Goal: Task Accomplishment & Management: Manage account settings

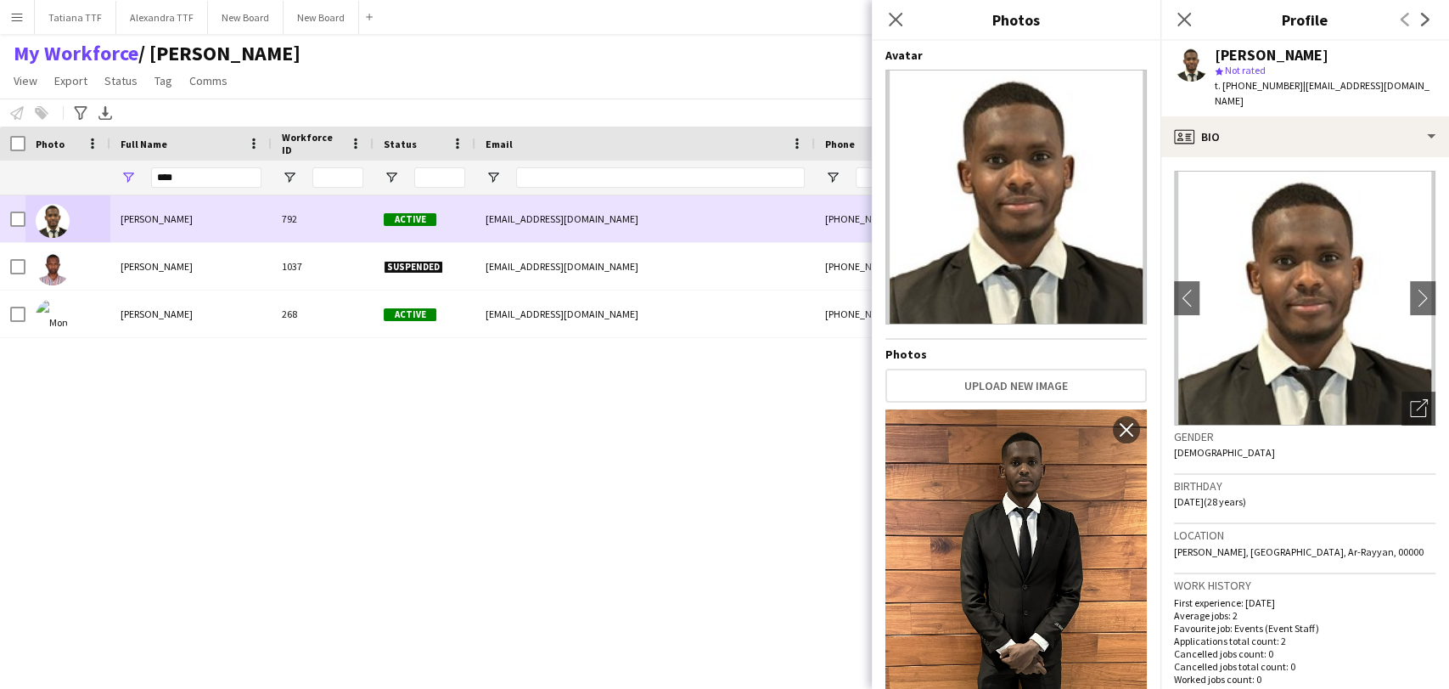
scroll to position [94, 0]
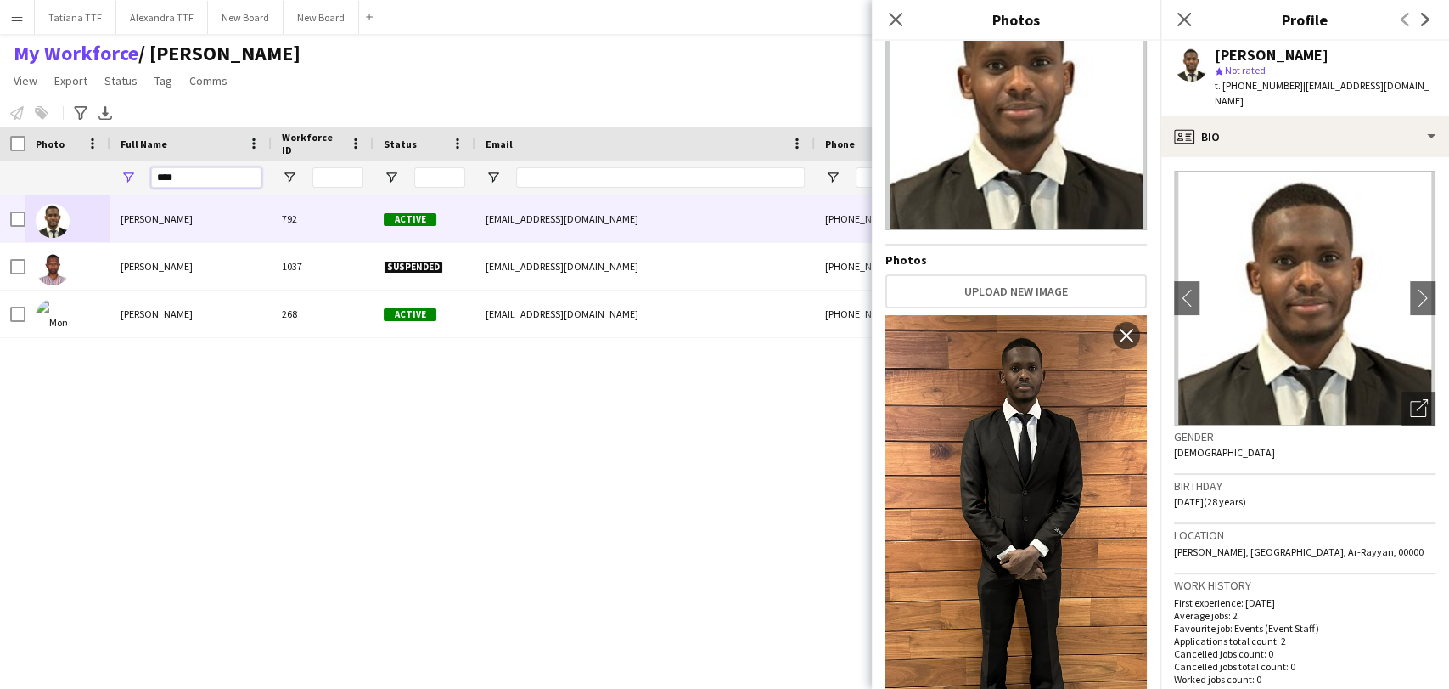
drag, startPoint x: 186, startPoint y: 168, endPoint x: 98, endPoint y: 158, distance: 88.0
click at [126, 167] on div "****" at bounding box center [190, 177] width 161 height 34
click at [890, 5] on div "Close pop-in" at bounding box center [896, 19] width 48 height 39
click at [884, 14] on app-icon "Close pop-in" at bounding box center [896, 20] width 25 height 25
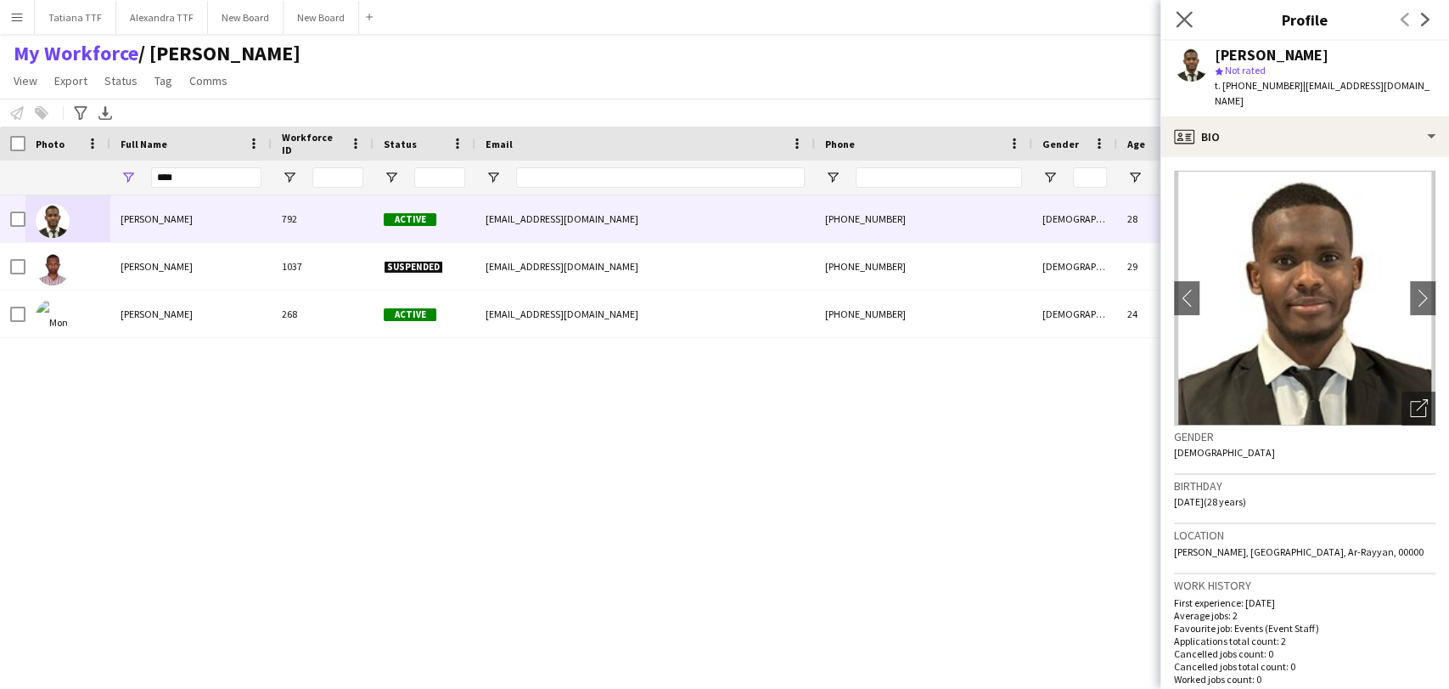
click at [1192, 18] on icon "Close pop-in" at bounding box center [1184, 19] width 16 height 16
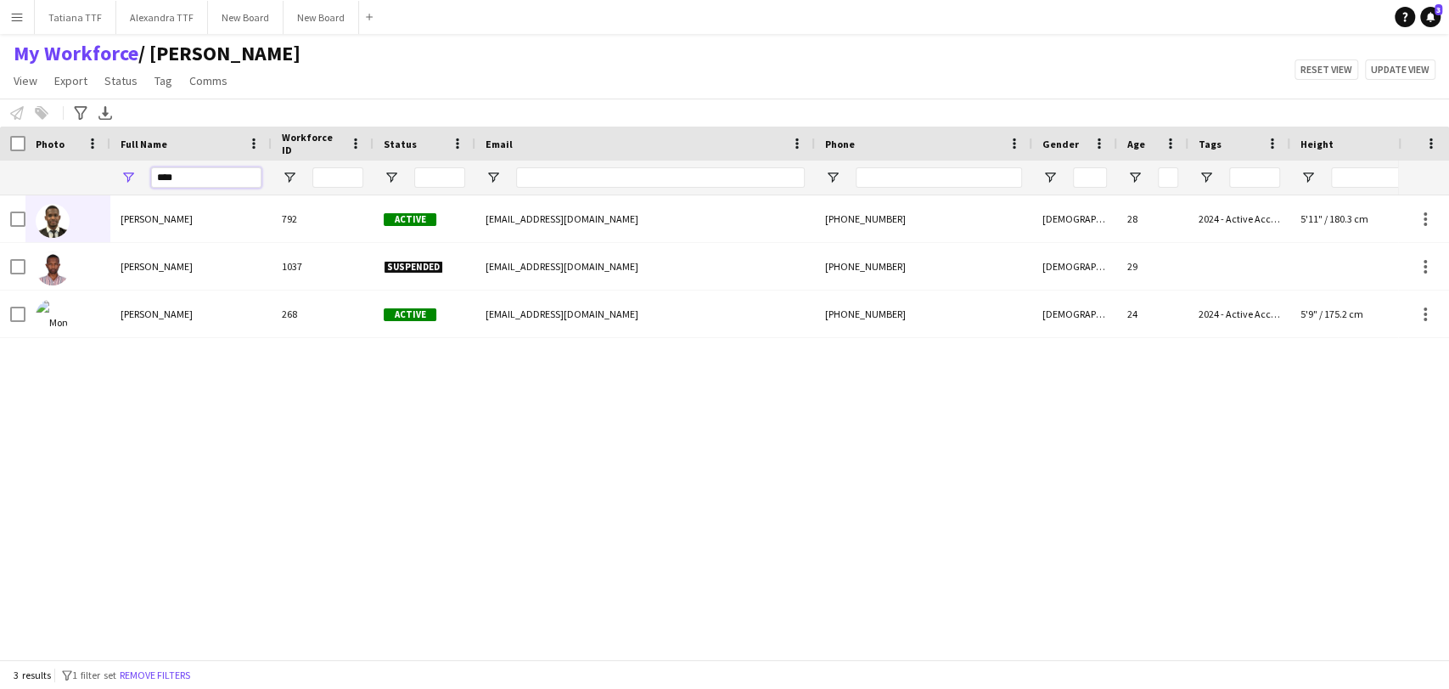
drag, startPoint x: 233, startPoint y: 183, endPoint x: 14, endPoint y: 178, distance: 218.2
click at [14, 178] on div "****" at bounding box center [900, 177] width 1800 height 34
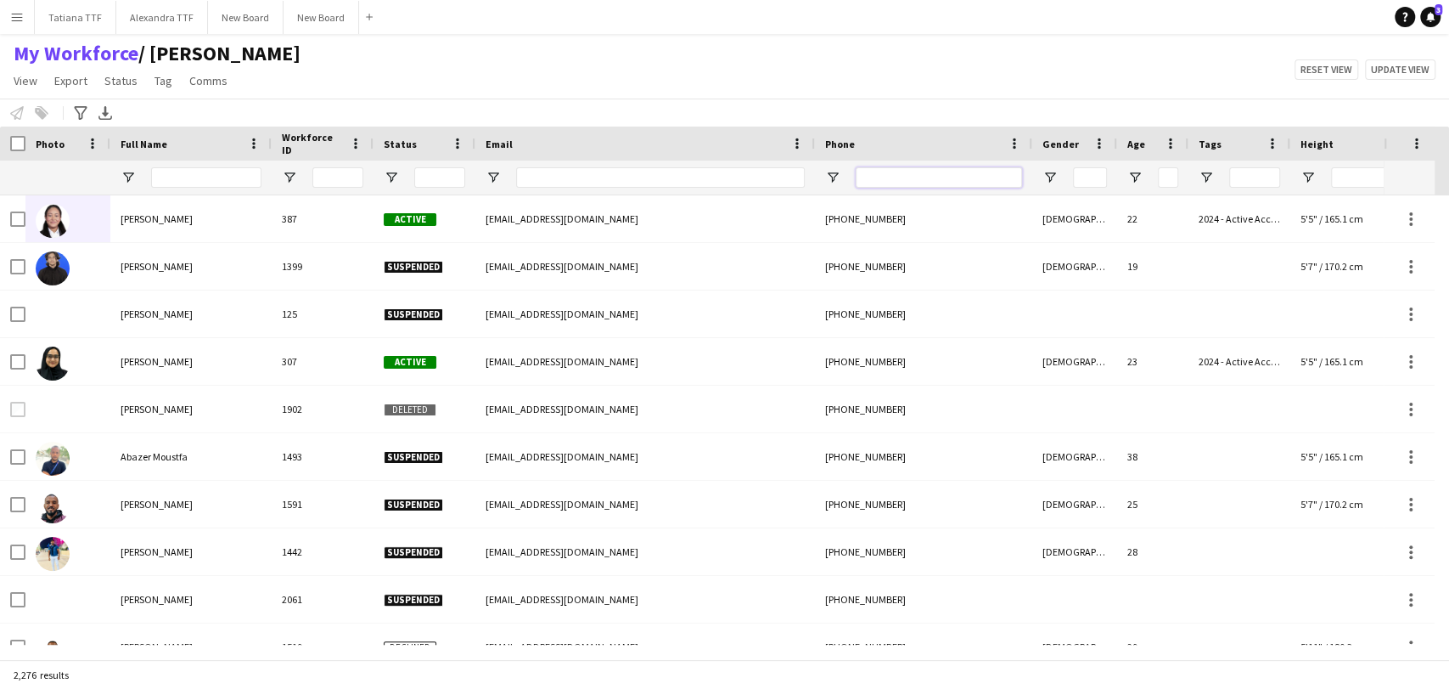
click at [871, 169] on input "Phone Filter Input" at bounding box center [939, 177] width 166 height 20
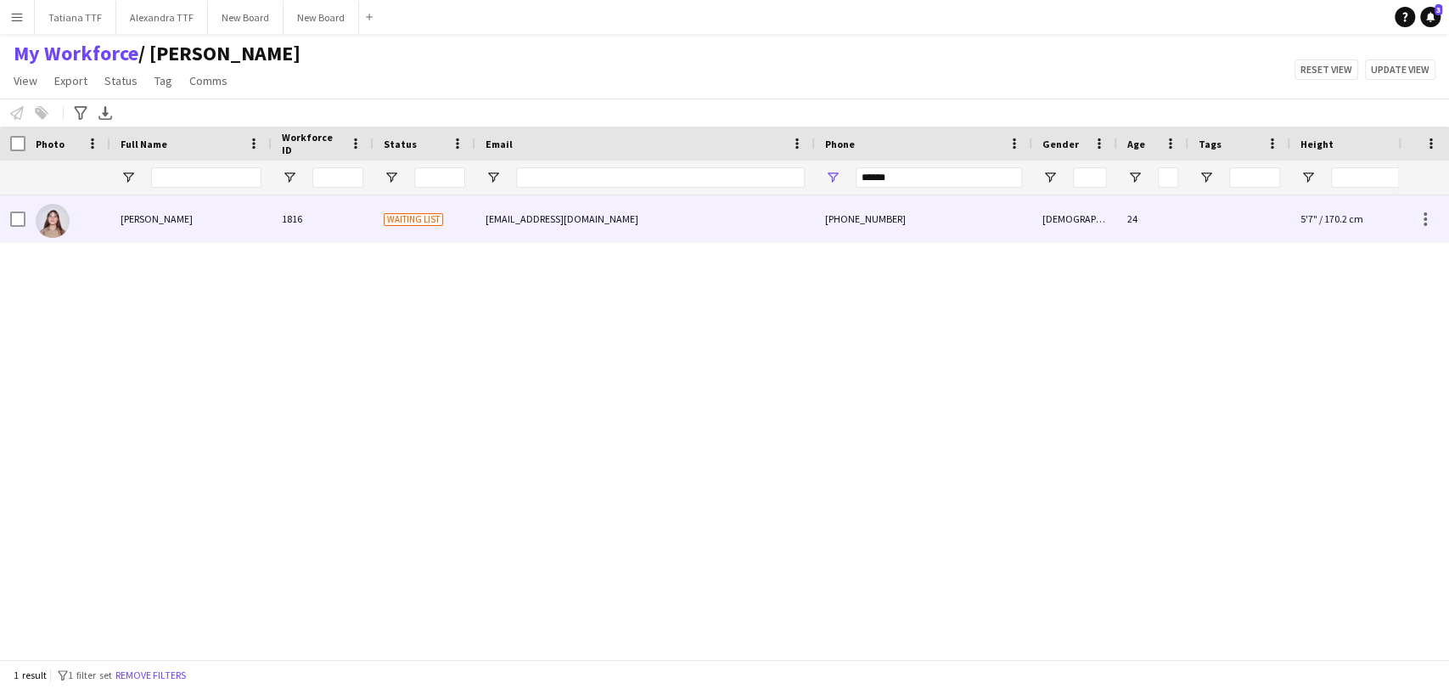
click at [52, 220] on img at bounding box center [53, 221] width 34 height 34
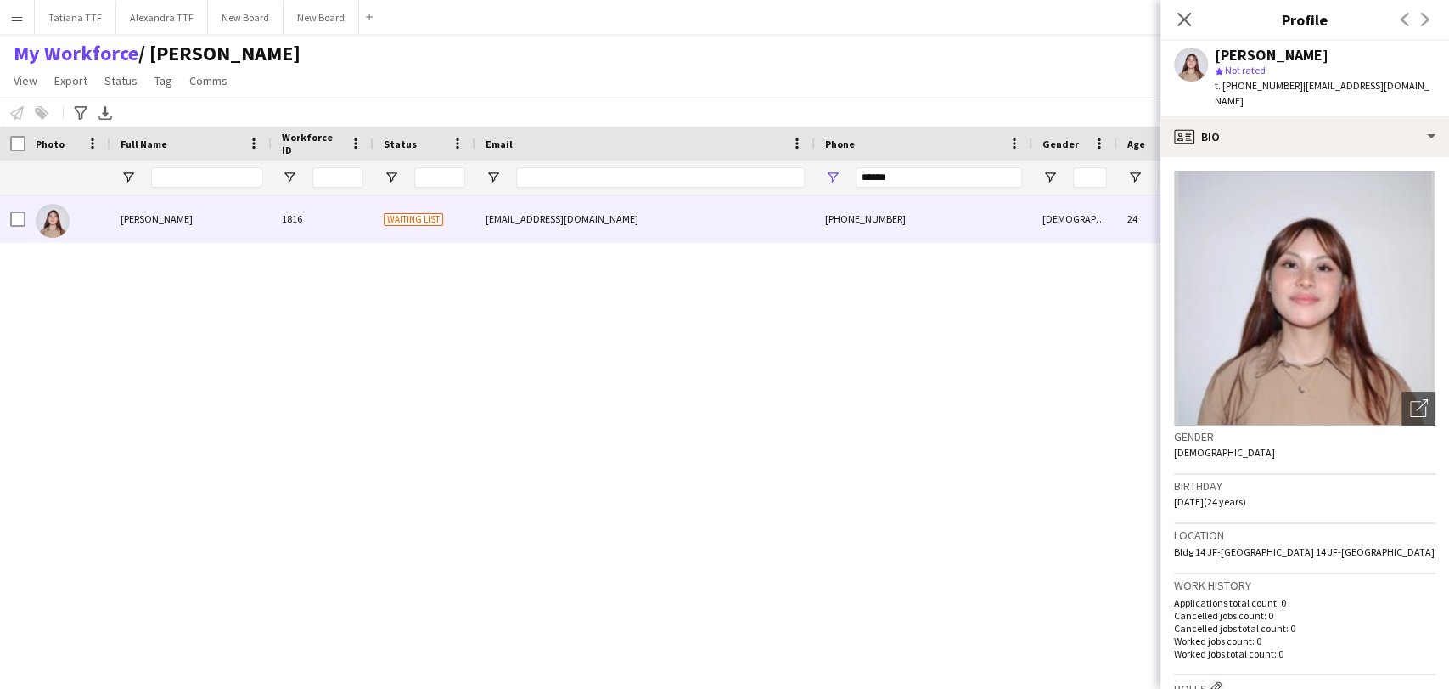
drag, startPoint x: 1181, startPoint y: 23, endPoint x: 763, endPoint y: 44, distance: 418.2
click at [1174, 23] on app-icon "Close pop-in" at bounding box center [1184, 19] width 20 height 20
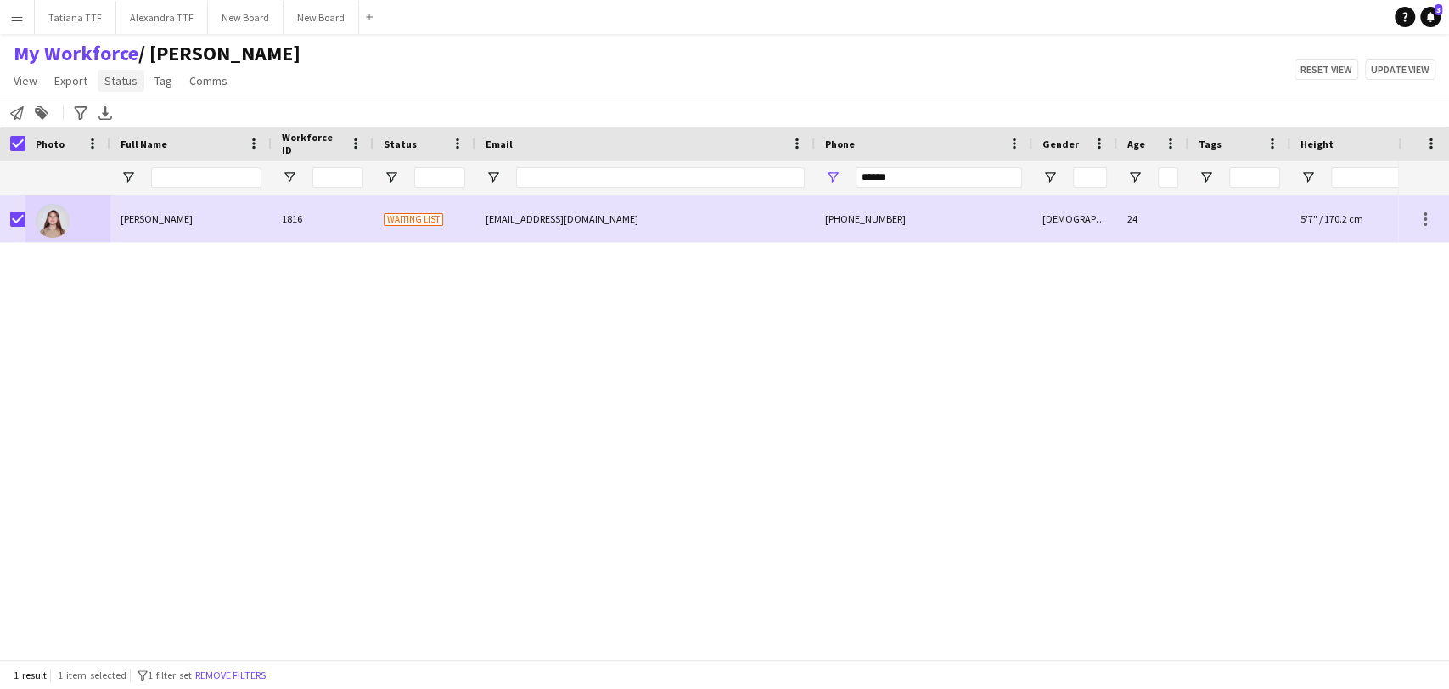
click at [127, 84] on span "Status" at bounding box center [120, 80] width 33 height 15
click at [121, 116] on span "Edit" at bounding box center [121, 117] width 20 height 15
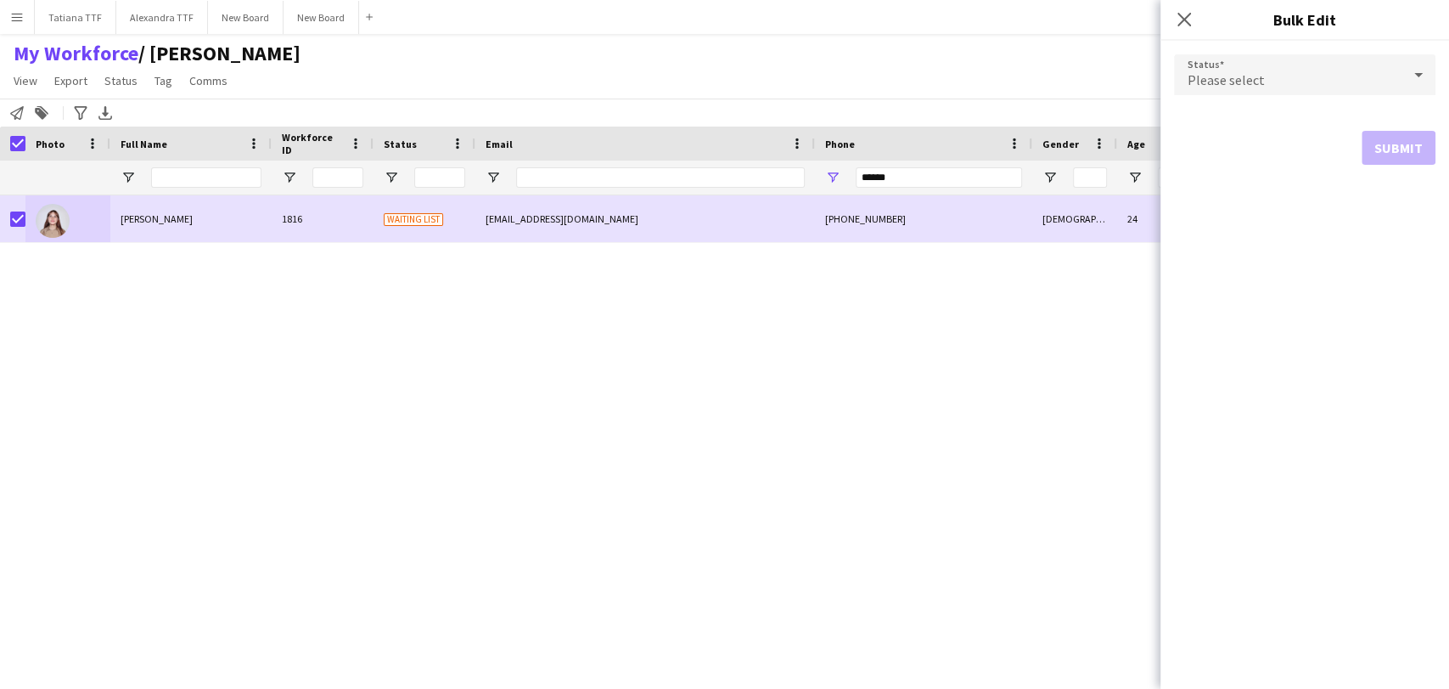
click at [1419, 73] on icon at bounding box center [1418, 75] width 8 height 4
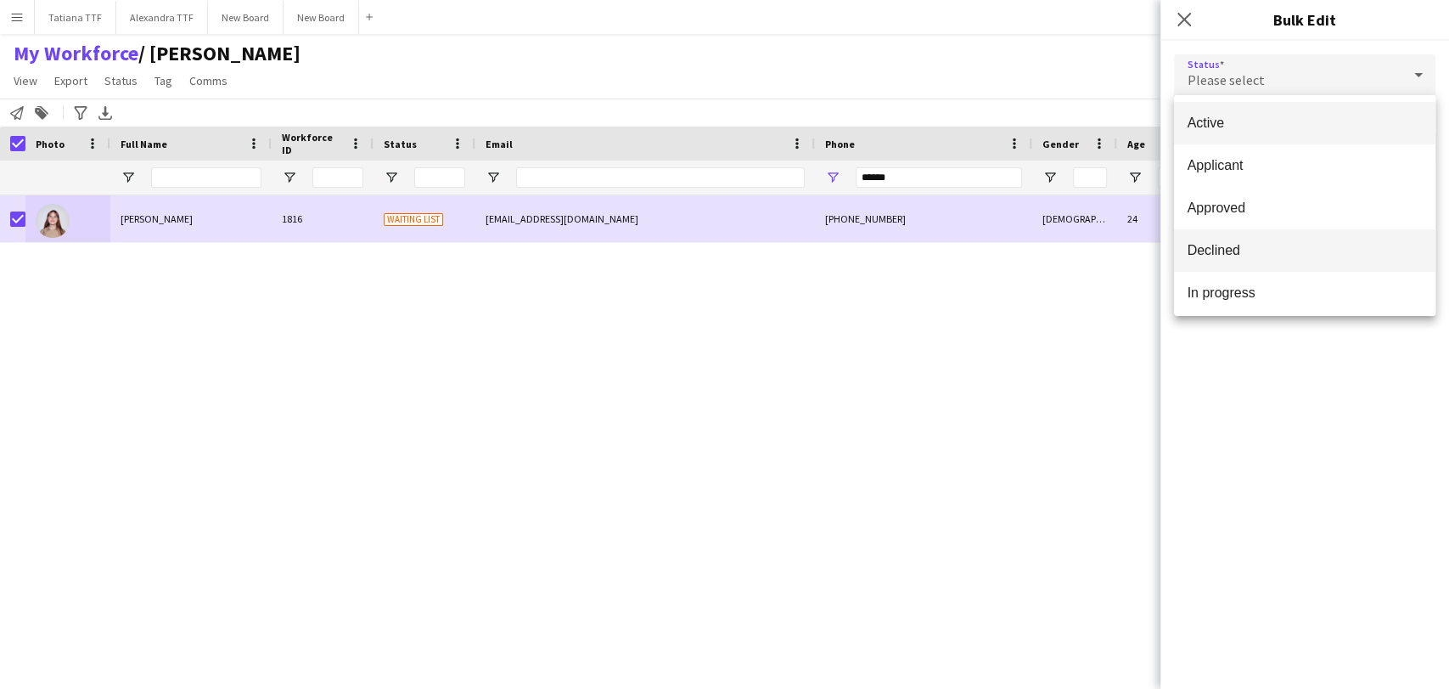
click at [1263, 250] on span "Declined" at bounding box center [1305, 250] width 234 height 16
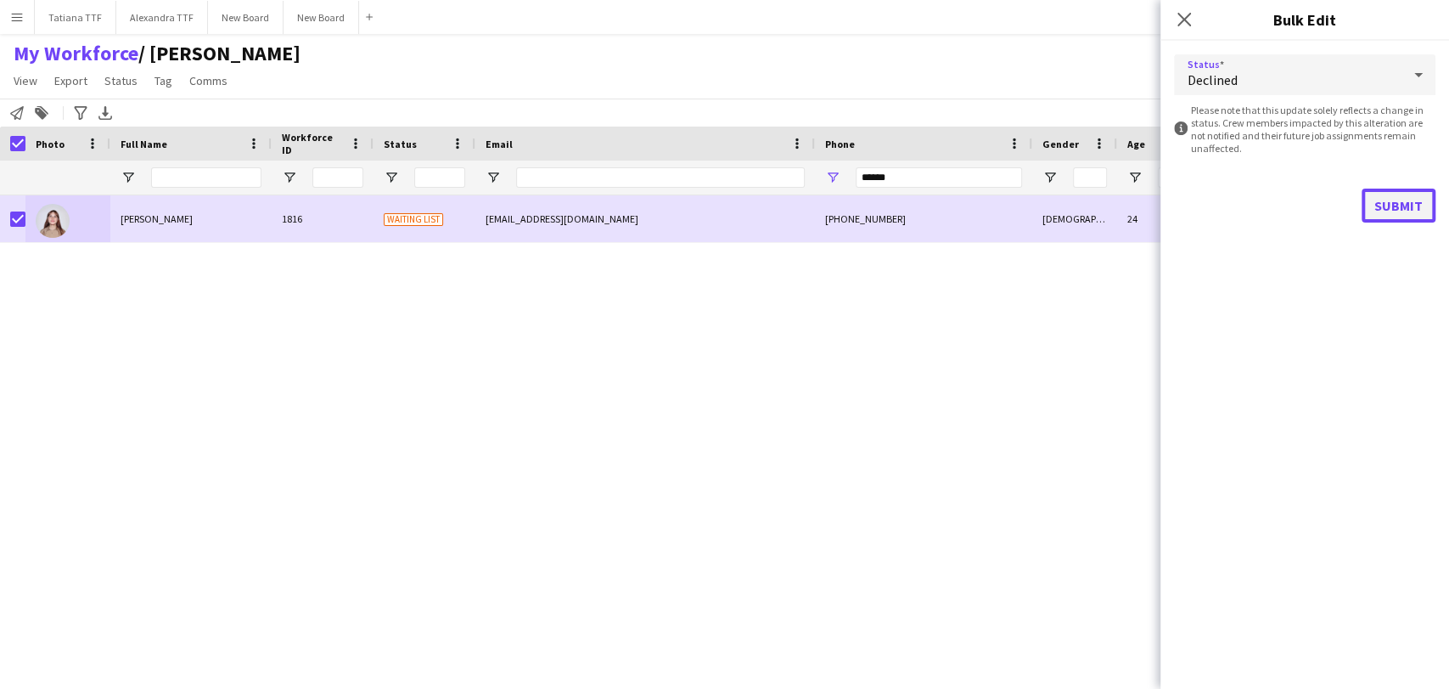
click at [1392, 208] on button "Submit" at bounding box center [1399, 205] width 74 height 34
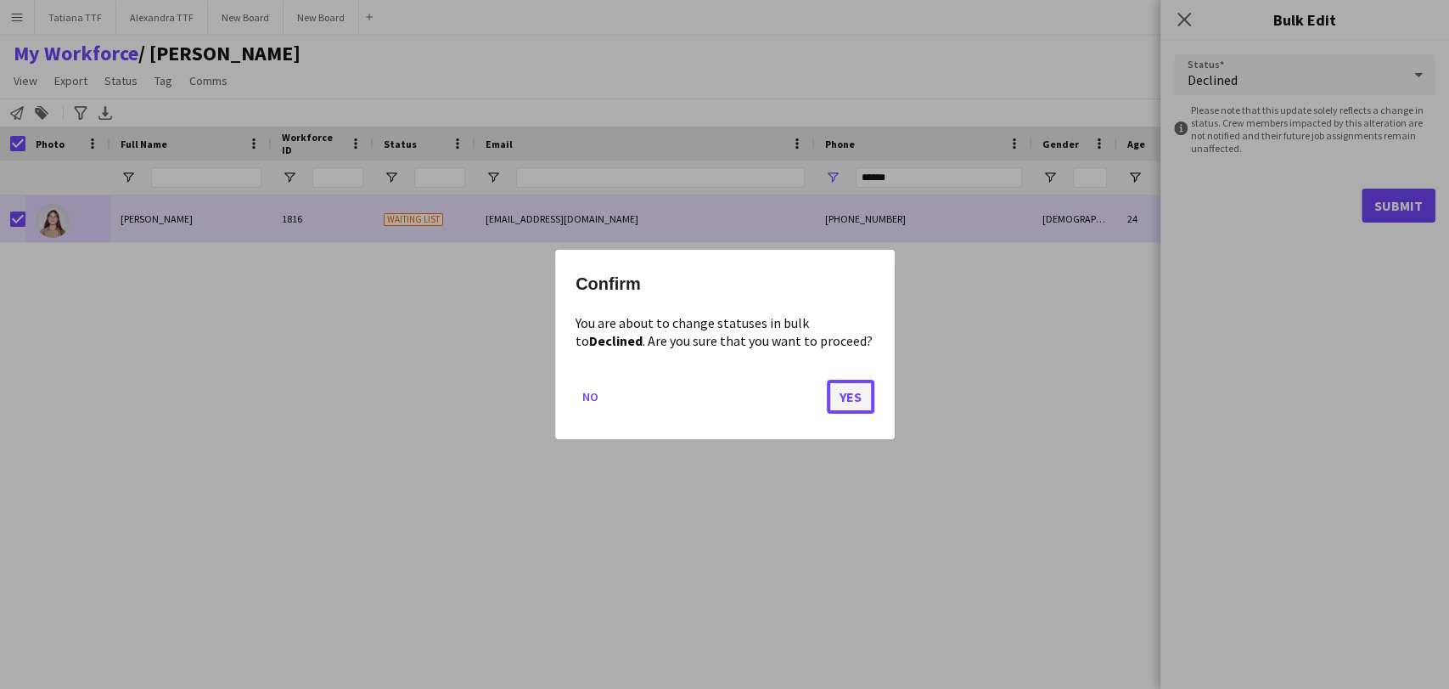
drag, startPoint x: 861, startPoint y: 399, endPoint x: 859, endPoint y: 385, distance: 14.5
click at [859, 399] on button "Yes" at bounding box center [851, 396] width 48 height 34
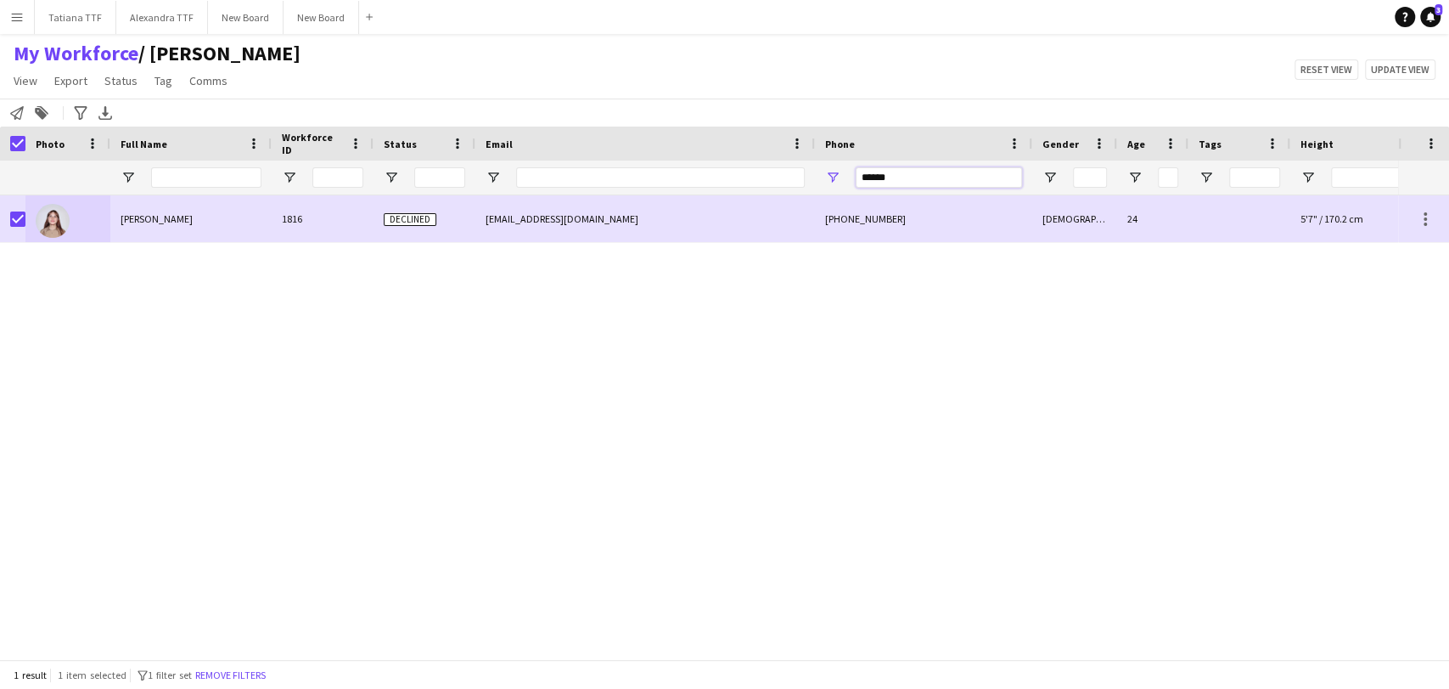
drag, startPoint x: 903, startPoint y: 169, endPoint x: 753, endPoint y: 178, distance: 150.6
click at [761, 183] on div "******" at bounding box center [900, 177] width 1800 height 34
click at [125, 81] on span "Status" at bounding box center [120, 80] width 33 height 15
click at [140, 121] on link "Edit" at bounding box center [157, 117] width 119 height 36
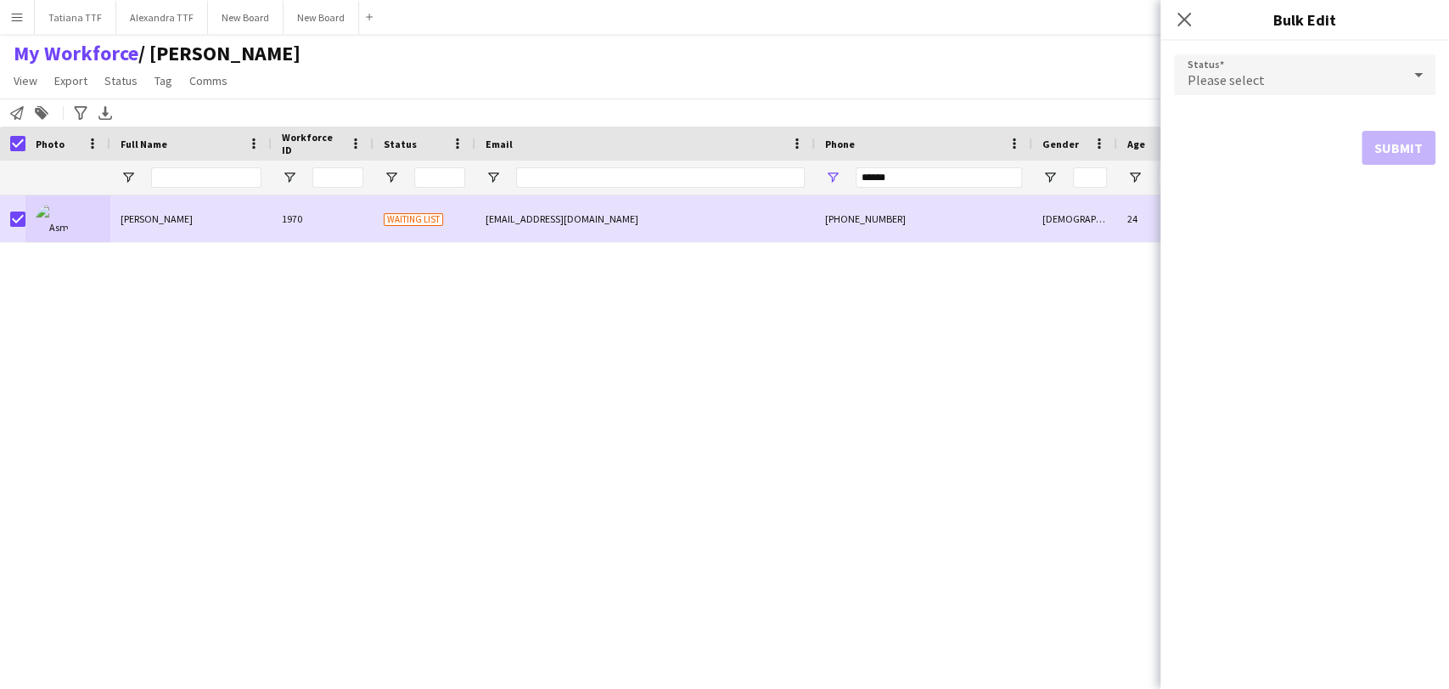
click at [1419, 75] on icon at bounding box center [1418, 75] width 8 height 4
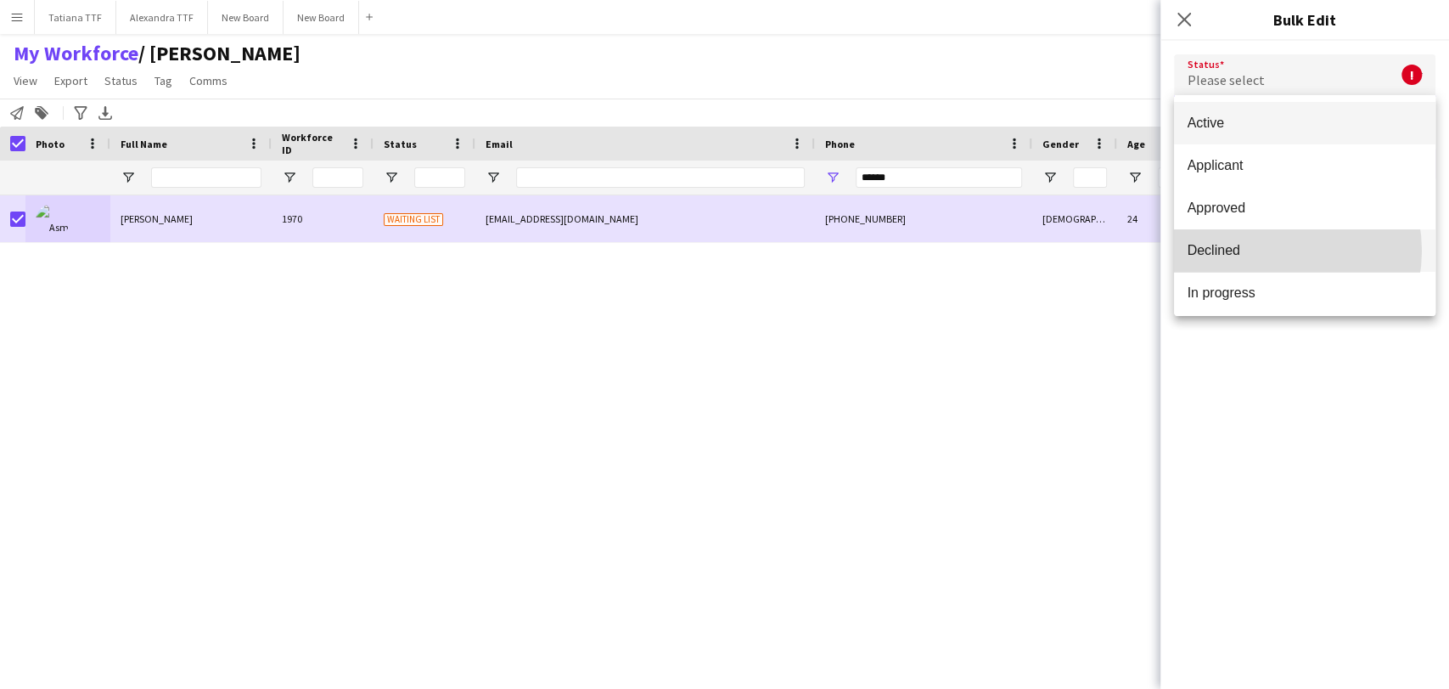
click at [1266, 250] on span "Declined" at bounding box center [1305, 250] width 234 height 16
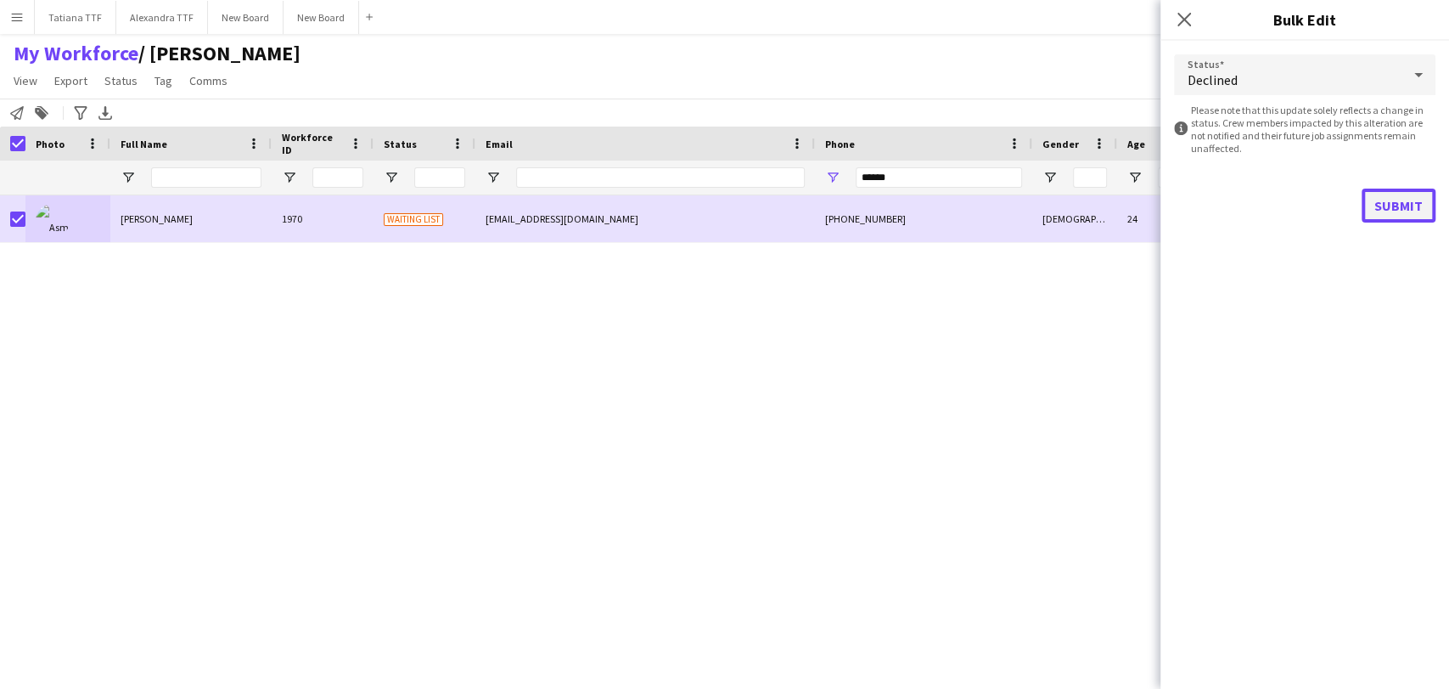
click at [1406, 203] on button "Submit" at bounding box center [1399, 205] width 74 height 34
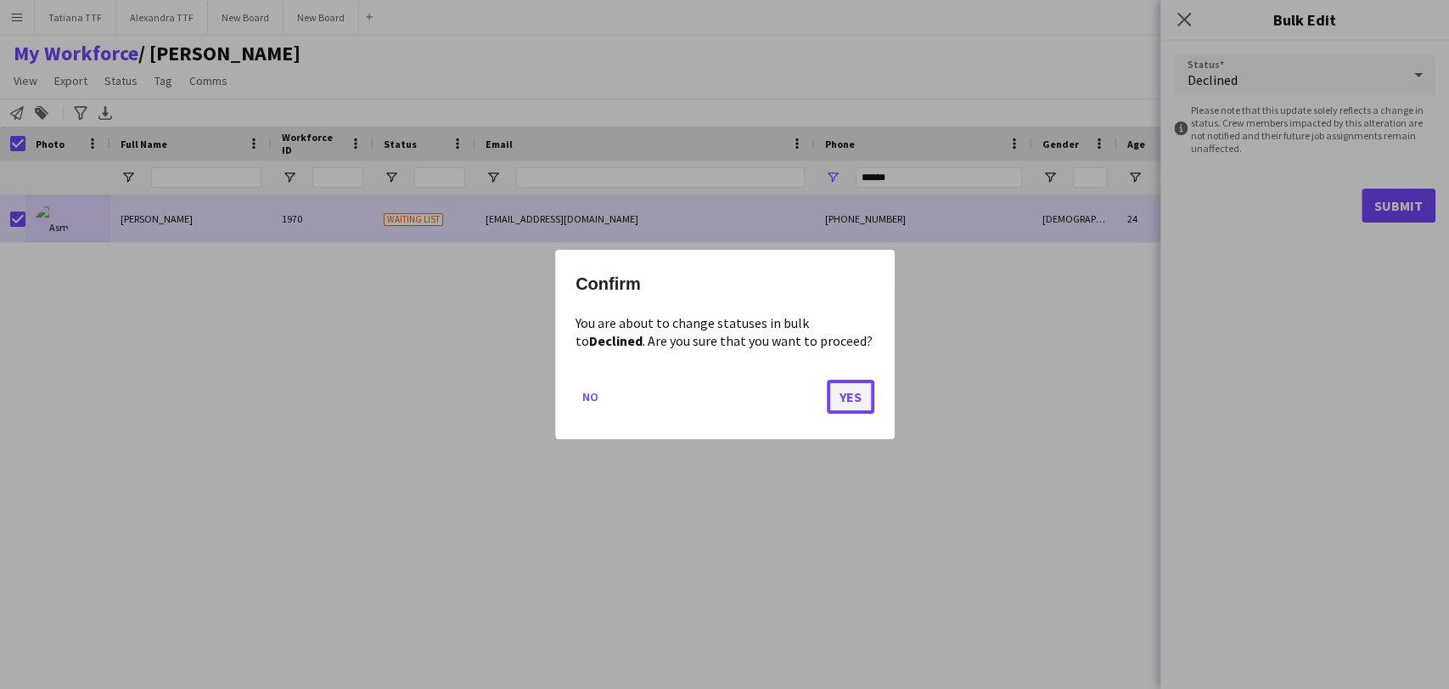
click at [868, 402] on button "Yes" at bounding box center [851, 396] width 48 height 34
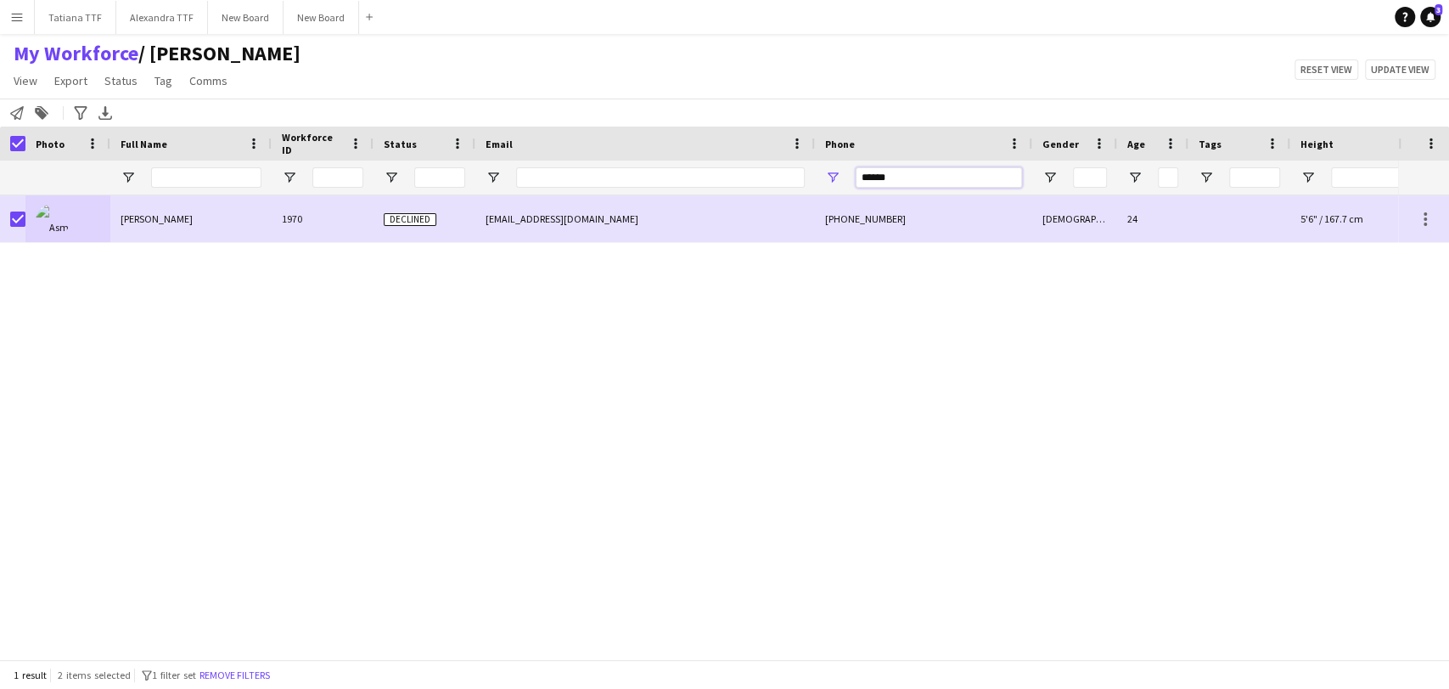
drag, startPoint x: 903, startPoint y: 171, endPoint x: 790, endPoint y: 166, distance: 113.0
click at [790, 166] on div "******" at bounding box center [900, 177] width 1800 height 34
click at [122, 73] on span "Status" at bounding box center [120, 80] width 33 height 15
click at [159, 119] on link "Edit" at bounding box center [157, 117] width 119 height 36
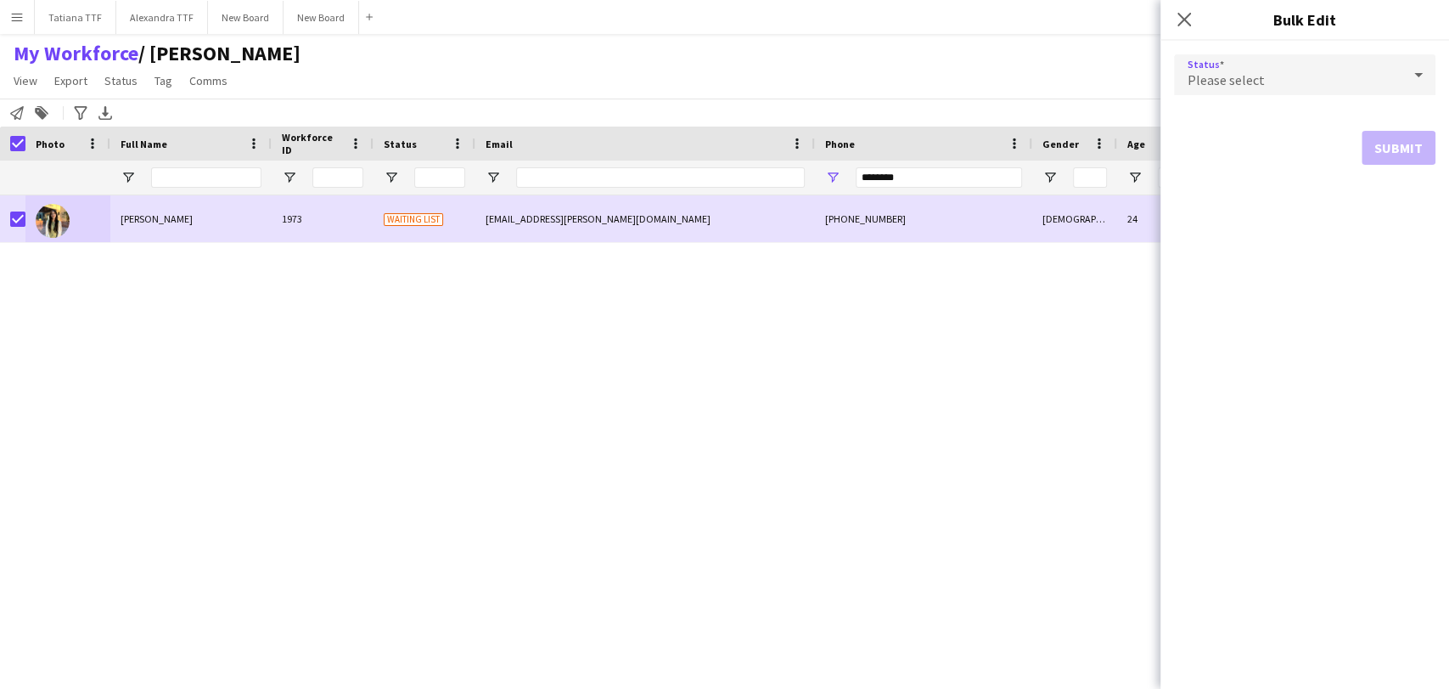
click at [1423, 70] on icon at bounding box center [1418, 75] width 20 height 34
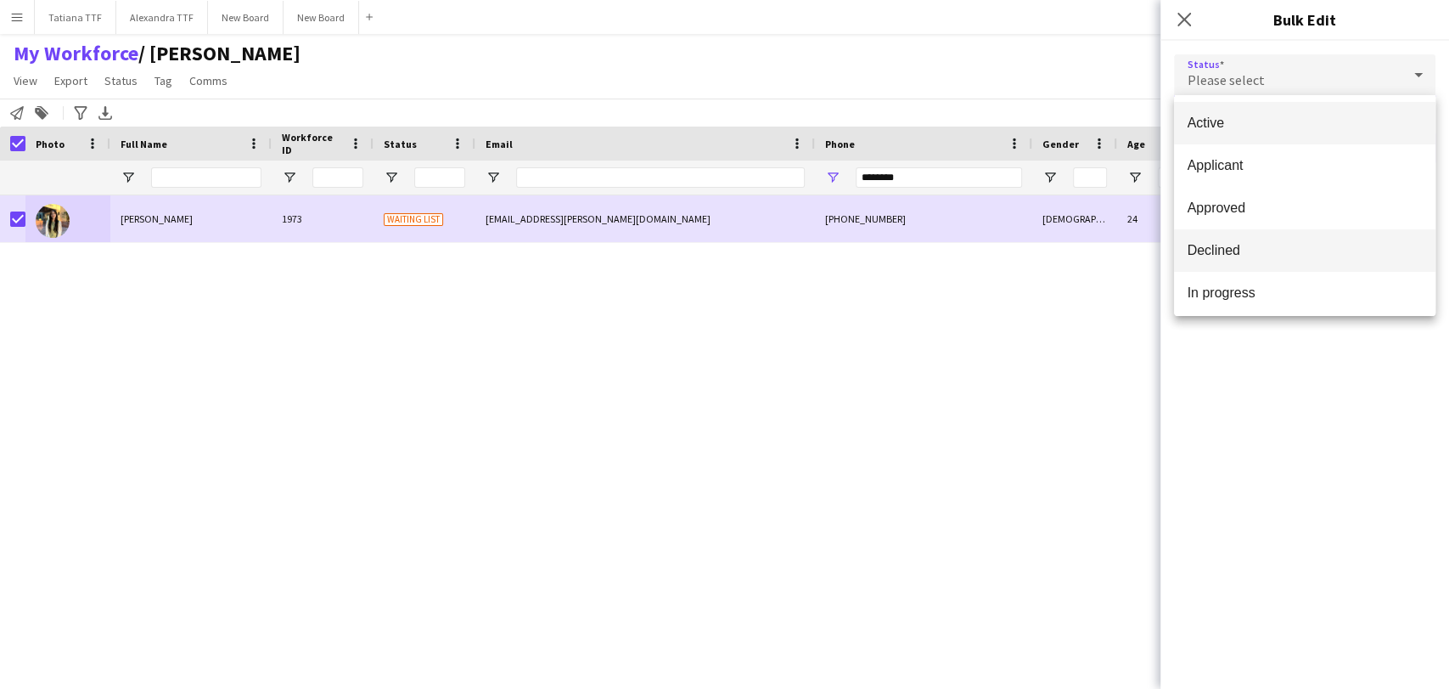
click at [1284, 246] on span "Declined" at bounding box center [1305, 250] width 234 height 16
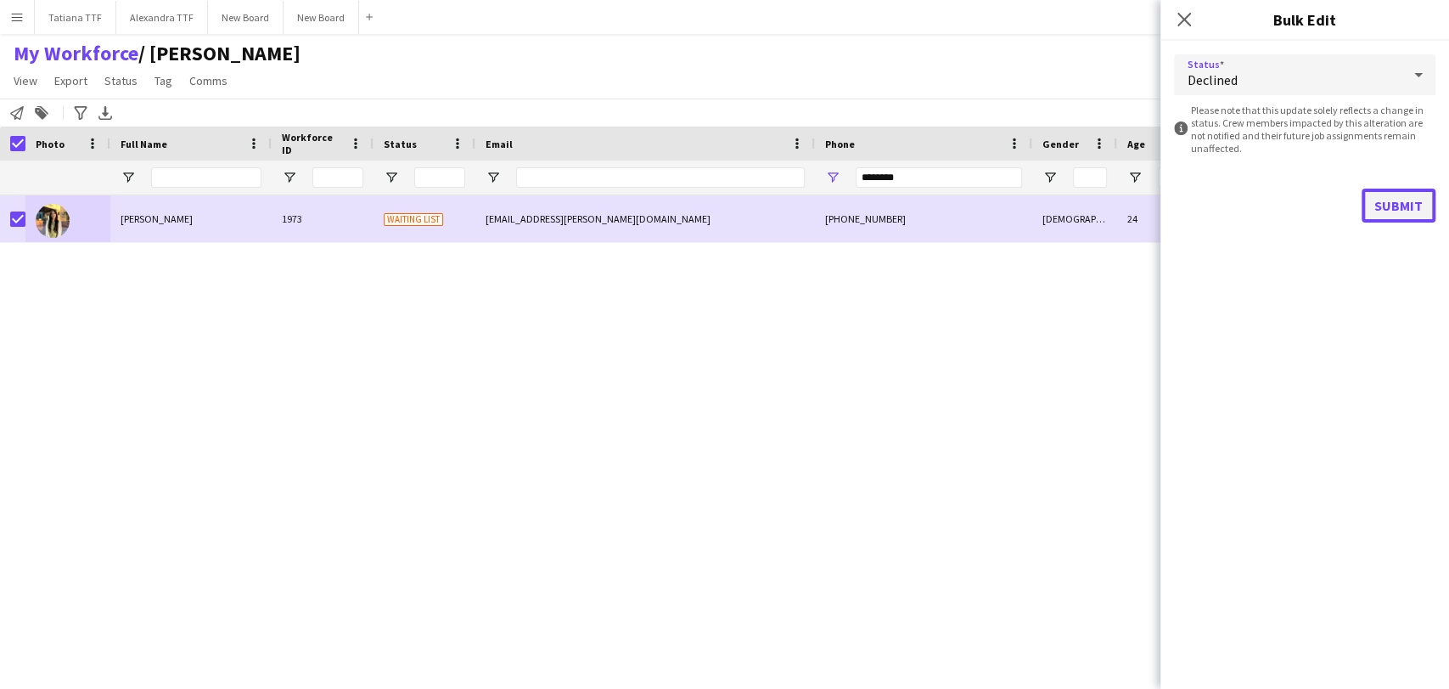
drag, startPoint x: 1413, startPoint y: 204, endPoint x: 1406, endPoint y: 198, distance: 9.0
click at [1406, 198] on button "Submit" at bounding box center [1399, 205] width 74 height 34
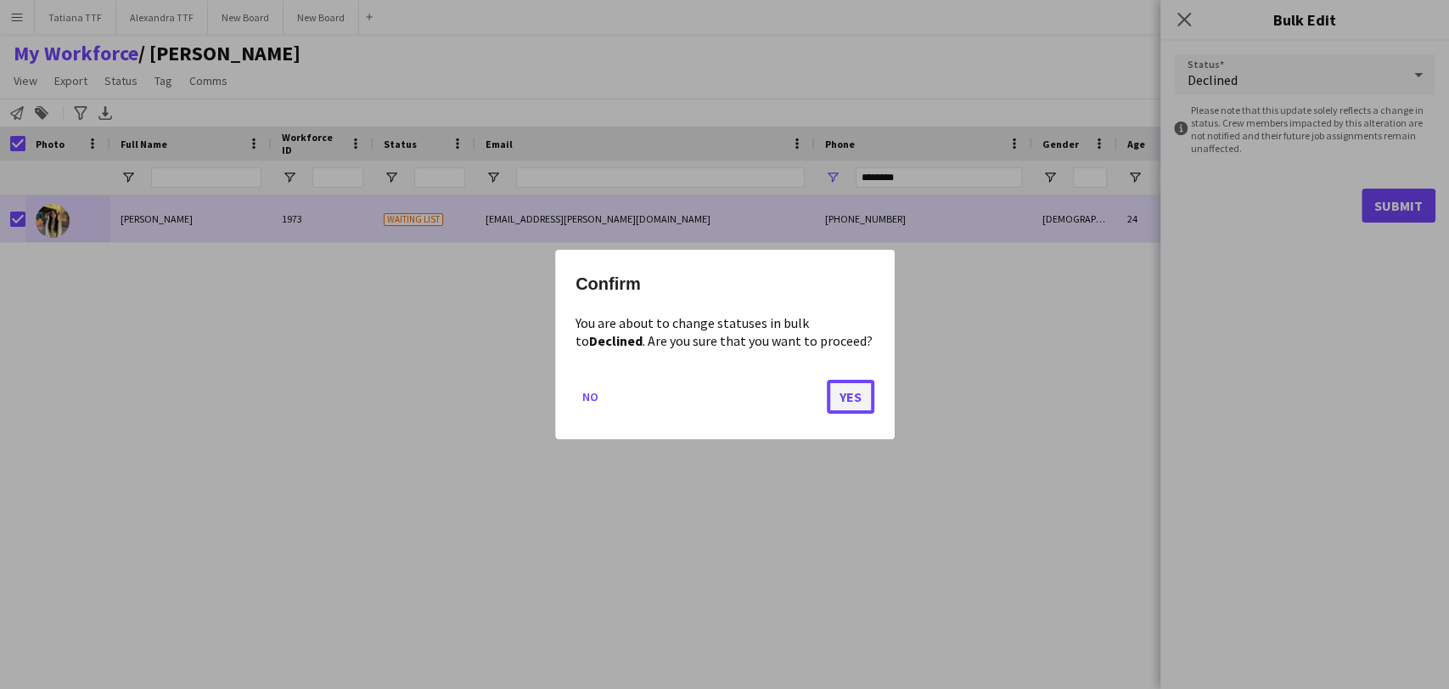
click at [856, 400] on button "Yes" at bounding box center [851, 396] width 48 height 34
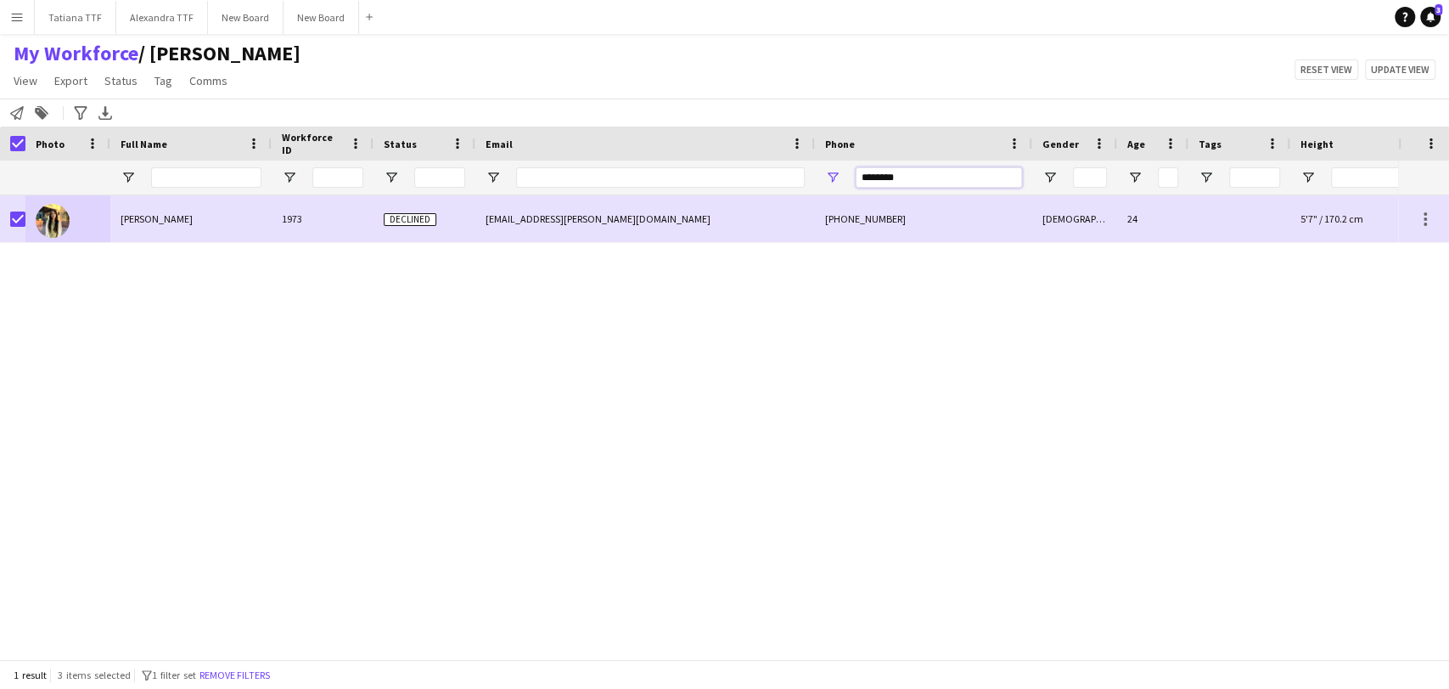
drag, startPoint x: 909, startPoint y: 182, endPoint x: 700, endPoint y: 198, distance: 209.5
click at [707, 198] on div "Workforce Details Crew Attributes Full Name Workforce ID" at bounding box center [724, 392] width 1449 height 532
click at [129, 83] on span "Status" at bounding box center [120, 80] width 33 height 15
click at [162, 119] on link "Edit" at bounding box center [157, 117] width 119 height 36
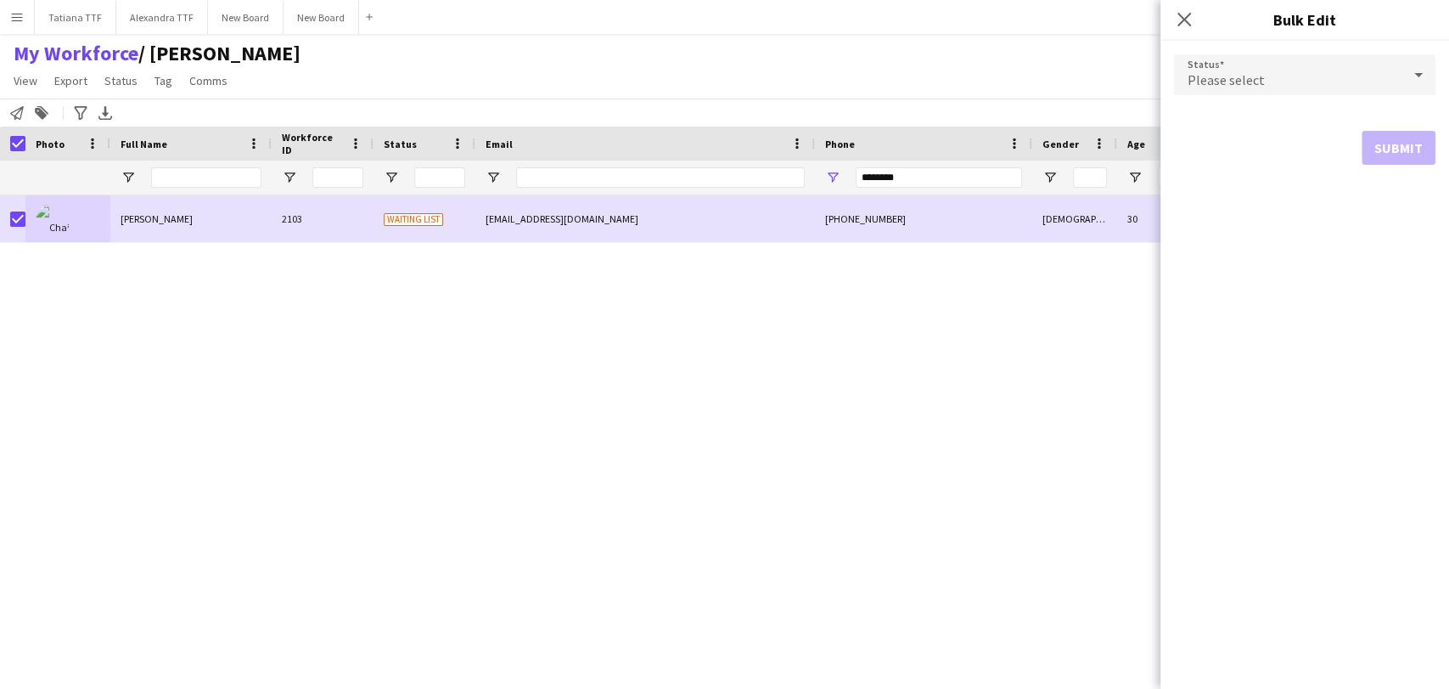
click at [1411, 75] on icon at bounding box center [1418, 75] width 20 height 34
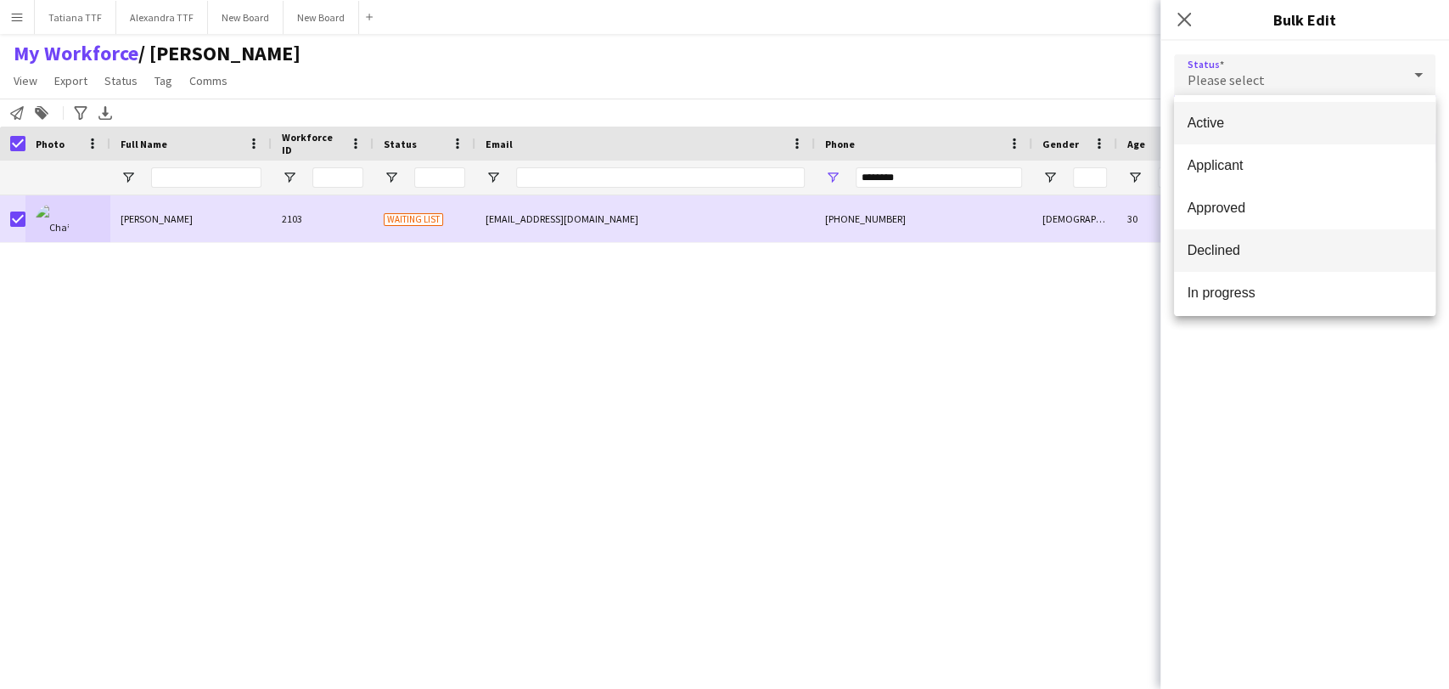
click at [1222, 253] on span "Declined" at bounding box center [1305, 250] width 234 height 16
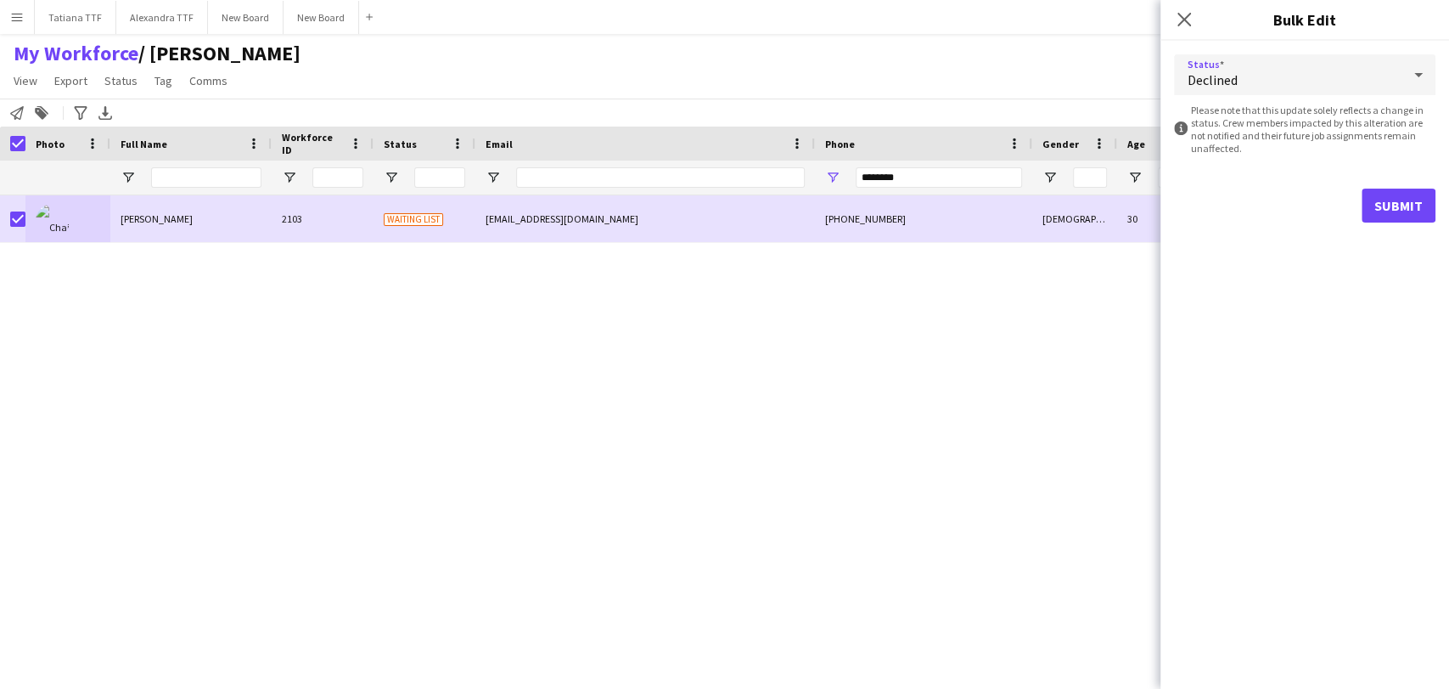
click at [1404, 187] on form "Status Declined information-circle Please note that this update solely reflects…" at bounding box center [1304, 138] width 261 height 195
click at [1385, 199] on button "Submit" at bounding box center [1399, 205] width 74 height 34
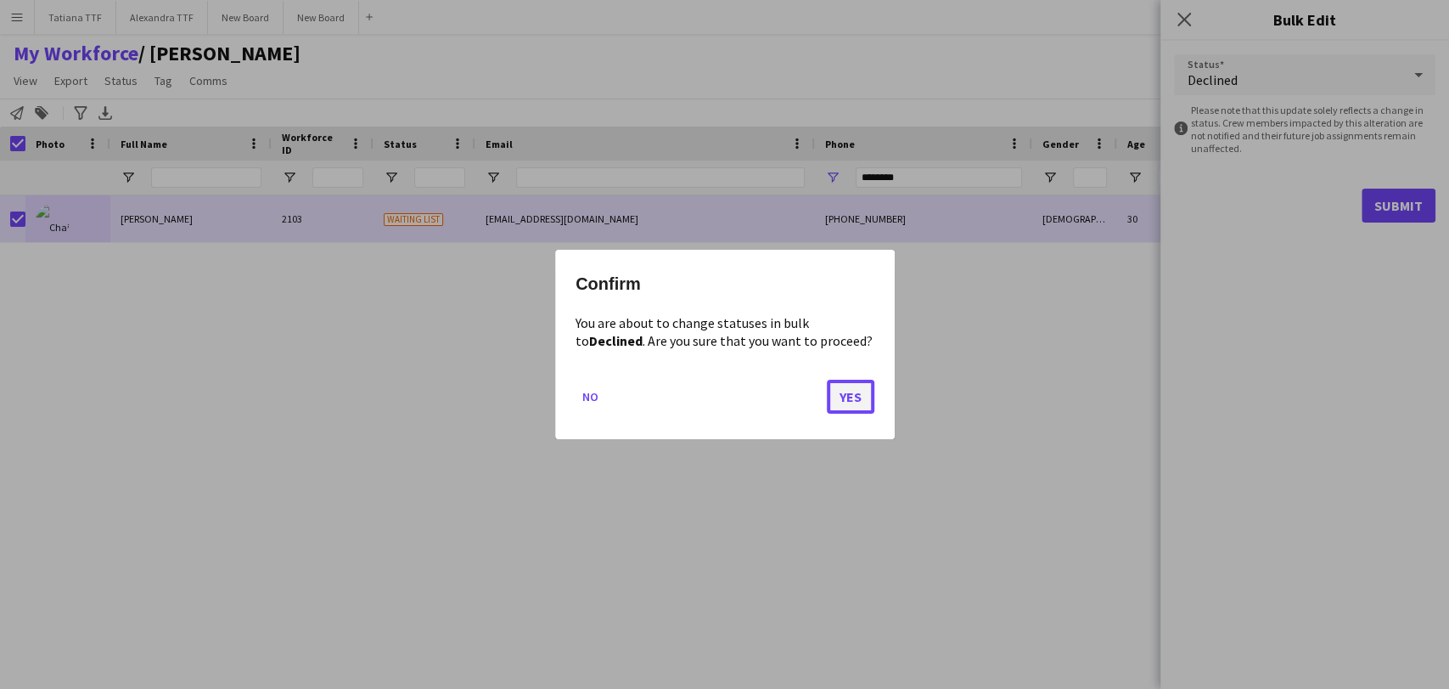
click at [849, 392] on button "Yes" at bounding box center [851, 396] width 48 height 34
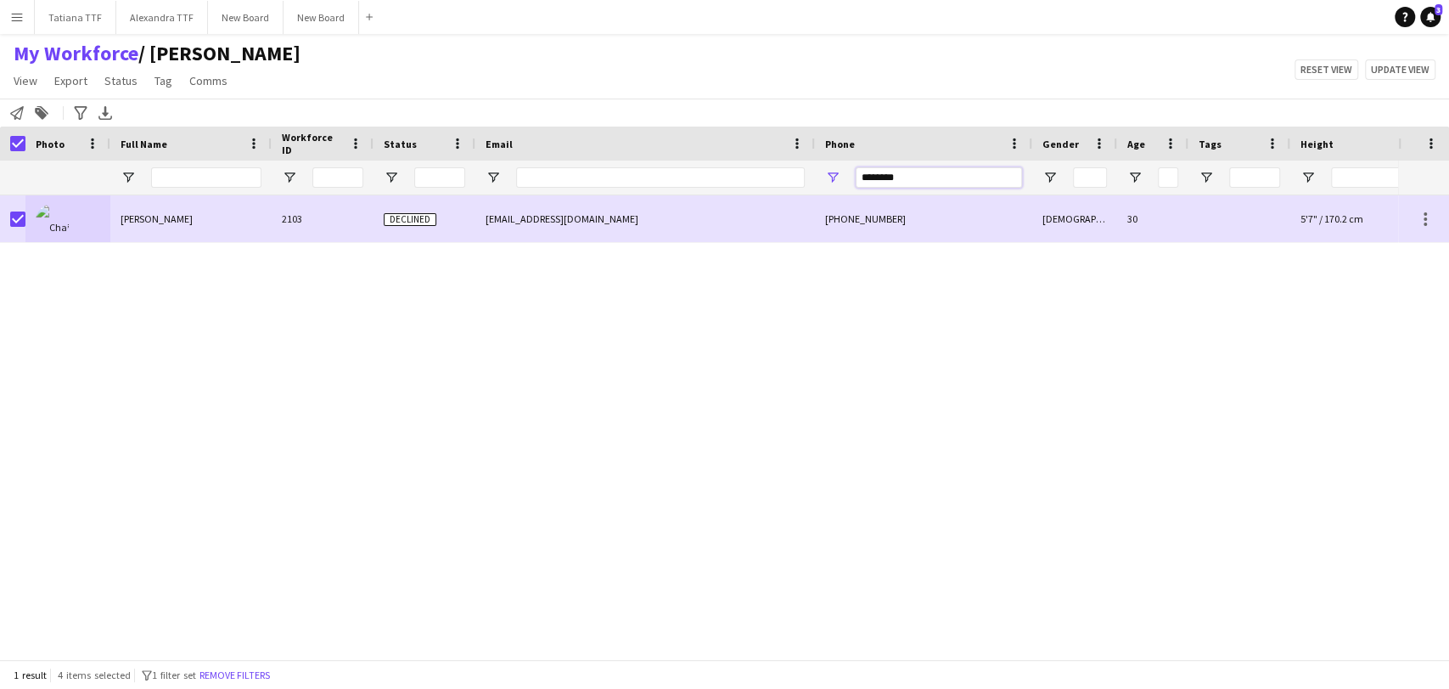
drag, startPoint x: 911, startPoint y: 177, endPoint x: 818, endPoint y: 181, distance: 93.4
click at [818, 181] on div "********" at bounding box center [923, 177] width 217 height 34
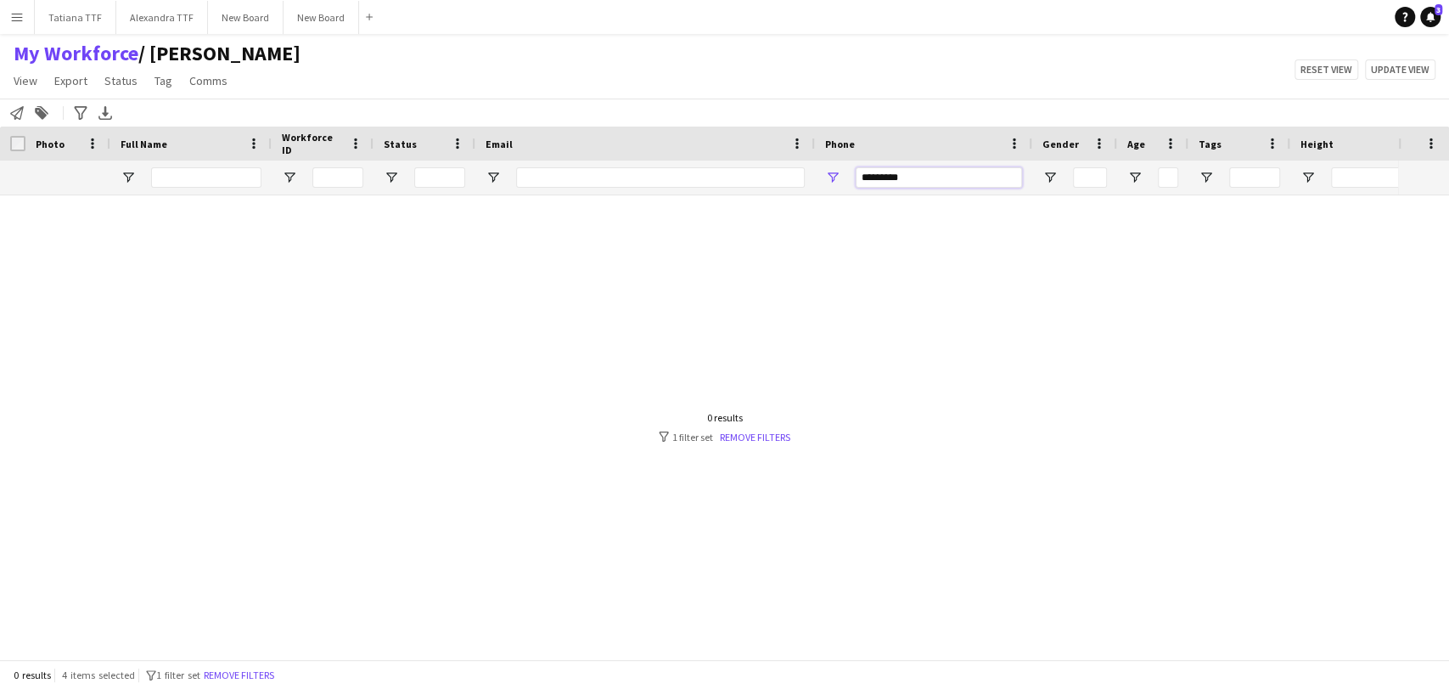
click at [900, 172] on input "*********" at bounding box center [939, 177] width 166 height 20
click at [891, 176] on input "*********" at bounding box center [939, 177] width 166 height 20
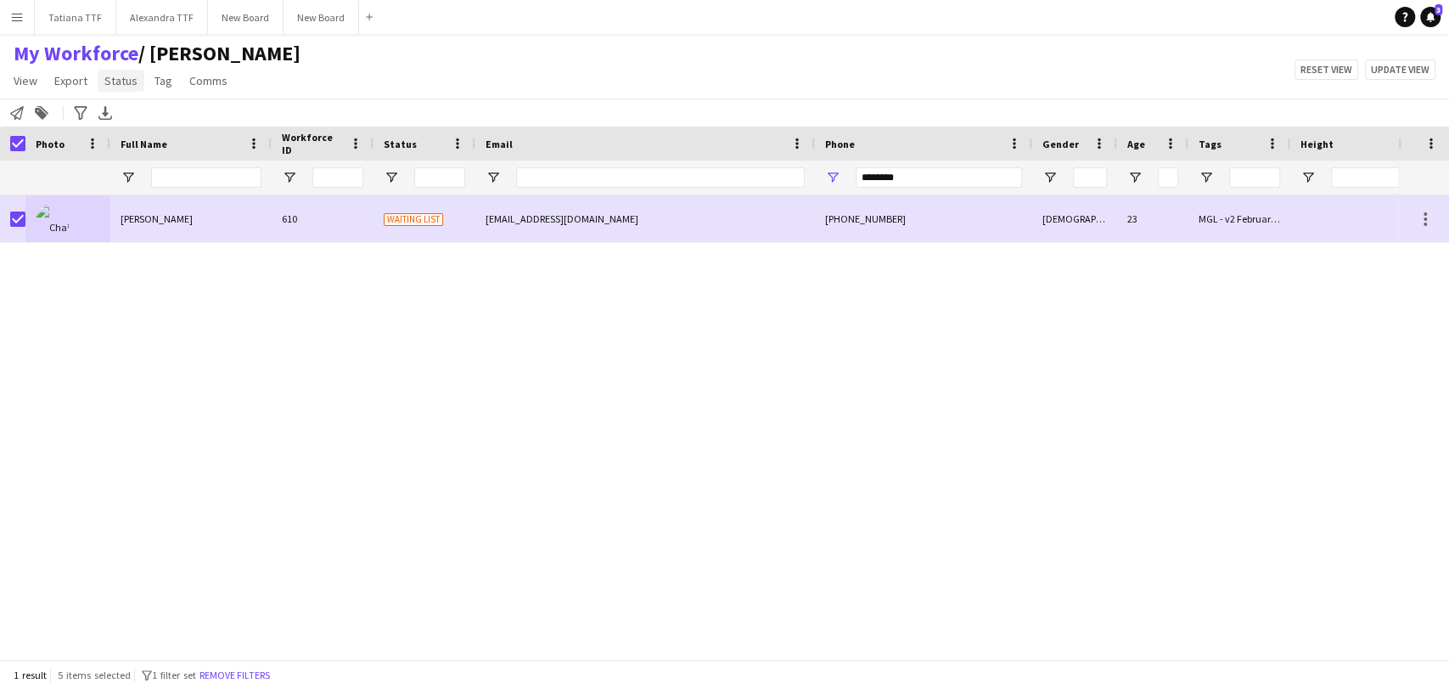
click at [136, 79] on link "Status" at bounding box center [121, 81] width 47 height 22
drag, startPoint x: 142, startPoint y: 121, endPoint x: 494, endPoint y: 122, distance: 352.3
click at [143, 122] on link "Edit" at bounding box center [157, 117] width 119 height 36
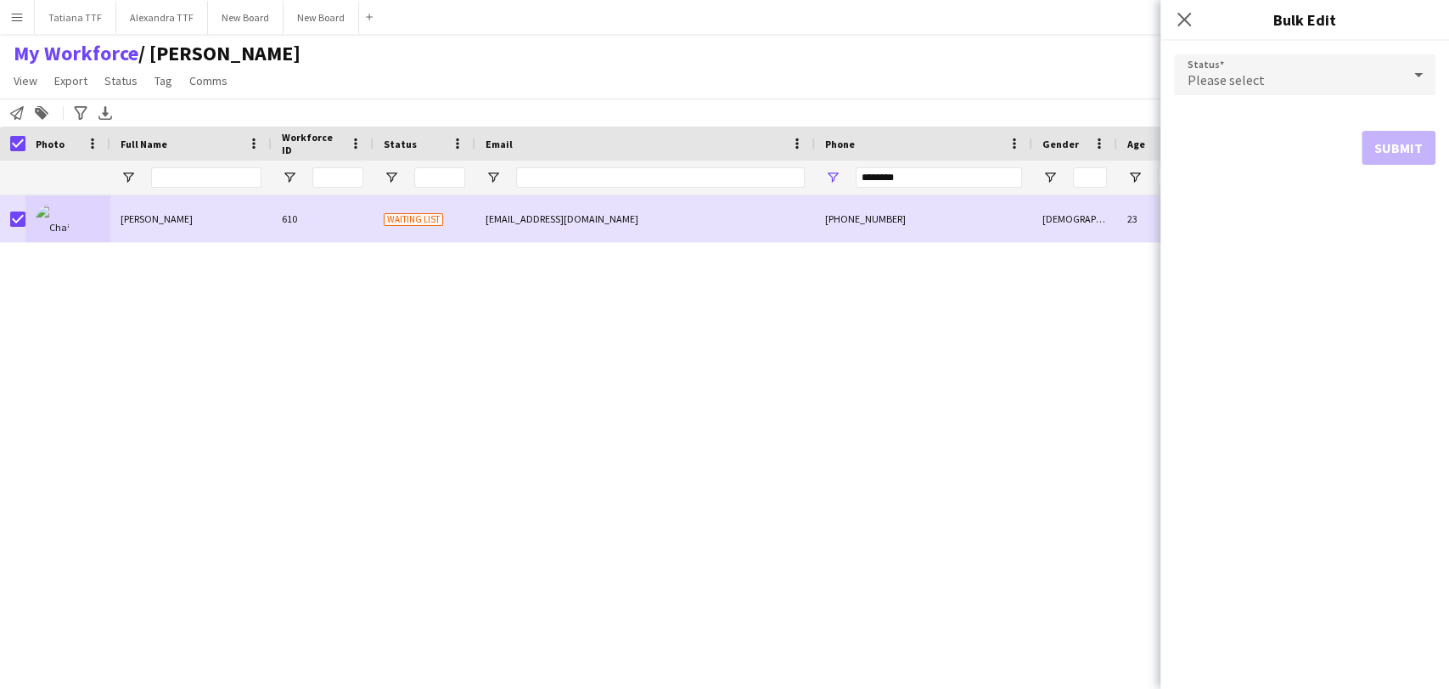
click at [1420, 85] on icon at bounding box center [1418, 75] width 20 height 34
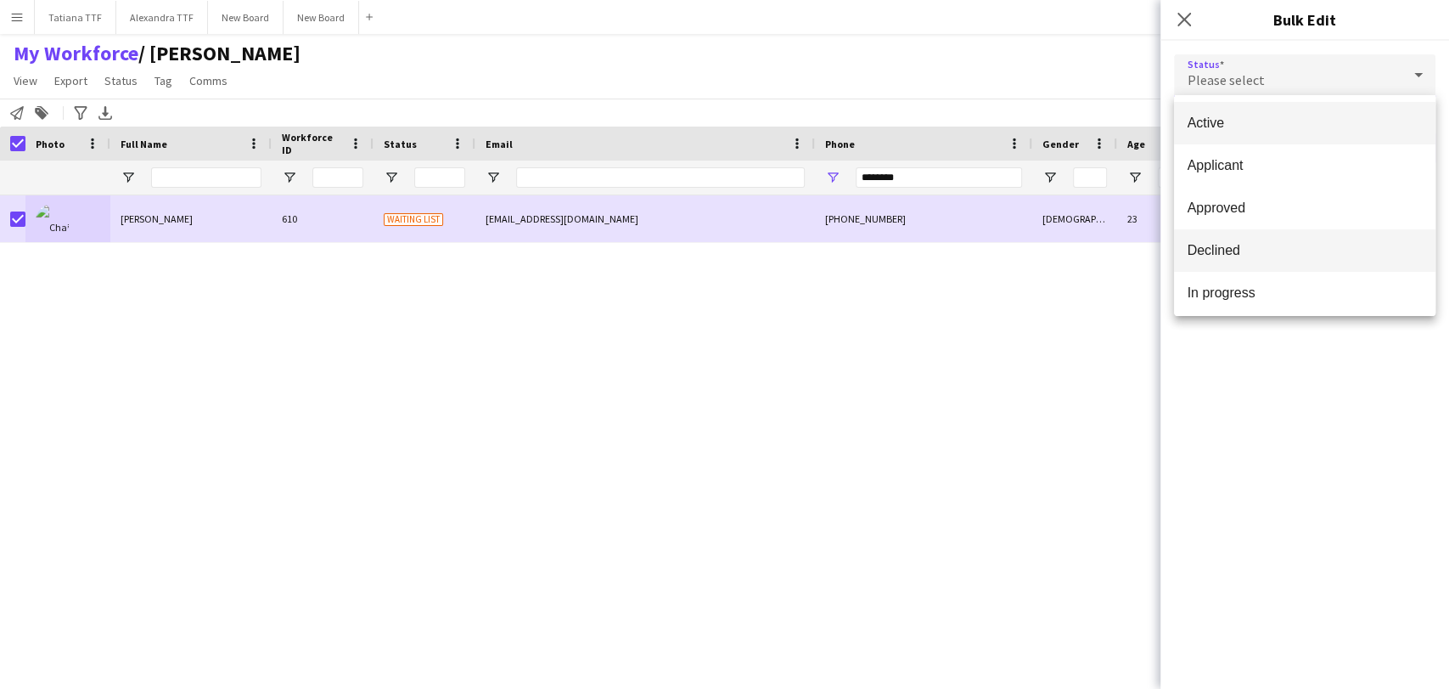
click at [1290, 250] on span "Declined" at bounding box center [1305, 250] width 234 height 16
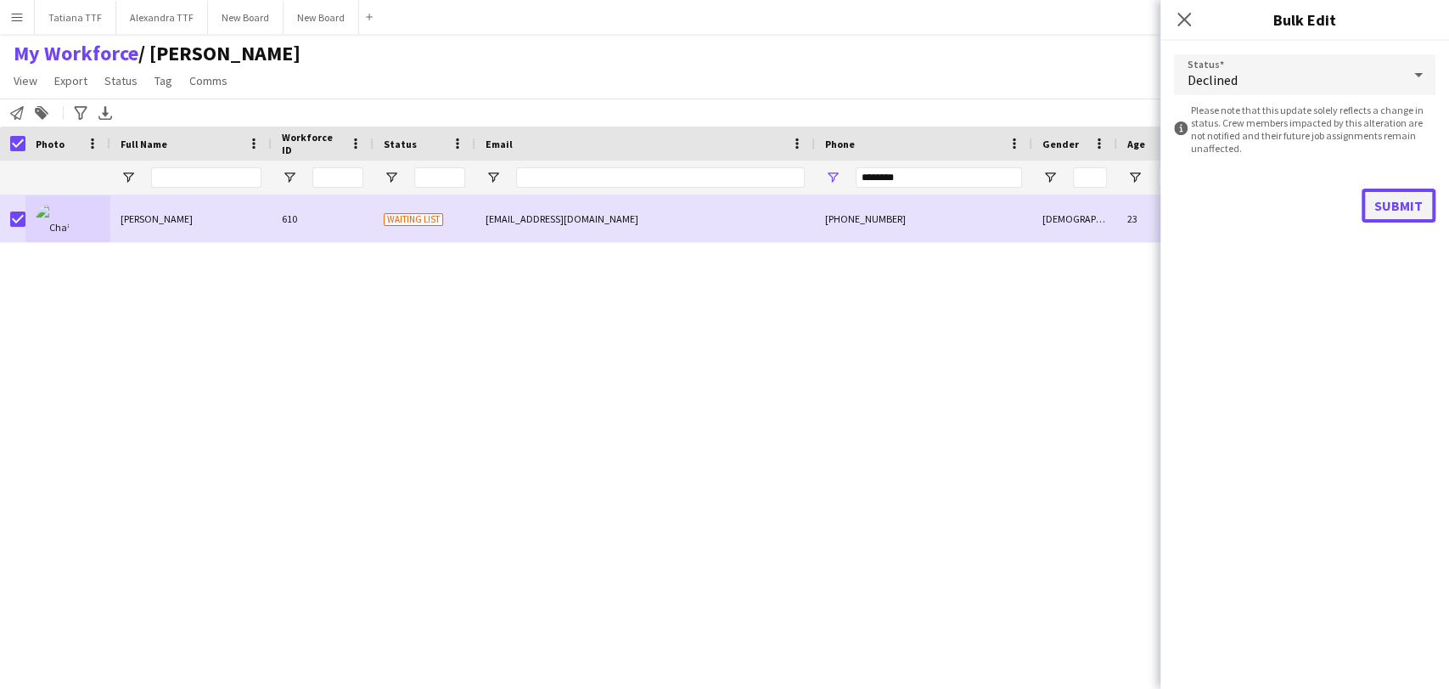
click at [1391, 209] on button "Submit" at bounding box center [1399, 205] width 74 height 34
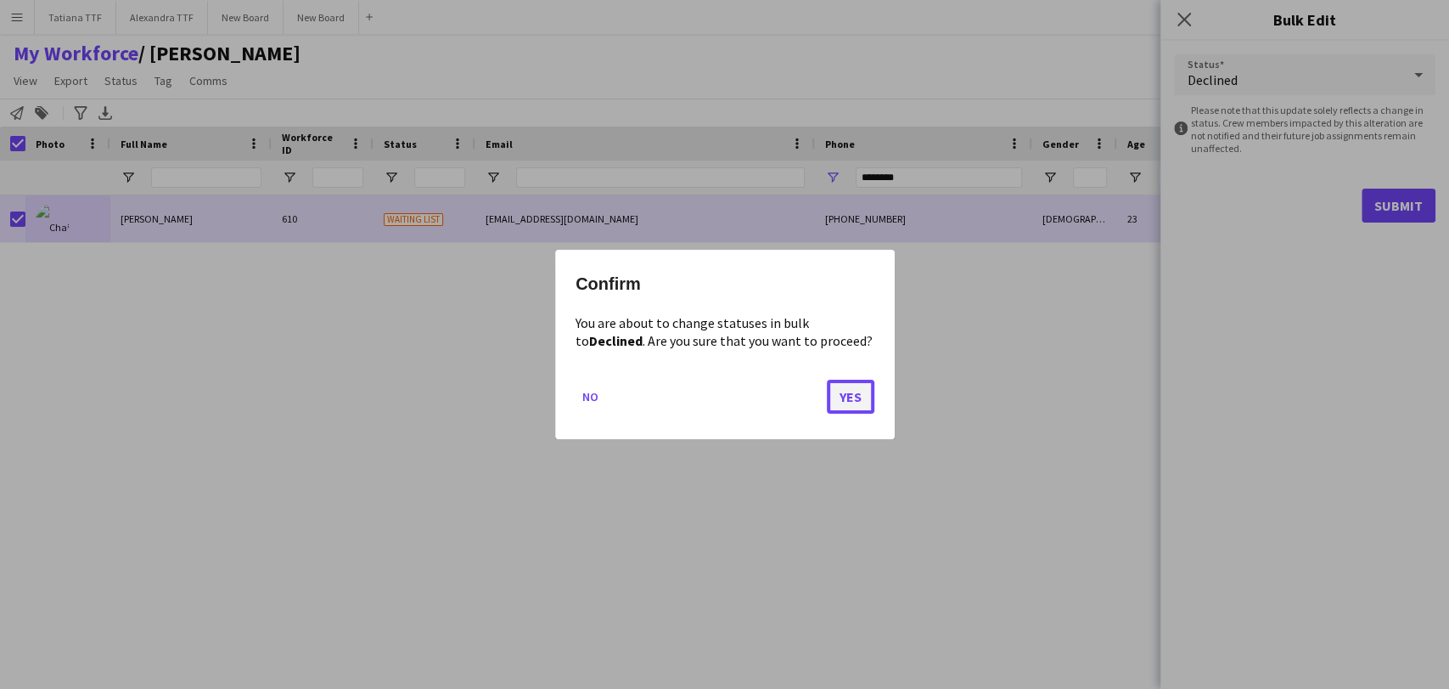
click at [839, 389] on button "Yes" at bounding box center [851, 396] width 48 height 34
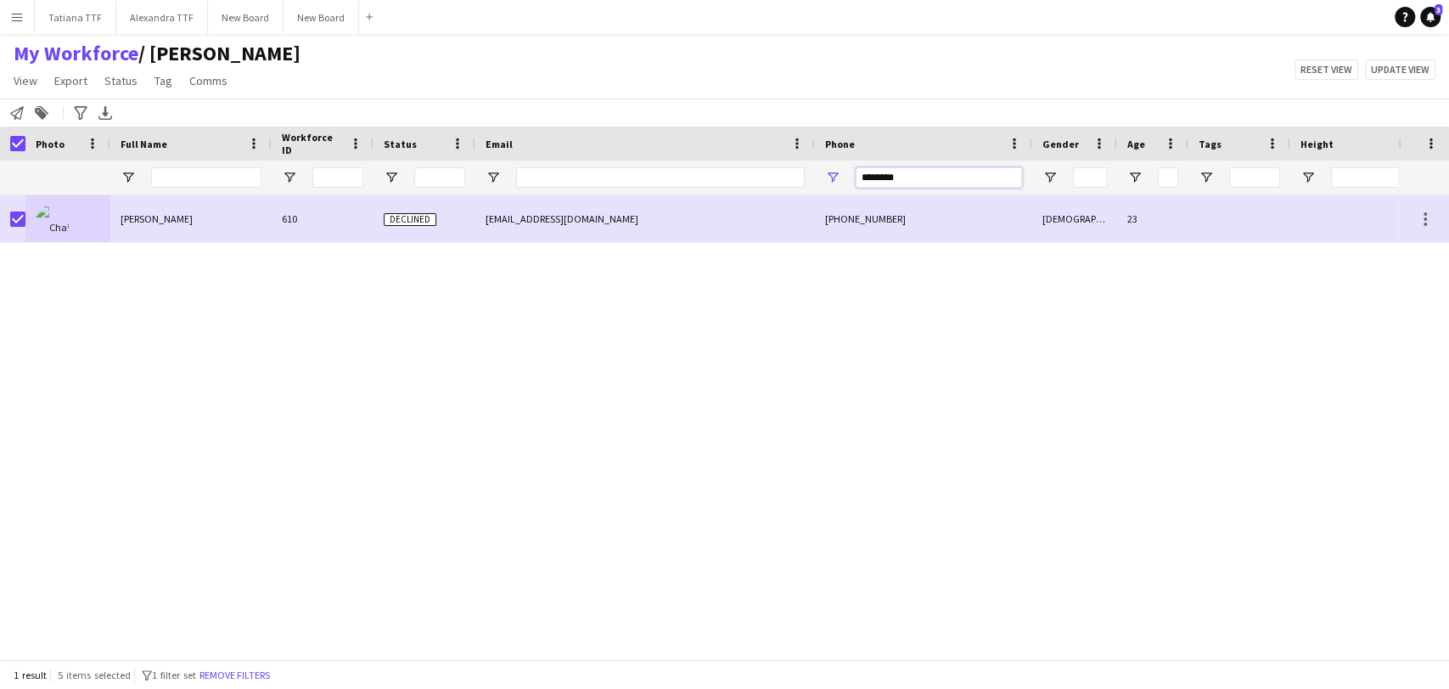
drag, startPoint x: 905, startPoint y: 177, endPoint x: 753, endPoint y: 176, distance: 152.0
click at [755, 178] on div "********" at bounding box center [900, 177] width 1800 height 34
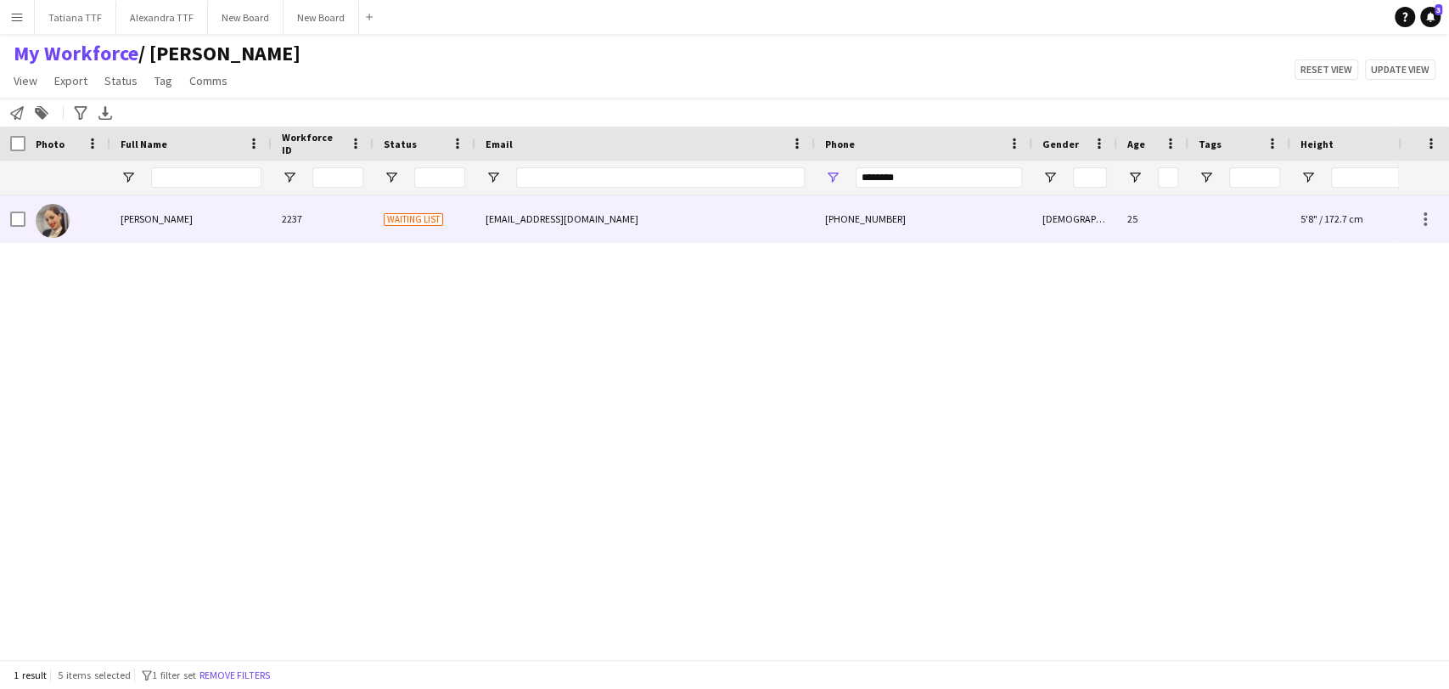
click at [53, 222] on img at bounding box center [53, 221] width 34 height 34
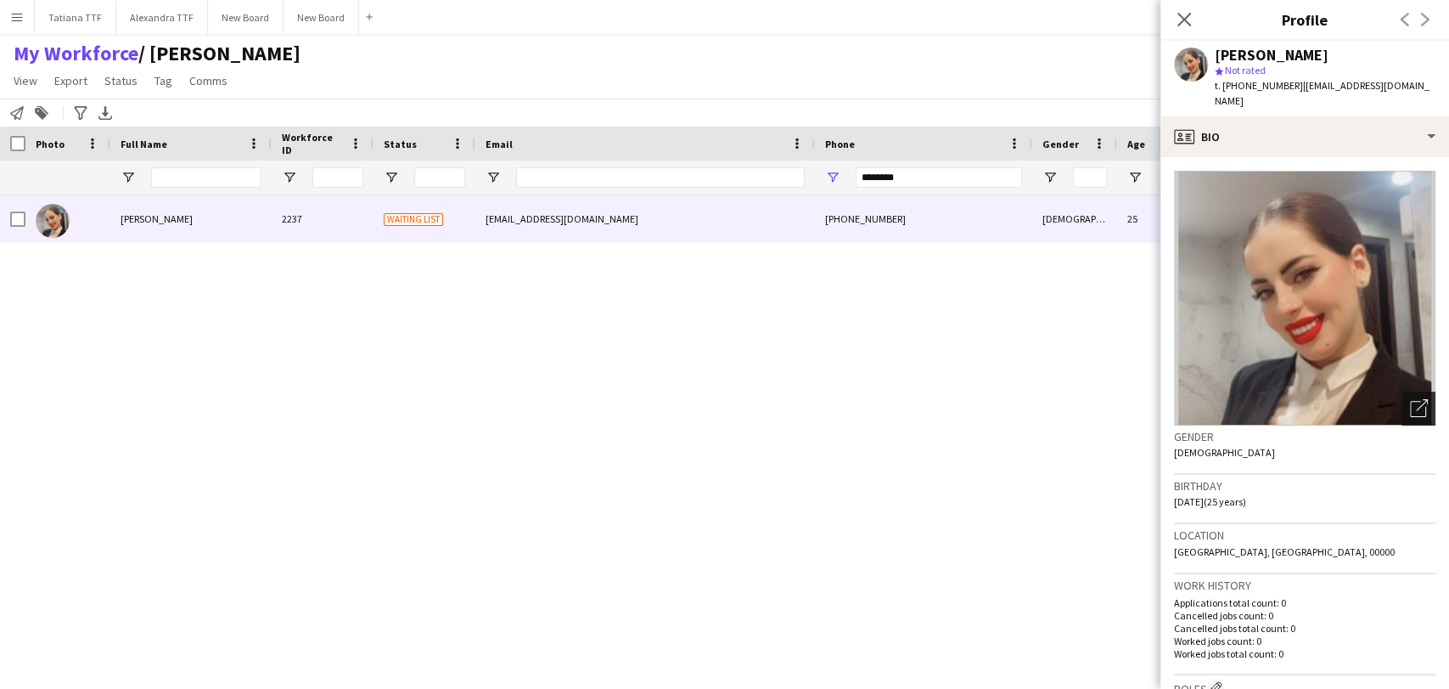
click at [1402, 391] on div "Open photos pop-in" at bounding box center [1419, 408] width 34 height 34
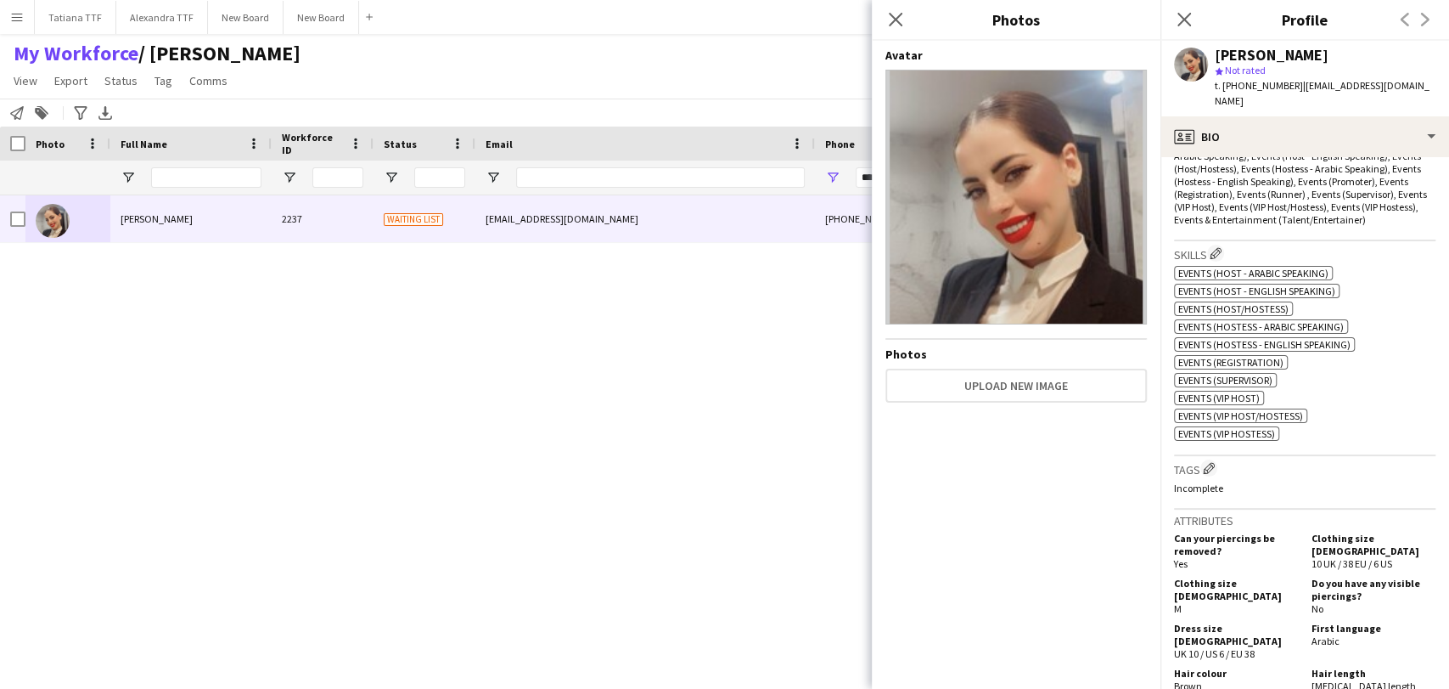
scroll to position [565, 0]
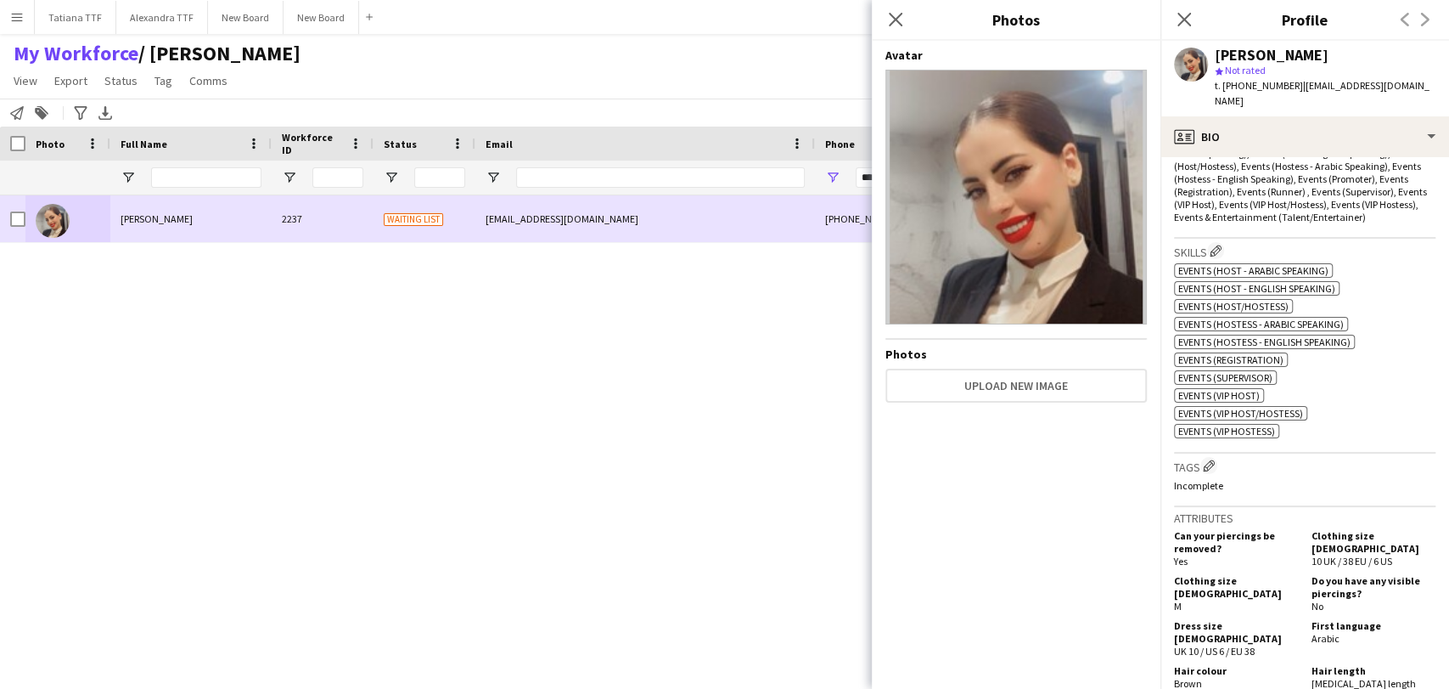
click at [27, 219] on div at bounding box center [67, 218] width 85 height 47
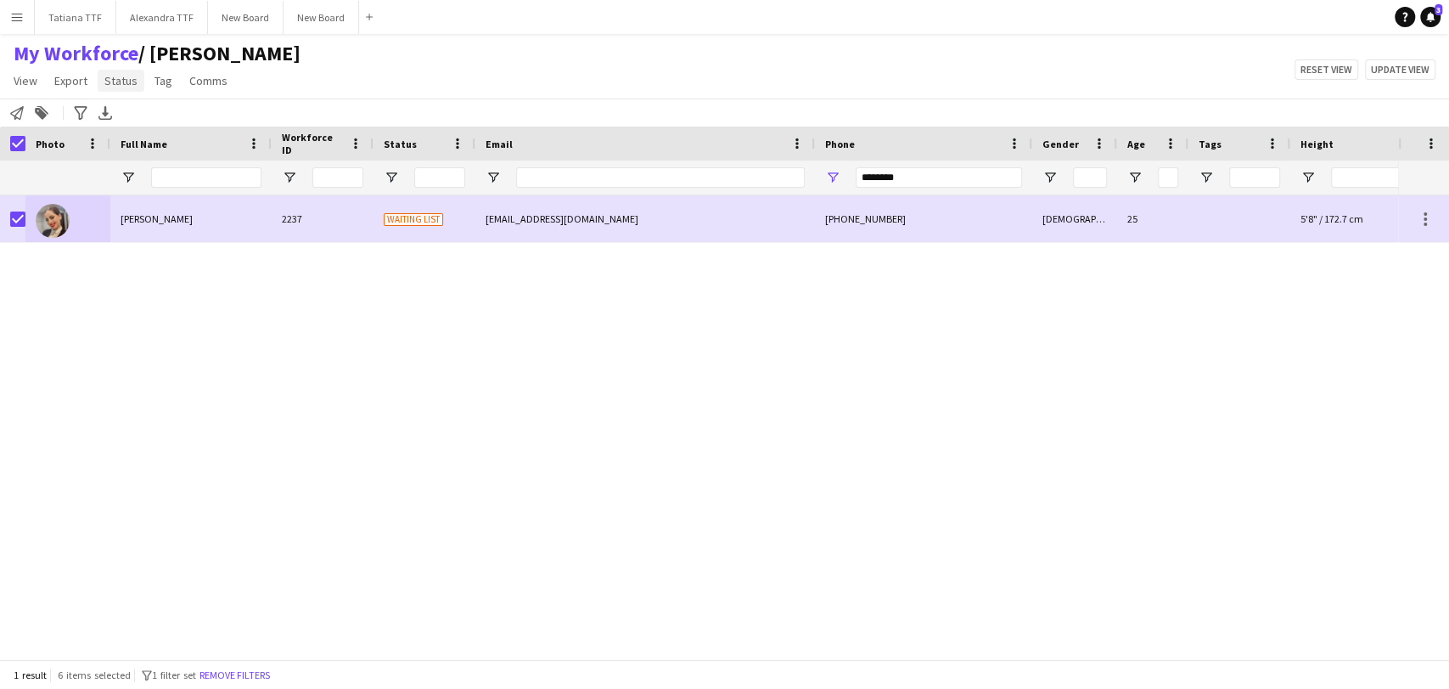
click at [132, 81] on span "Status" at bounding box center [120, 80] width 33 height 15
click at [118, 112] on span "Edit" at bounding box center [121, 117] width 20 height 15
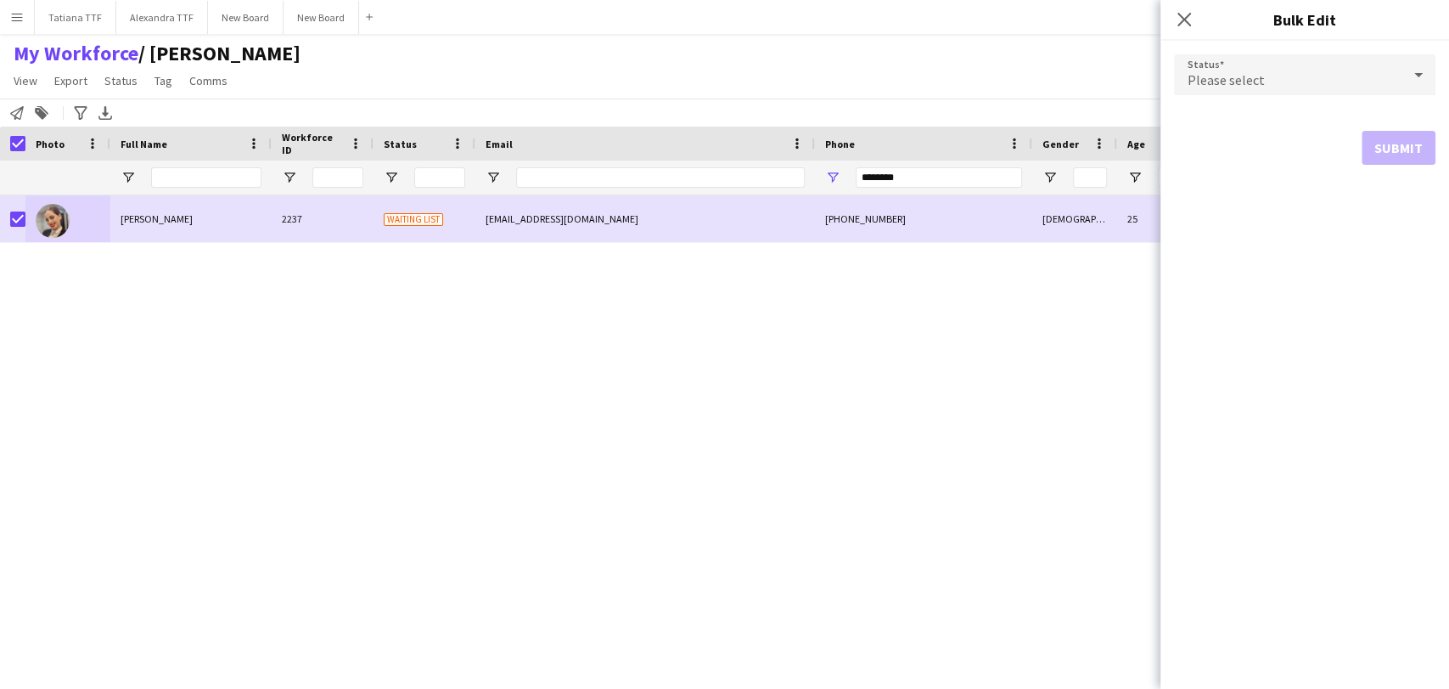
click at [1416, 76] on icon at bounding box center [1418, 75] width 20 height 34
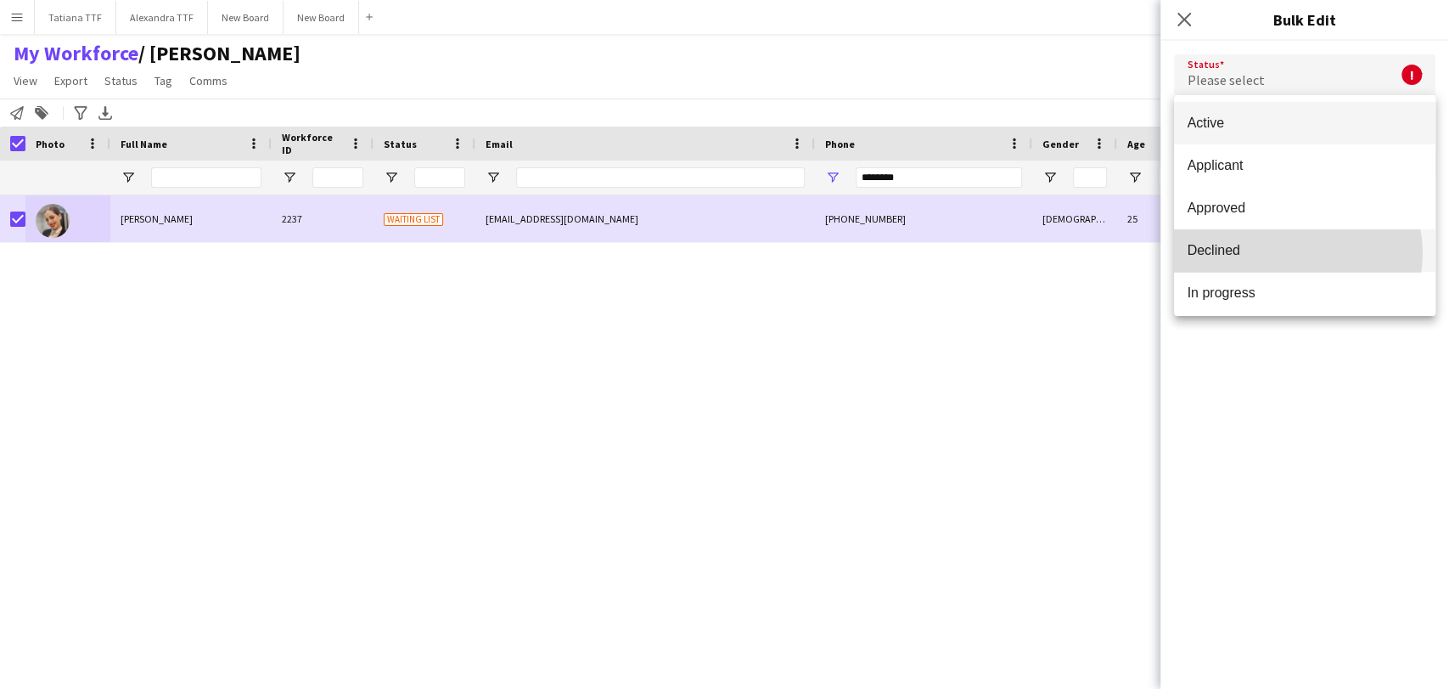
click at [1290, 253] on span "Declined" at bounding box center [1305, 250] width 234 height 16
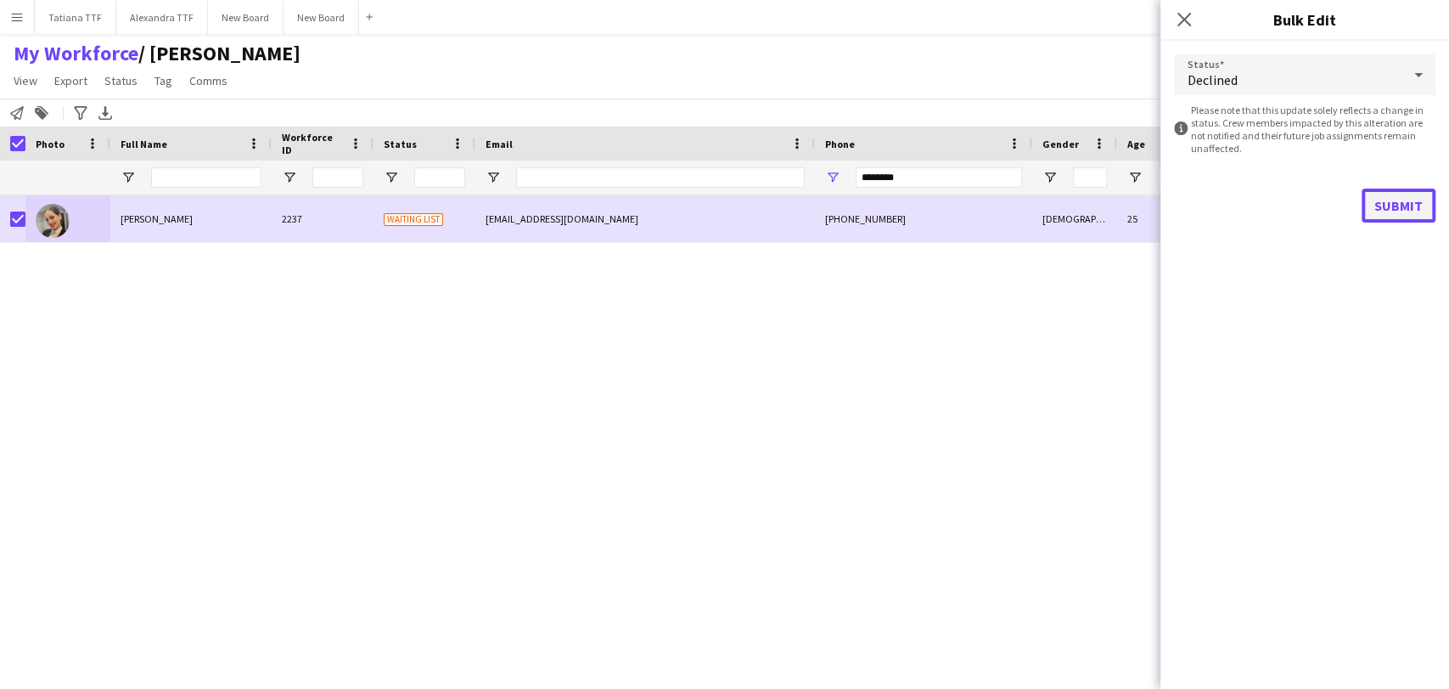
click at [1412, 216] on button "Submit" at bounding box center [1399, 205] width 74 height 34
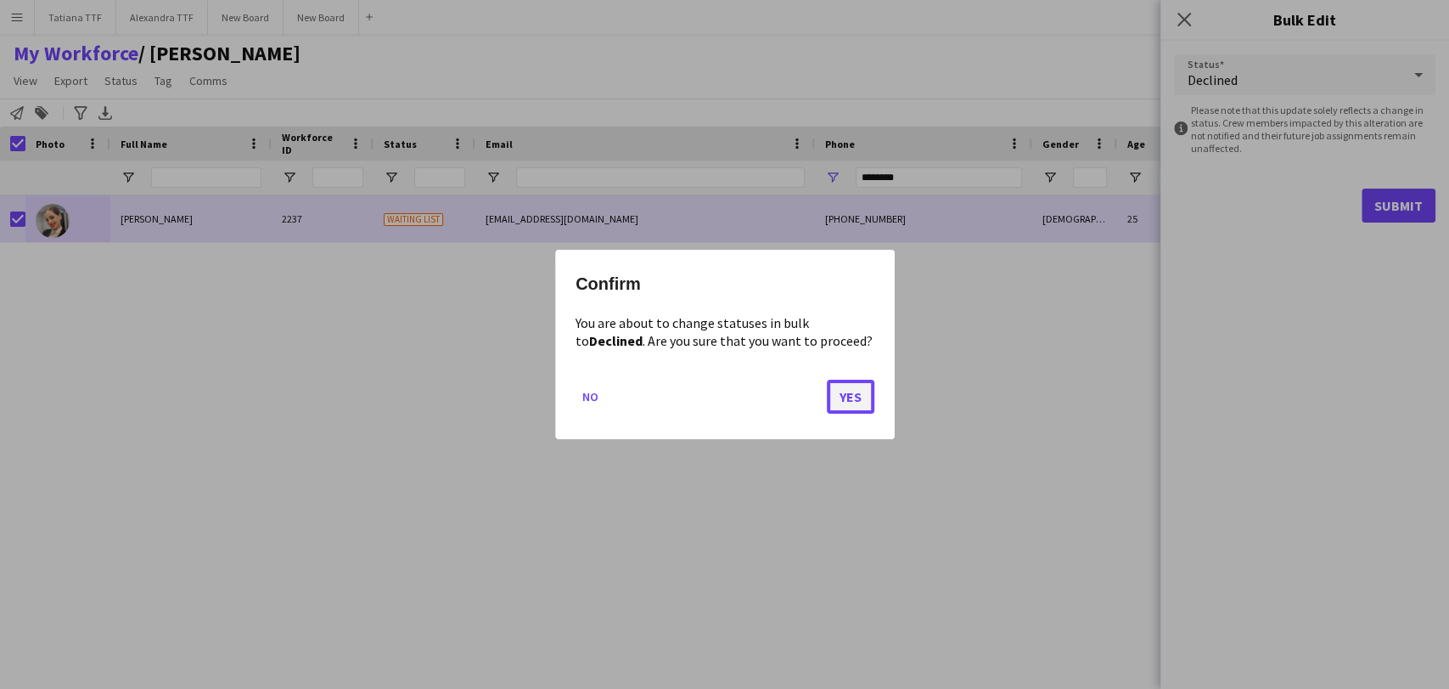
click at [852, 400] on button "Yes" at bounding box center [851, 396] width 48 height 34
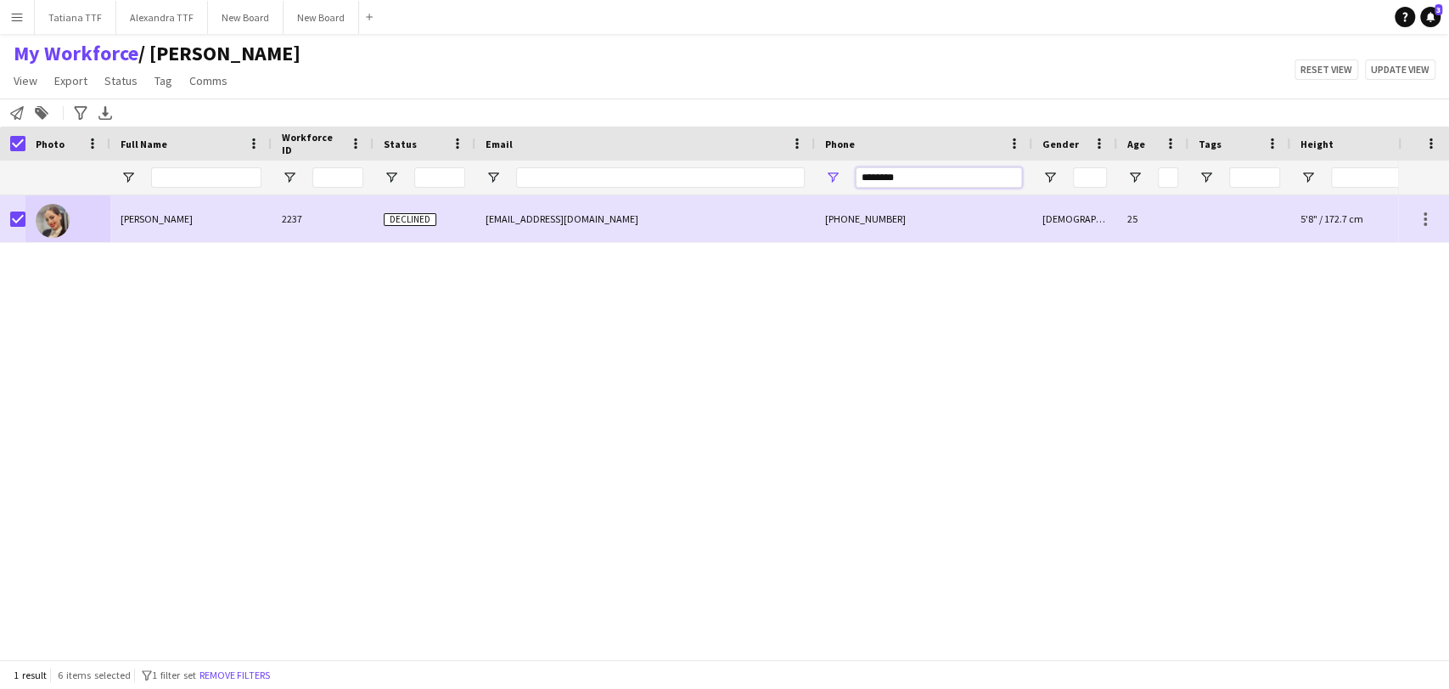
drag, startPoint x: 912, startPoint y: 177, endPoint x: 782, endPoint y: 177, distance: 129.9
click at [782, 177] on div "********" at bounding box center [900, 177] width 1800 height 34
click at [111, 82] on span "Status" at bounding box center [120, 80] width 33 height 15
drag, startPoint x: 122, startPoint y: 119, endPoint x: 140, endPoint y: 119, distance: 17.8
click at [123, 119] on span "Edit" at bounding box center [121, 117] width 20 height 15
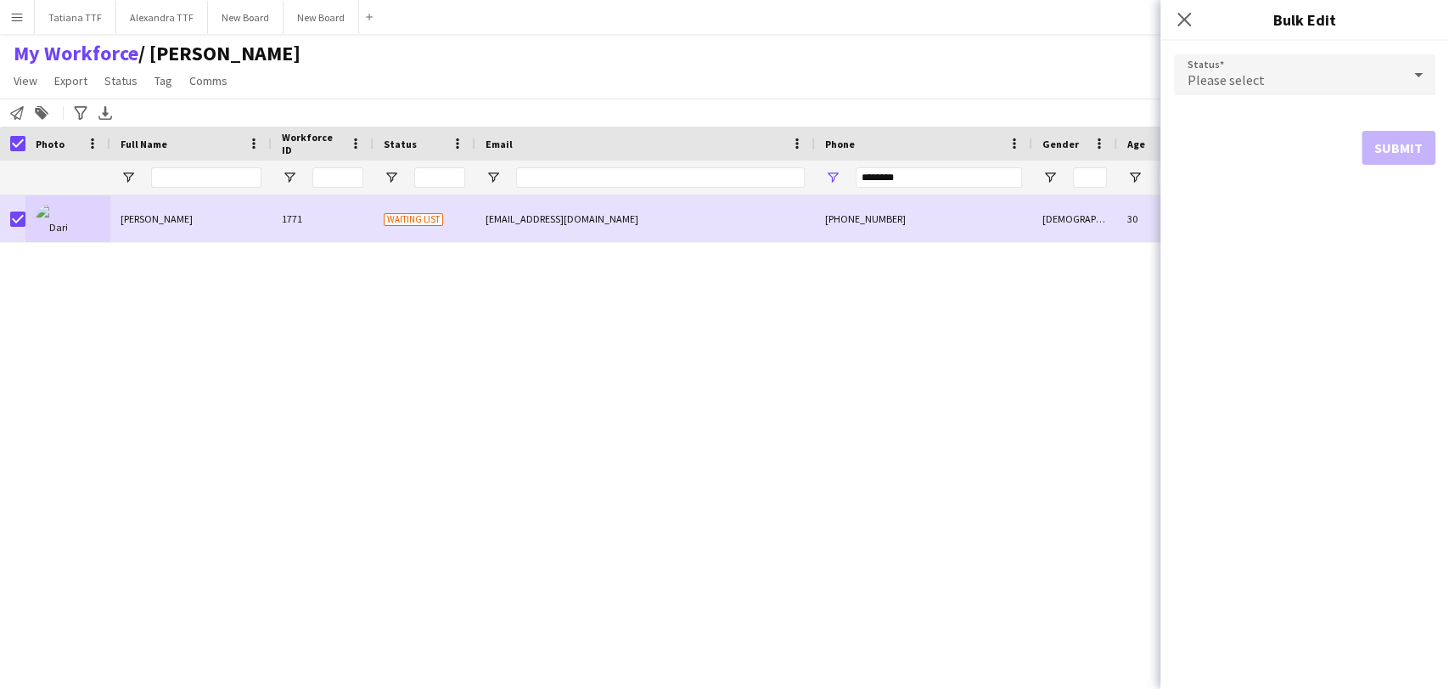
click at [1422, 71] on icon at bounding box center [1418, 75] width 20 height 34
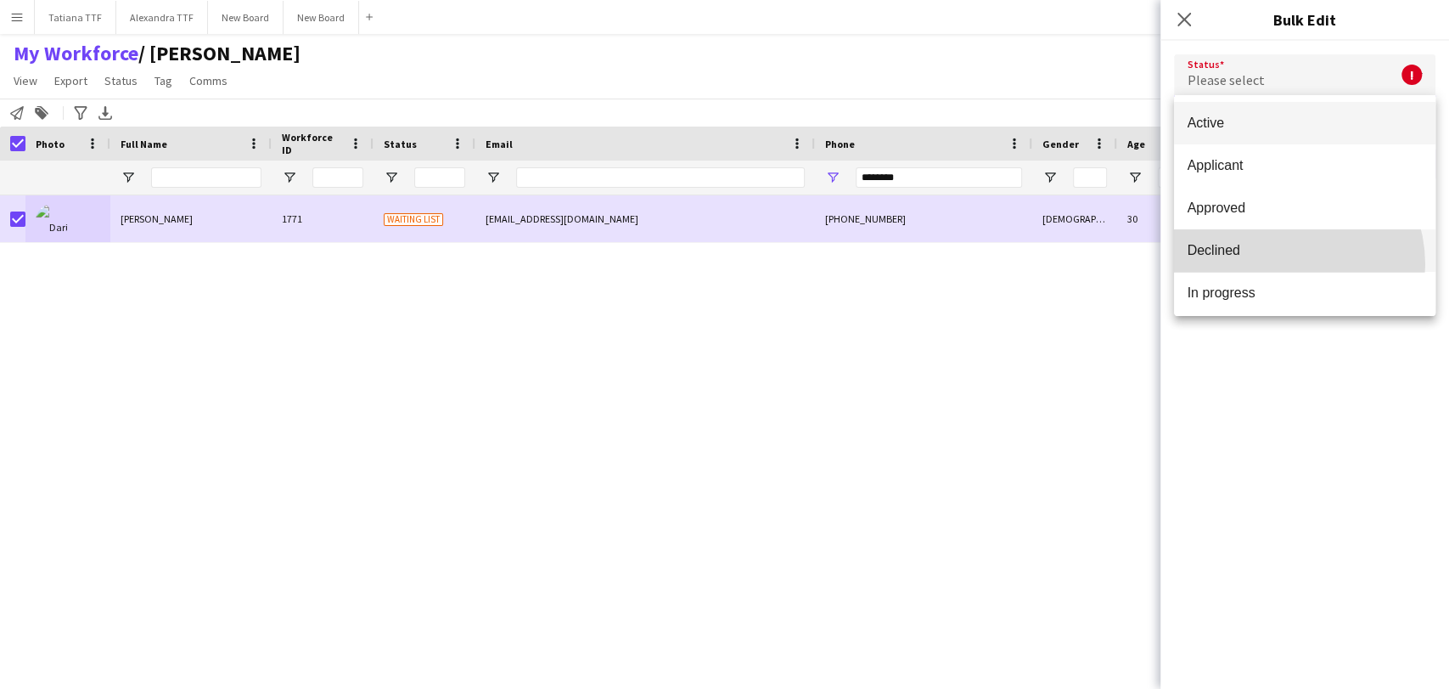
click at [1281, 264] on mat-option "Declined" at bounding box center [1304, 250] width 261 height 42
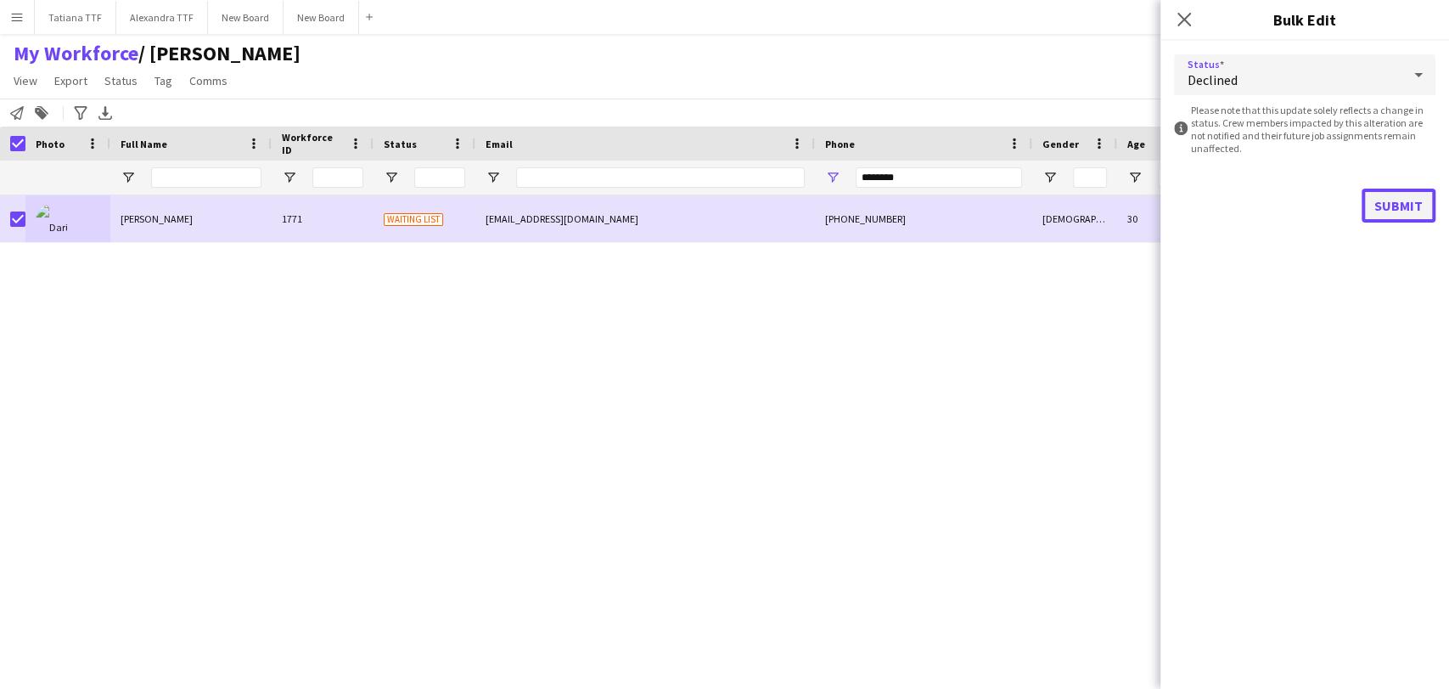
click at [1400, 208] on button "Submit" at bounding box center [1399, 205] width 74 height 34
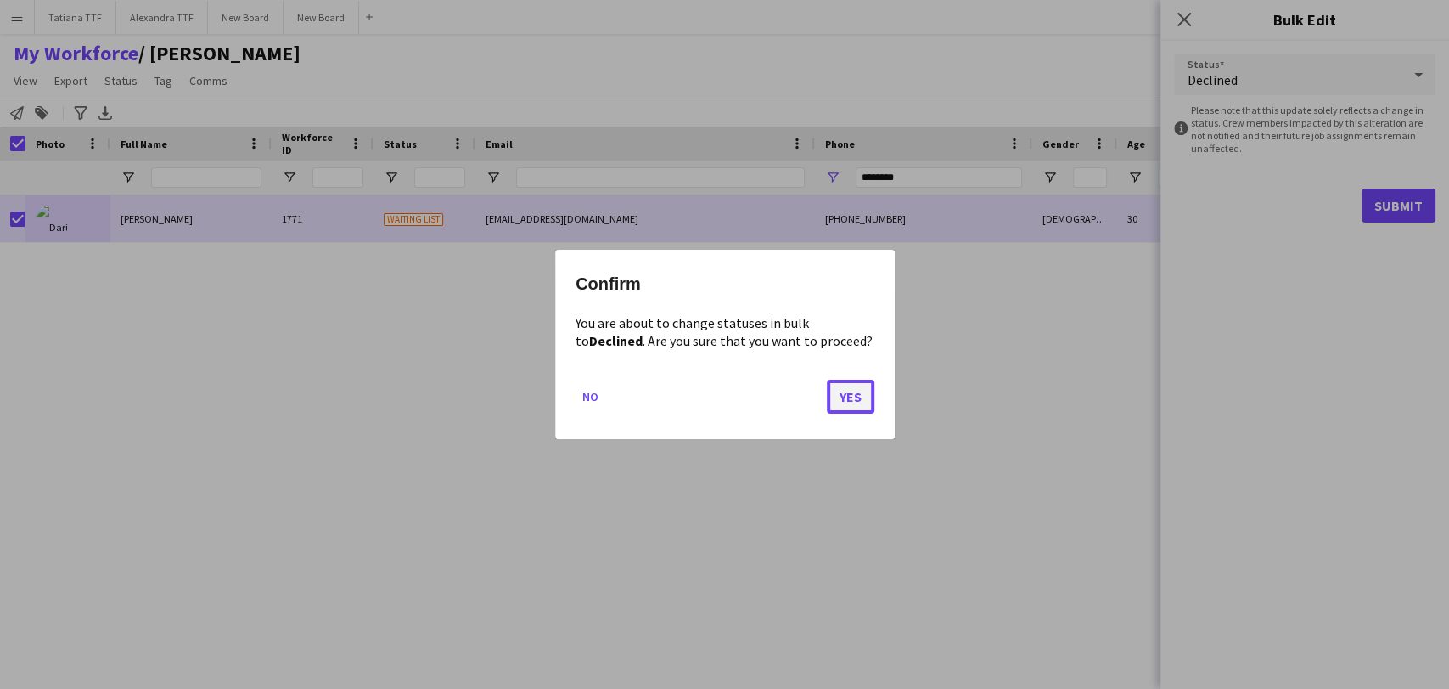
click at [862, 389] on button "Yes" at bounding box center [851, 396] width 48 height 34
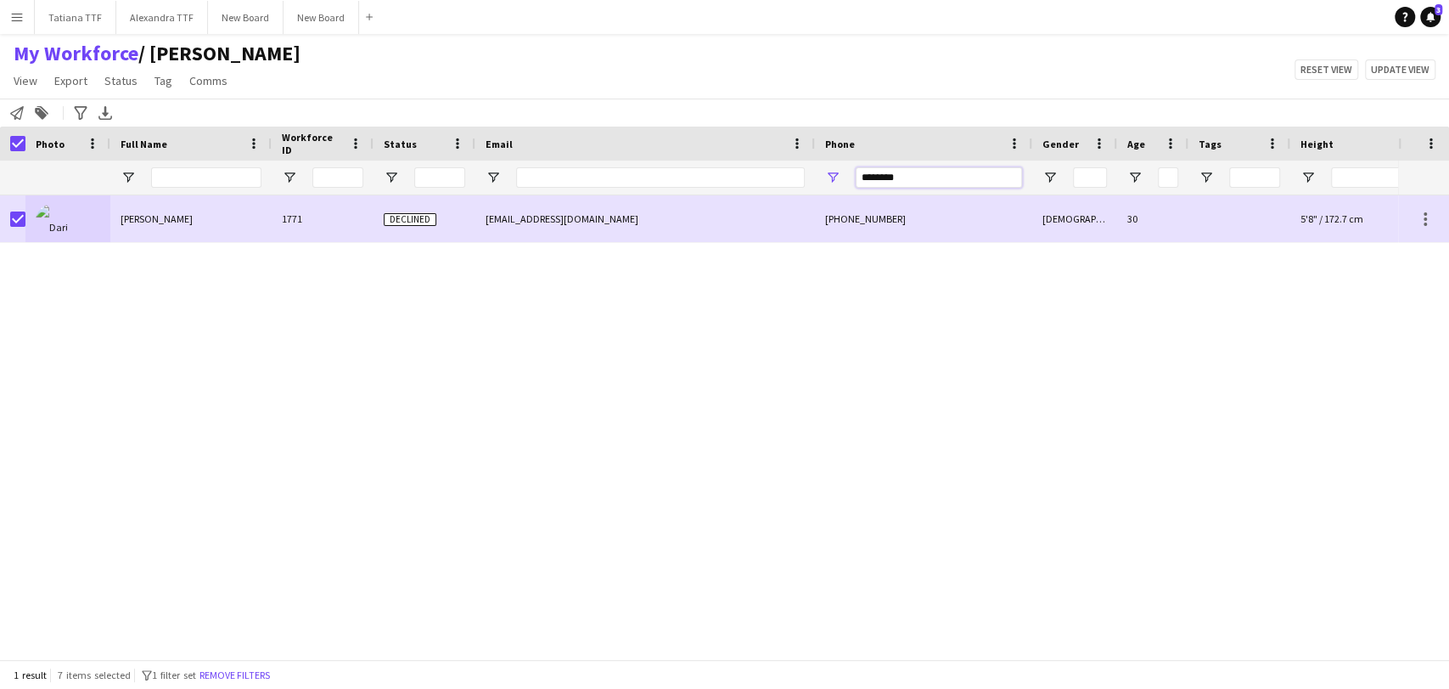
drag, startPoint x: 946, startPoint y: 182, endPoint x: 754, endPoint y: 182, distance: 191.9
click at [759, 185] on div "********" at bounding box center [900, 177] width 1800 height 34
click at [129, 76] on span "Status" at bounding box center [120, 80] width 33 height 15
click at [130, 114] on span "Edit" at bounding box center [121, 117] width 20 height 15
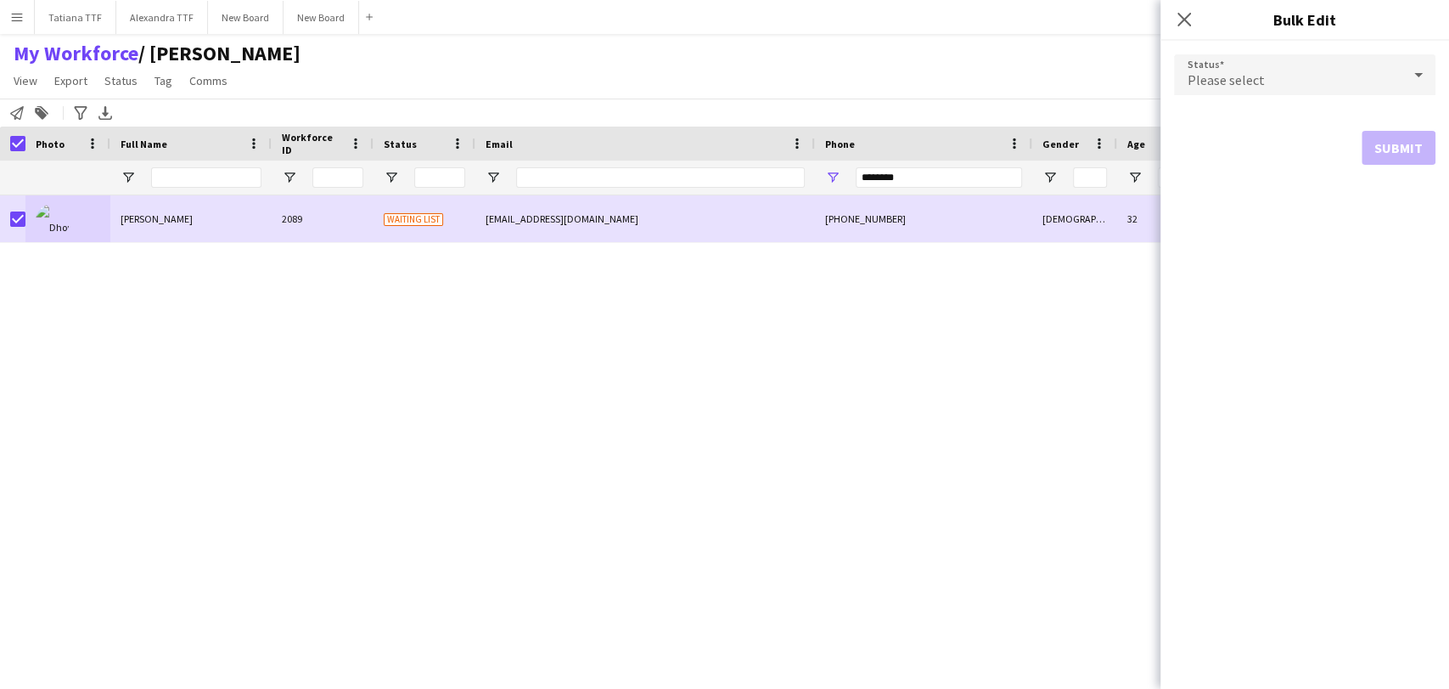
click at [1418, 70] on icon at bounding box center [1418, 75] width 20 height 34
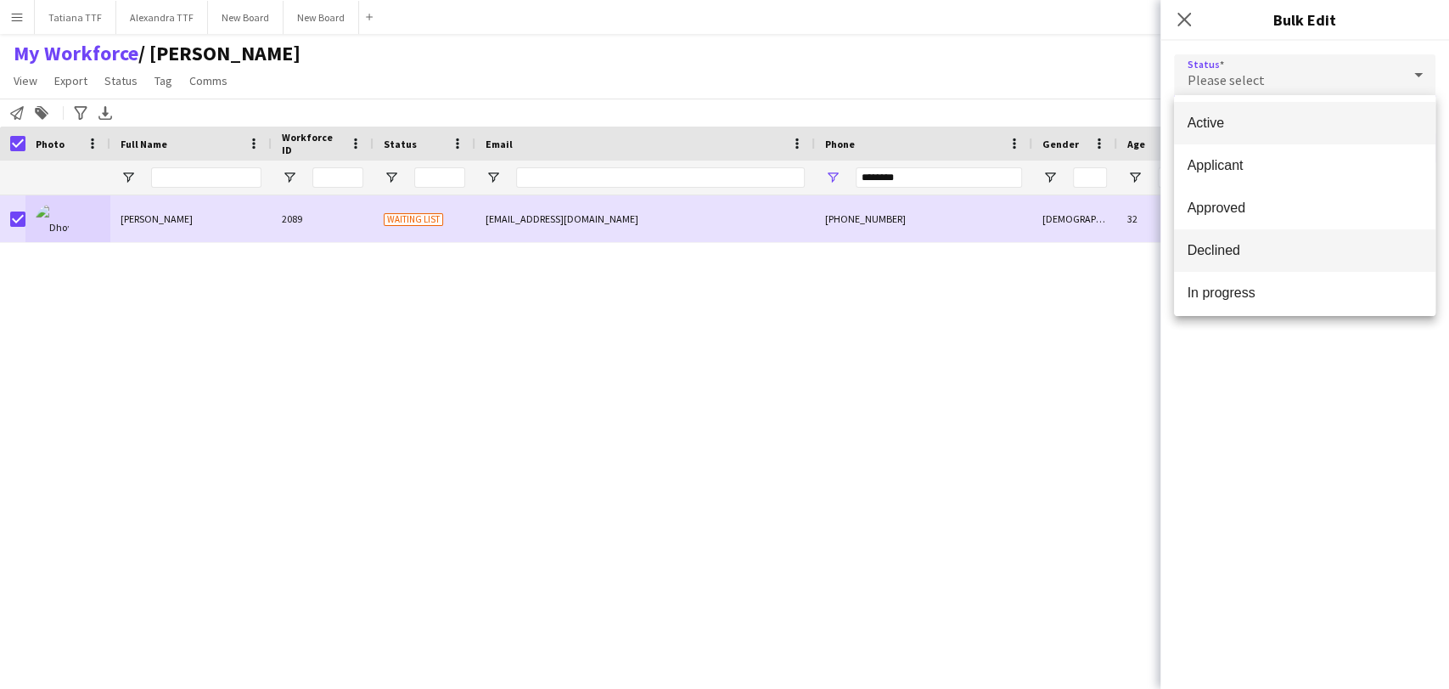
click at [1324, 253] on span "Declined" at bounding box center [1305, 250] width 234 height 16
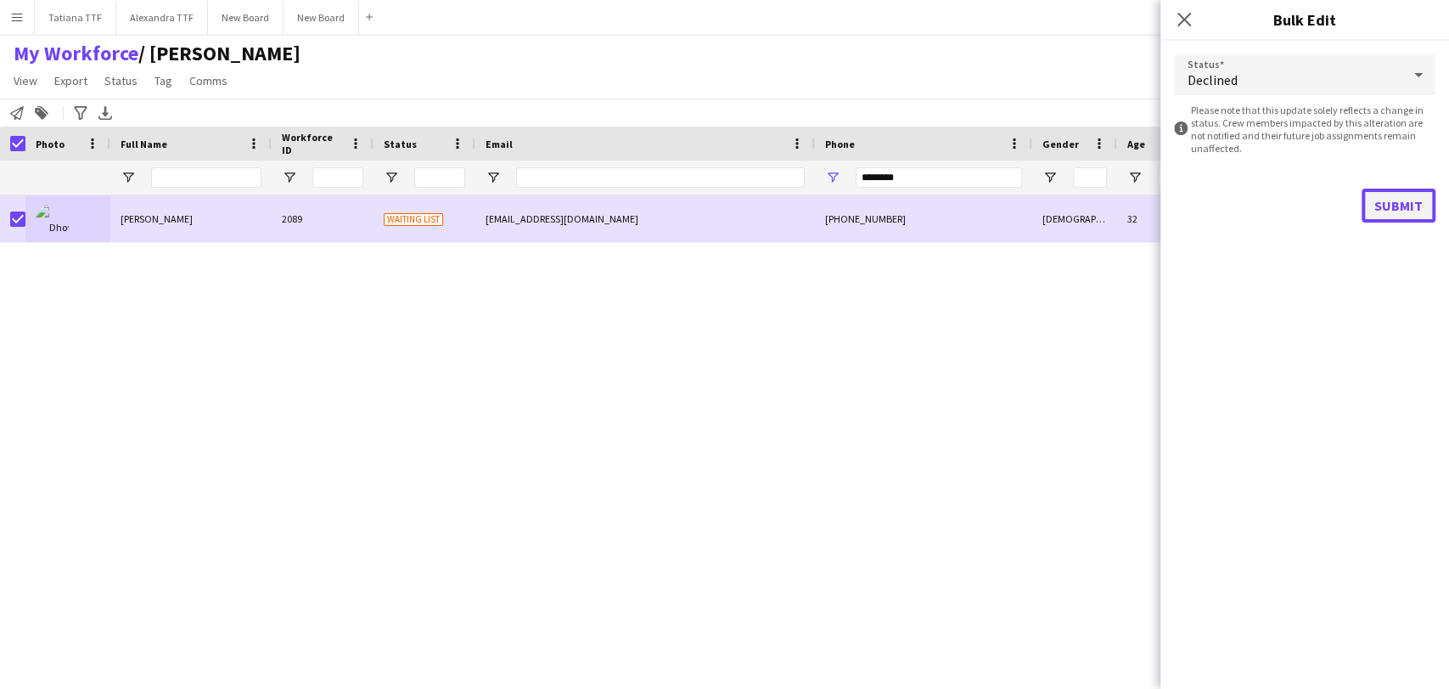
click at [1383, 206] on button "Submit" at bounding box center [1399, 205] width 74 height 34
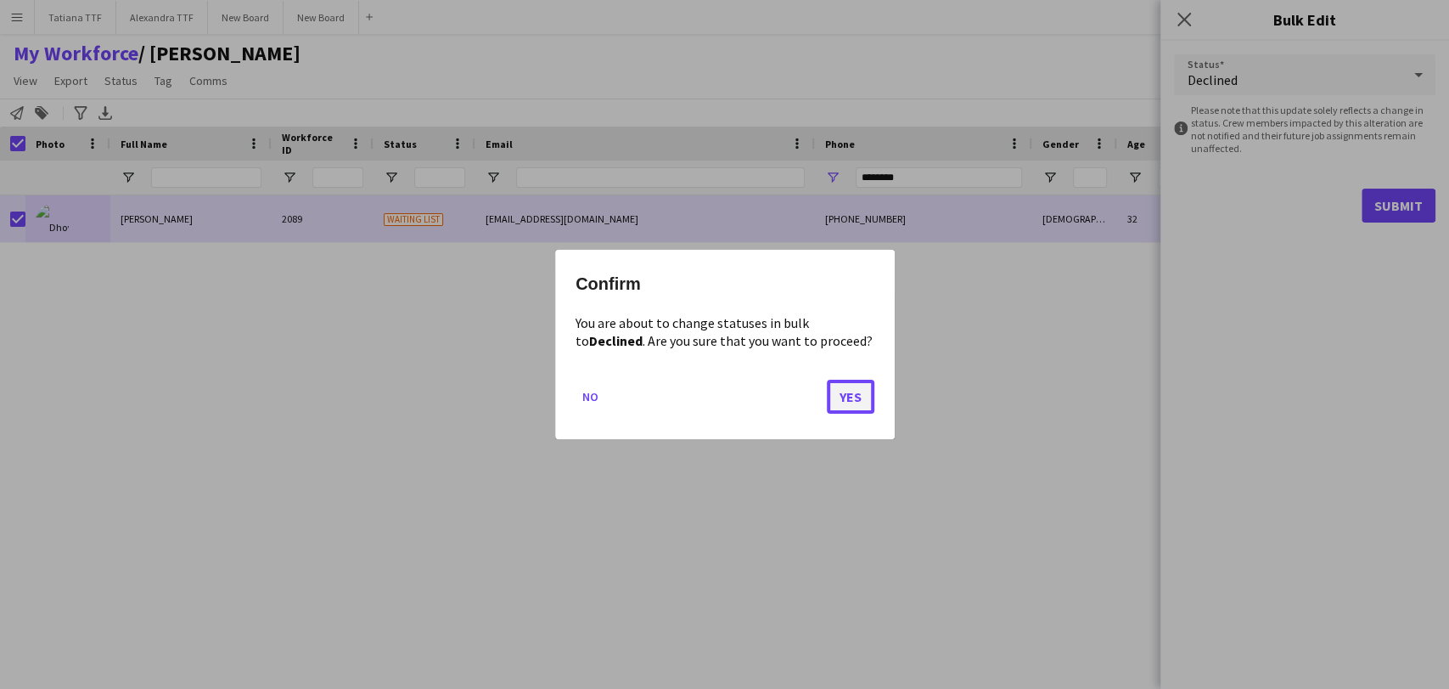
click at [844, 402] on button "Yes" at bounding box center [851, 396] width 48 height 34
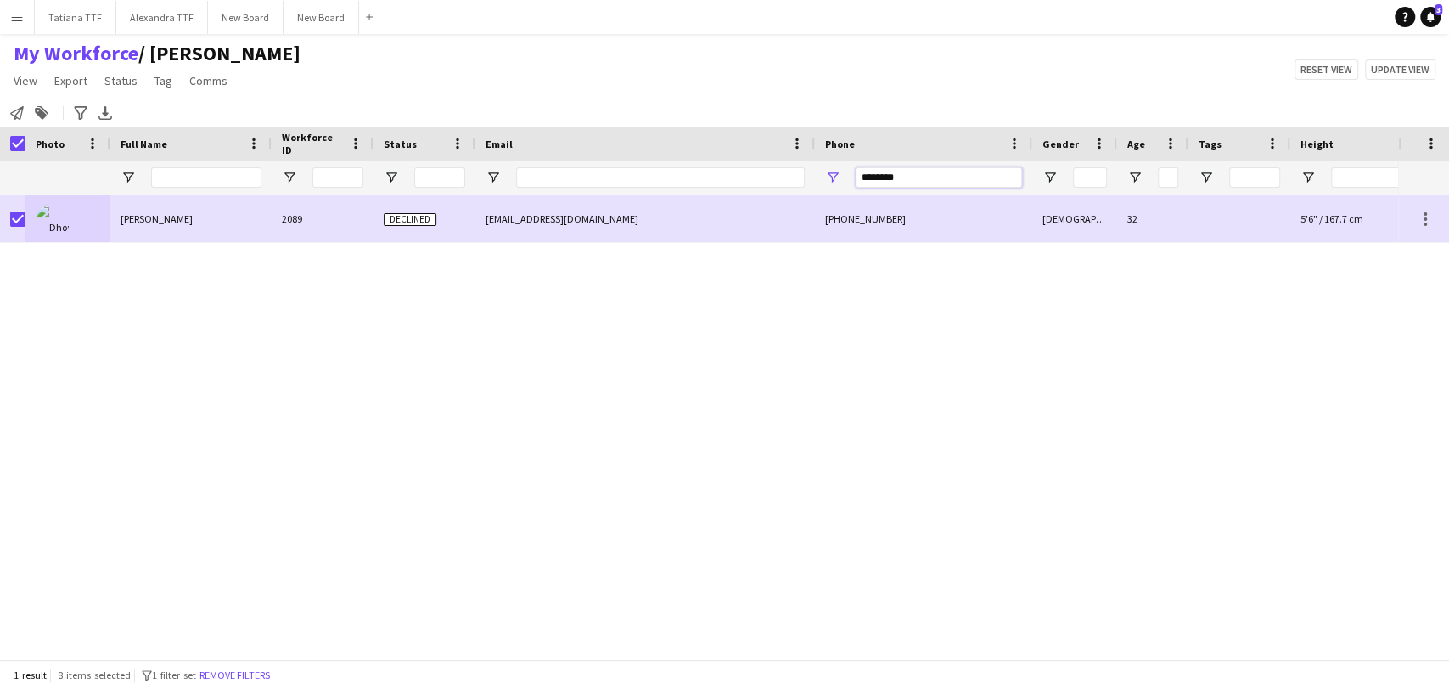
drag, startPoint x: 974, startPoint y: 175, endPoint x: 644, endPoint y: 198, distance: 331.0
click at [644, 198] on div "Workforce Details Crew Attributes Full Name Workforce ID" at bounding box center [724, 392] width 1449 height 532
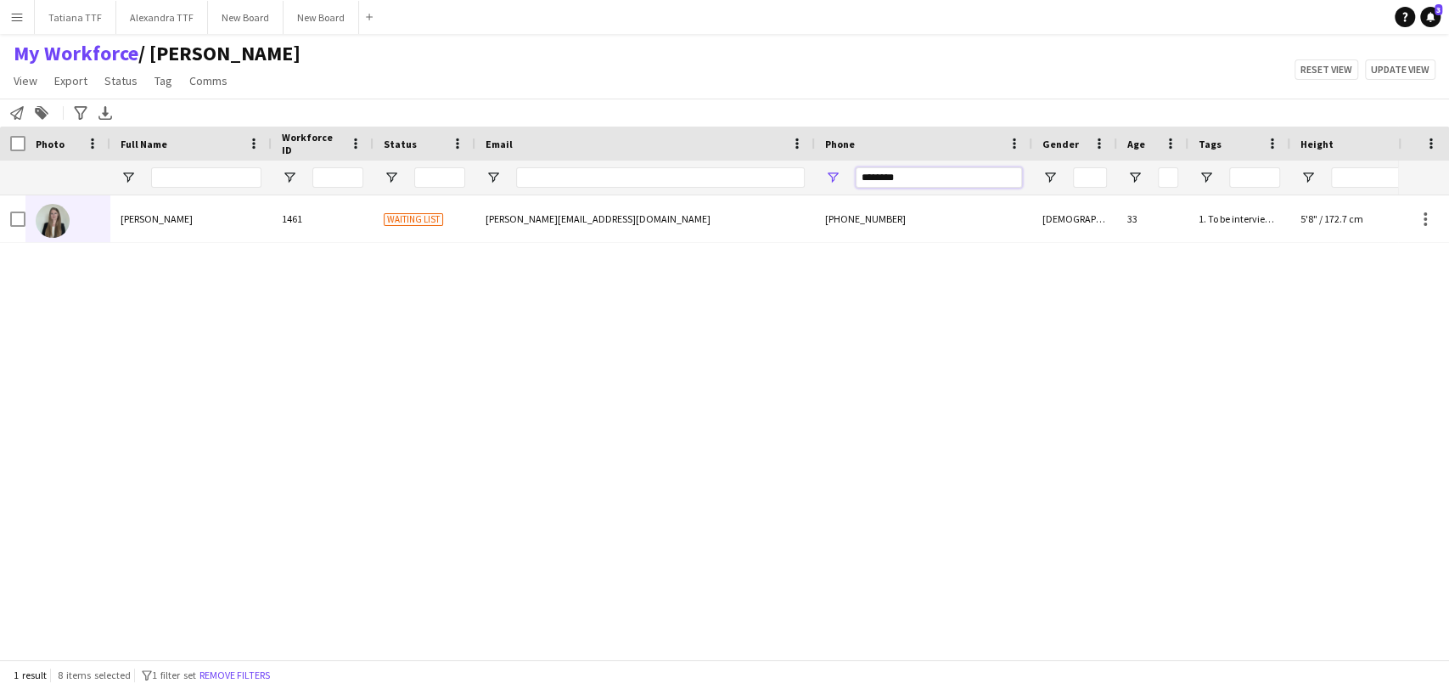
type input "********"
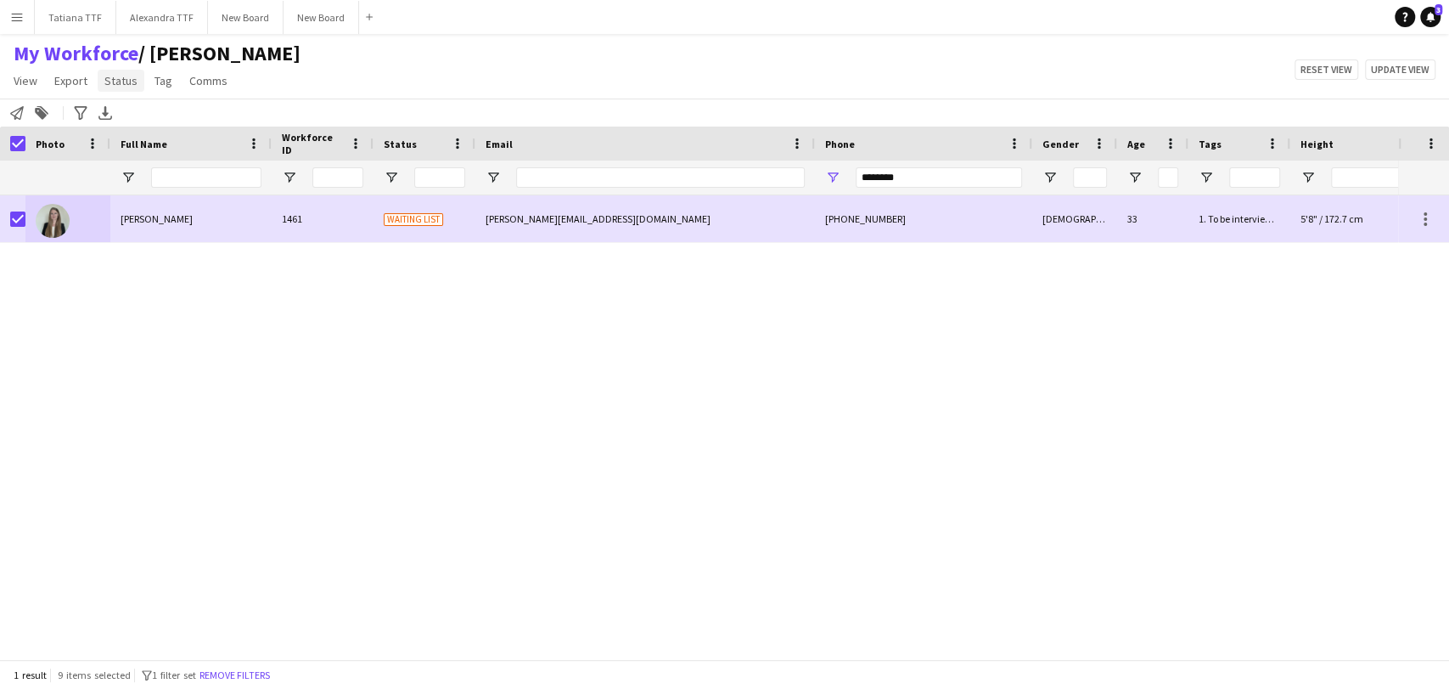
click at [120, 81] on span "Status" at bounding box center [120, 80] width 33 height 15
click at [130, 124] on span "Edit" at bounding box center [121, 117] width 20 height 15
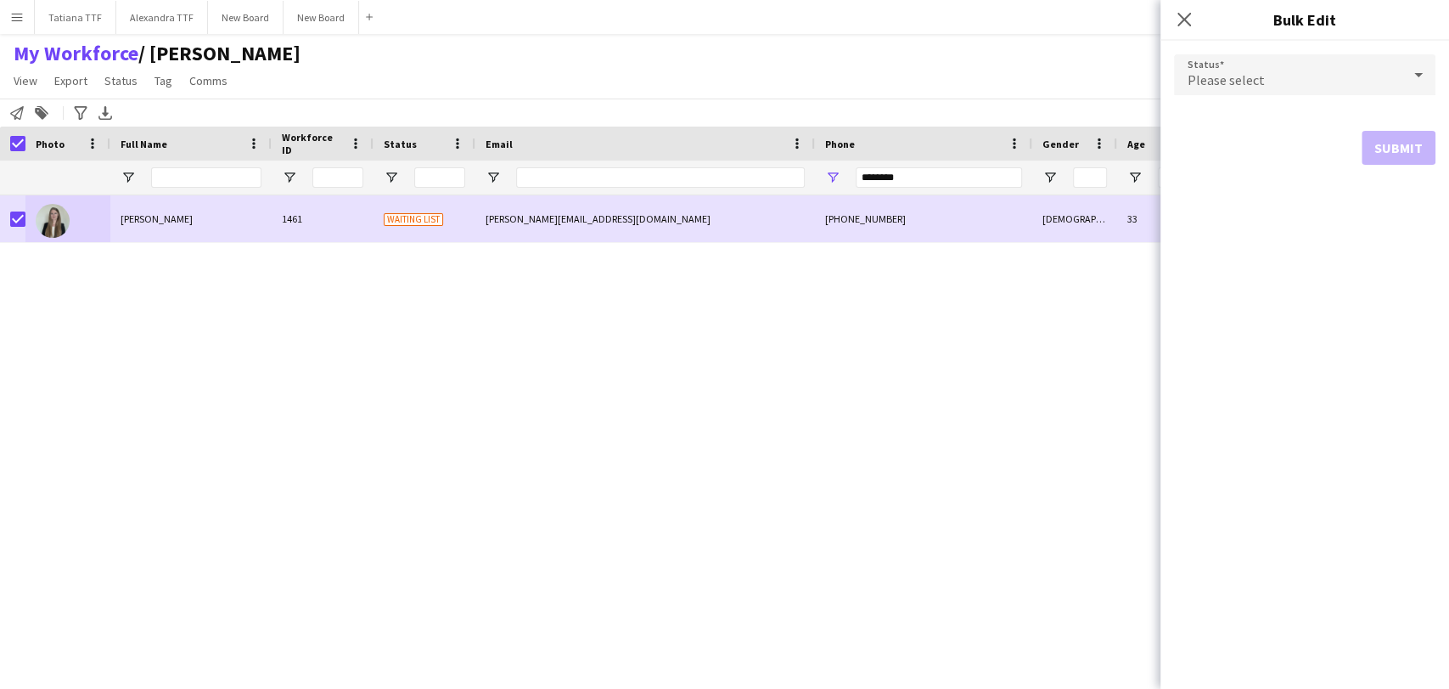
click at [1419, 72] on icon at bounding box center [1418, 75] width 20 height 34
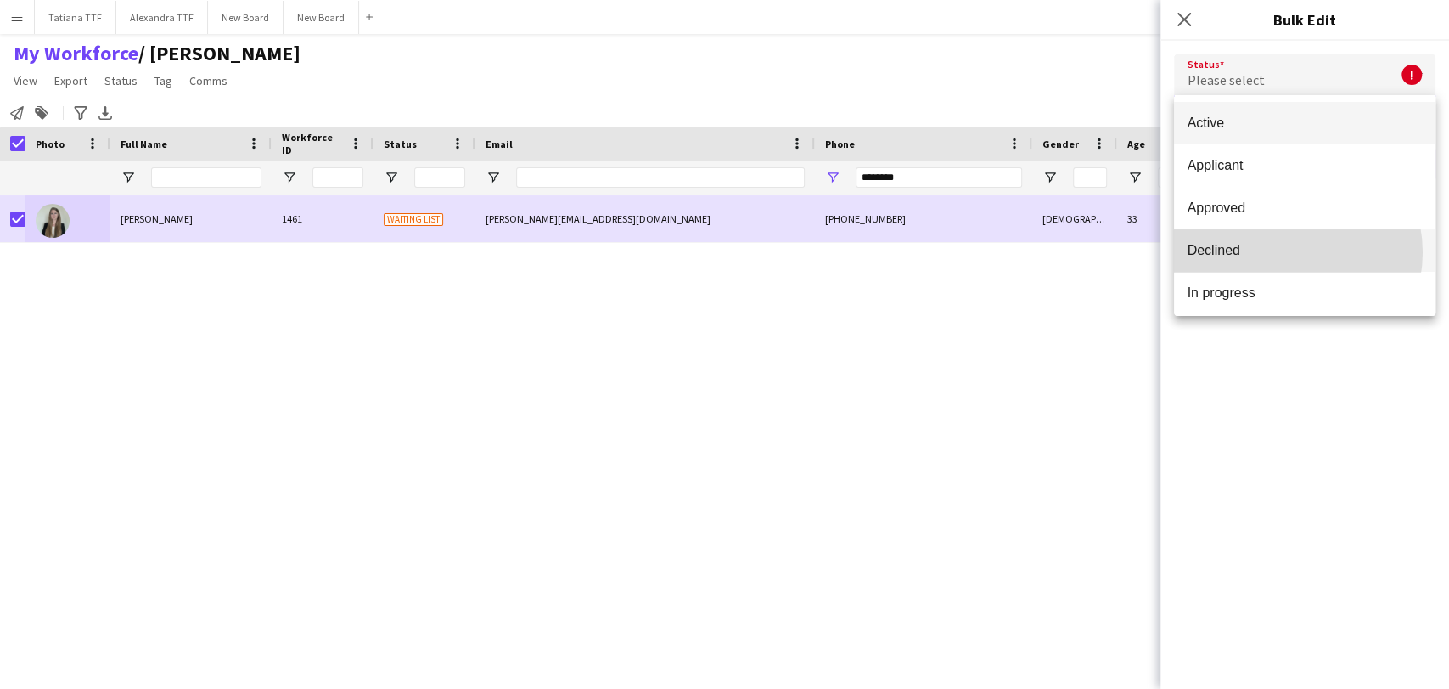
click at [1282, 252] on span "Declined" at bounding box center [1305, 250] width 234 height 16
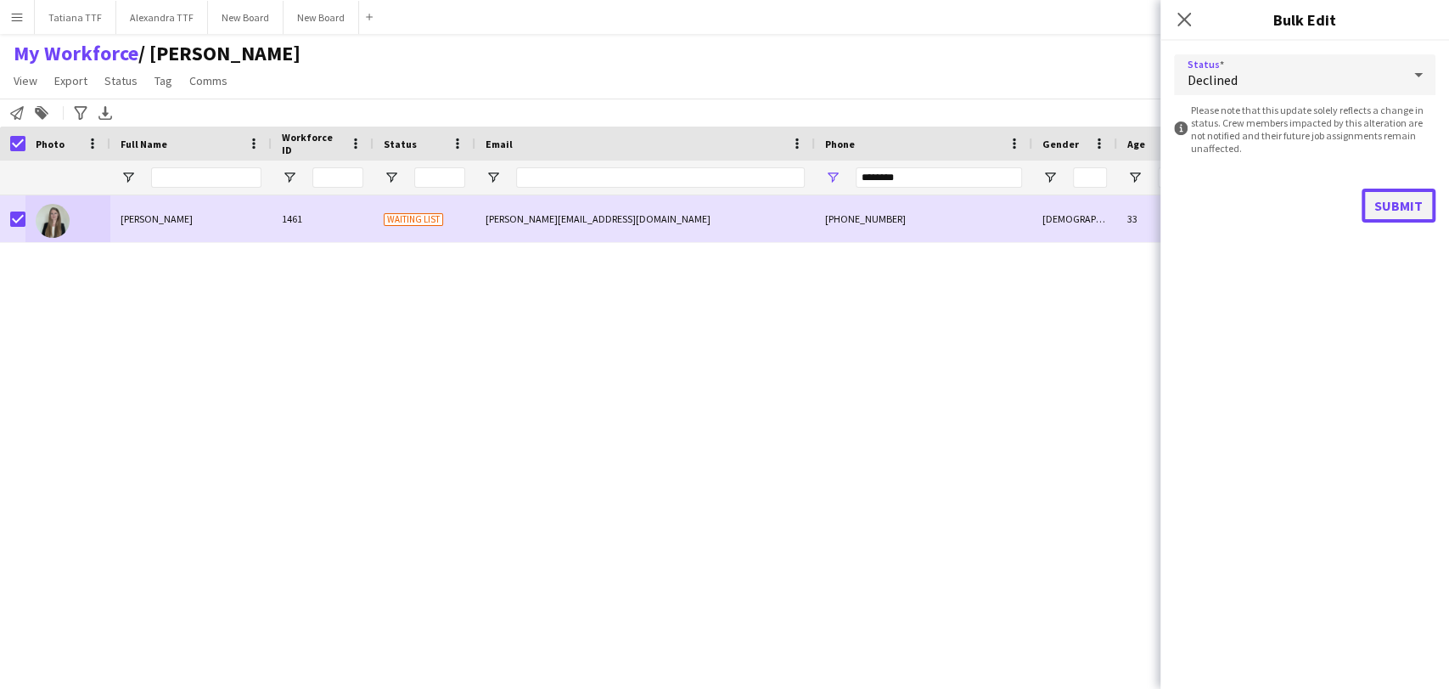
click at [1415, 210] on button "Submit" at bounding box center [1399, 205] width 74 height 34
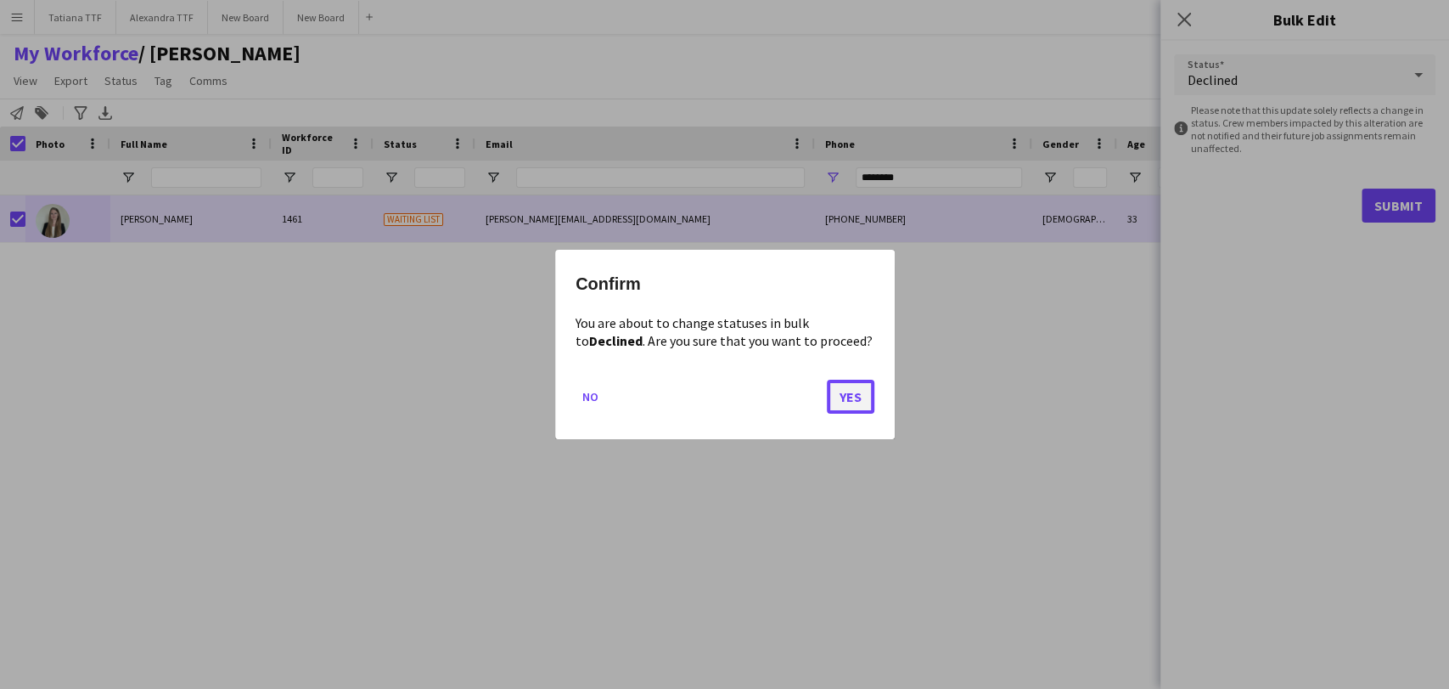
click at [862, 396] on button "Yes" at bounding box center [851, 396] width 48 height 34
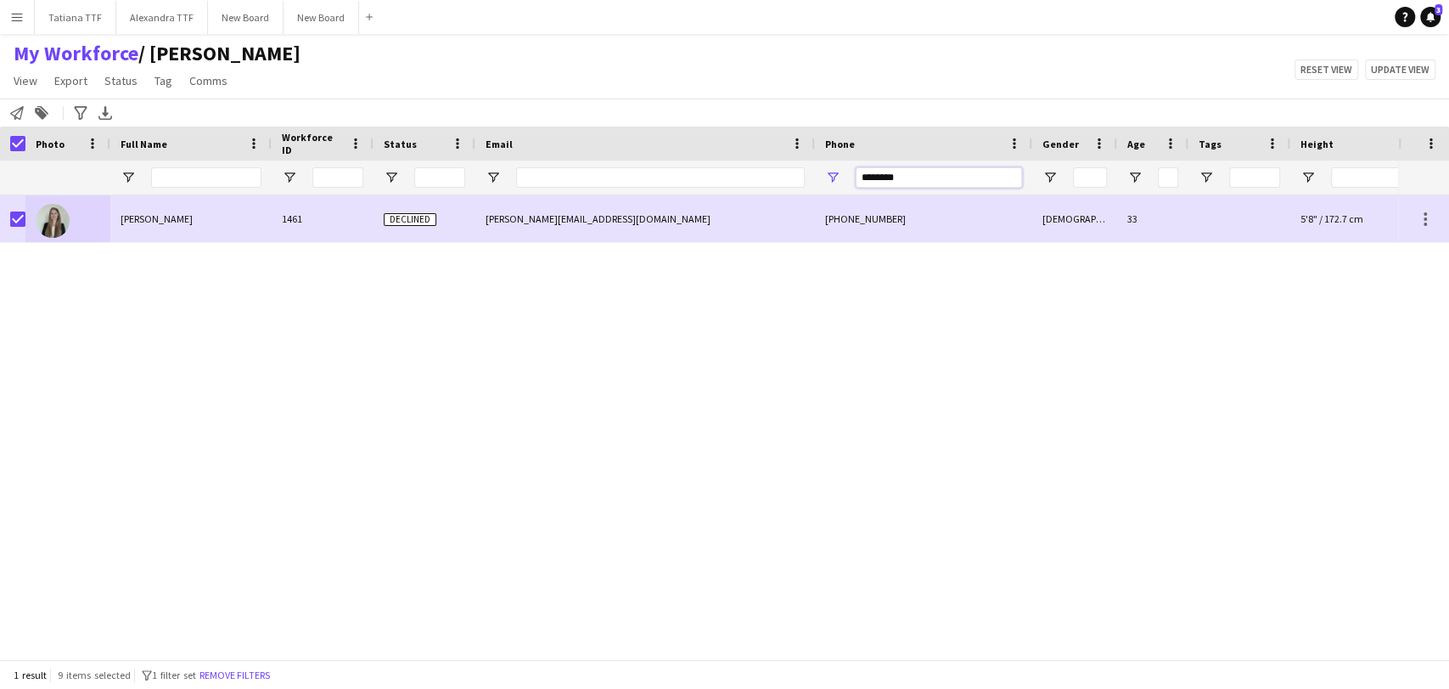
drag, startPoint x: 920, startPoint y: 181, endPoint x: 778, endPoint y: 194, distance: 143.3
click at [778, 194] on div "********" at bounding box center [900, 177] width 1800 height 34
click at [121, 83] on span "Status" at bounding box center [120, 80] width 33 height 15
drag, startPoint x: 323, startPoint y: 86, endPoint x: 310, endPoint y: 83, distance: 13.8
click at [323, 86] on div "My Workforce / [PERSON_NAME] View Views Default view [PERSON_NAME] View April L…" at bounding box center [724, 70] width 1449 height 58
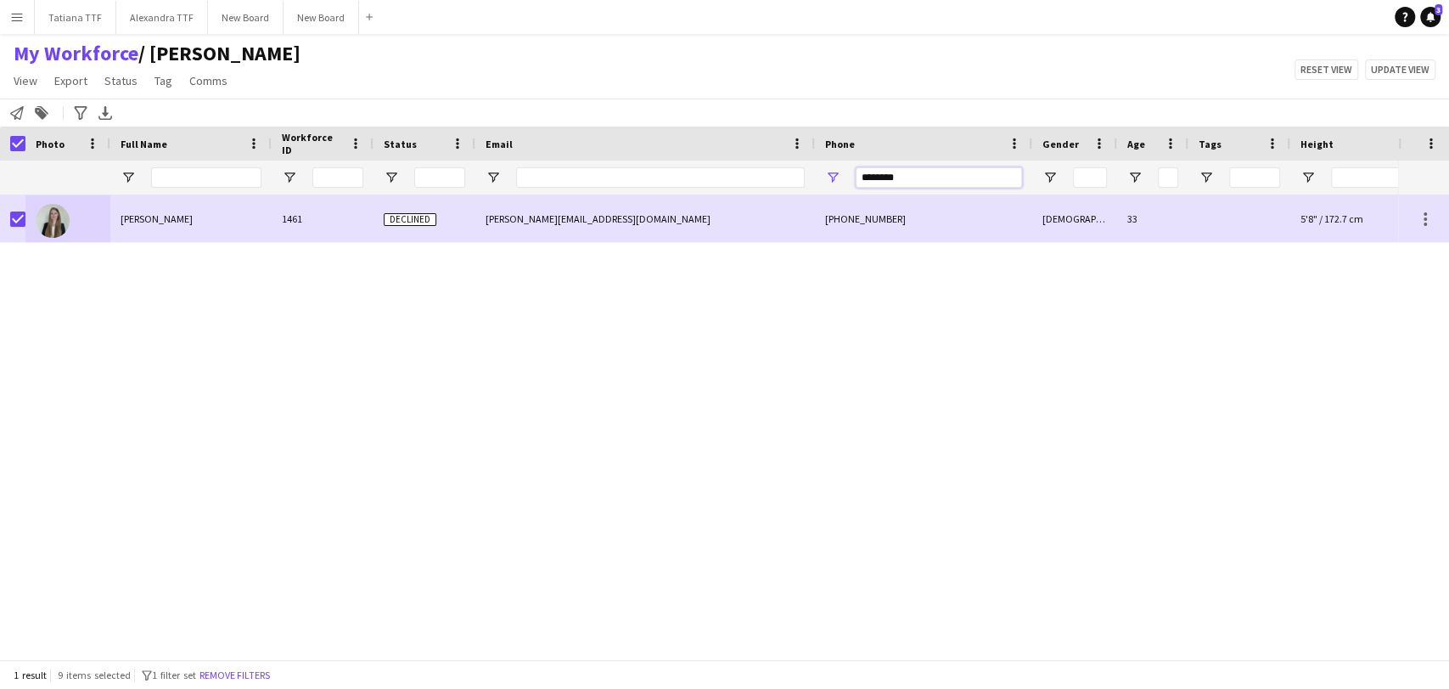
drag, startPoint x: 905, startPoint y: 171, endPoint x: 727, endPoint y: 181, distance: 178.6
click at [727, 181] on div "********" at bounding box center [900, 177] width 1800 height 34
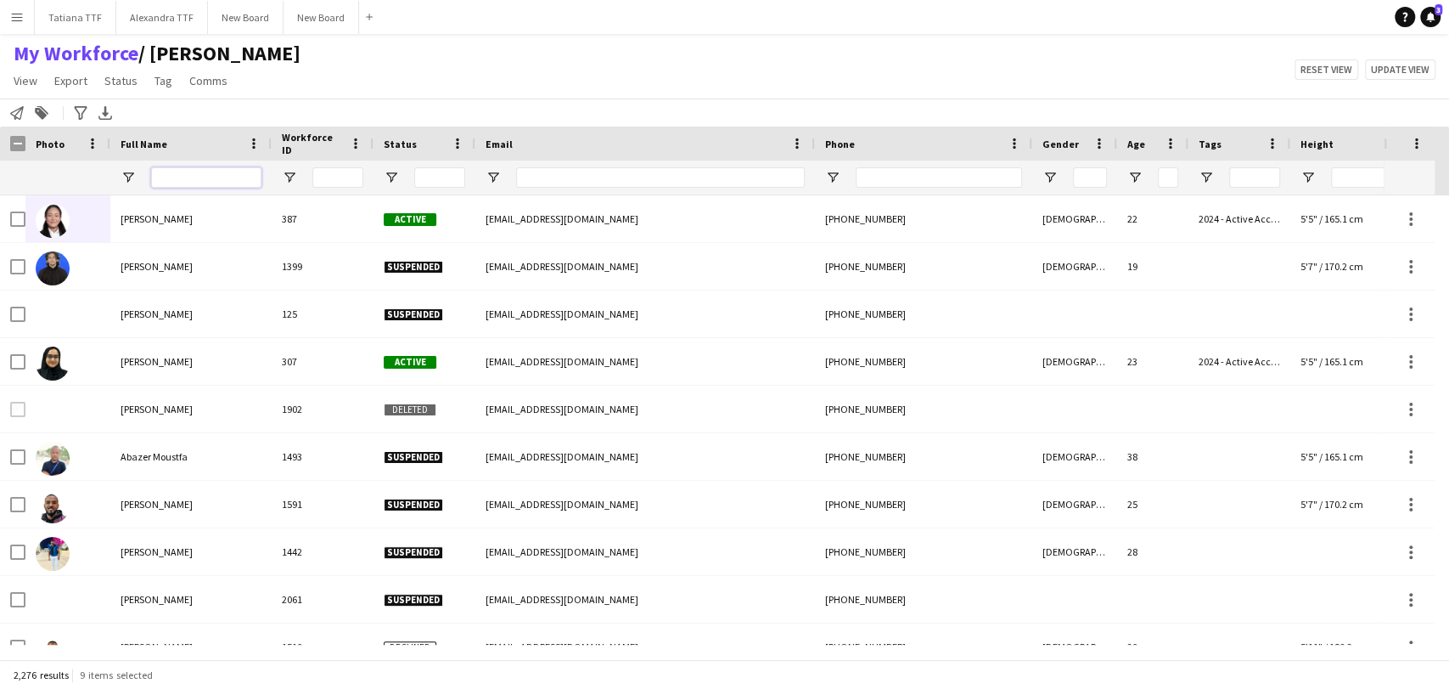
click at [229, 177] on input "Full Name Filter Input" at bounding box center [206, 177] width 110 height 20
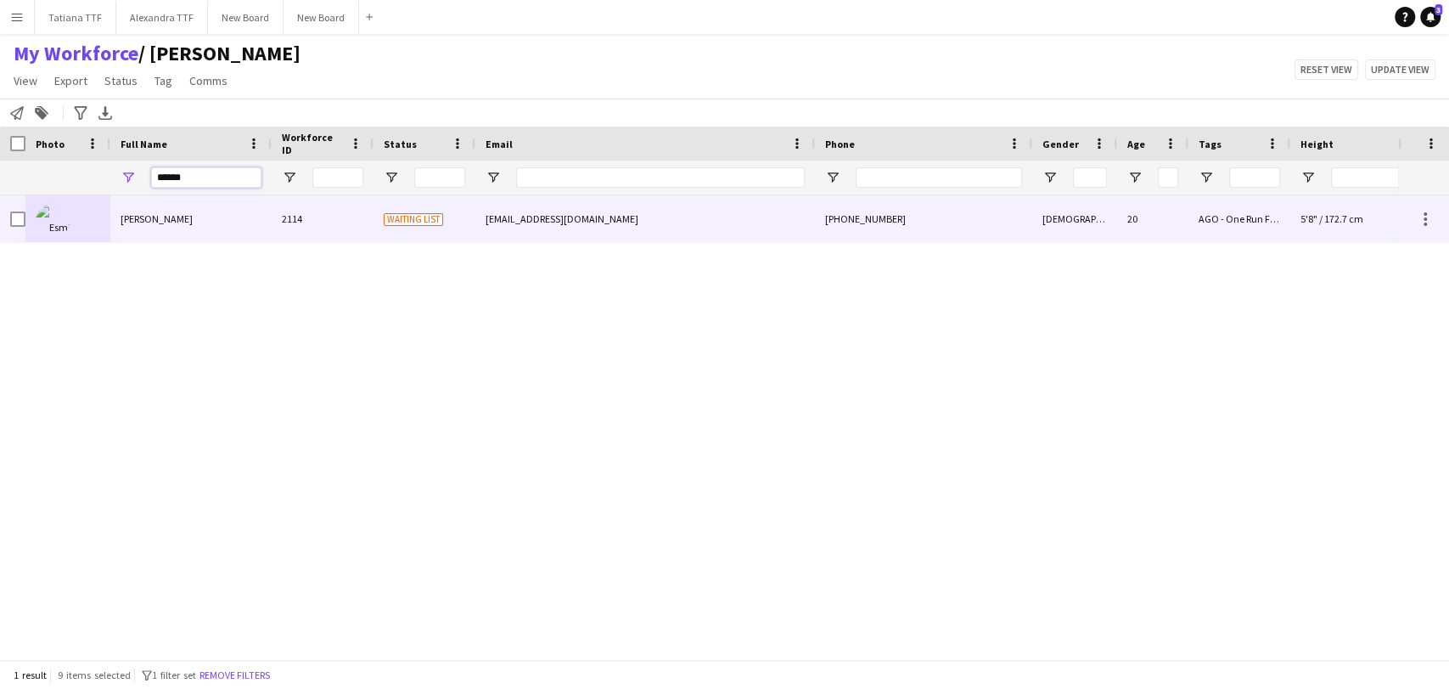
type input "******"
click at [50, 219] on img at bounding box center [53, 221] width 34 height 34
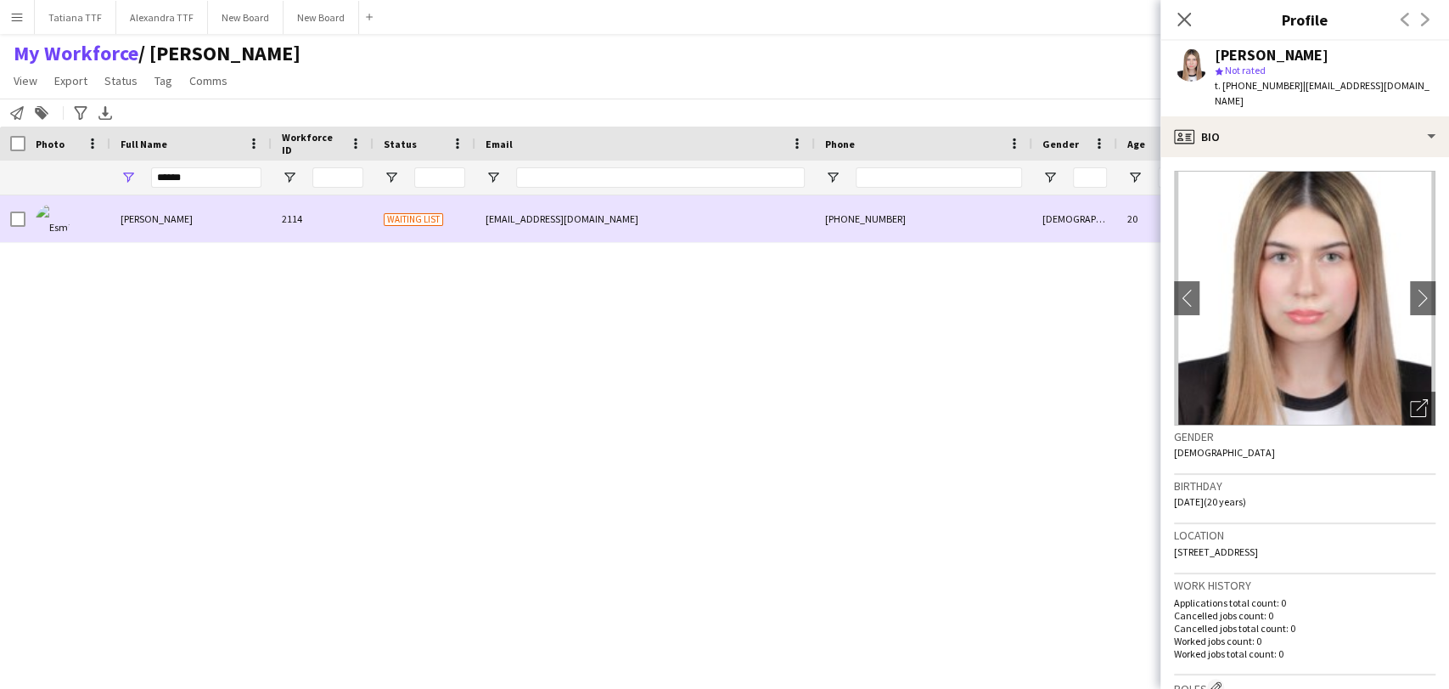
click at [8, 212] on div at bounding box center [12, 218] width 25 height 47
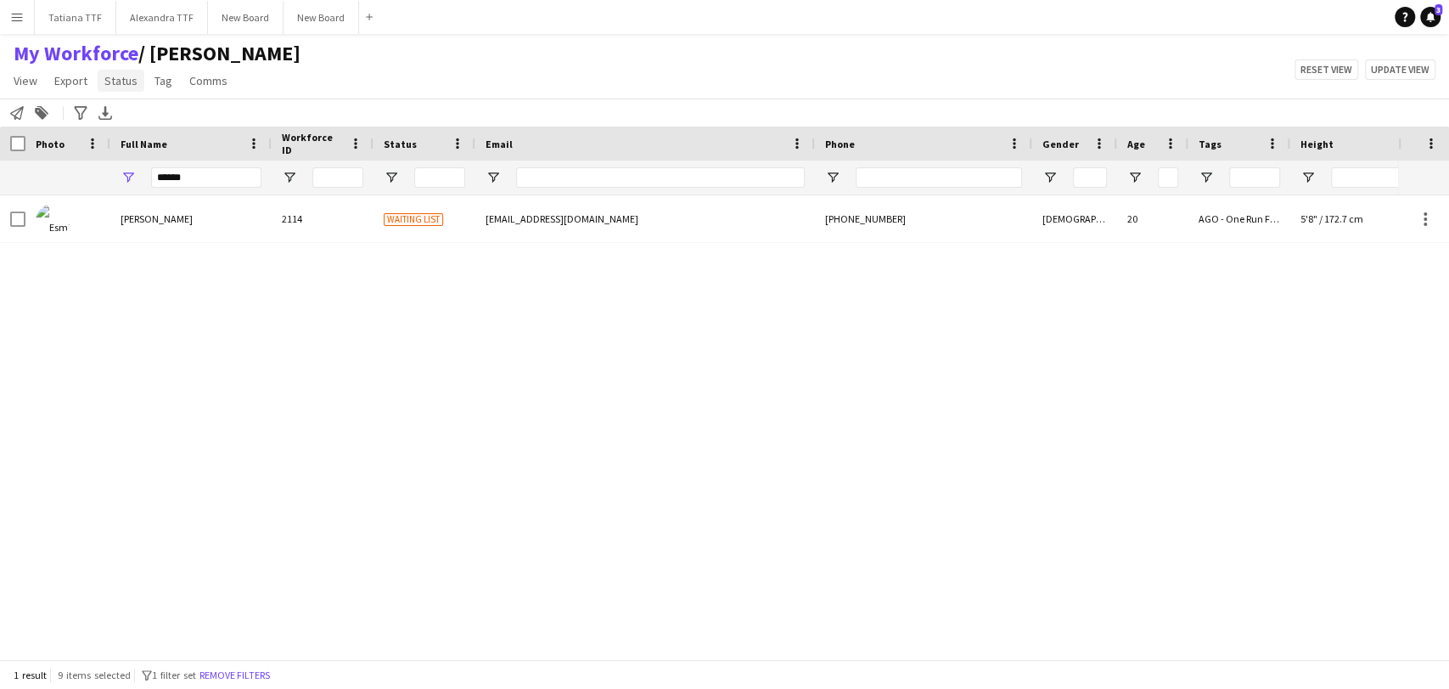
click at [136, 70] on link "Status" at bounding box center [121, 81] width 47 height 22
click at [121, 245] on div "[PERSON_NAME] 2114 Waiting list [EMAIL_ADDRESS][DOMAIN_NAME] [PHONE_NUMBER] [DE…" at bounding box center [699, 419] width 1398 height 449
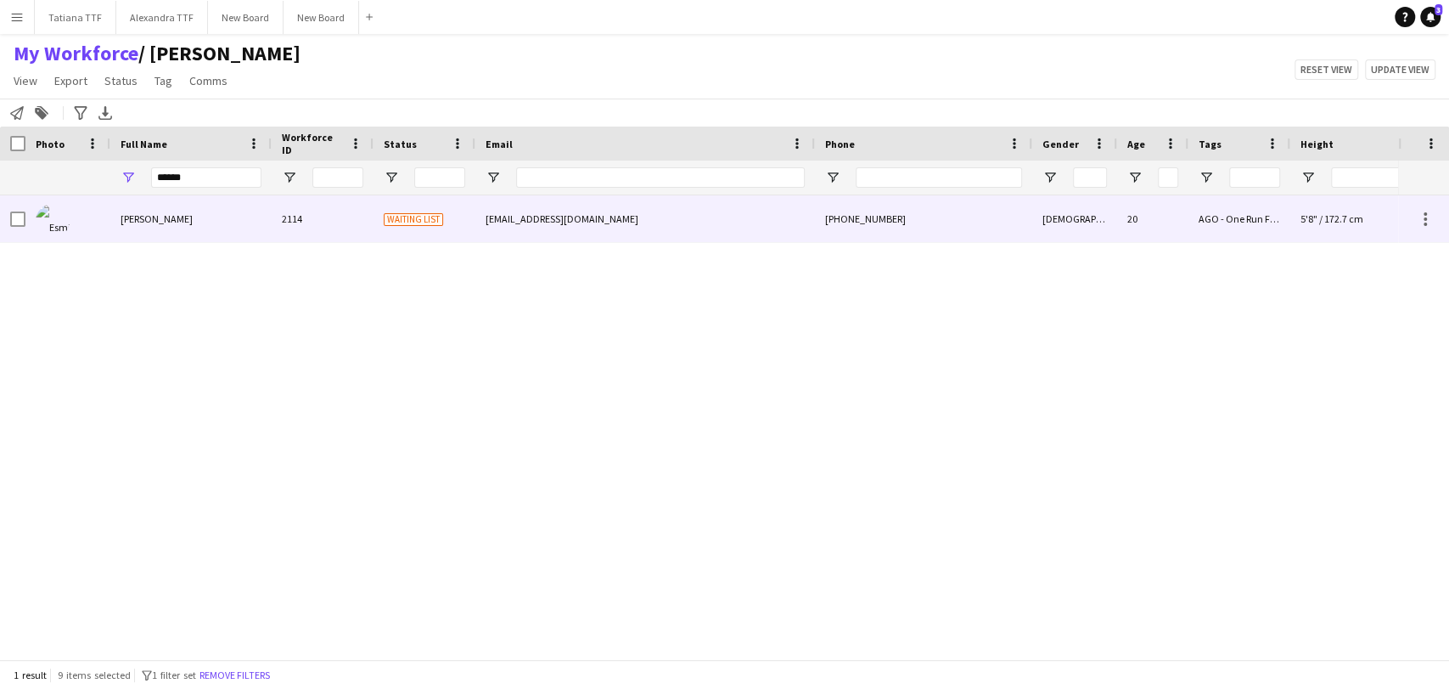
click at [133, 219] on span "[PERSON_NAME]" at bounding box center [157, 218] width 72 height 13
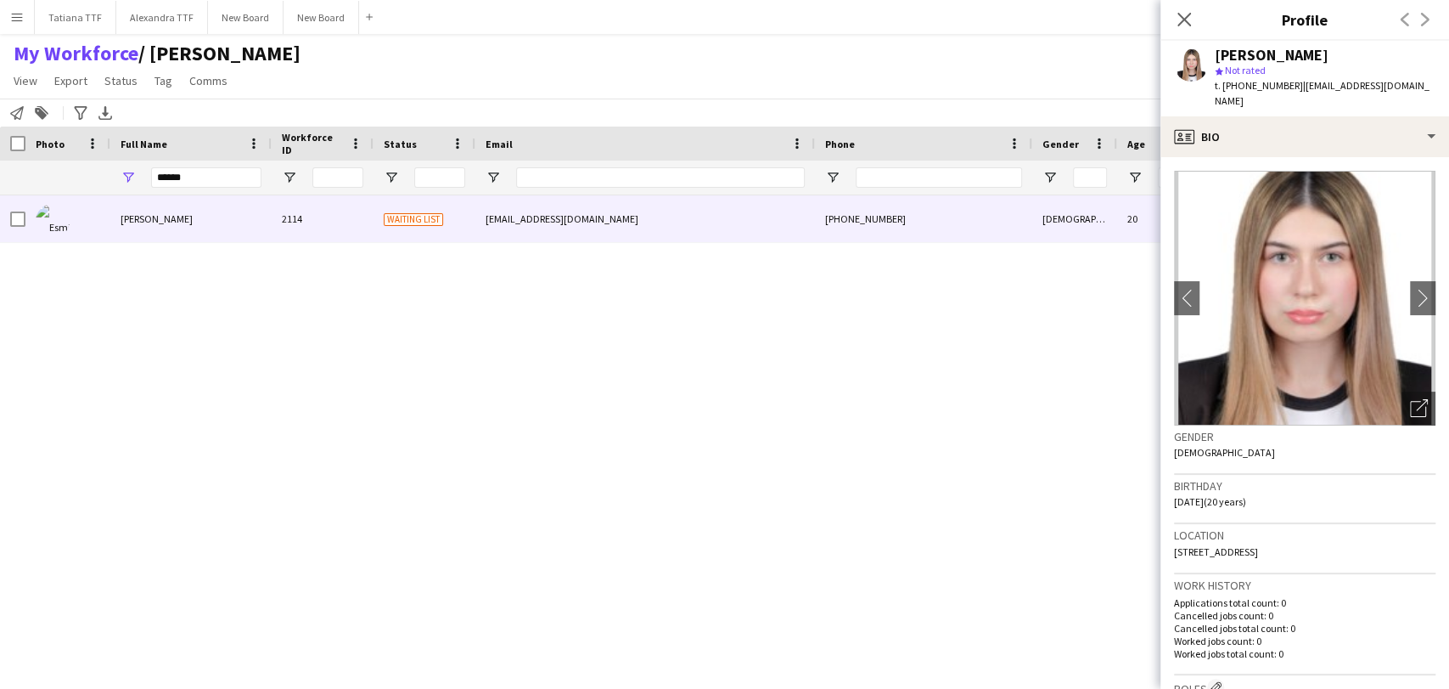
click at [1379, 84] on span "| [EMAIL_ADDRESS][DOMAIN_NAME]" at bounding box center [1322, 93] width 215 height 28
click at [1389, 92] on div "t. [PHONE_NUMBER] | [EMAIL_ADDRESS][DOMAIN_NAME]" at bounding box center [1325, 93] width 221 height 31
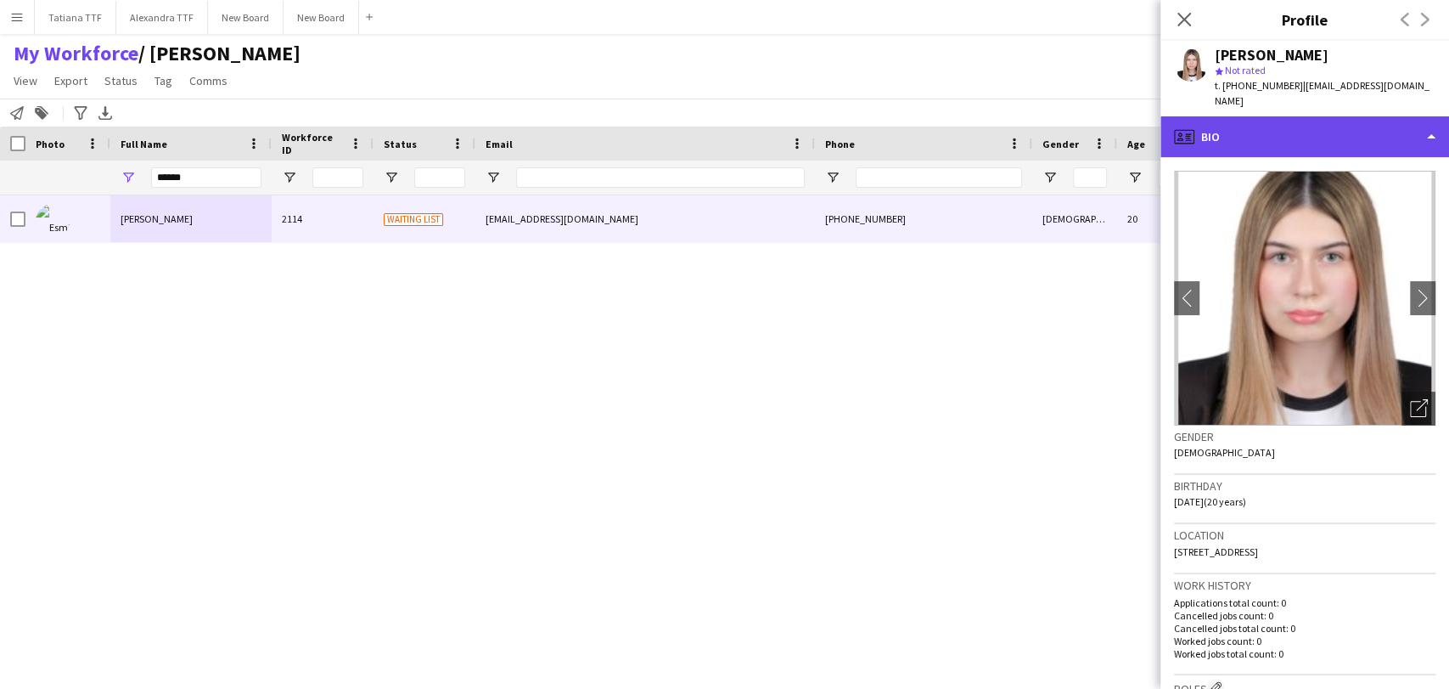
click at [1429, 117] on div "profile Bio" at bounding box center [1305, 136] width 289 height 41
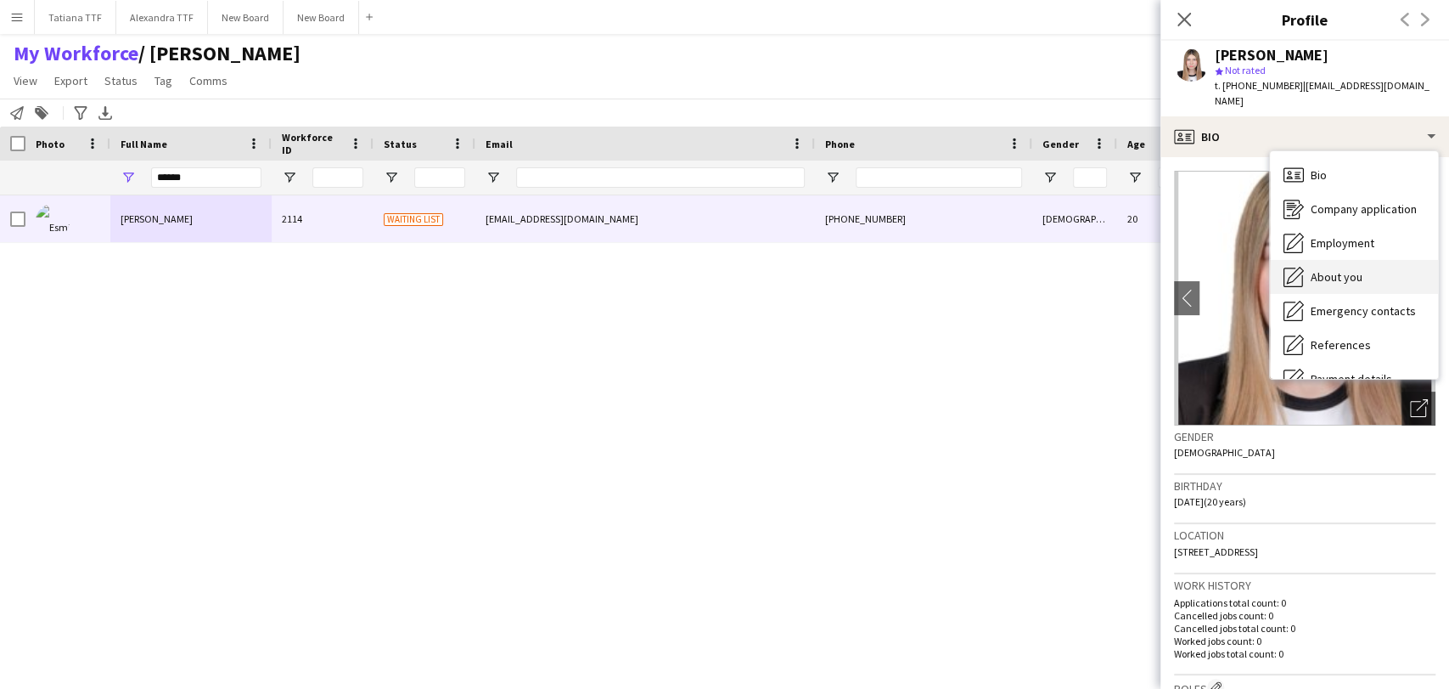
click at [1372, 260] on div "About you About you" at bounding box center [1354, 277] width 168 height 34
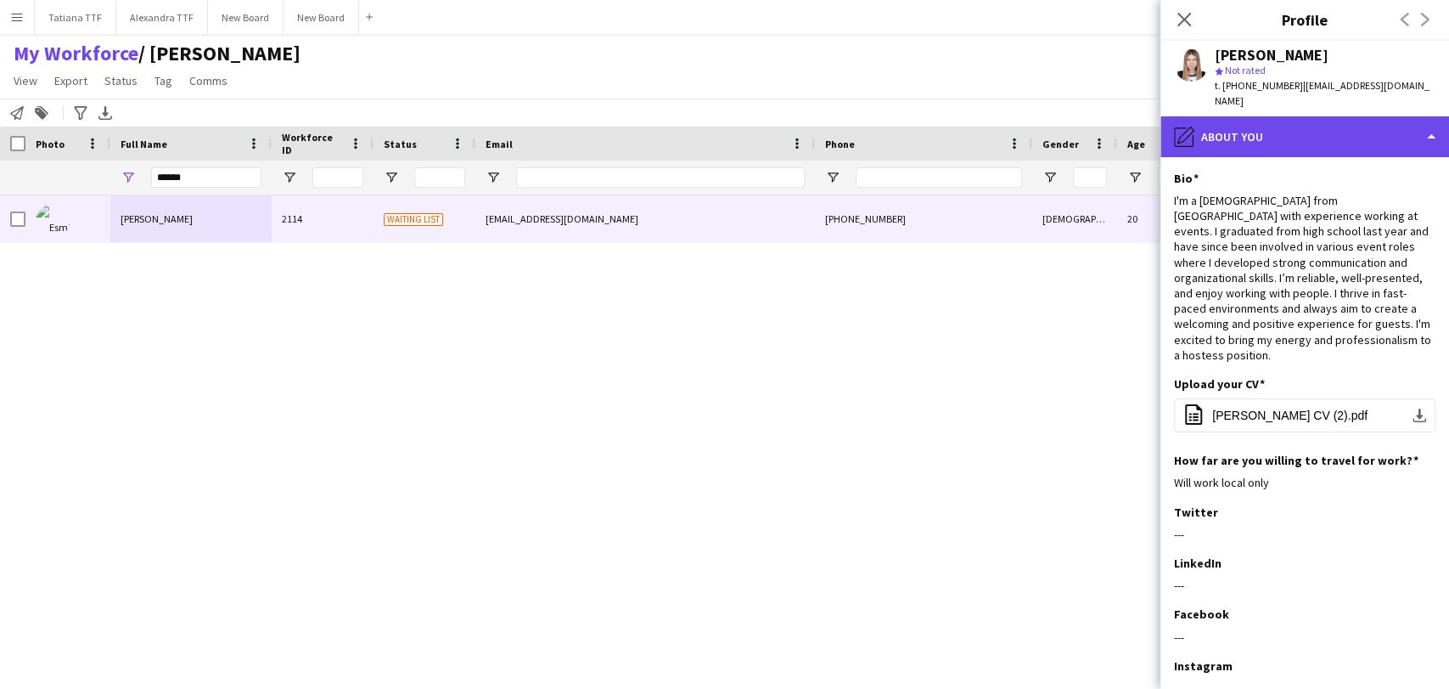
click at [1433, 116] on div "pencil4 About you" at bounding box center [1305, 136] width 289 height 41
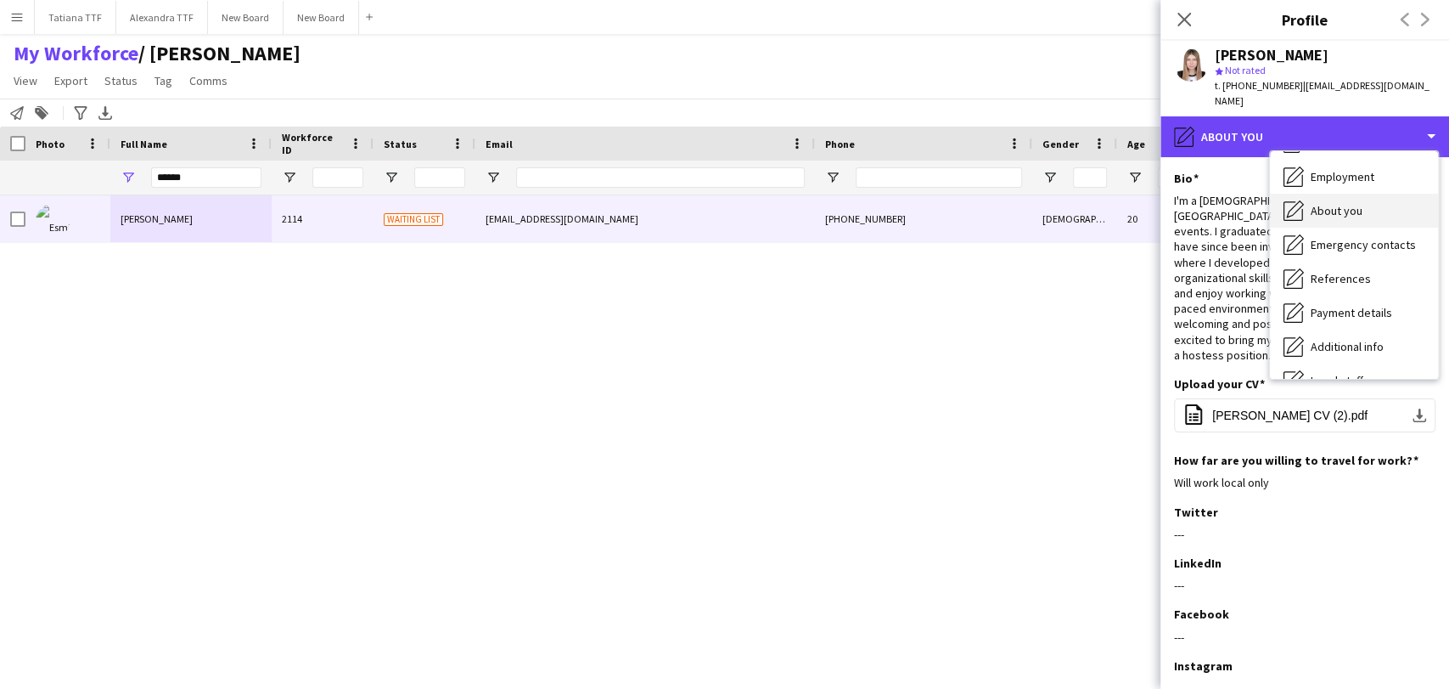
scroll to position [94, 0]
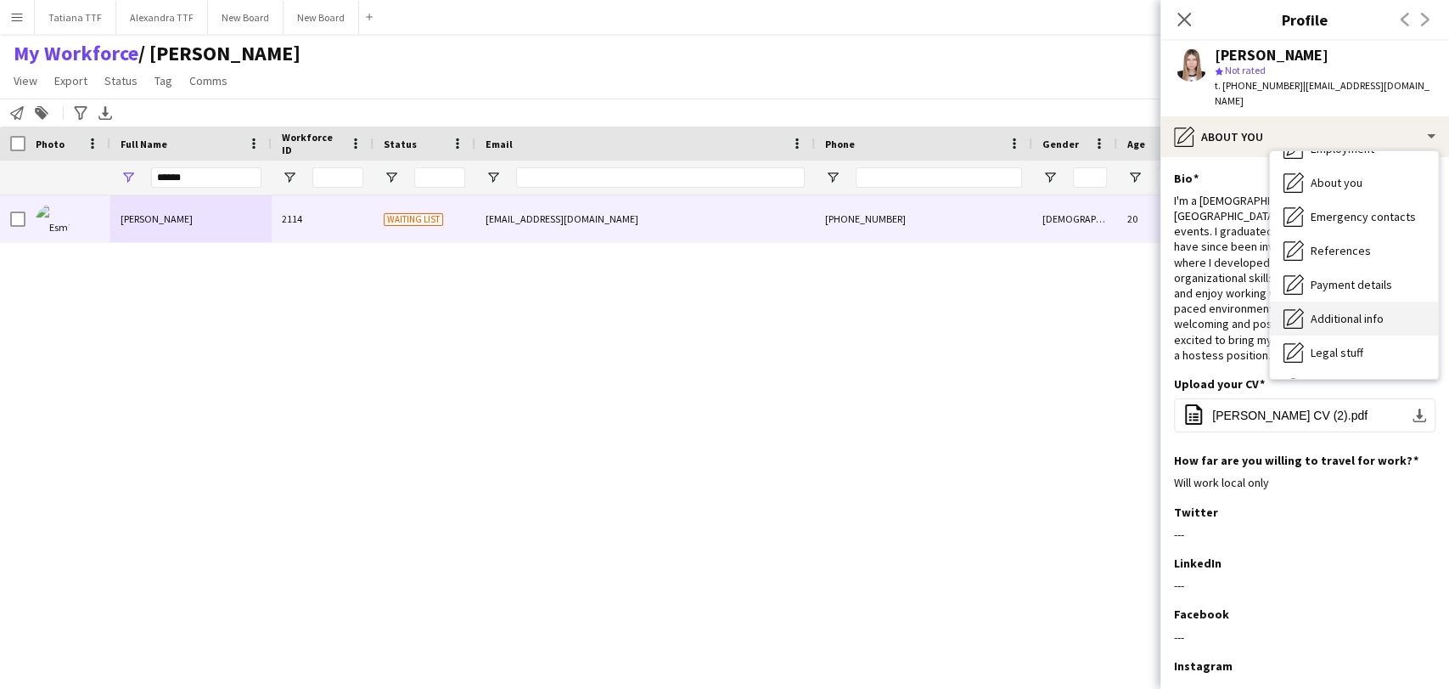
click at [1388, 301] on div "Additional info Additional info" at bounding box center [1354, 318] width 168 height 34
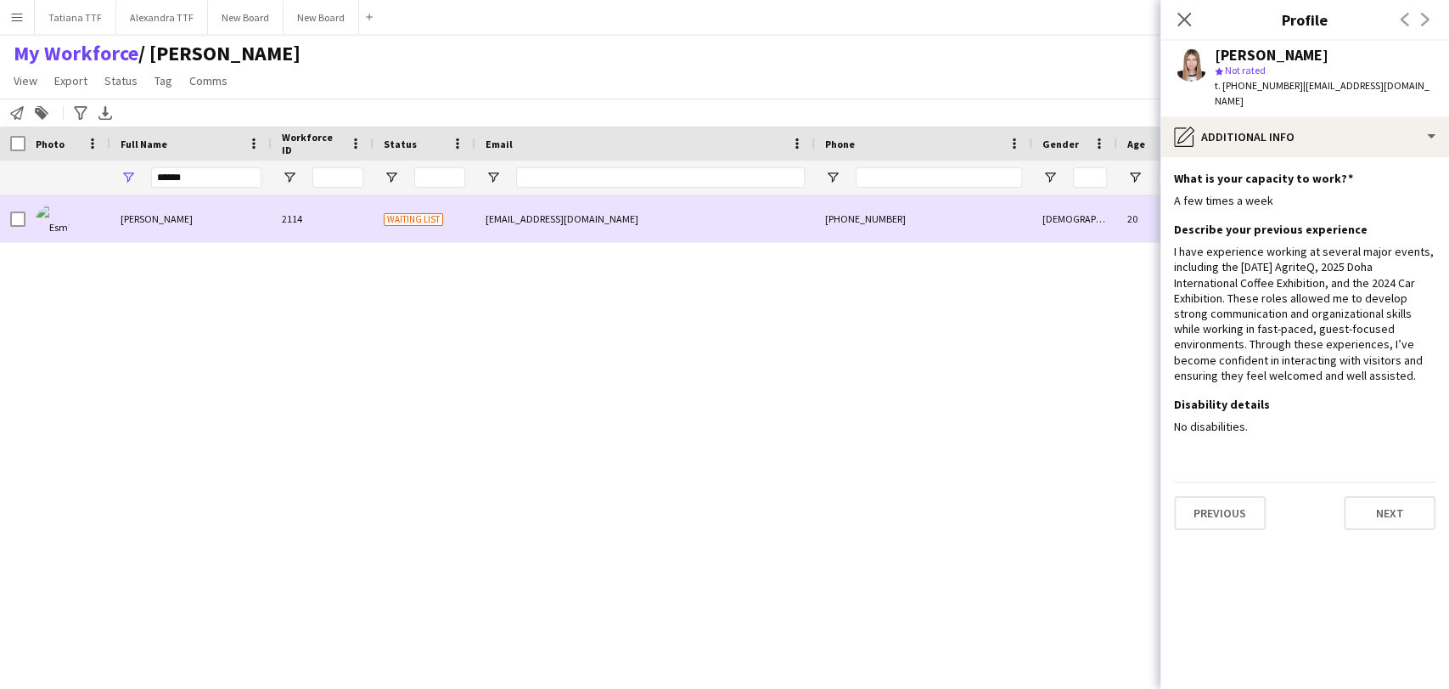
click at [27, 216] on div at bounding box center [67, 218] width 85 height 47
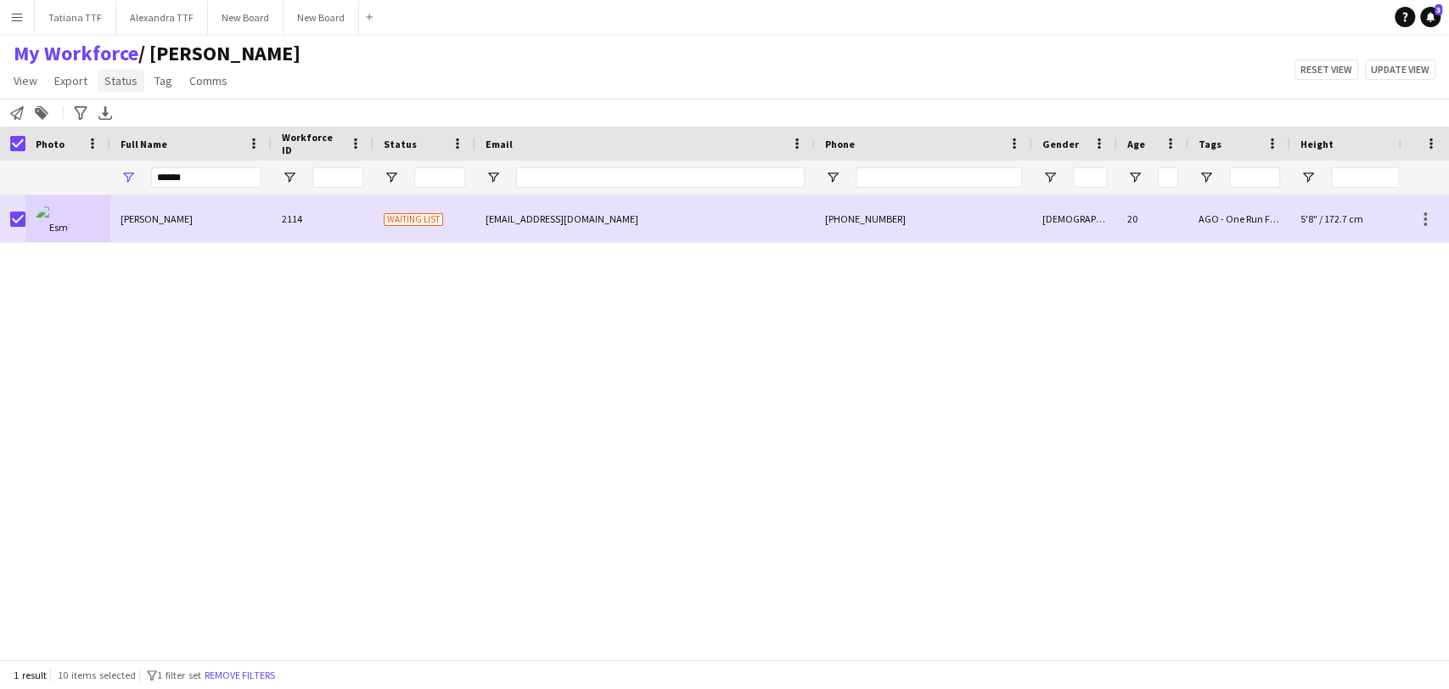
click at [125, 81] on span "Status" at bounding box center [120, 80] width 33 height 15
click at [129, 116] on span "Edit" at bounding box center [121, 117] width 20 height 15
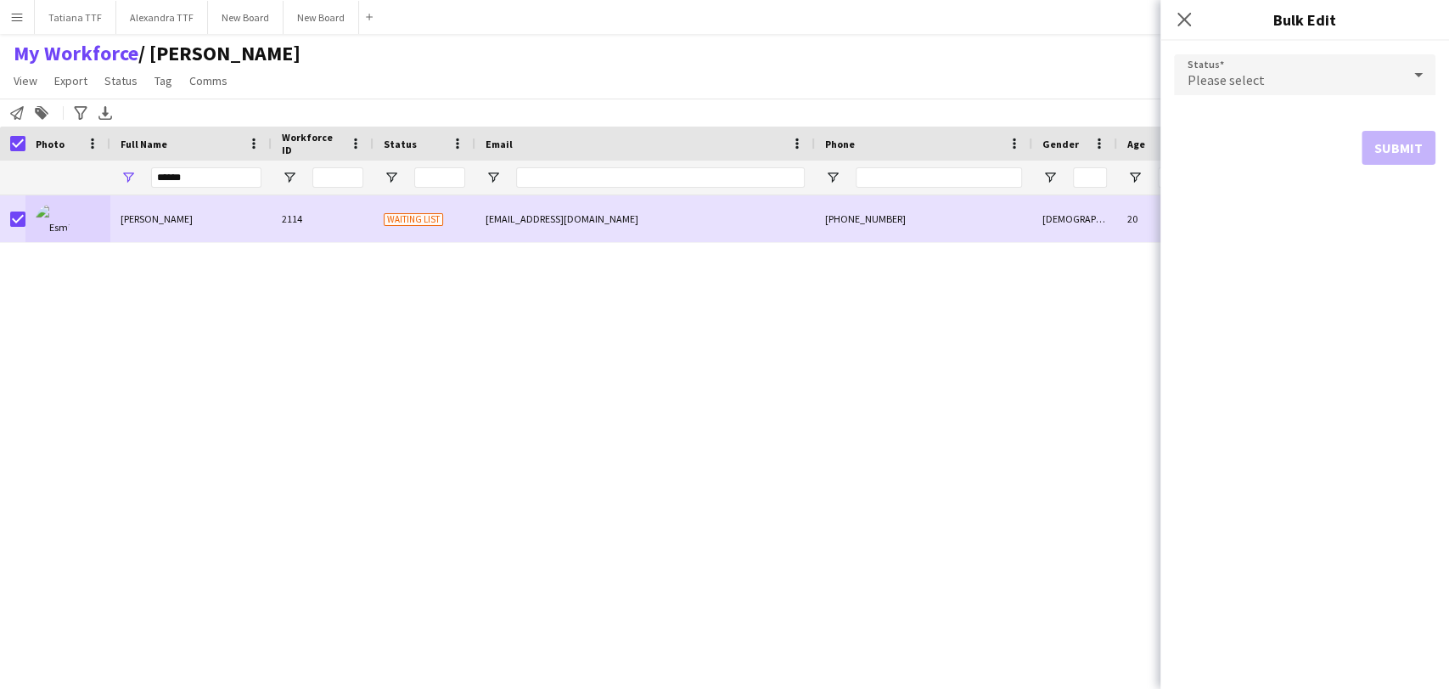
click at [1421, 71] on icon at bounding box center [1418, 75] width 20 height 34
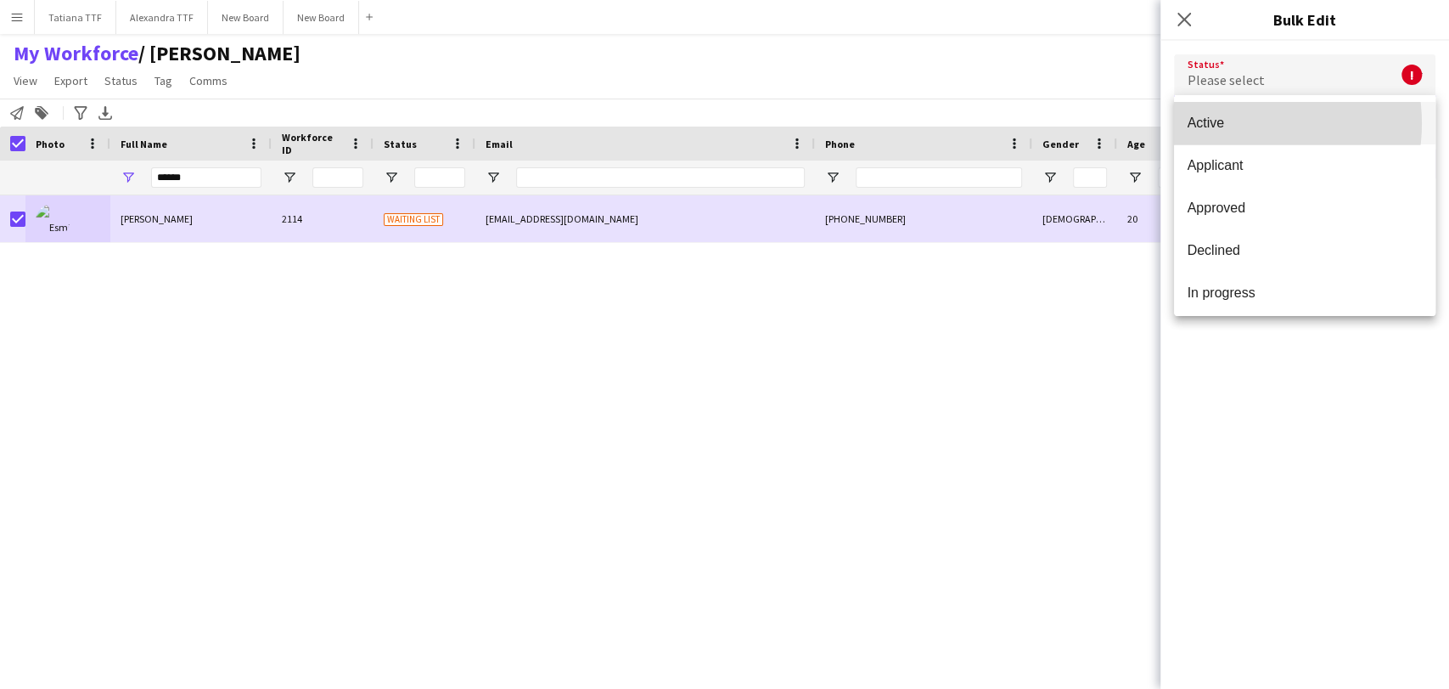
click at [1234, 123] on span "Active" at bounding box center [1305, 123] width 234 height 16
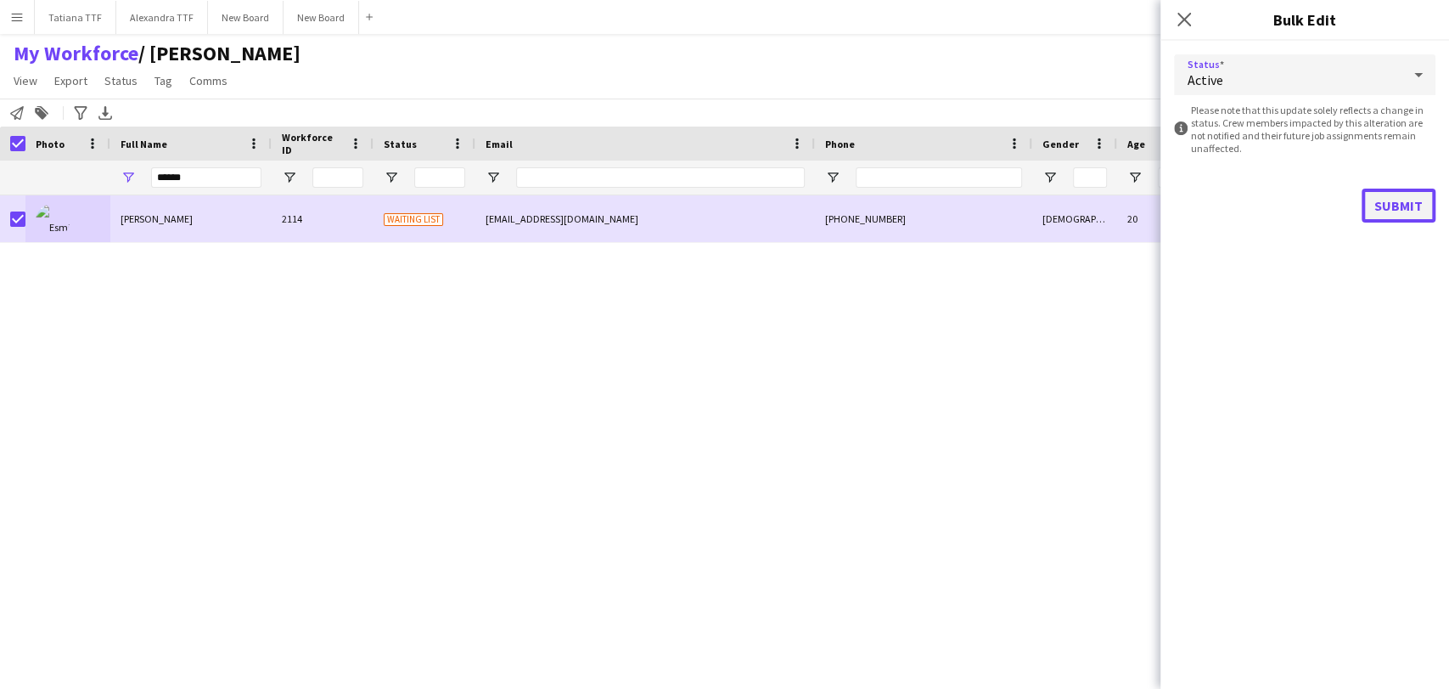
click at [1401, 203] on button "Submit" at bounding box center [1399, 205] width 74 height 34
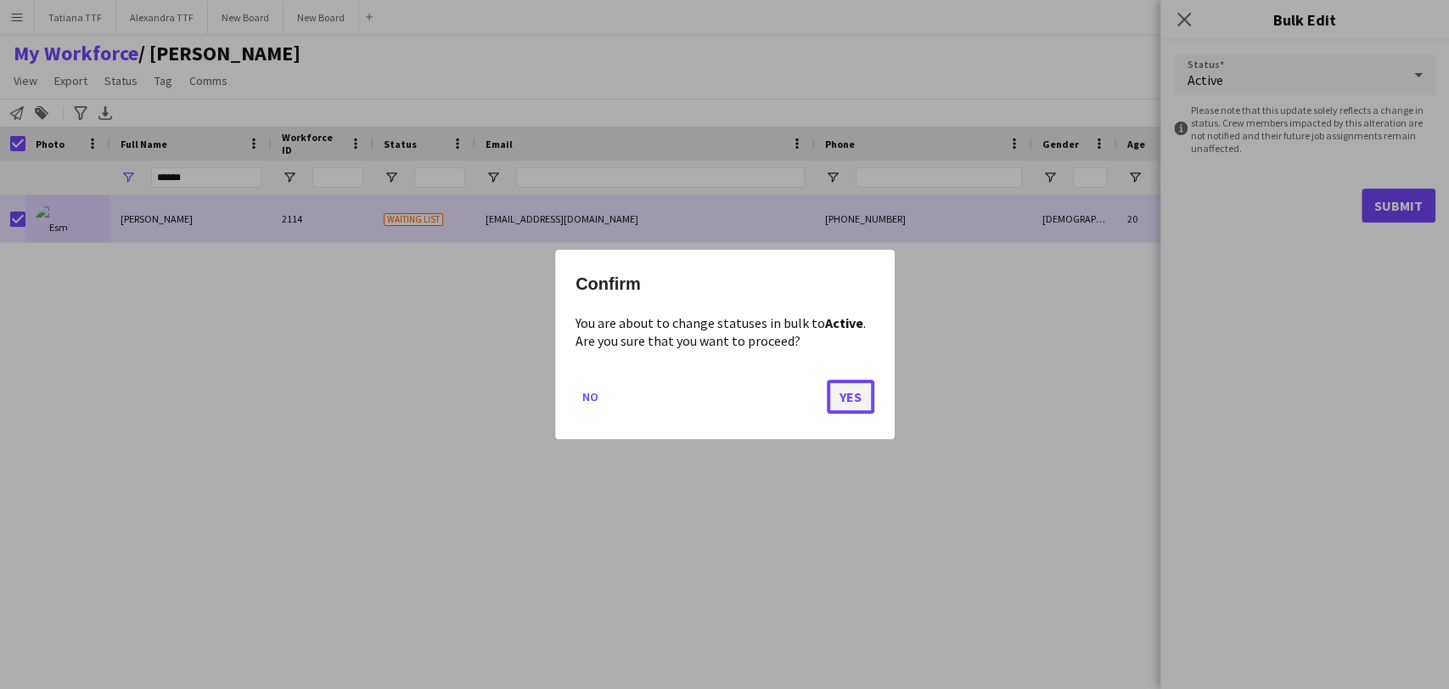
click at [846, 396] on button "Yes" at bounding box center [851, 396] width 48 height 34
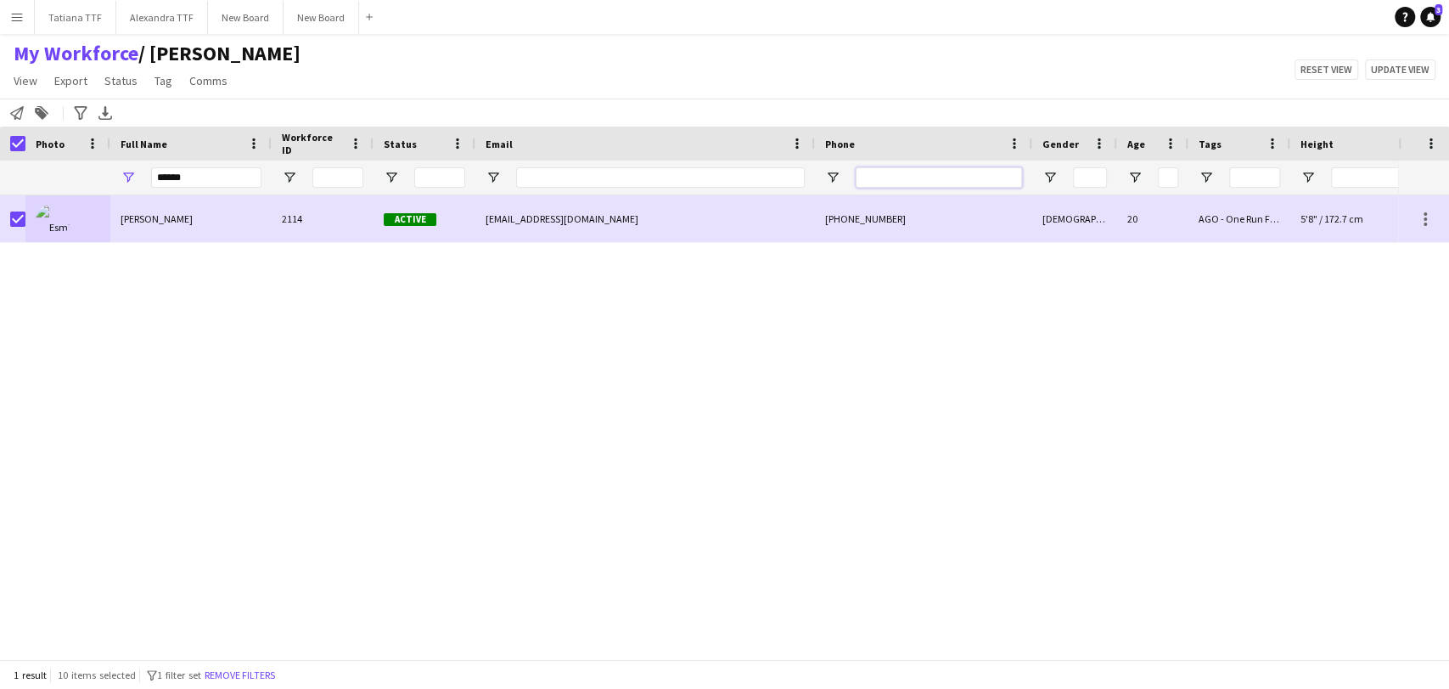
click at [893, 174] on input "Phone Filter Input" at bounding box center [939, 177] width 166 height 20
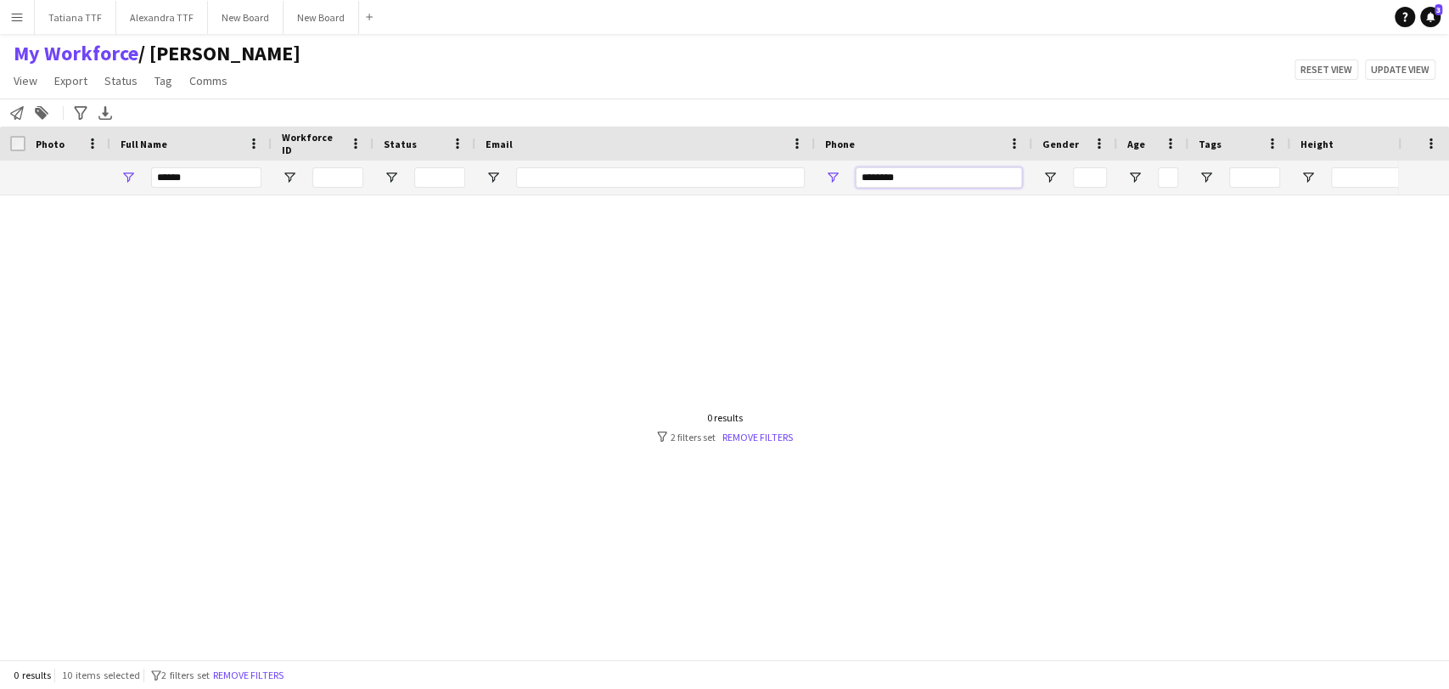
type input "********"
drag, startPoint x: 197, startPoint y: 186, endPoint x: 102, endPoint y: 186, distance: 95.1
click at [104, 186] on div "****** ********" at bounding box center [900, 177] width 1800 height 34
drag, startPoint x: 211, startPoint y: 174, endPoint x: 65, endPoint y: 176, distance: 146.9
click at [56, 180] on div "****** ********" at bounding box center [900, 177] width 1800 height 34
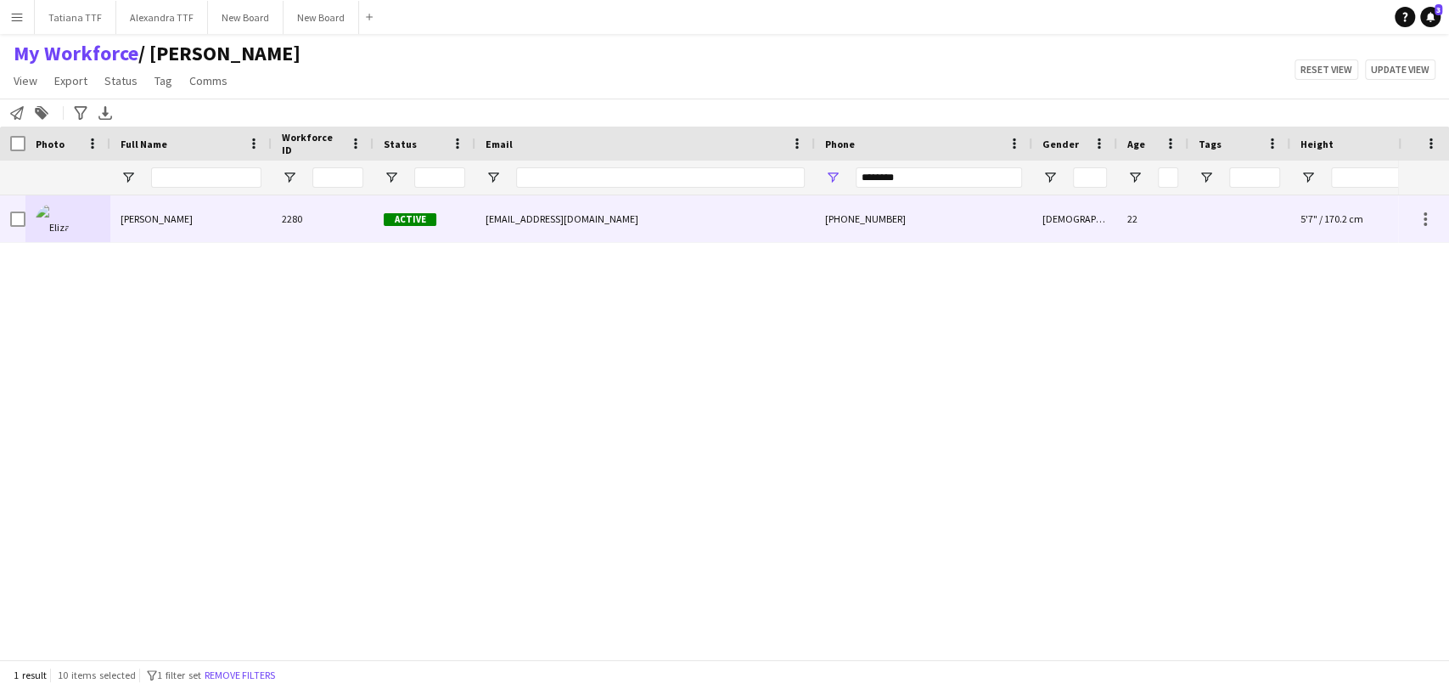
click at [49, 214] on img at bounding box center [53, 221] width 34 height 34
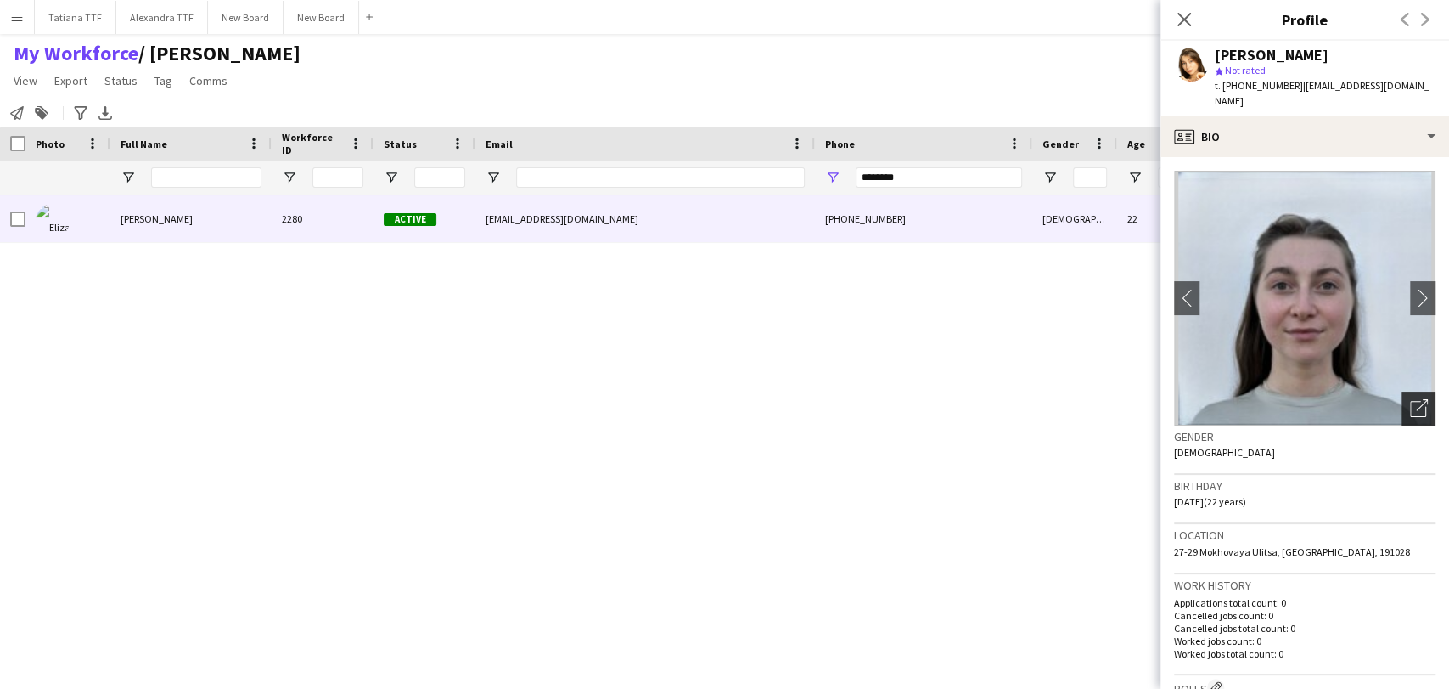
click at [1402, 398] on div "Open photos pop-in" at bounding box center [1419, 408] width 34 height 34
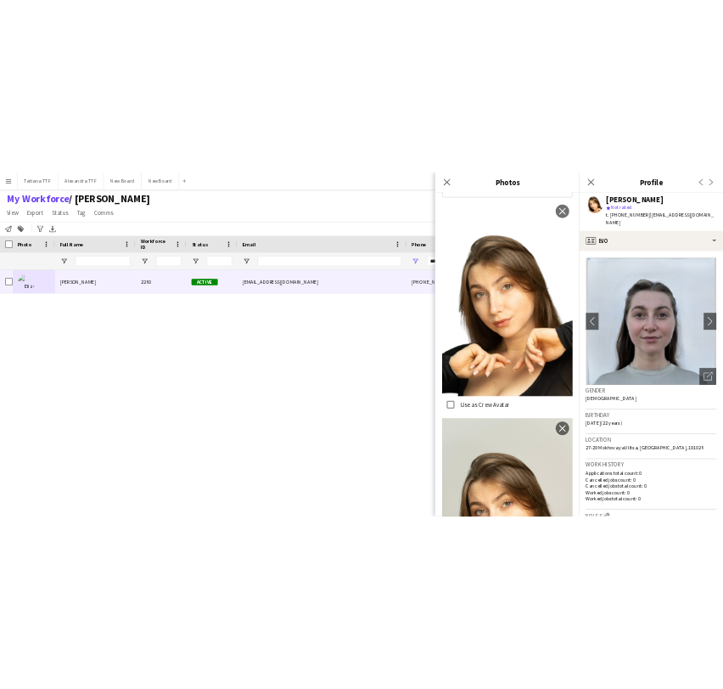
scroll to position [471, 0]
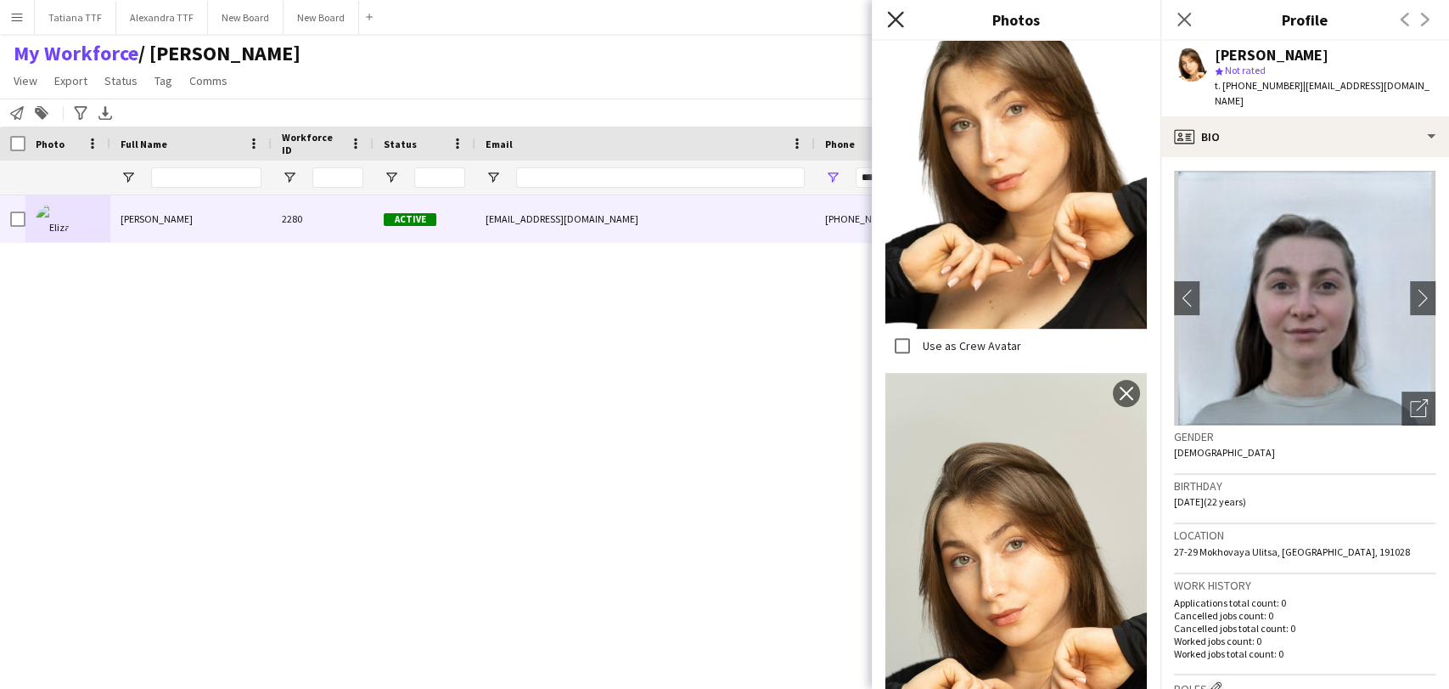
click at [896, 21] on icon at bounding box center [895, 19] width 16 height 16
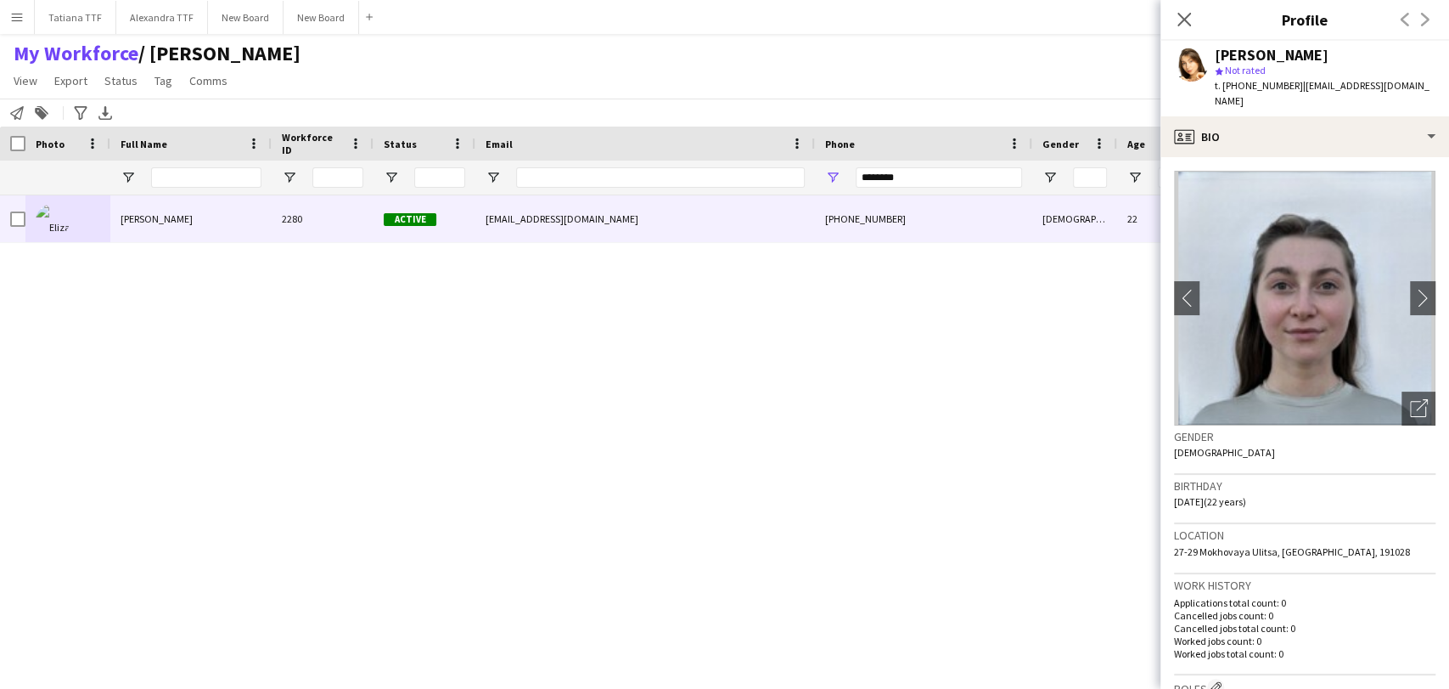
click at [1184, 13] on icon "Close pop-in" at bounding box center [1185, 20] width 14 height 14
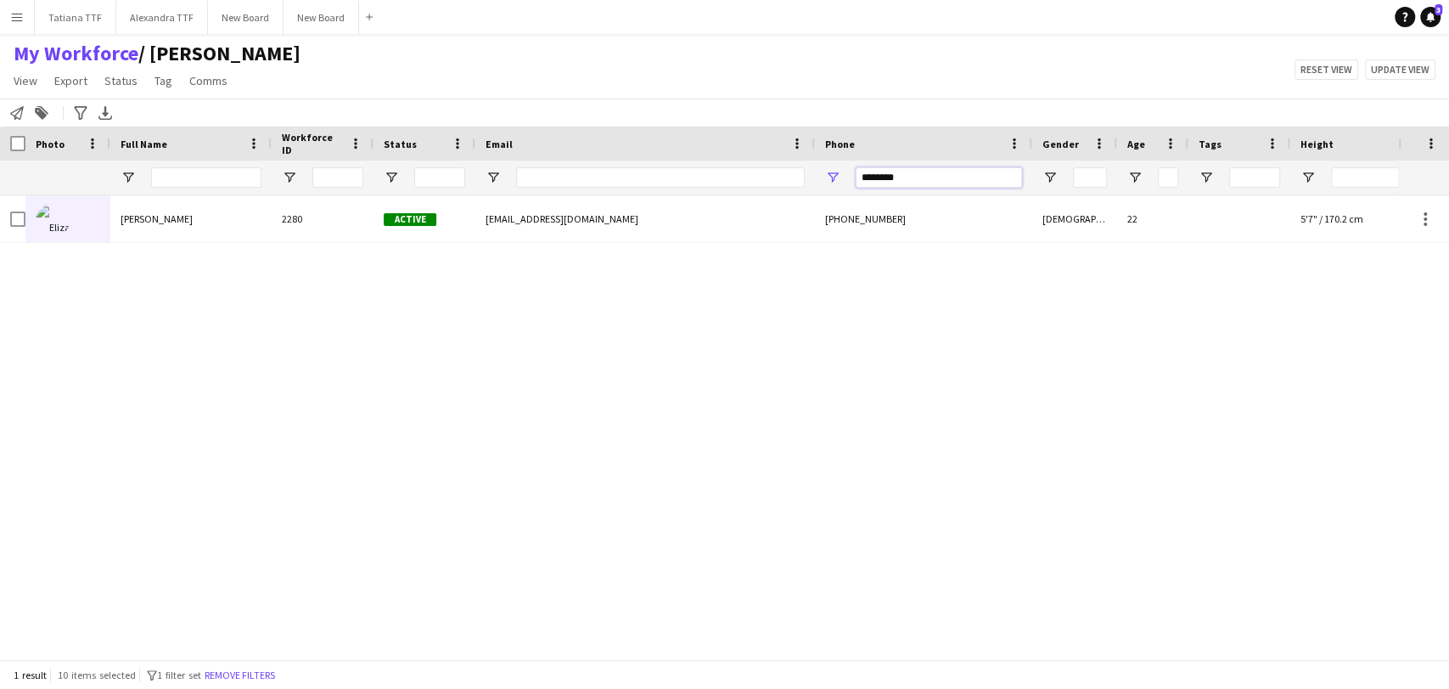
drag, startPoint x: 937, startPoint y: 177, endPoint x: 728, endPoint y: 171, distance: 209.8
click at [722, 188] on div "********" at bounding box center [900, 177] width 1800 height 34
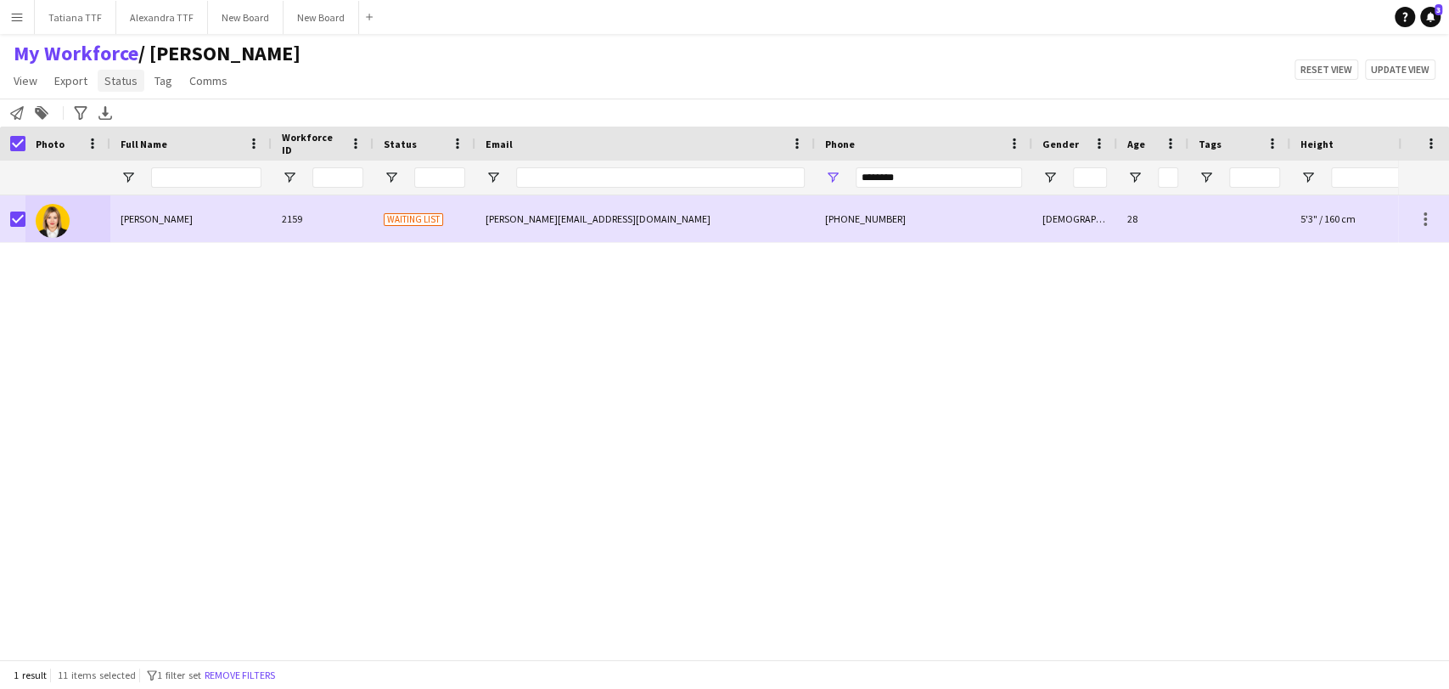
click at [131, 81] on span "Status" at bounding box center [120, 80] width 33 height 15
click at [131, 119] on link "Edit" at bounding box center [157, 117] width 119 height 36
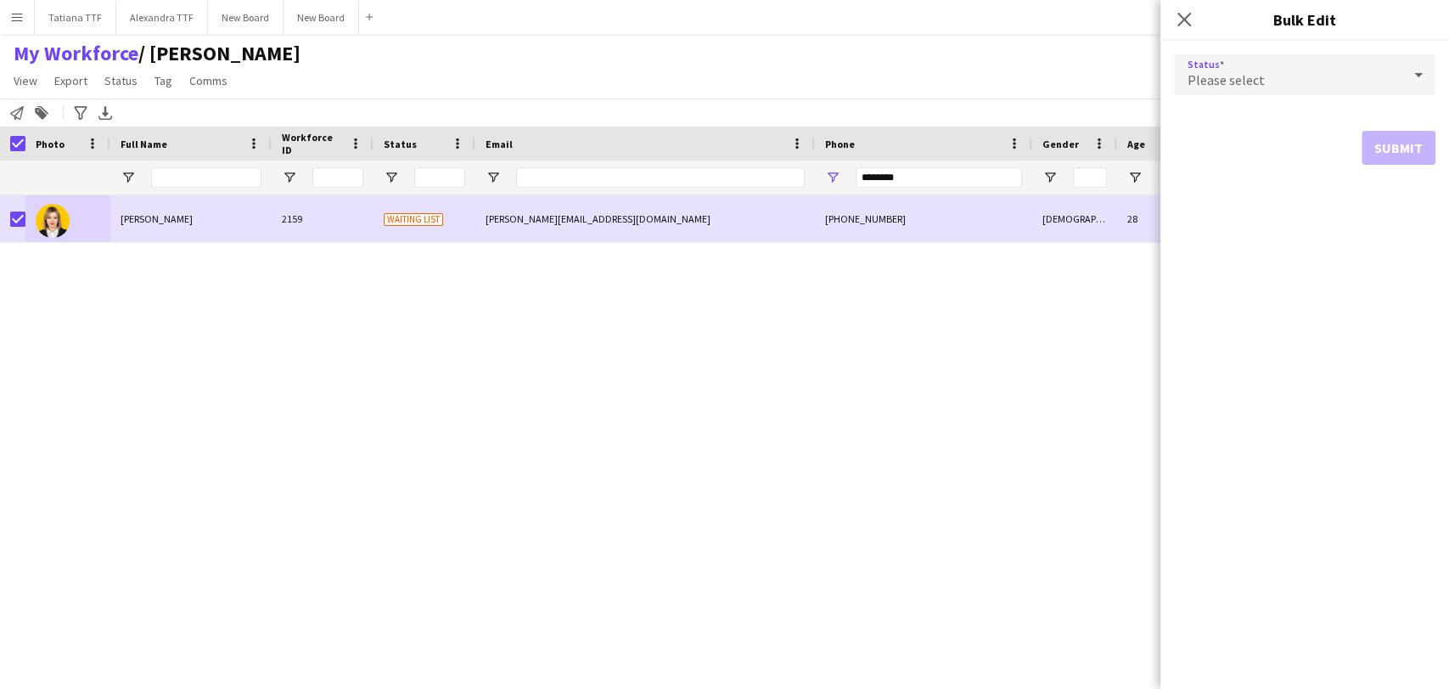
click at [1415, 76] on icon at bounding box center [1418, 75] width 20 height 34
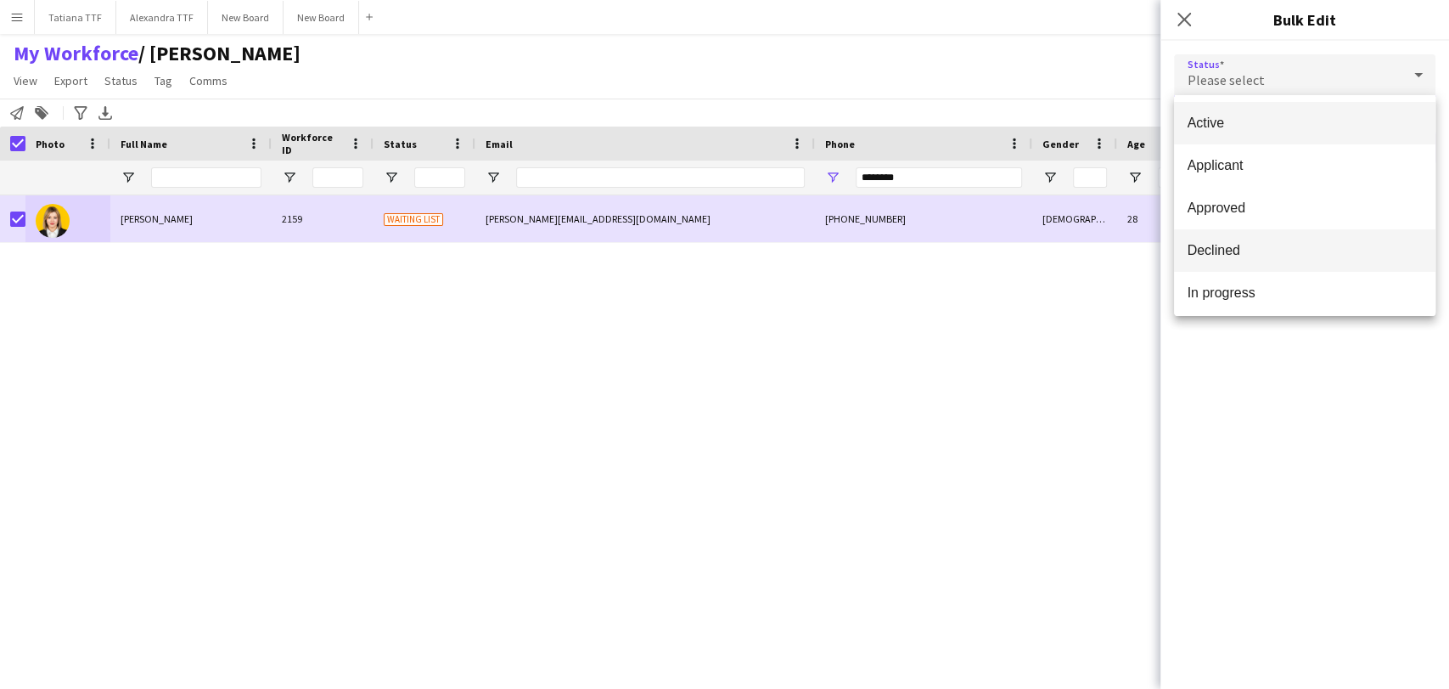
click at [1312, 255] on span "Declined" at bounding box center [1305, 250] width 234 height 16
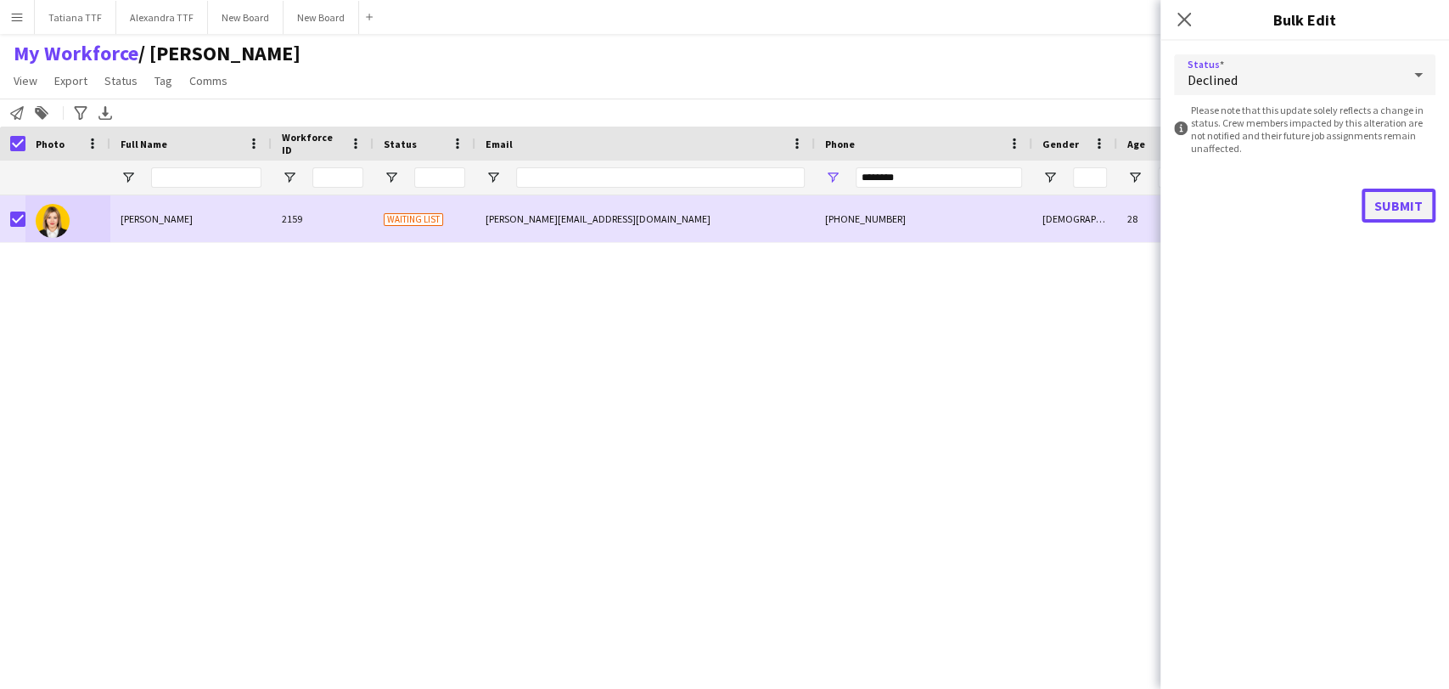
click at [1385, 202] on button "Submit" at bounding box center [1399, 205] width 74 height 34
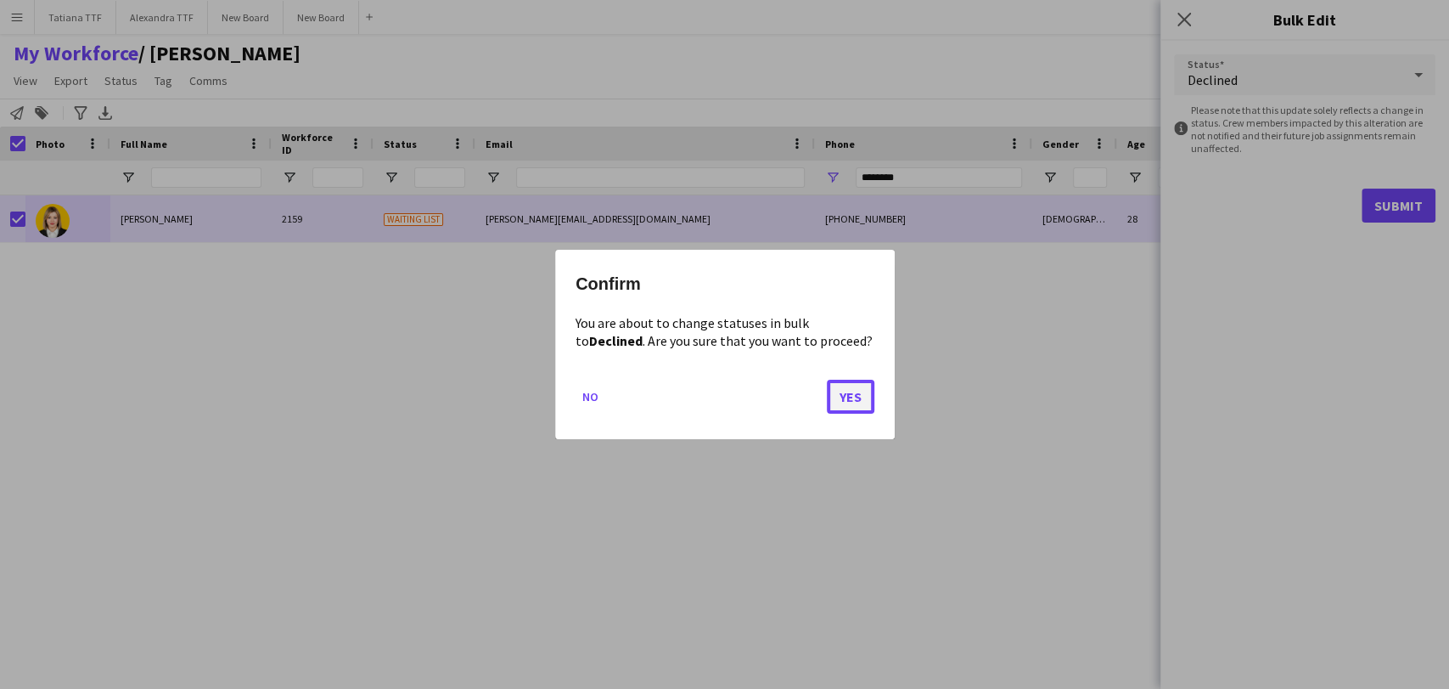
click at [853, 395] on button "Yes" at bounding box center [851, 396] width 48 height 34
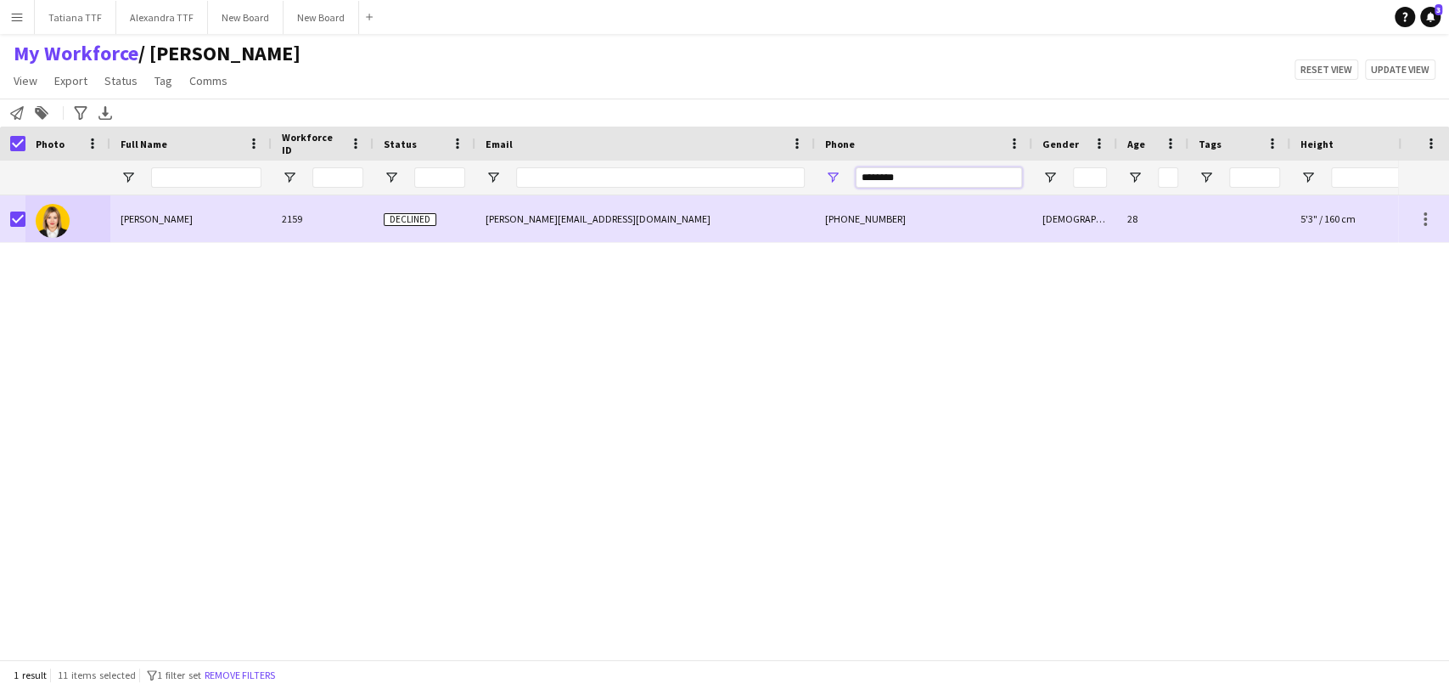
drag, startPoint x: 882, startPoint y: 182, endPoint x: 750, endPoint y: 185, distance: 131.6
click at [751, 186] on div "********" at bounding box center [900, 177] width 1800 height 34
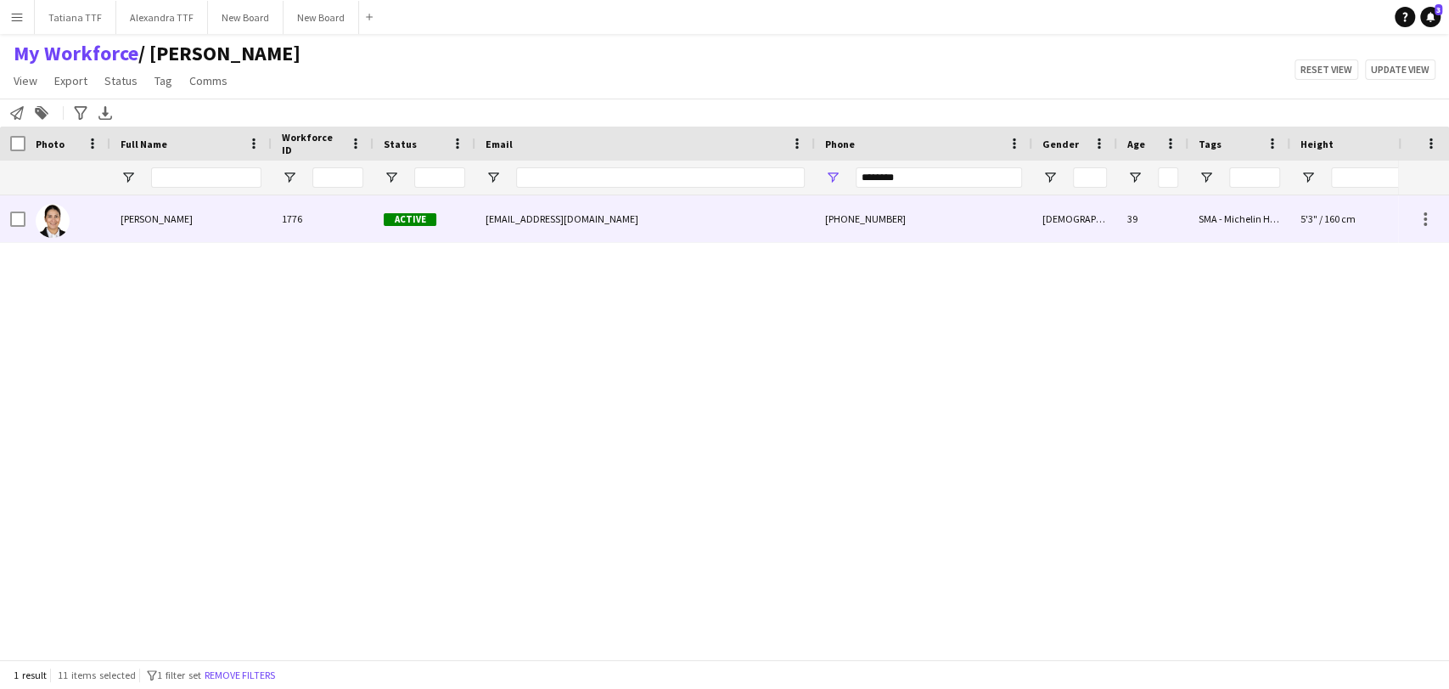
click at [44, 216] on img at bounding box center [53, 221] width 34 height 34
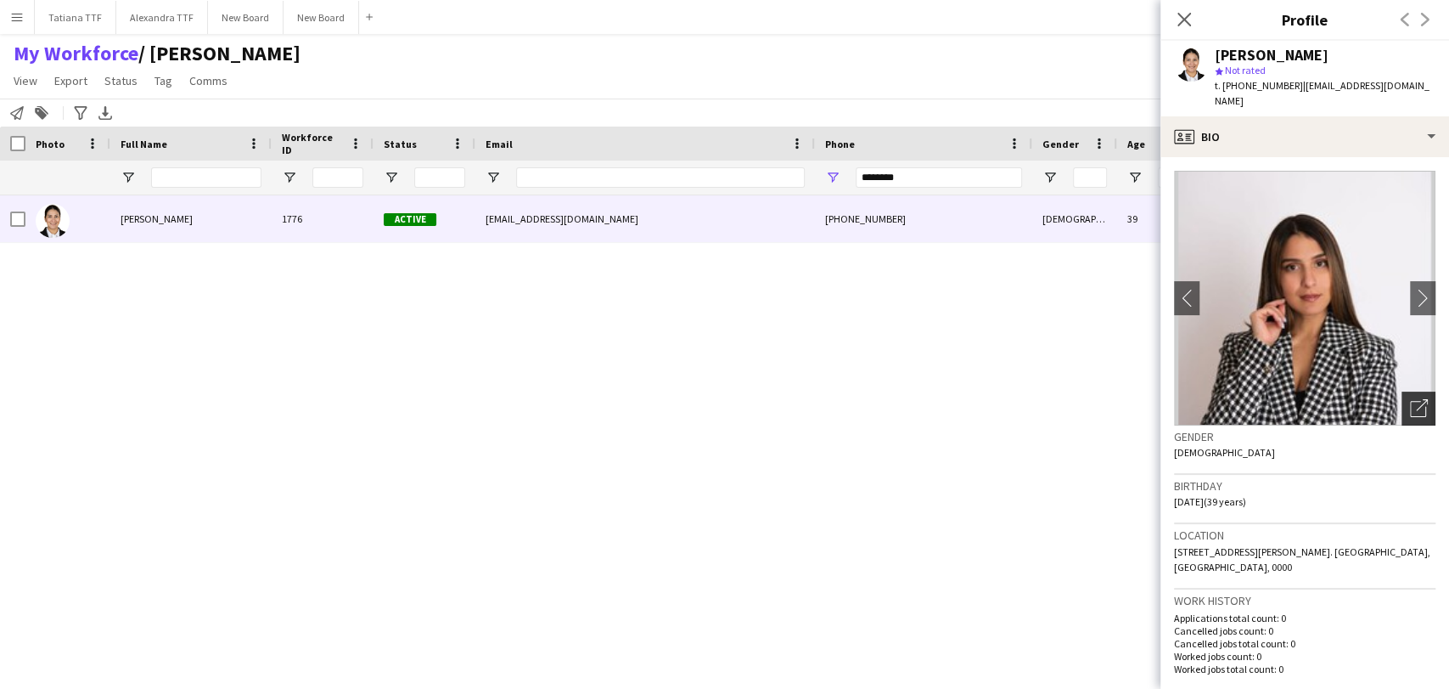
click at [1410, 399] on icon "Open photos pop-in" at bounding box center [1419, 408] width 18 height 18
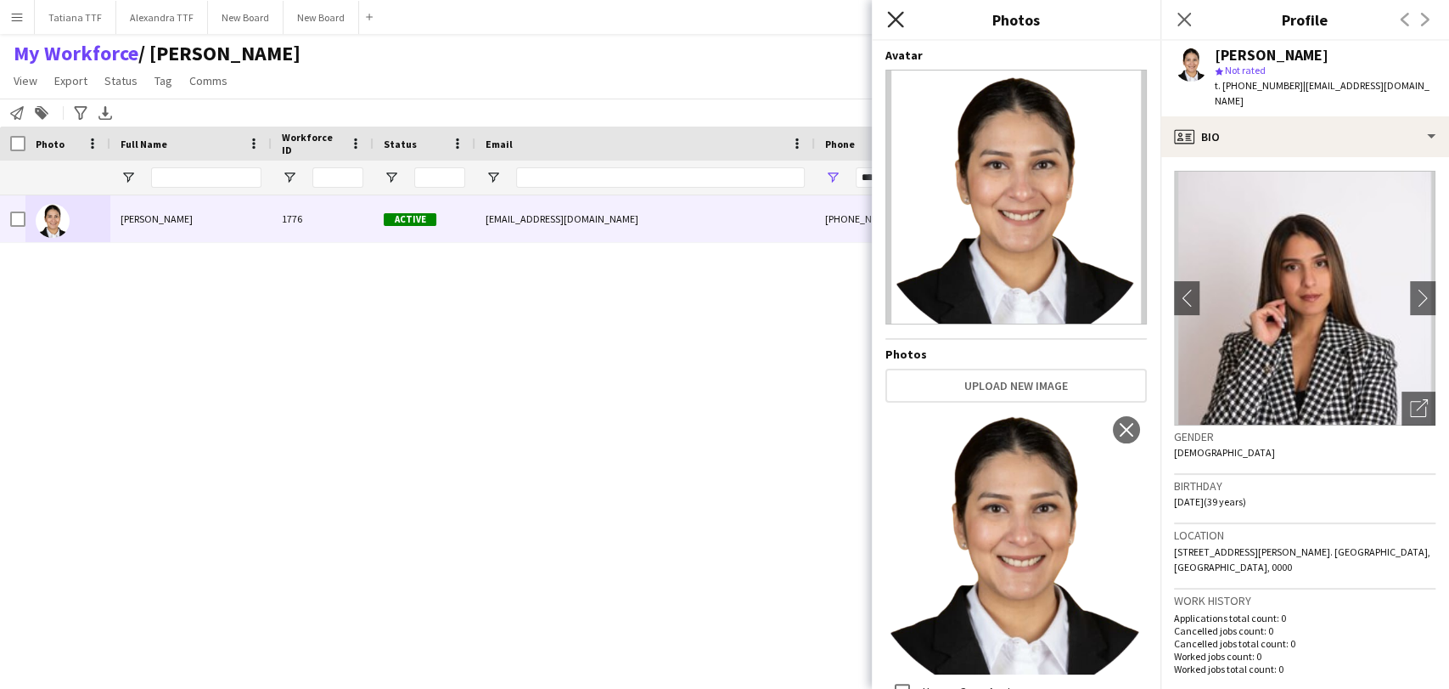
click at [902, 22] on icon "Close pop-in" at bounding box center [895, 19] width 16 height 16
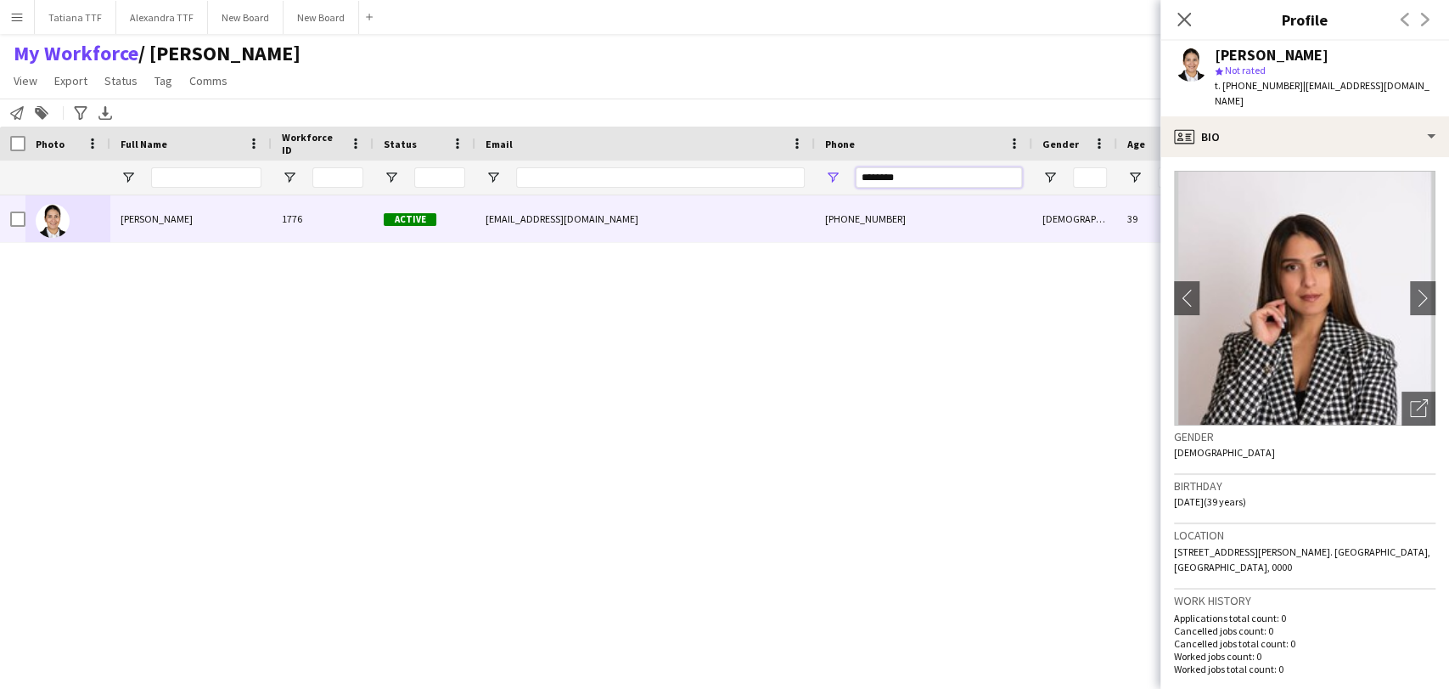
drag, startPoint x: 943, startPoint y: 178, endPoint x: 649, endPoint y: 194, distance: 295.0
click at [656, 197] on div "Workforce Details Crew Attributes Full Name Workforce ID" at bounding box center [724, 392] width 1449 height 532
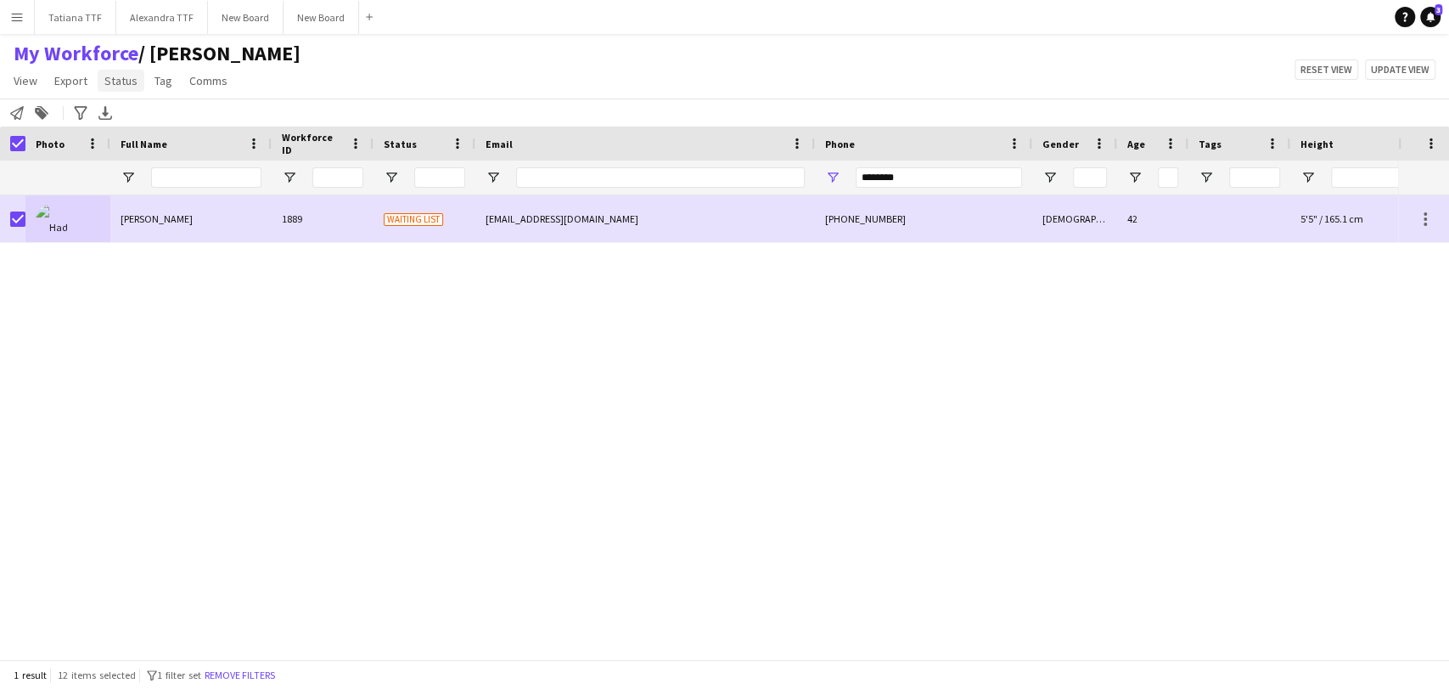
click at [115, 81] on span "Status" at bounding box center [120, 80] width 33 height 15
click at [175, 113] on link "Edit" at bounding box center [157, 117] width 119 height 36
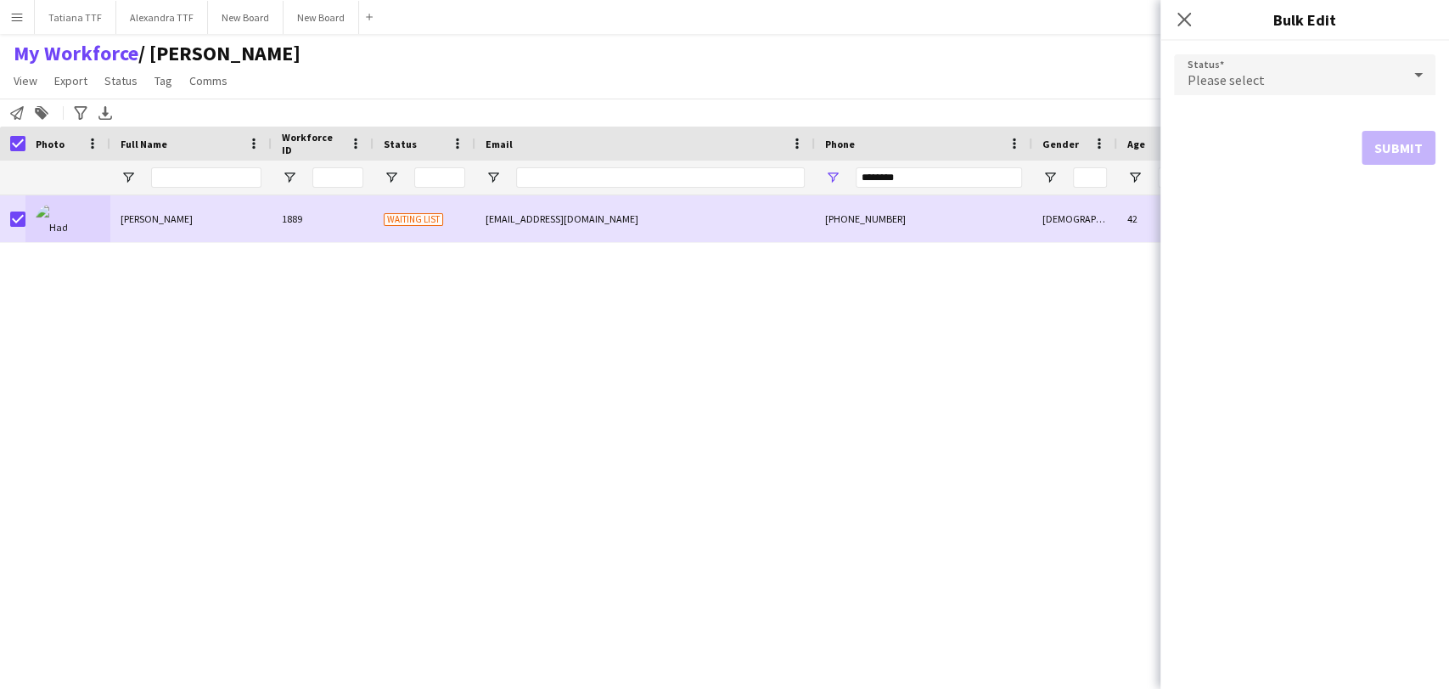
click at [1419, 79] on icon at bounding box center [1418, 75] width 20 height 34
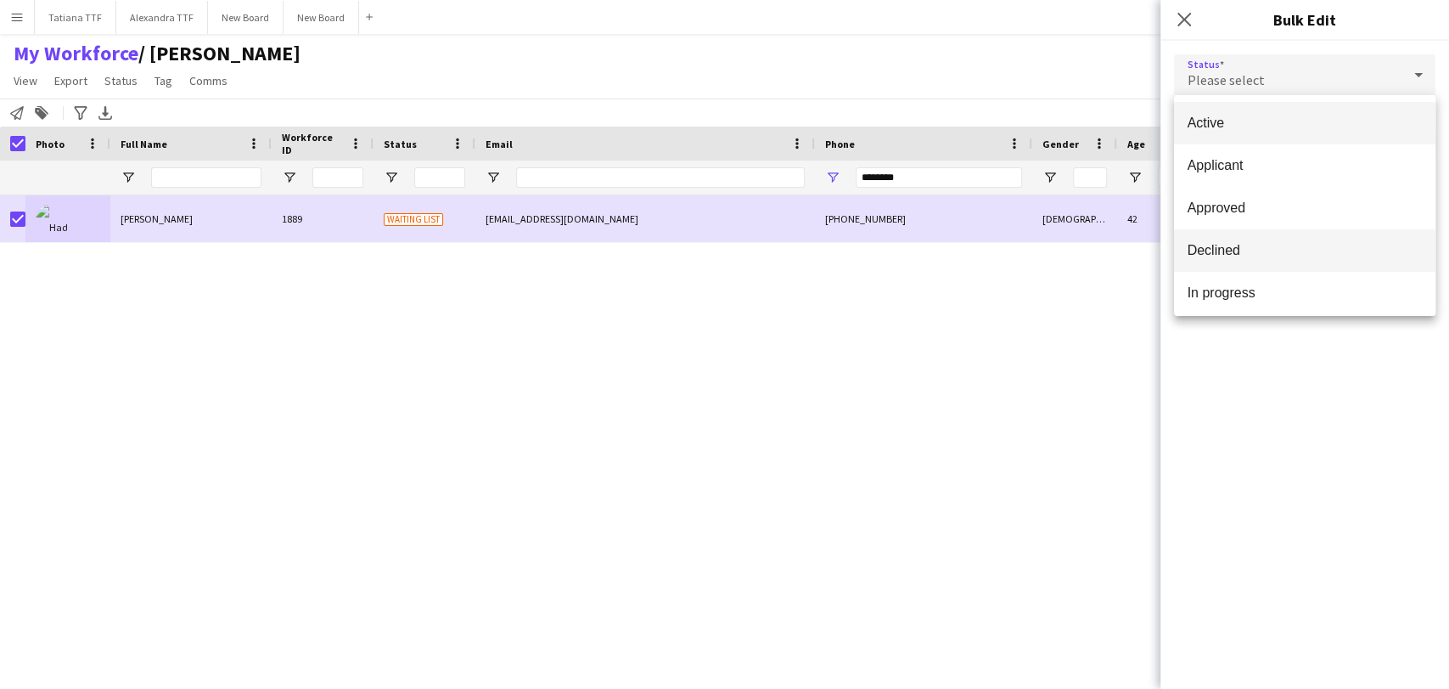
drag, startPoint x: 1284, startPoint y: 253, endPoint x: 1307, endPoint y: 252, distance: 22.9
click at [1284, 252] on span "Declined" at bounding box center [1305, 250] width 234 height 16
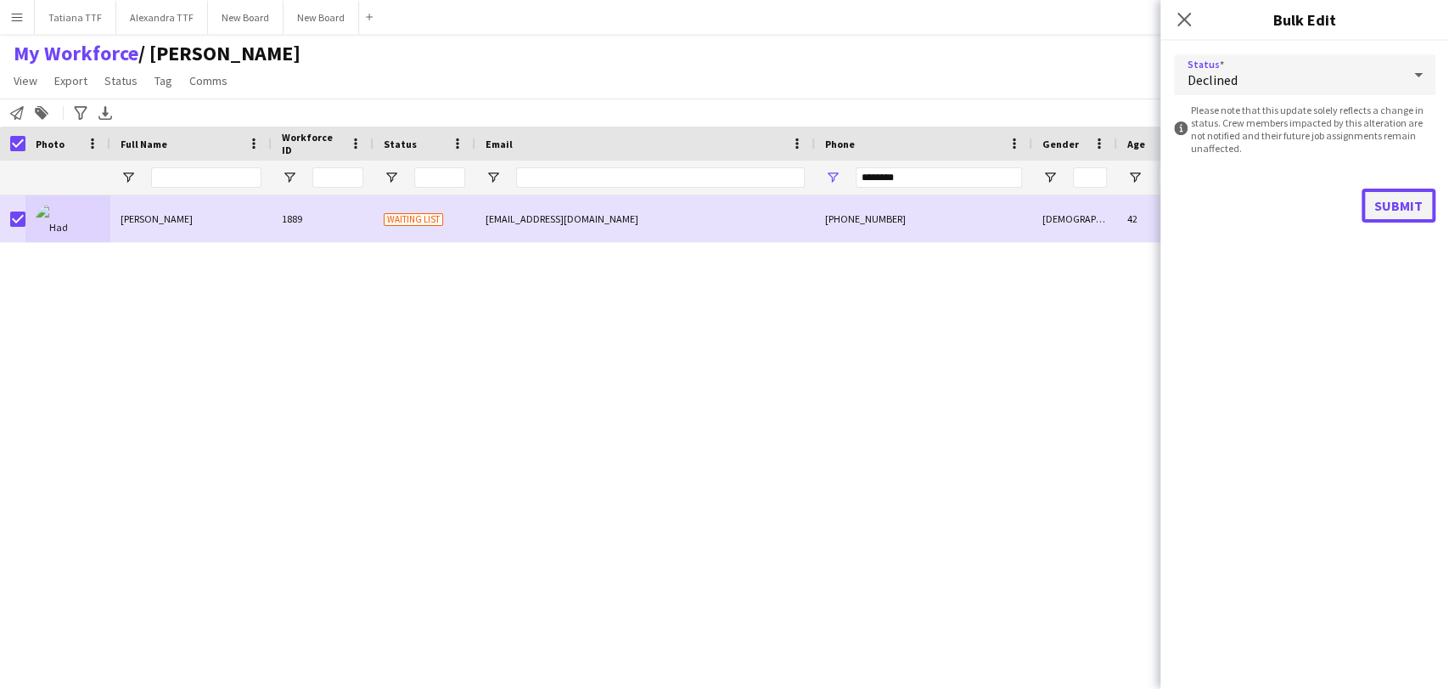
click at [1399, 216] on button "Submit" at bounding box center [1399, 205] width 74 height 34
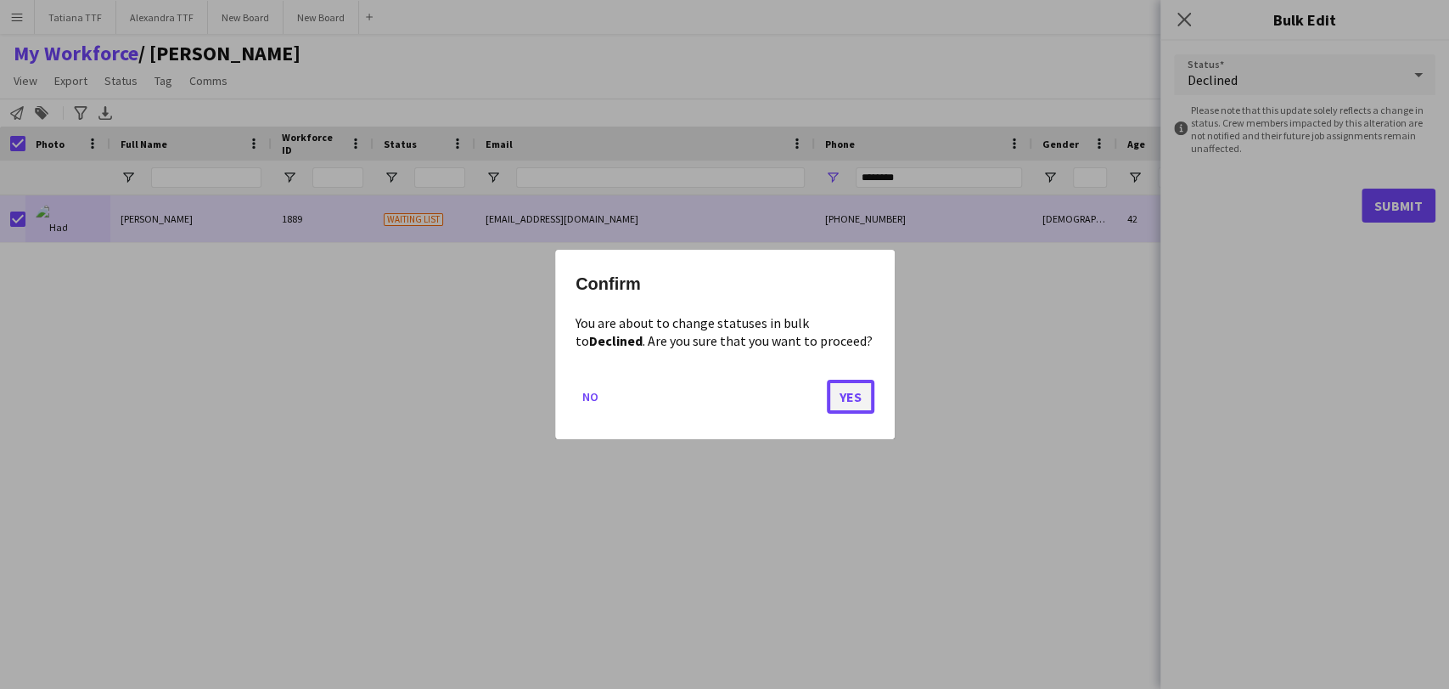
click at [853, 403] on button "Yes" at bounding box center [851, 396] width 48 height 34
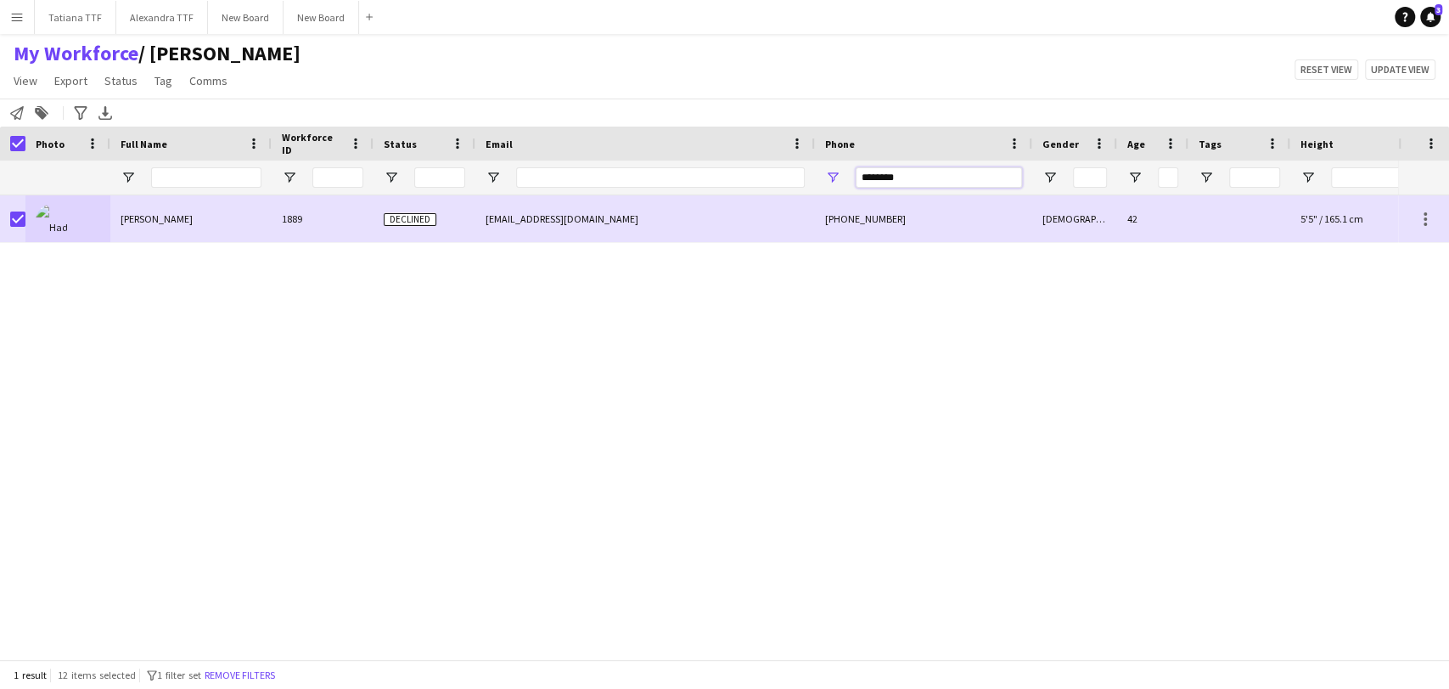
drag, startPoint x: 941, startPoint y: 178, endPoint x: 625, endPoint y: 152, distance: 316.9
click at [666, 170] on div "********" at bounding box center [900, 177] width 1800 height 34
click at [122, 81] on span "Status" at bounding box center [120, 80] width 33 height 15
drag, startPoint x: 186, startPoint y: 117, endPoint x: 428, endPoint y: 114, distance: 242.0
click at [188, 117] on link "Edit" at bounding box center [157, 117] width 119 height 36
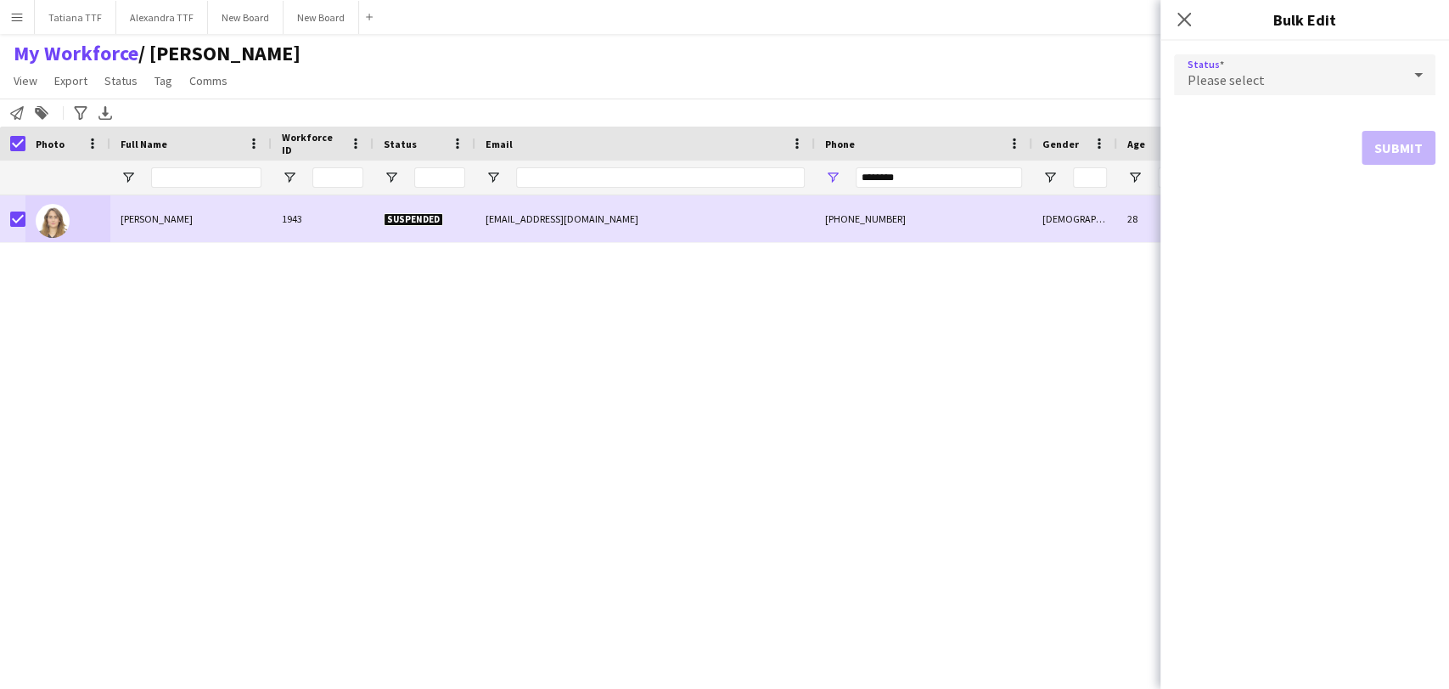
click at [1413, 62] on icon at bounding box center [1418, 75] width 20 height 34
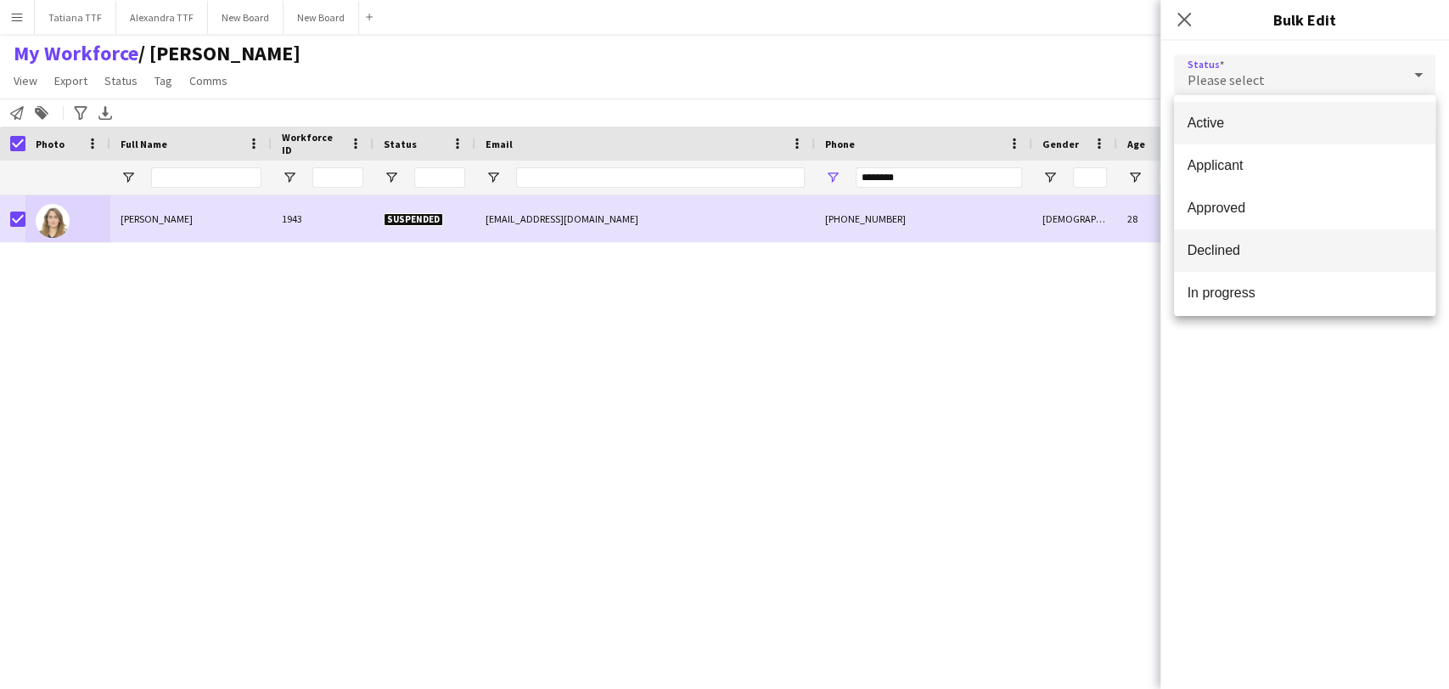
click at [1286, 247] on span "Declined" at bounding box center [1305, 250] width 234 height 16
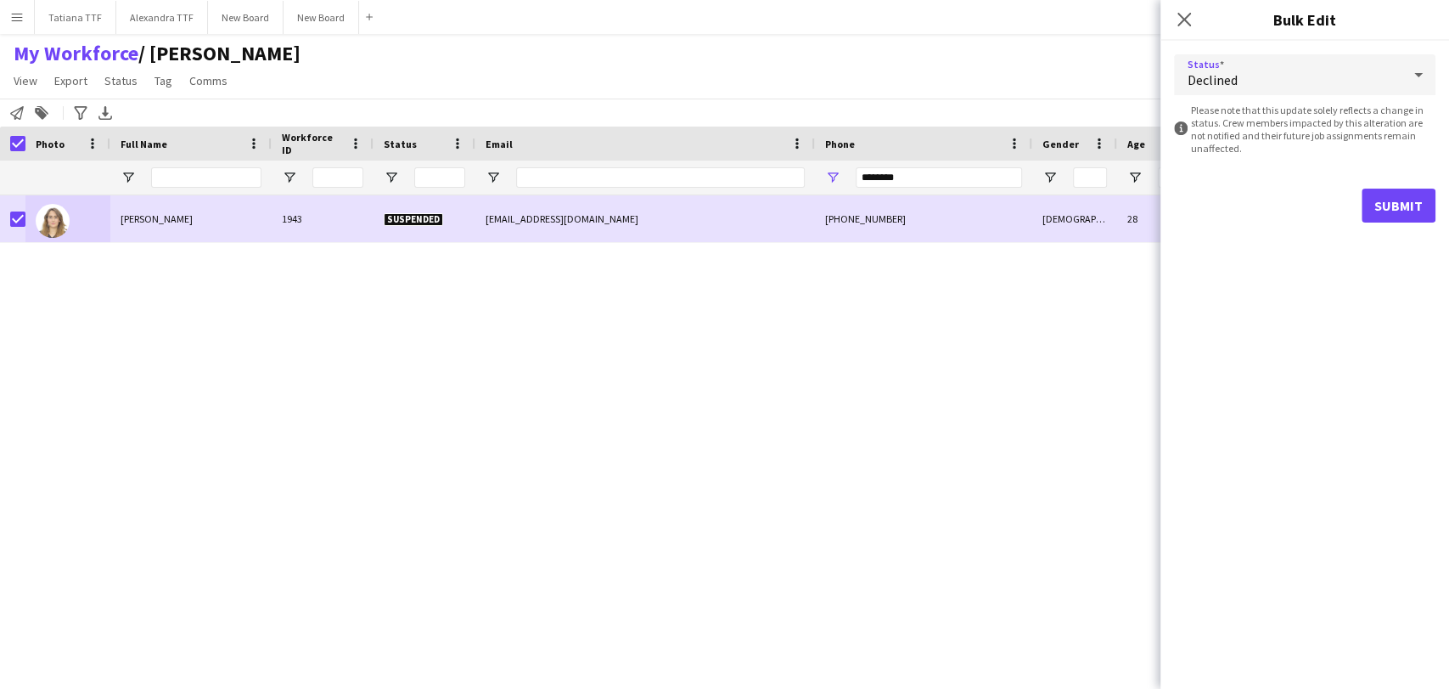
click at [1407, 186] on form "Status Declined information-circle Please note that this update solely reflects…" at bounding box center [1304, 138] width 261 height 195
click at [1414, 216] on button "Submit" at bounding box center [1399, 205] width 74 height 34
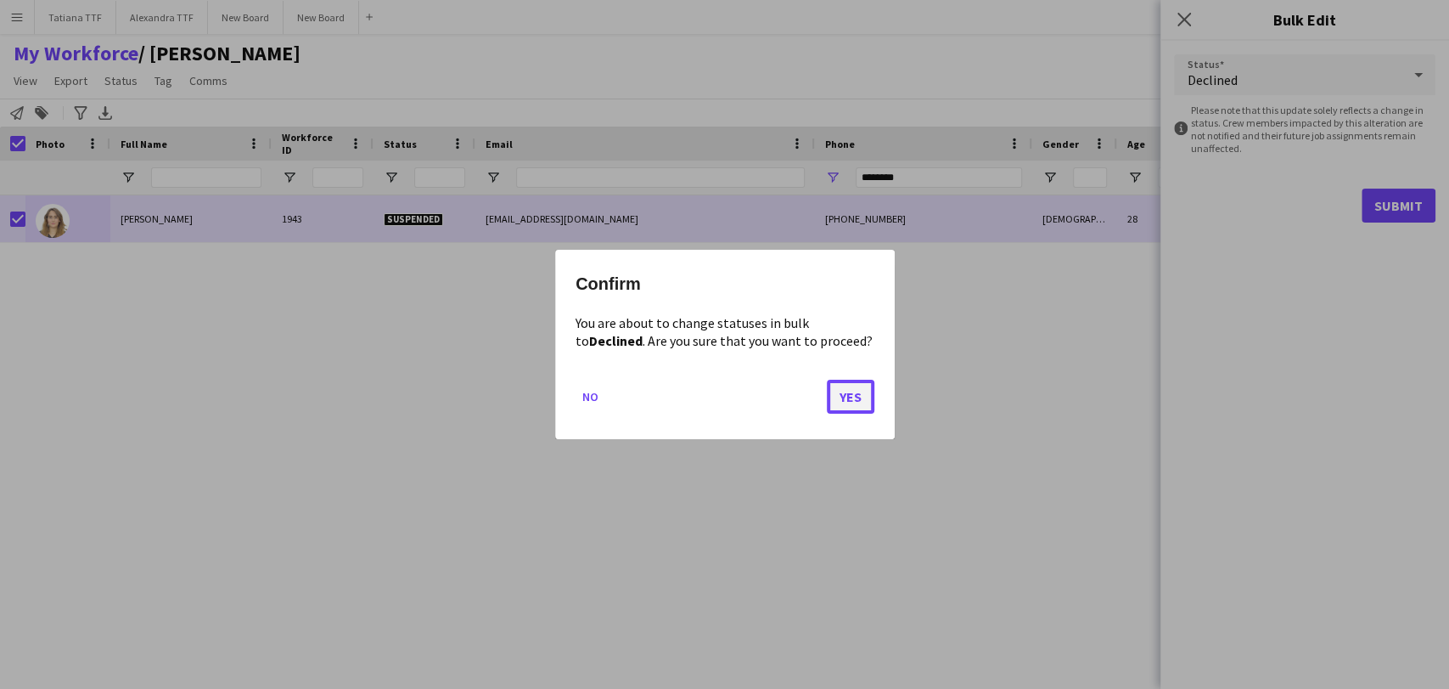
click at [868, 396] on button "Yes" at bounding box center [851, 396] width 48 height 34
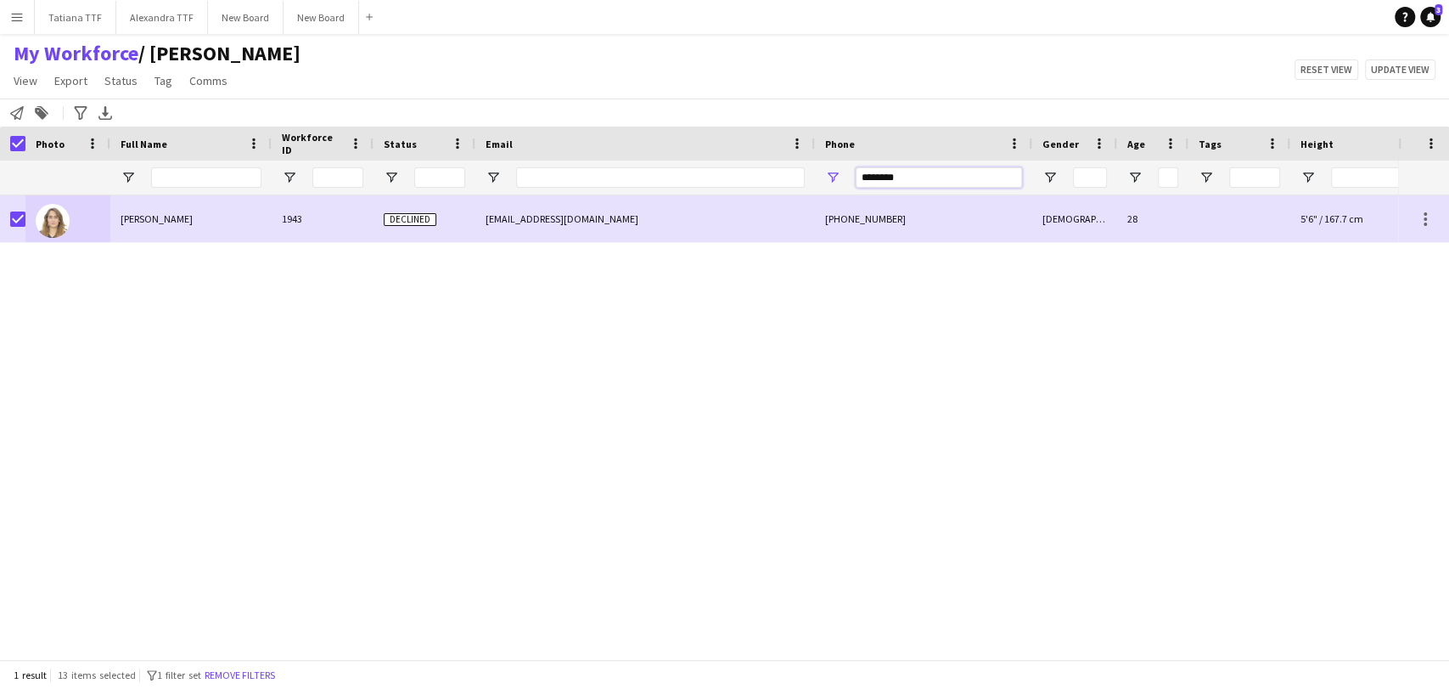
drag, startPoint x: 889, startPoint y: 177, endPoint x: 762, endPoint y: 188, distance: 127.0
click at [762, 188] on div "********" at bounding box center [900, 177] width 1800 height 34
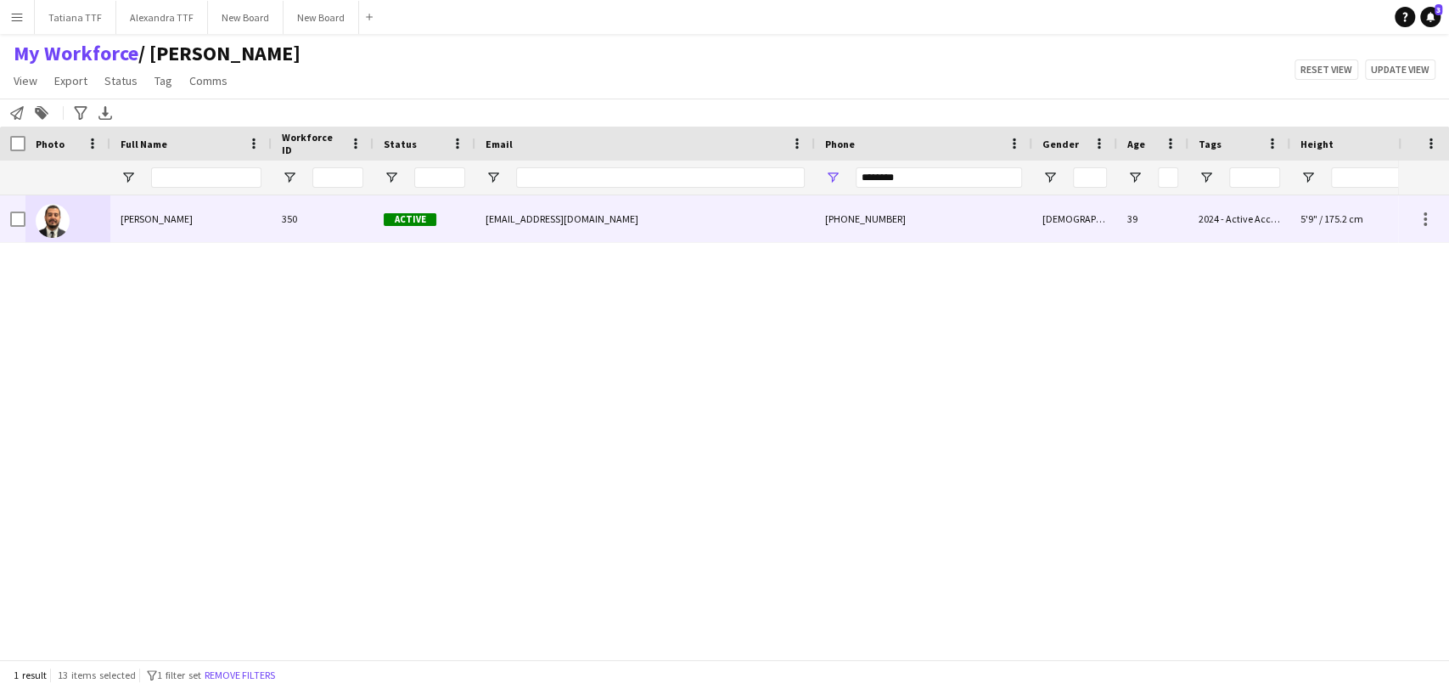
click at [53, 224] on img at bounding box center [53, 221] width 34 height 34
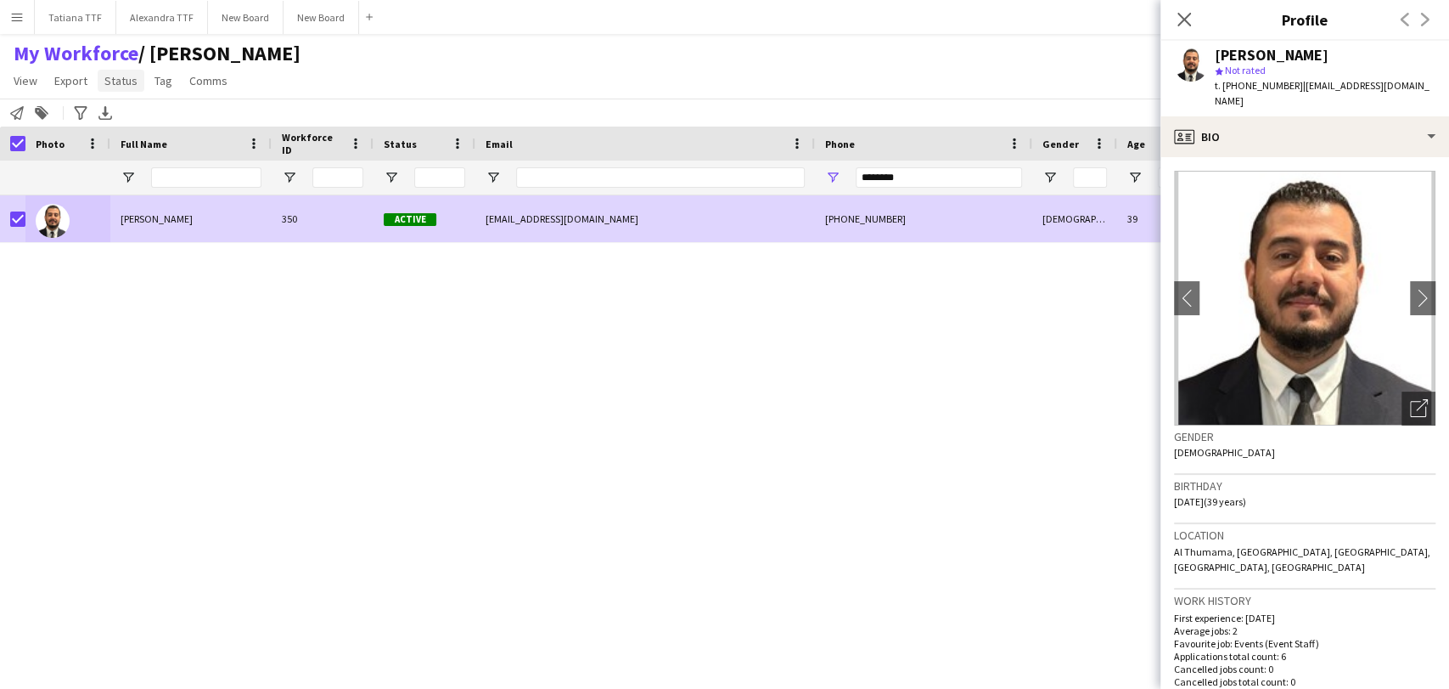
click at [122, 75] on span "Status" at bounding box center [120, 80] width 33 height 15
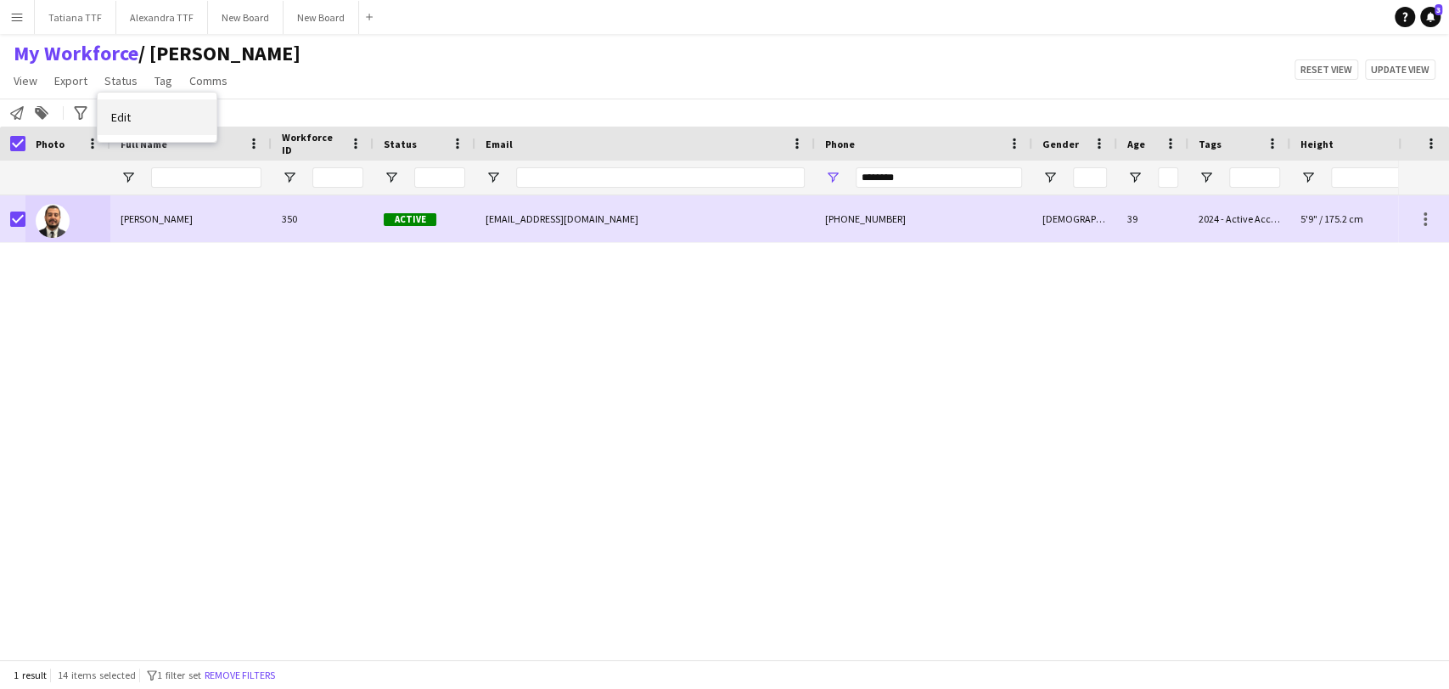
click at [156, 121] on link "Edit" at bounding box center [157, 117] width 119 height 36
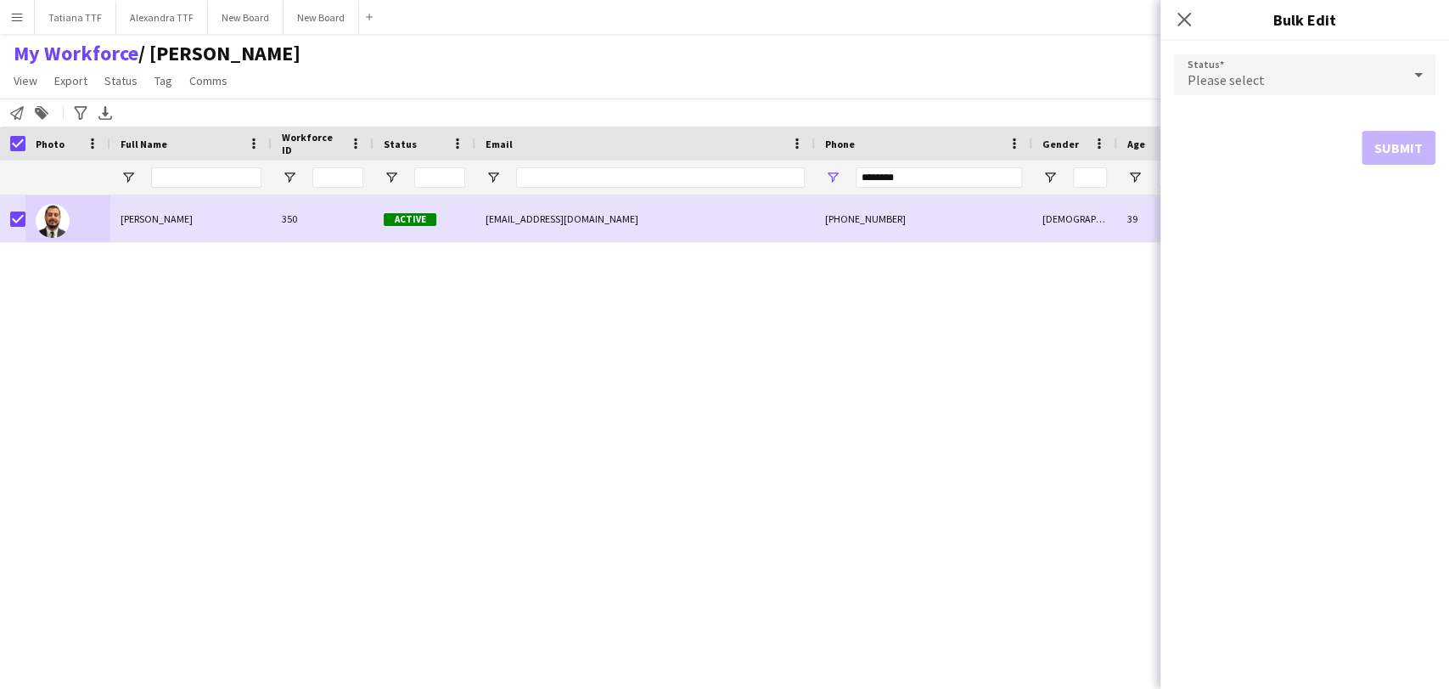
click at [1424, 77] on icon at bounding box center [1418, 75] width 20 height 34
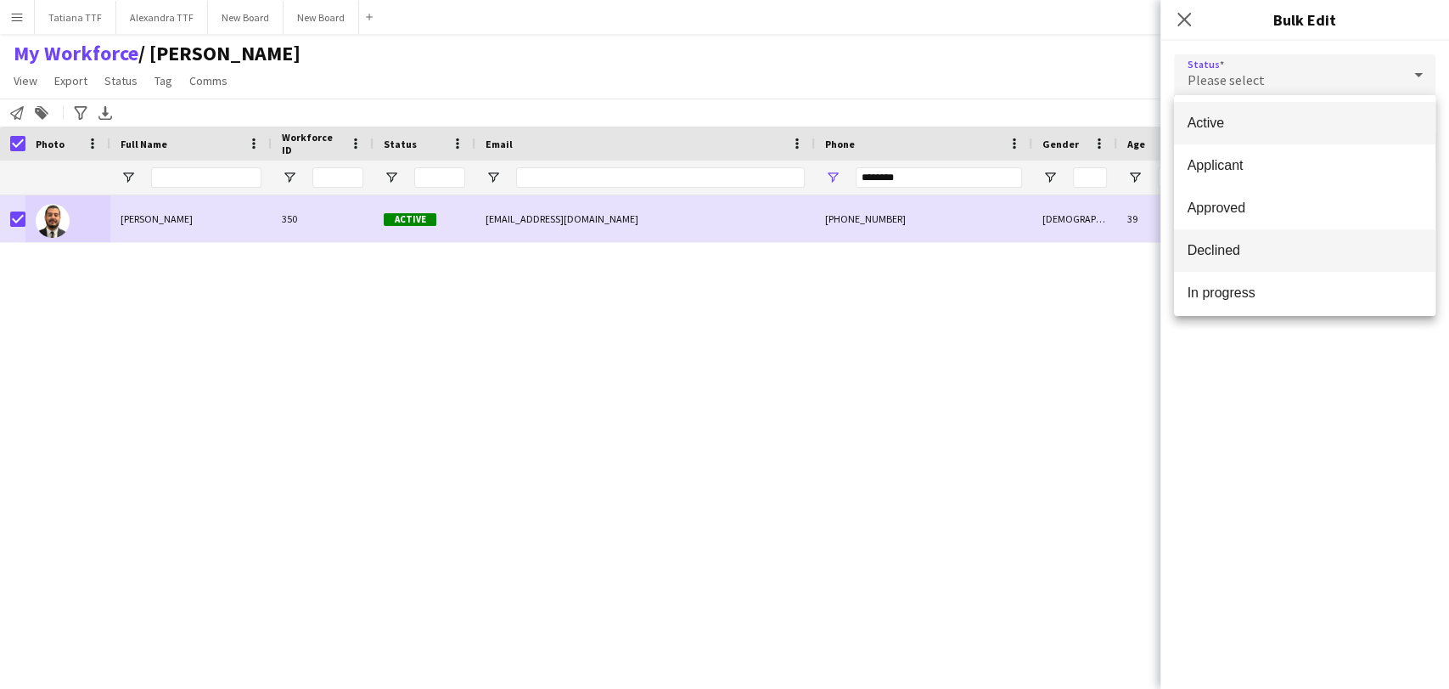
click at [1328, 260] on mat-option "Declined" at bounding box center [1304, 250] width 261 height 42
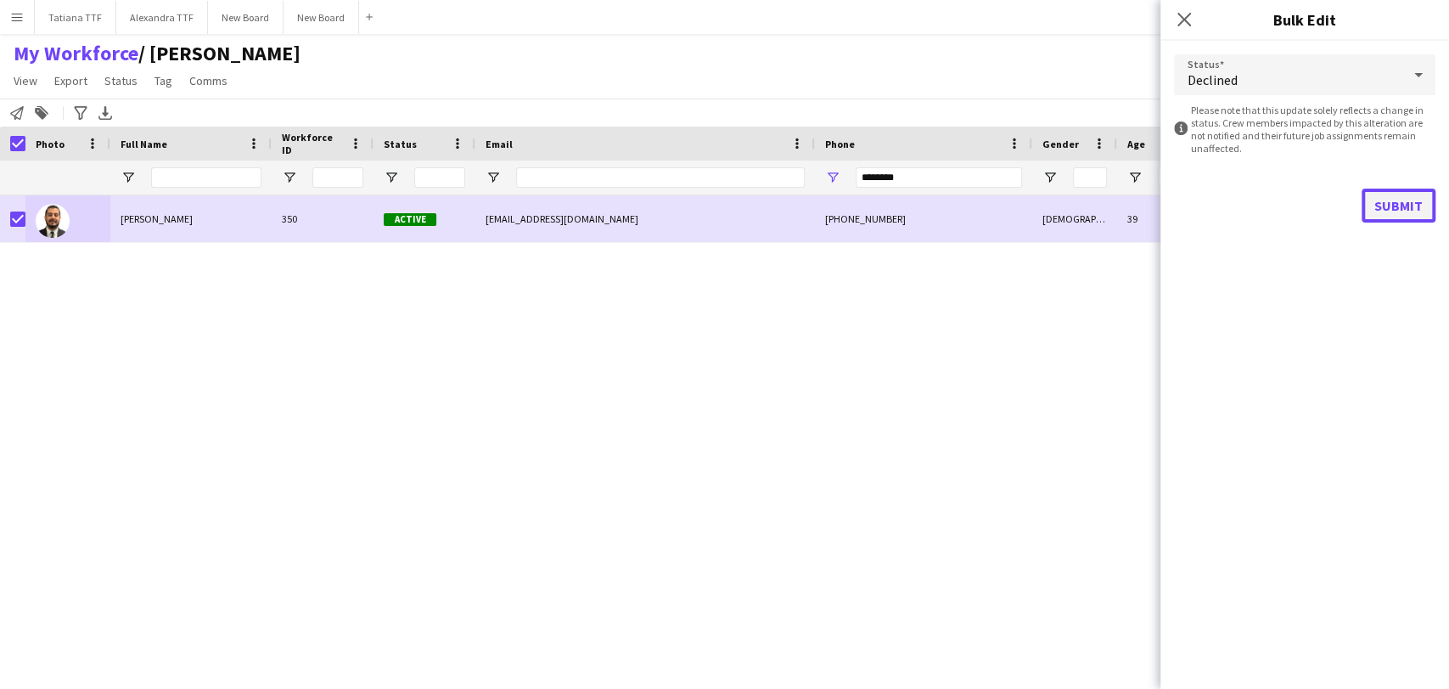
click at [1405, 200] on button "Submit" at bounding box center [1399, 205] width 74 height 34
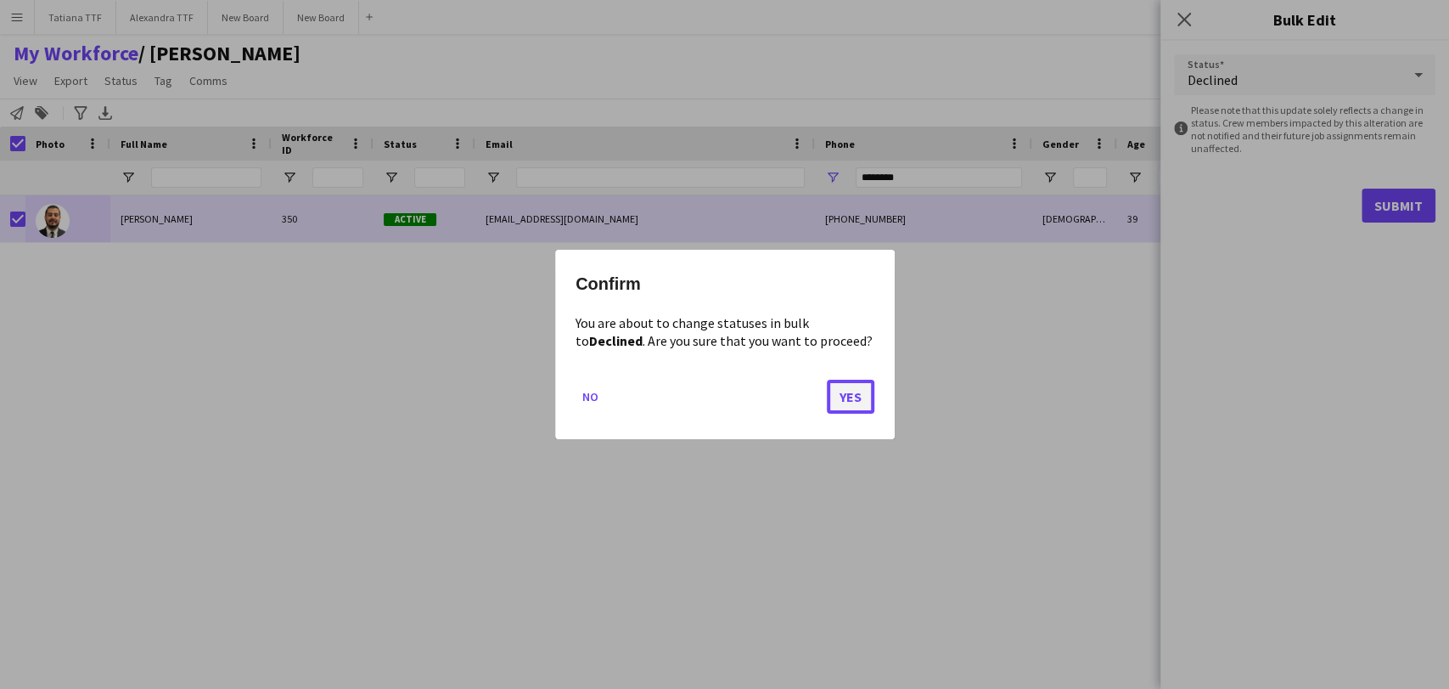
click at [855, 401] on button "Yes" at bounding box center [851, 396] width 48 height 34
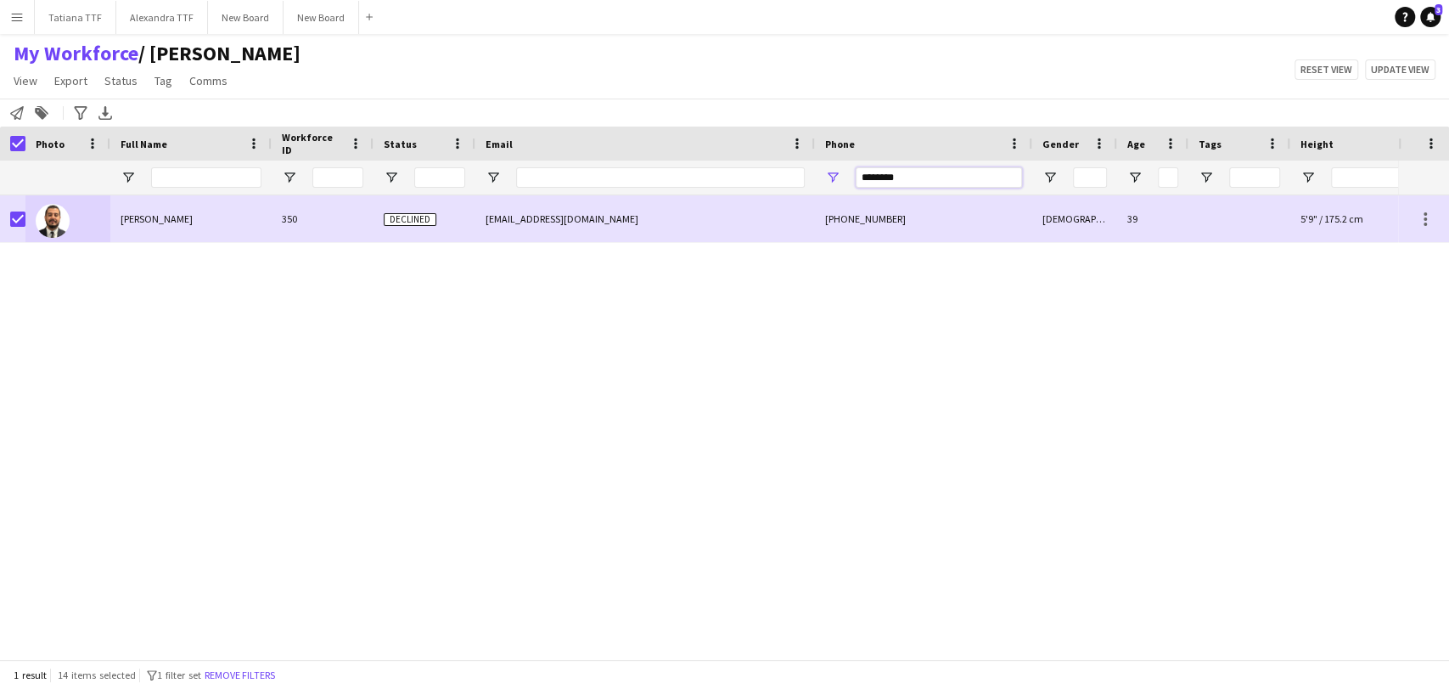
drag, startPoint x: 911, startPoint y: 175, endPoint x: 814, endPoint y: 172, distance: 96.8
click at [834, 168] on div "********" at bounding box center [923, 177] width 217 height 34
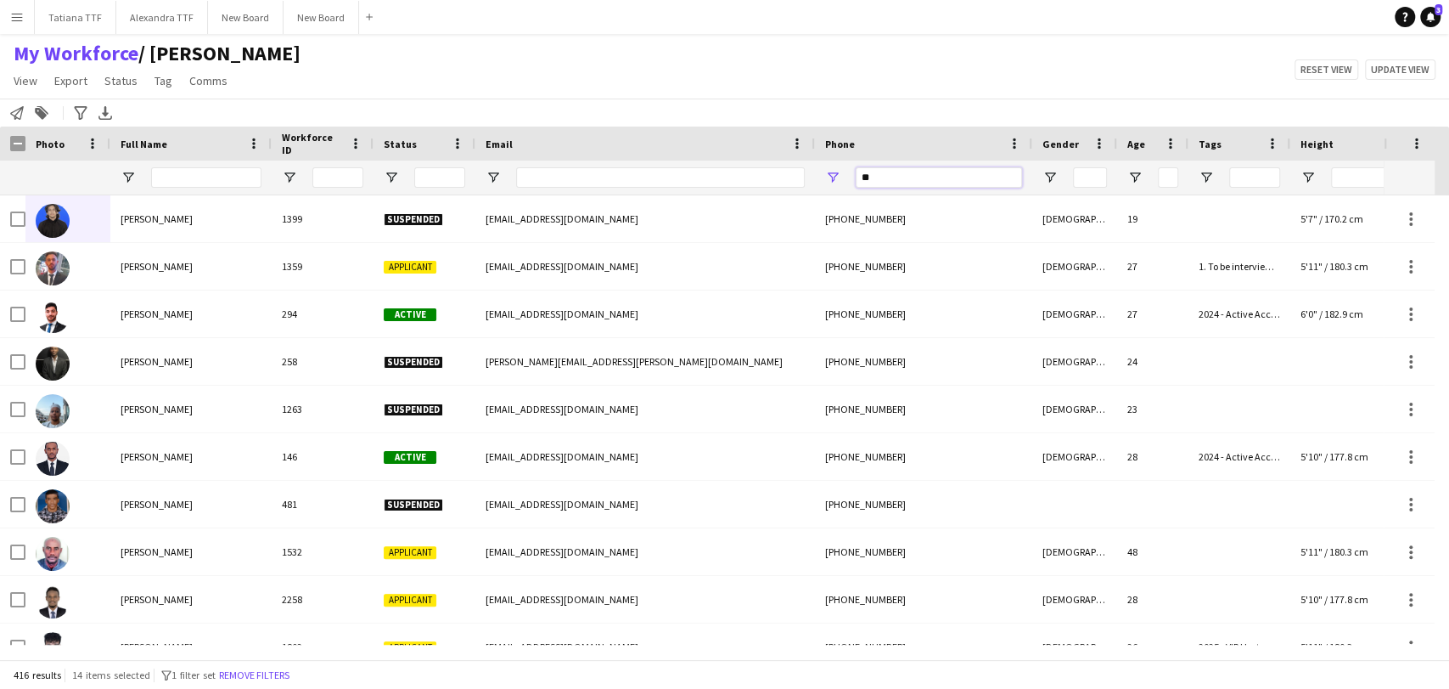
type input "**"
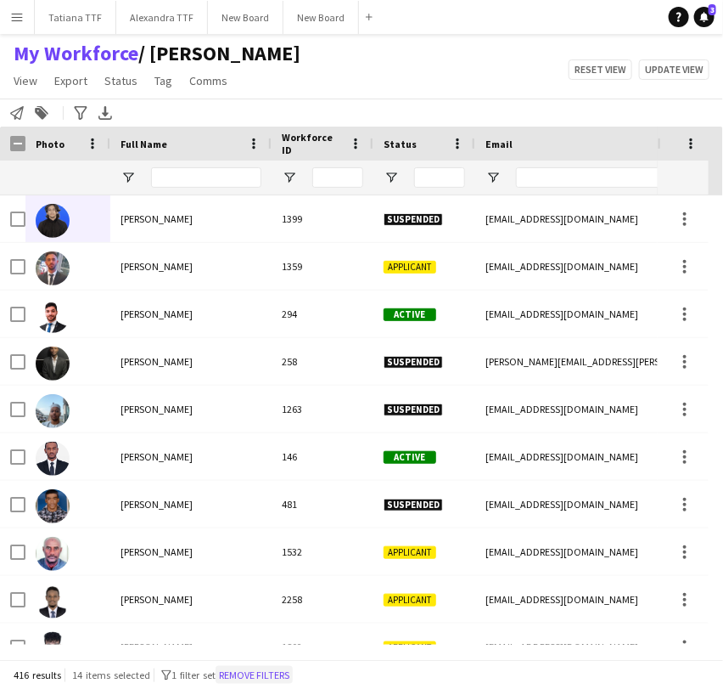
click at [270, 669] on button "Remove filters" at bounding box center [254, 675] width 77 height 19
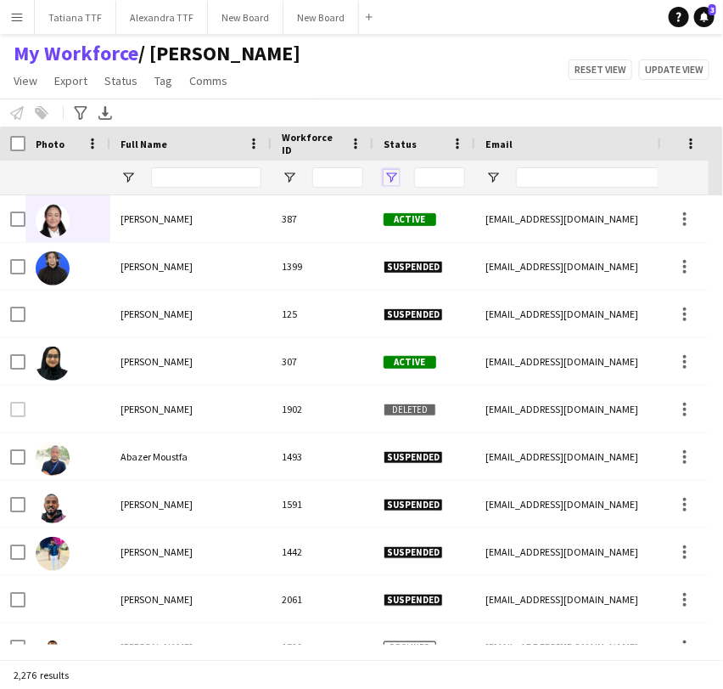
click at [389, 174] on span "Open Filter Menu" at bounding box center [391, 177] width 15 height 15
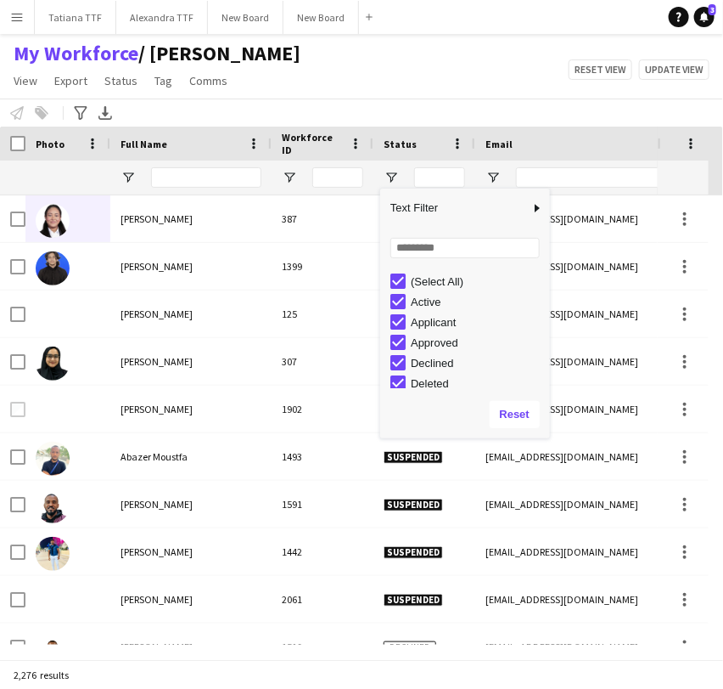
click at [420, 275] on div "(Select All)" at bounding box center [478, 281] width 134 height 13
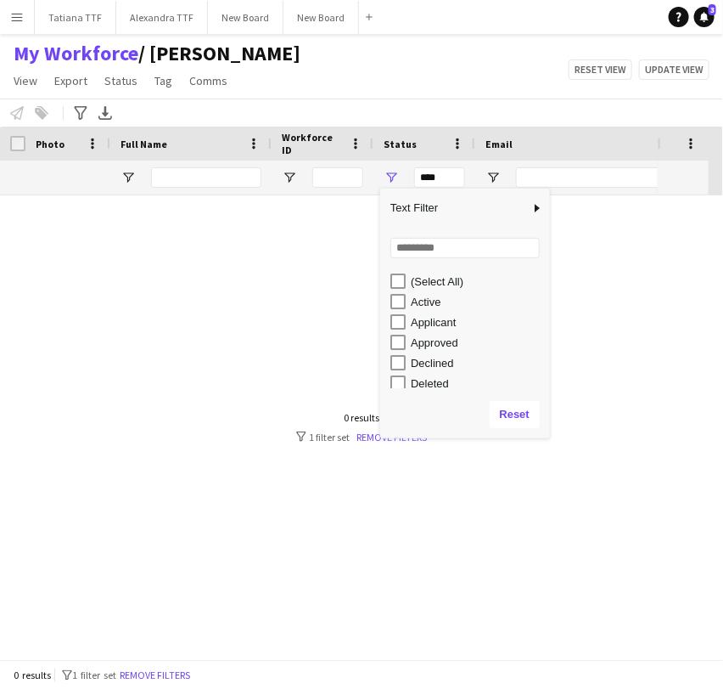
click at [417, 304] on div "Active" at bounding box center [478, 301] width 134 height 13
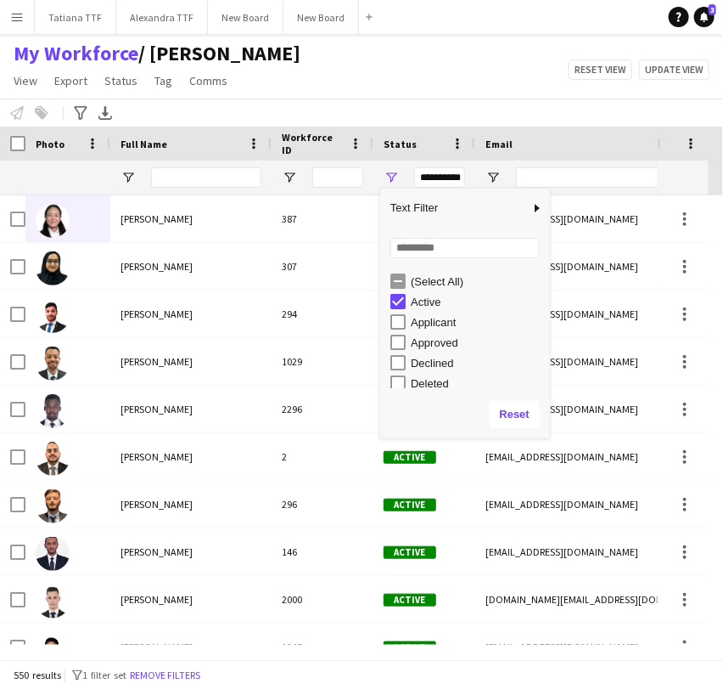
click at [434, 295] on div "Active" at bounding box center [478, 301] width 134 height 13
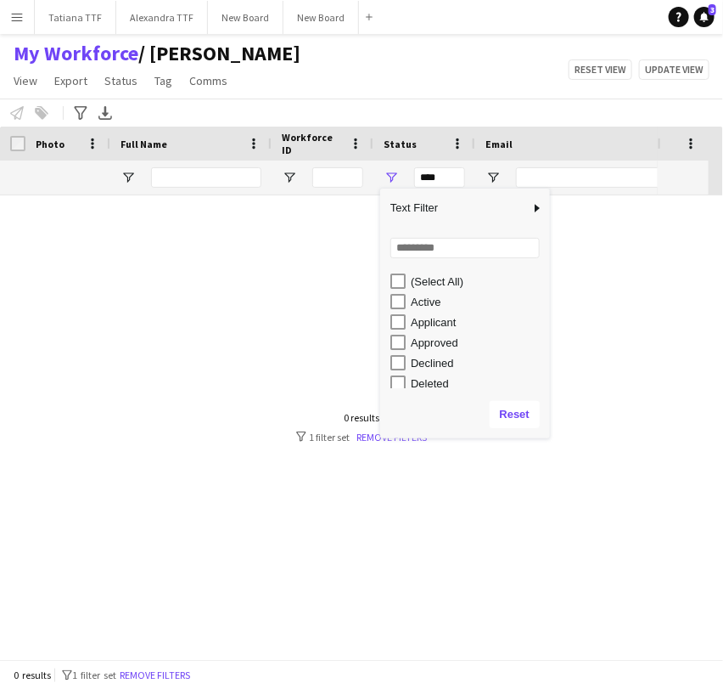
click at [427, 319] on div "Applicant" at bounding box center [478, 322] width 134 height 13
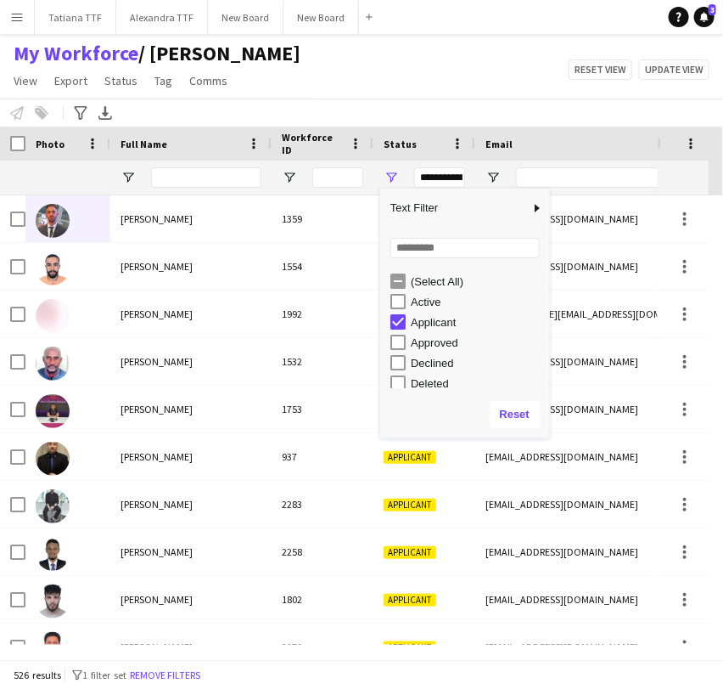
click at [434, 321] on div "Applicant" at bounding box center [478, 322] width 134 height 13
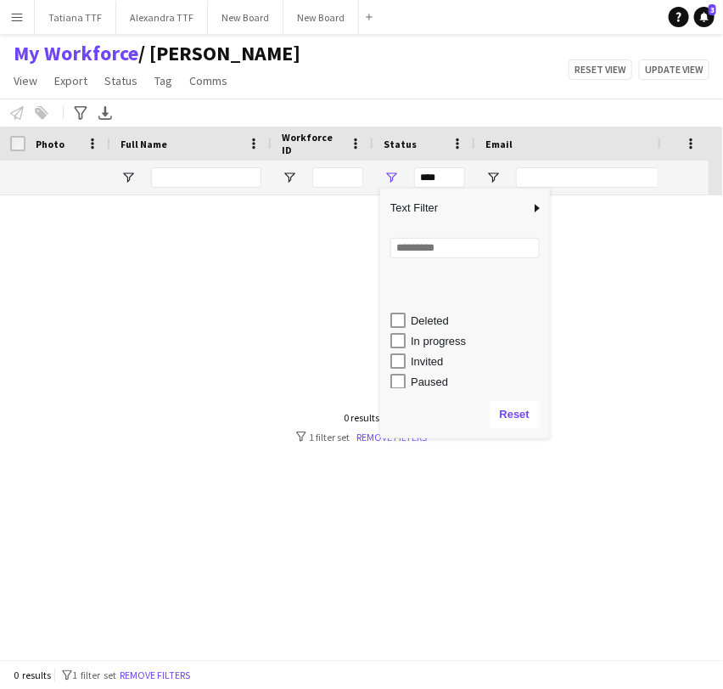
scroll to position [107, 0]
click at [433, 300] on div "In progress" at bounding box center [478, 296] width 134 height 13
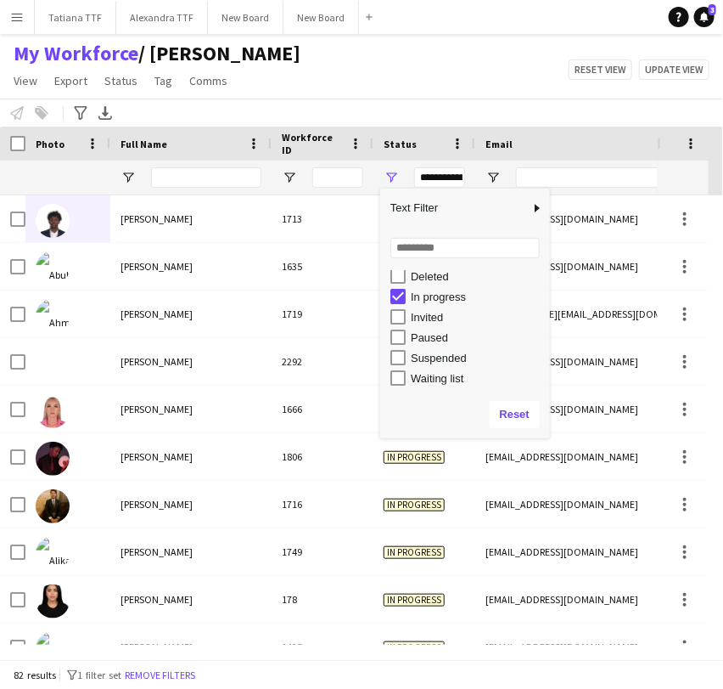
click at [425, 384] on div "Waiting list" at bounding box center [478, 378] width 134 height 13
click at [437, 298] on div "In progress" at bounding box center [478, 296] width 134 height 13
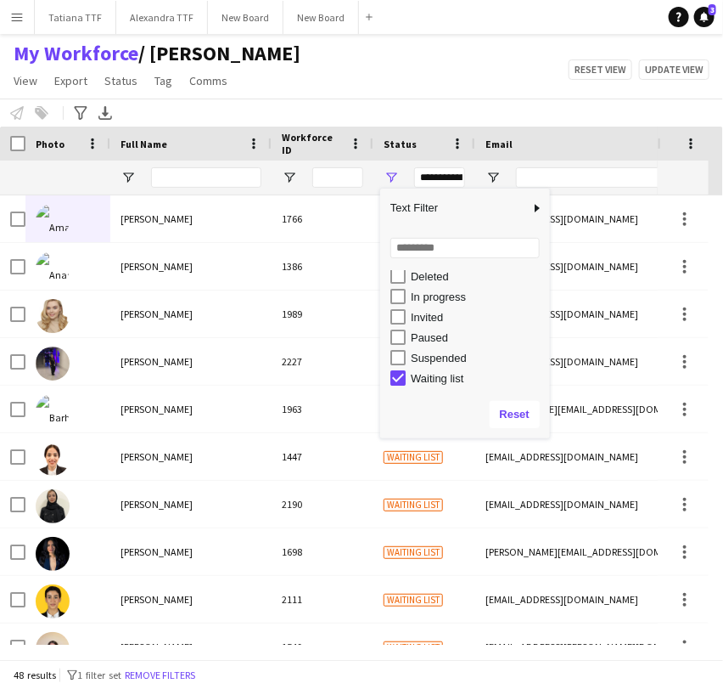
click at [435, 368] on div "Waiting list" at bounding box center [471, 378] width 160 height 20
click at [424, 327] on div "Paused" at bounding box center [471, 337] width 160 height 20
click at [421, 386] on div "Waiting list" at bounding box center [471, 378] width 160 height 20
click at [421, 372] on div "Waiting list" at bounding box center [478, 378] width 134 height 13
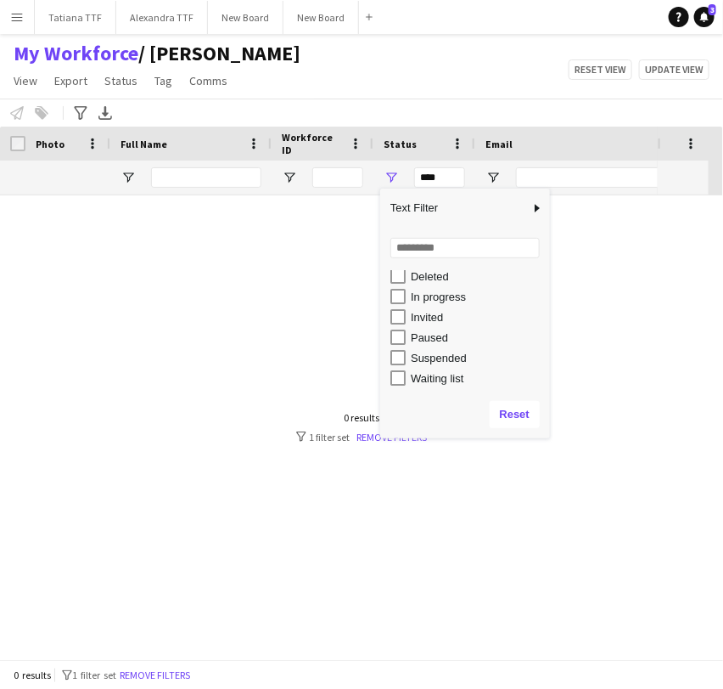
click at [419, 332] on div "Paused" at bounding box center [478, 337] width 134 height 13
type input "**********"
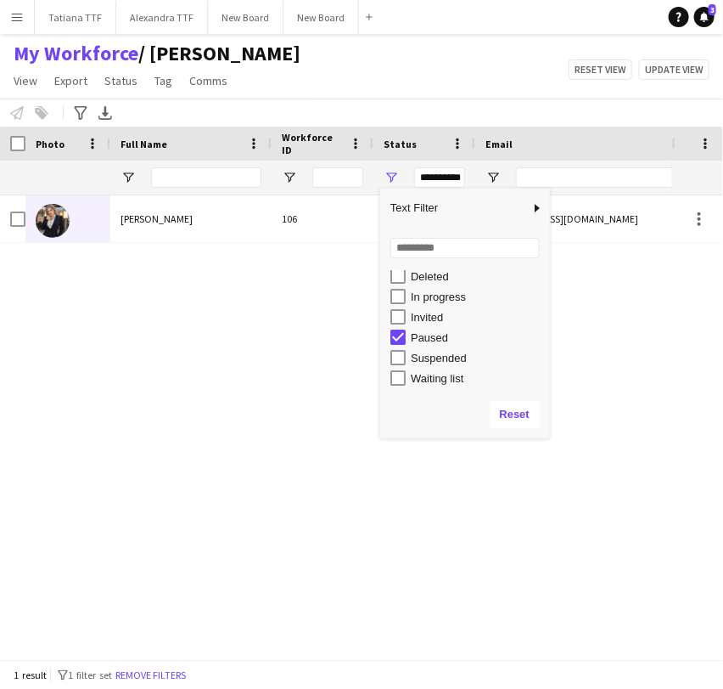
click at [604, 409] on div "[PERSON_NAME] 106 Paused [EMAIL_ADDRESS][DOMAIN_NAME] [PHONE_NUMBER]" at bounding box center [336, 419] width 672 height 449
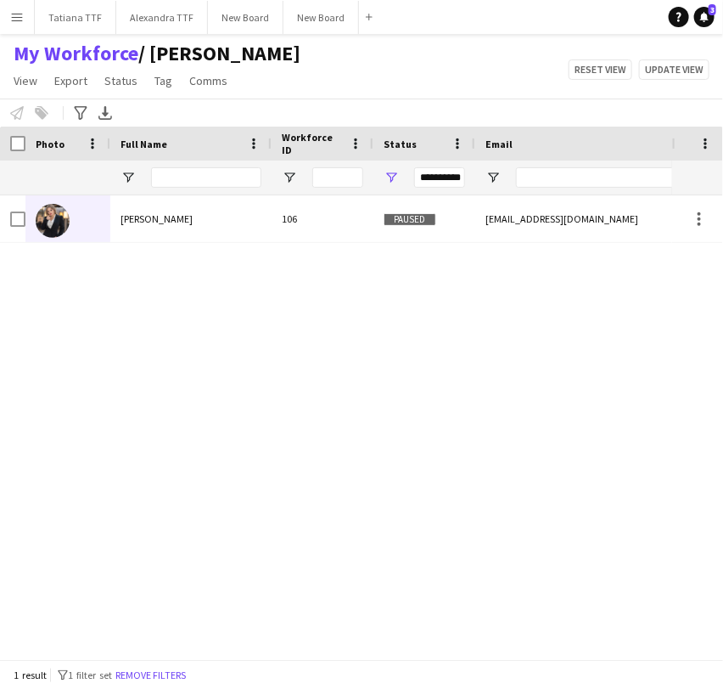
click at [428, 169] on div "**********" at bounding box center [439, 177] width 51 height 20
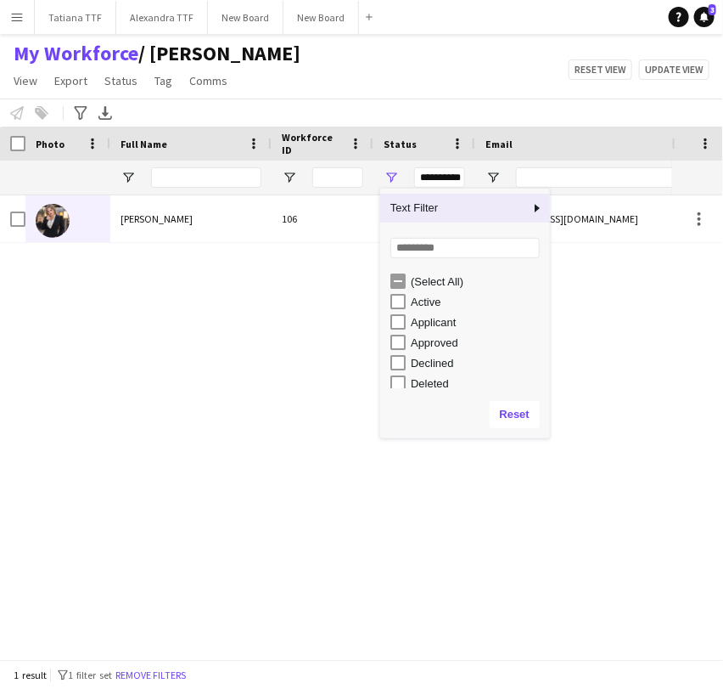
click at [96, 259] on div "[PERSON_NAME] 106 Paused [EMAIL_ADDRESS][DOMAIN_NAME] [PHONE_NUMBER]" at bounding box center [336, 419] width 672 height 449
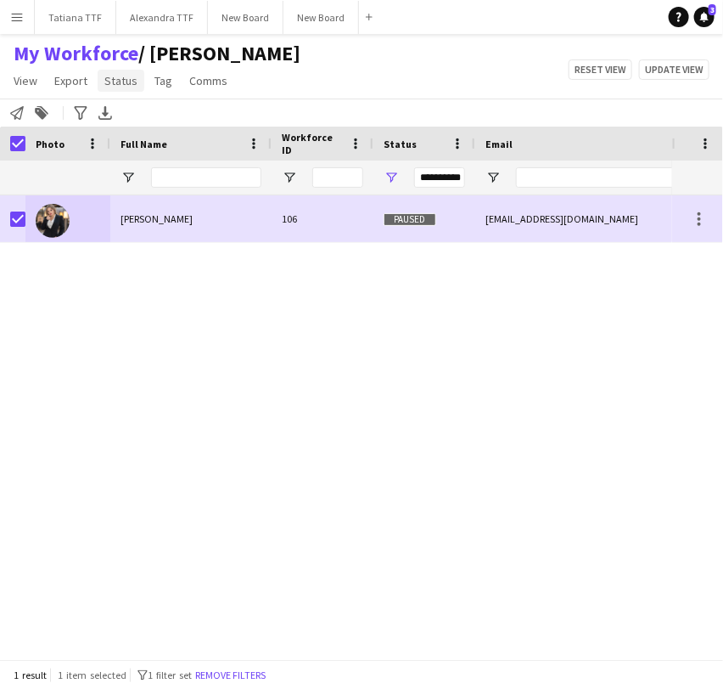
click at [120, 76] on span "Status" at bounding box center [120, 80] width 33 height 15
click at [122, 110] on span "Edit" at bounding box center [121, 117] width 20 height 15
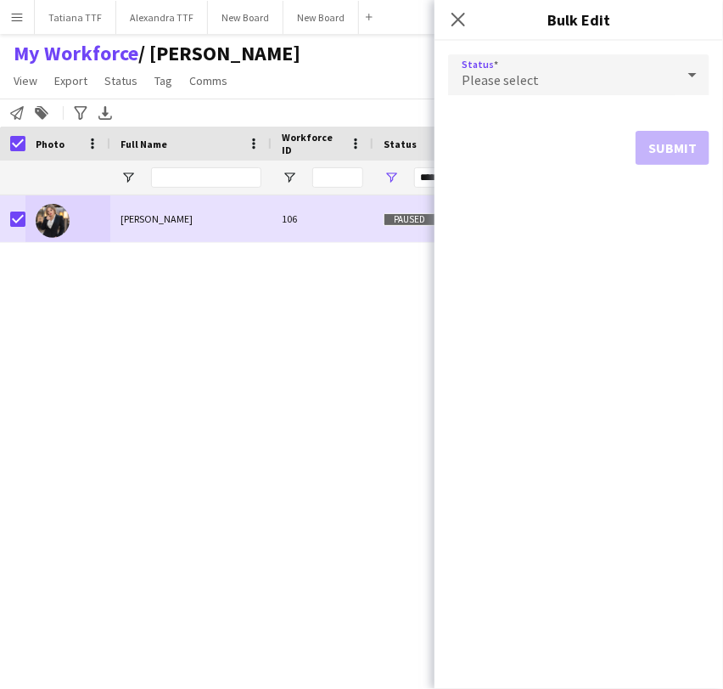
click at [531, 61] on div "Please select" at bounding box center [562, 74] width 228 height 41
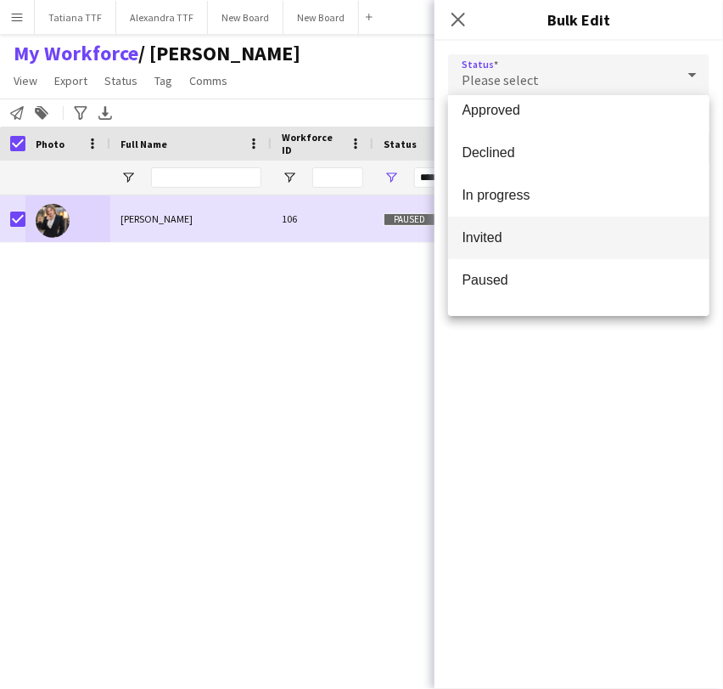
scroll to position [174, 0]
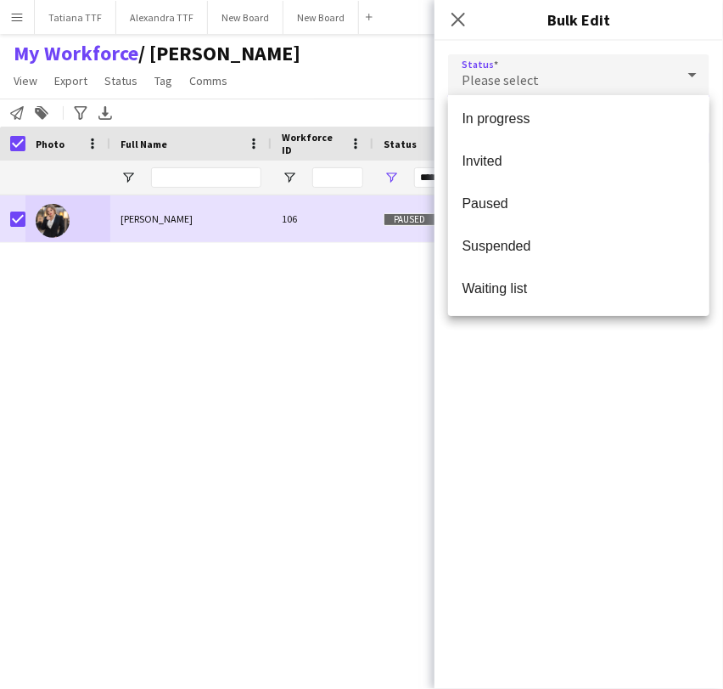
drag, startPoint x: 188, startPoint y: 401, endPoint x: 216, endPoint y: 347, distance: 60.0
click at [189, 402] on div at bounding box center [361, 344] width 723 height 689
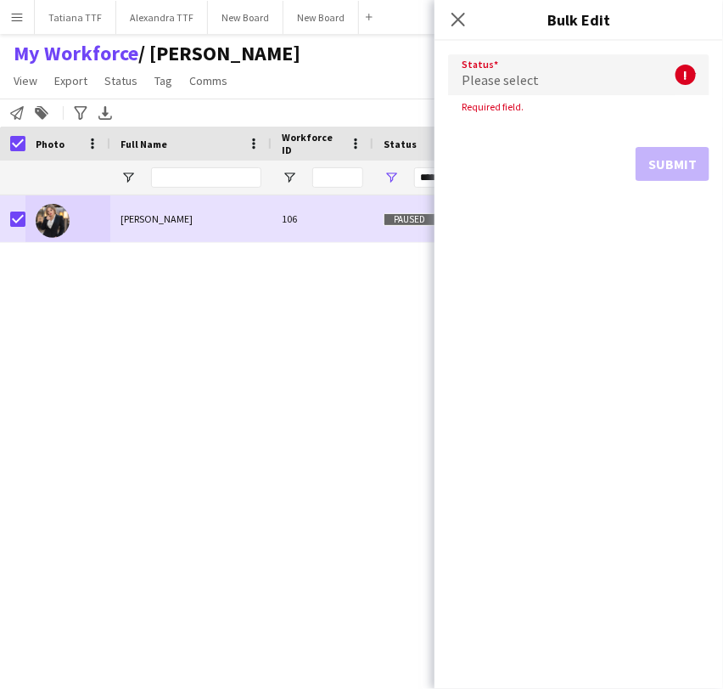
click at [445, 20] on div "Close pop-in" at bounding box center [459, 19] width 48 height 39
click at [458, 10] on app-icon "Close pop-in" at bounding box center [459, 20] width 25 height 25
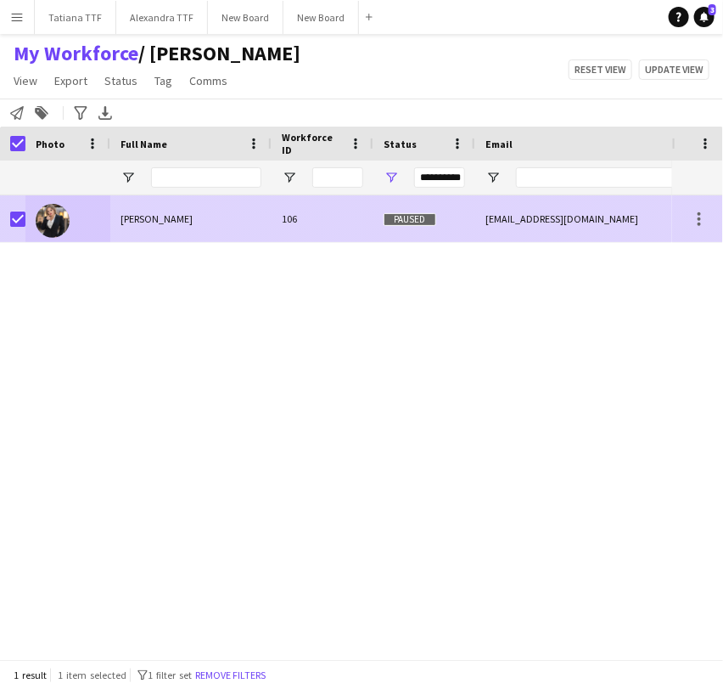
click at [162, 241] on div "[PERSON_NAME]" at bounding box center [190, 218] width 161 height 47
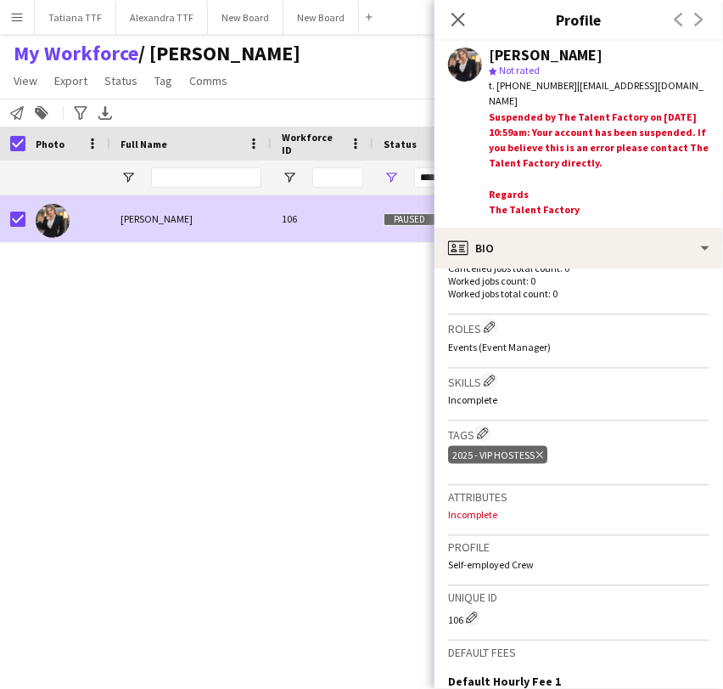
scroll to position [0, 0]
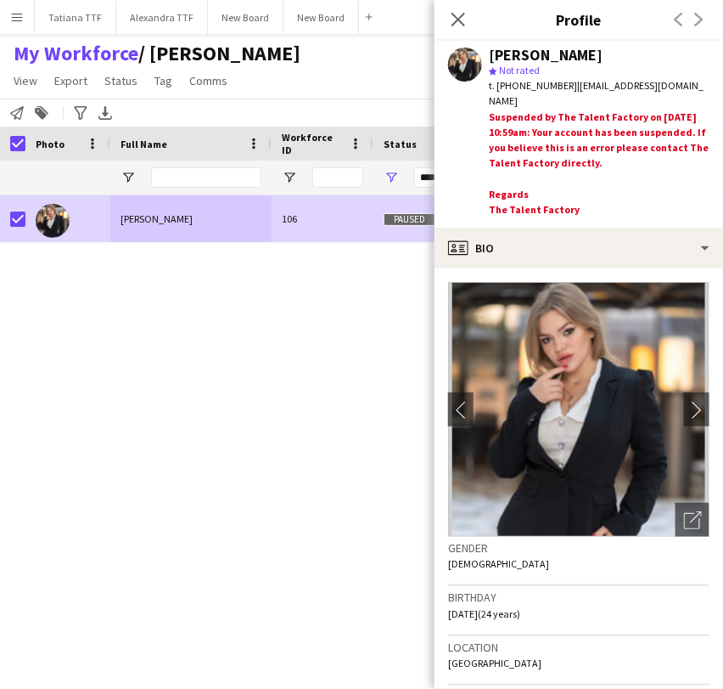
click at [251, 450] on div "[PERSON_NAME] 106 Paused [EMAIL_ADDRESS][DOMAIN_NAME] [PHONE_NUMBER]" at bounding box center [336, 419] width 672 height 449
click at [456, 8] on app-icon "Close pop-in" at bounding box center [459, 20] width 25 height 25
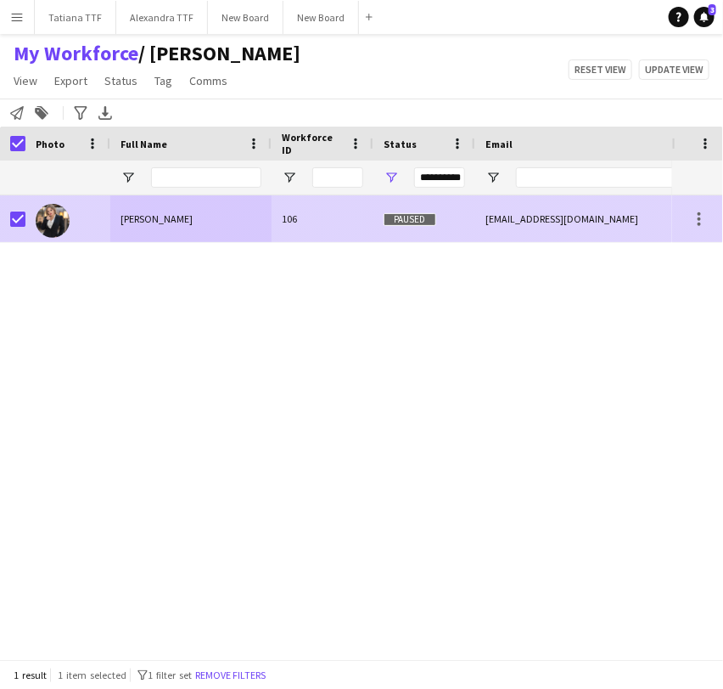
click at [130, 197] on div "[PERSON_NAME]" at bounding box center [190, 218] width 161 height 47
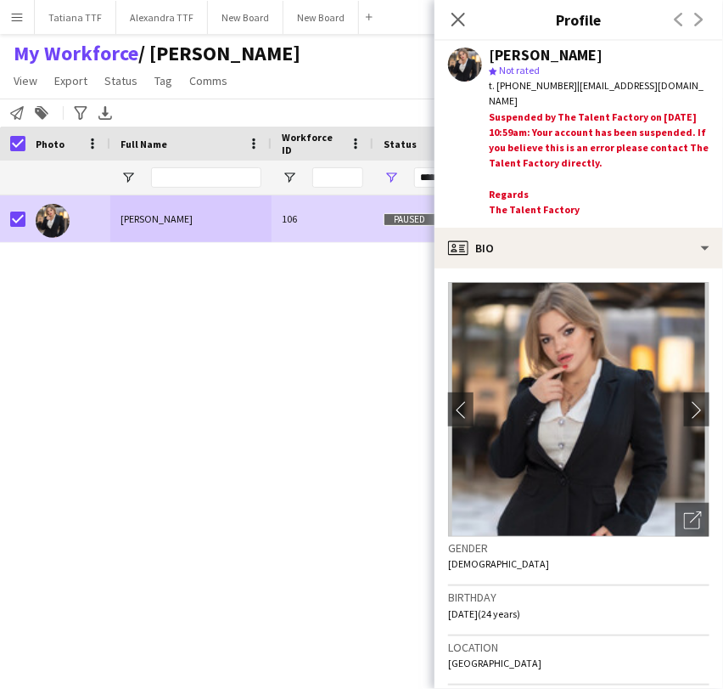
drag, startPoint x: 313, startPoint y: 312, endPoint x: 361, endPoint y: 231, distance: 93.6
click at [313, 301] on div "[PERSON_NAME] 106 Paused [EMAIL_ADDRESS][DOMAIN_NAME] [PHONE_NUMBER]" at bounding box center [336, 419] width 672 height 449
click at [115, 81] on span "Status" at bounding box center [120, 80] width 33 height 15
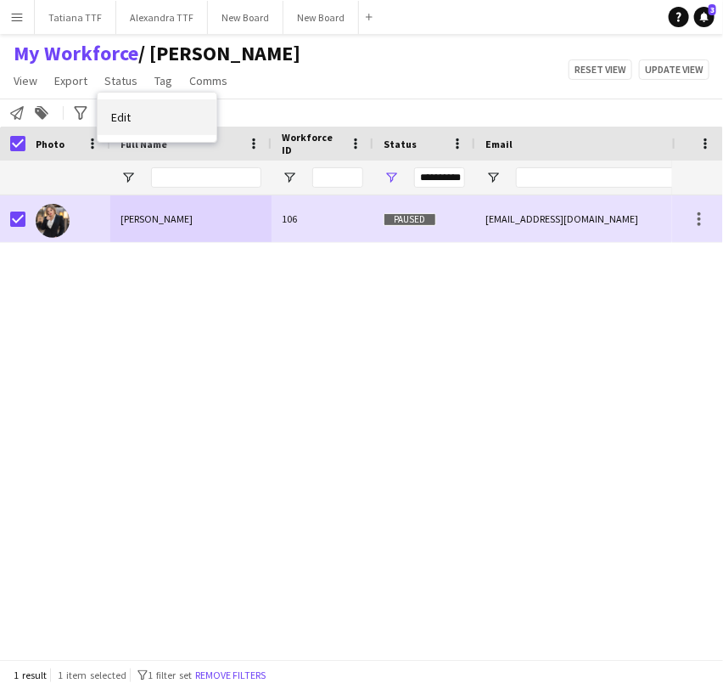
click at [140, 113] on link "Edit" at bounding box center [157, 117] width 119 height 36
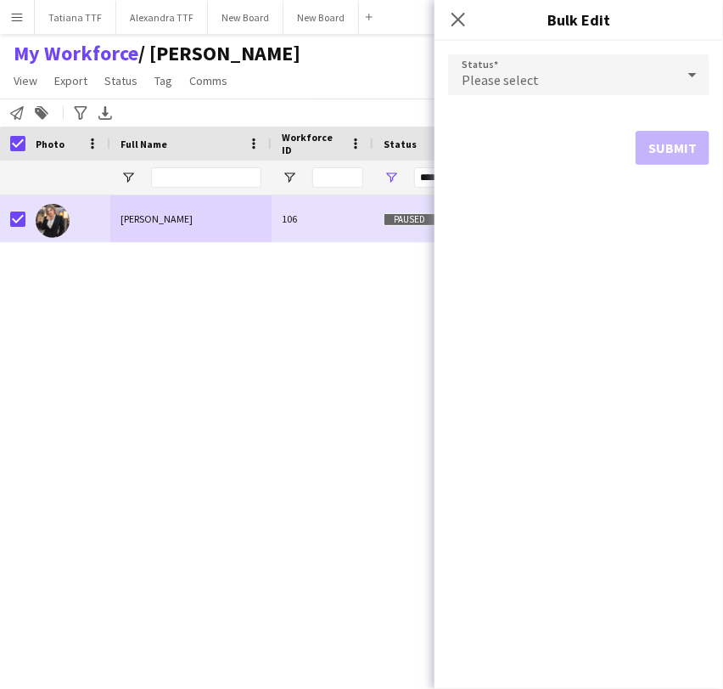
click at [553, 79] on div "Please select" at bounding box center [562, 74] width 228 height 41
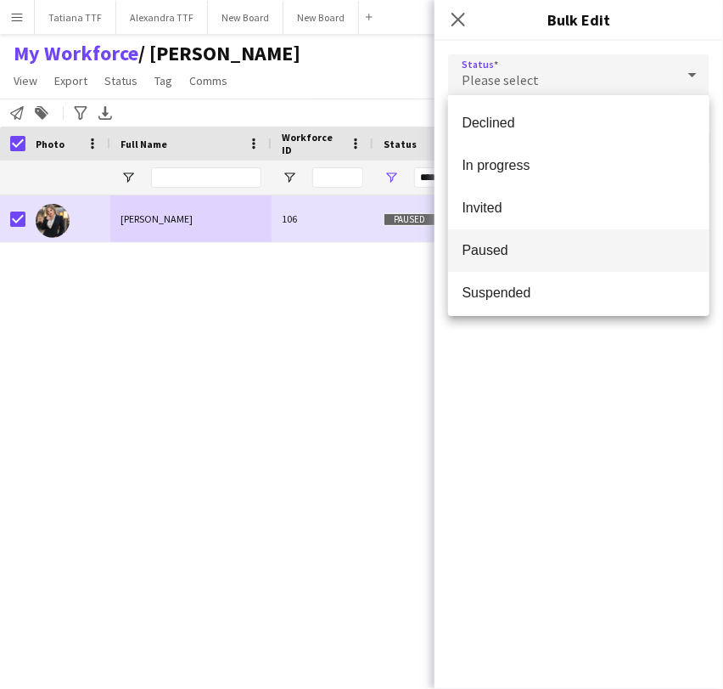
scroll to position [174, 0]
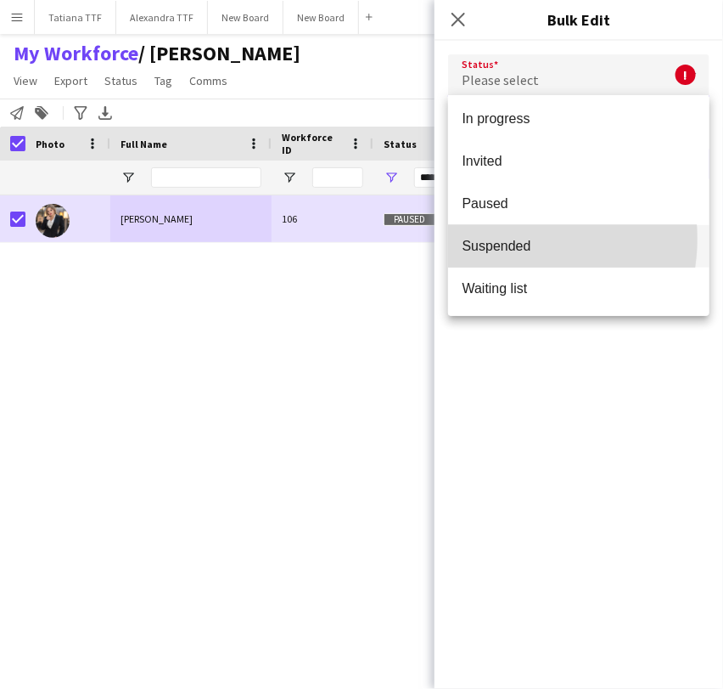
click at [504, 239] on span "Suspended" at bounding box center [579, 246] width 234 height 16
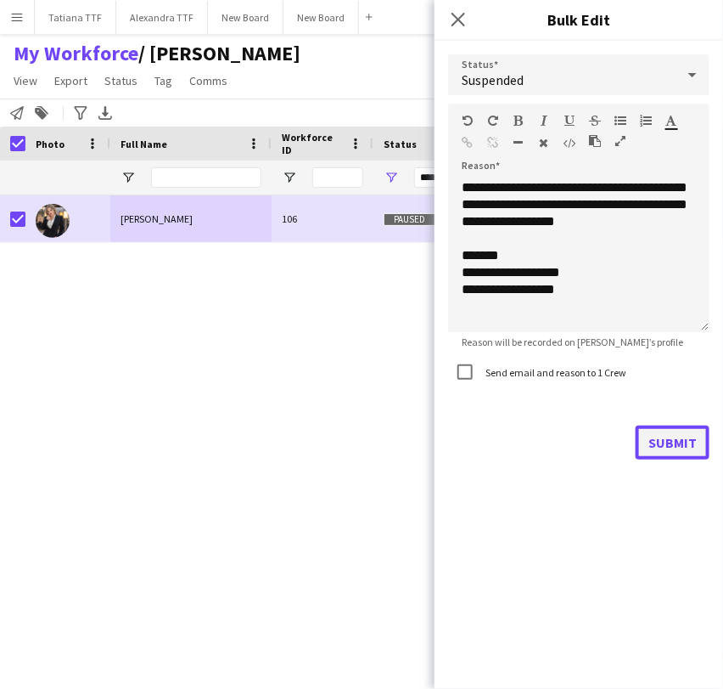
click at [674, 447] on button "Submit" at bounding box center [673, 442] width 74 height 34
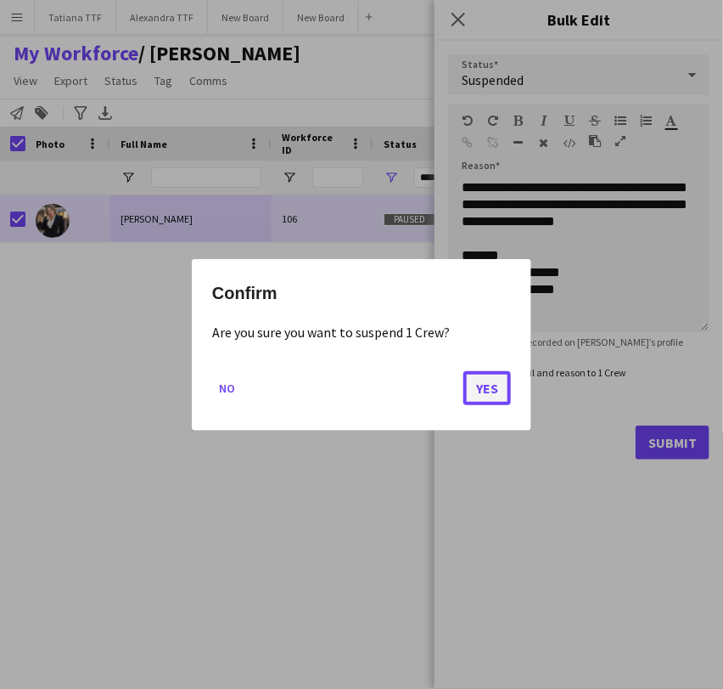
click at [492, 377] on button "Yes" at bounding box center [488, 387] width 48 height 34
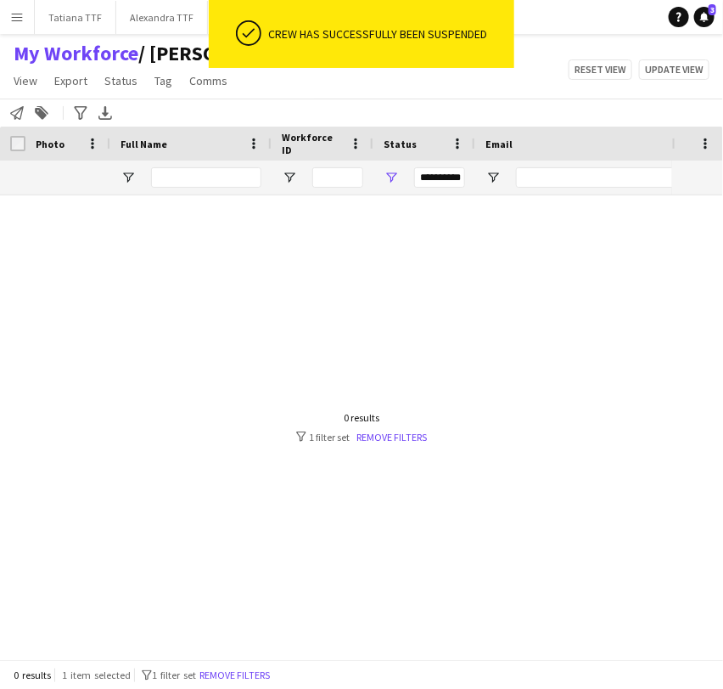
click at [399, 386] on div at bounding box center [336, 419] width 672 height 449
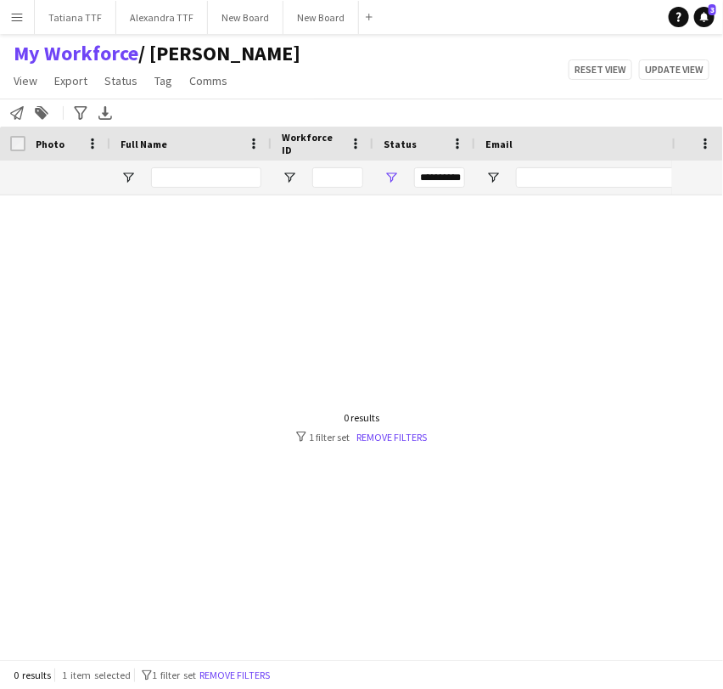
click at [407, 171] on div "**********" at bounding box center [425, 177] width 102 height 34
click at [397, 175] on span "Open Filter Menu" at bounding box center [391, 177] width 15 height 15
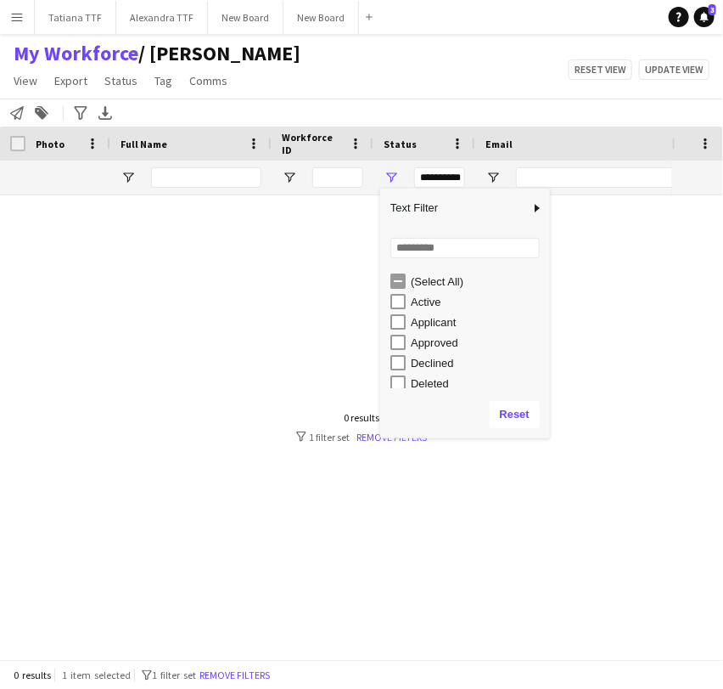
click at [423, 280] on div "(Select All)" at bounding box center [478, 281] width 134 height 13
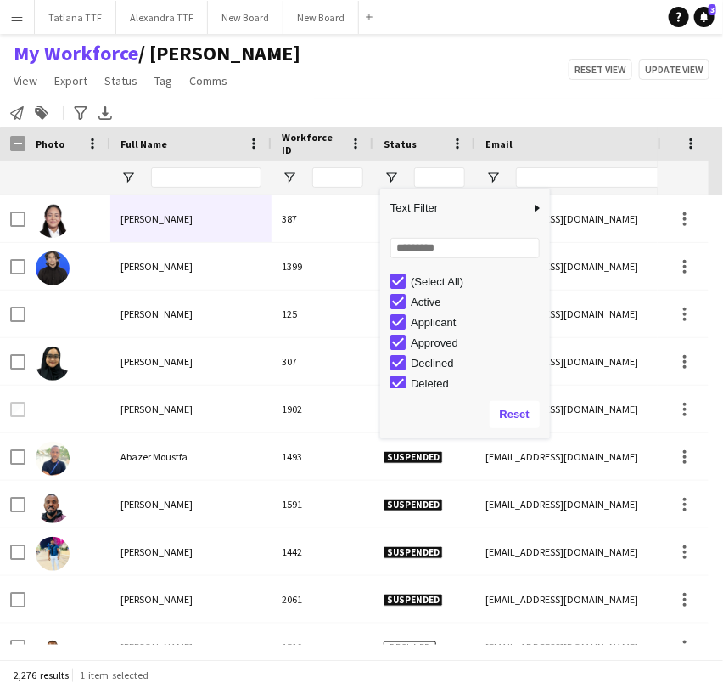
click at [423, 280] on div "(Select All)" at bounding box center [478, 281] width 134 height 13
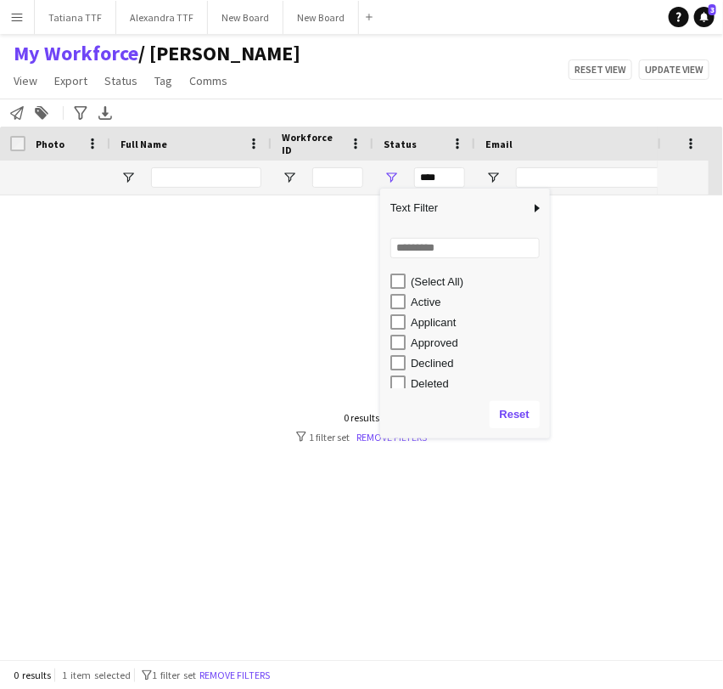
click at [441, 366] on div "Declined" at bounding box center [478, 363] width 134 height 13
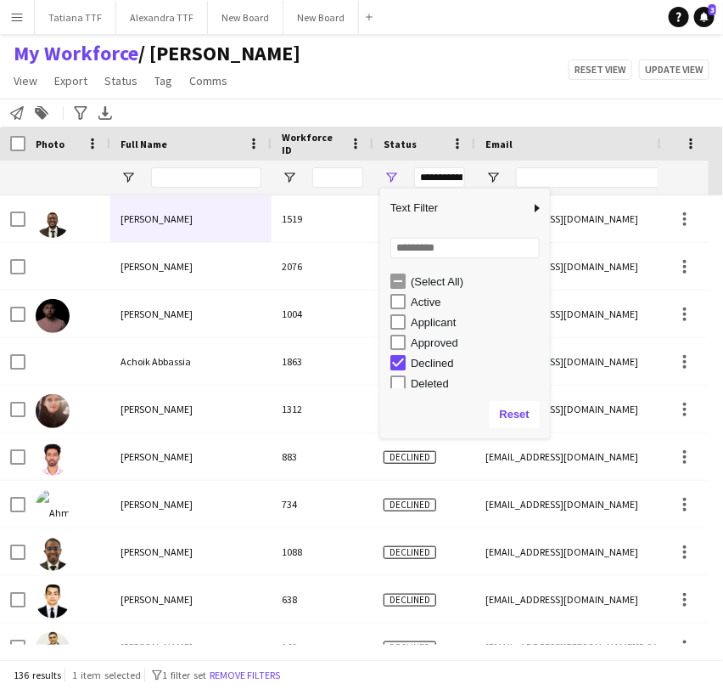
click at [424, 377] on div "Deleted" at bounding box center [478, 383] width 134 height 13
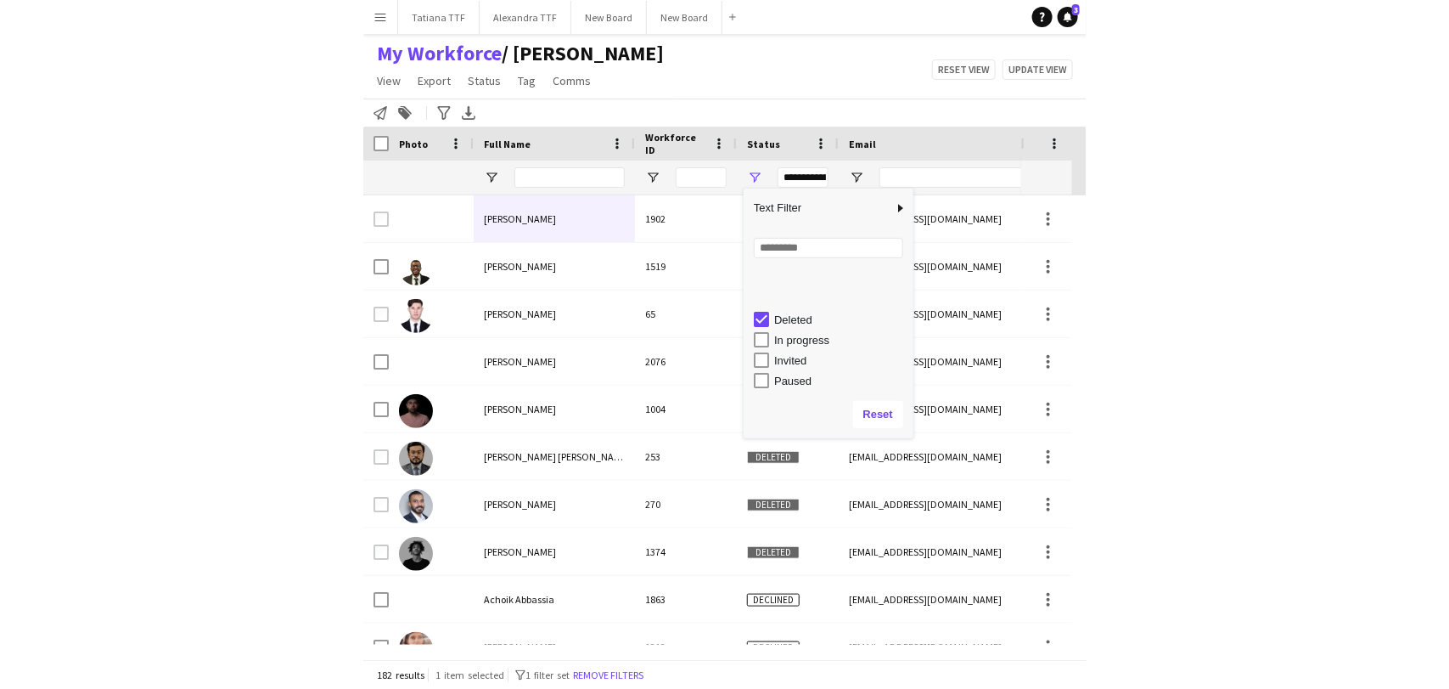
scroll to position [107, 0]
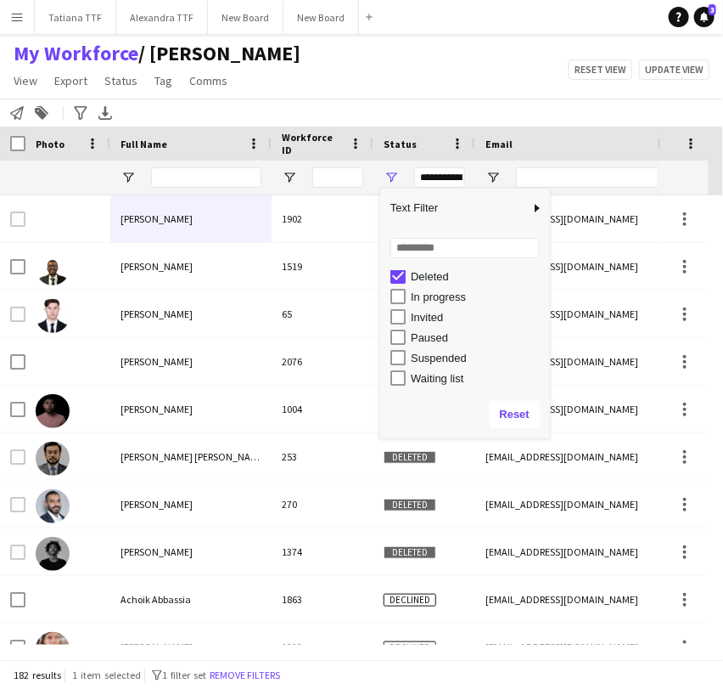
click at [423, 336] on div "Paused" at bounding box center [478, 337] width 134 height 13
click at [412, 328] on div "Paused" at bounding box center [471, 337] width 160 height 20
click at [412, 334] on div "Paused" at bounding box center [478, 337] width 134 height 13
click at [414, 348] on div "Suspended" at bounding box center [471, 357] width 160 height 20
click at [416, 354] on div "Suspended" at bounding box center [478, 357] width 134 height 13
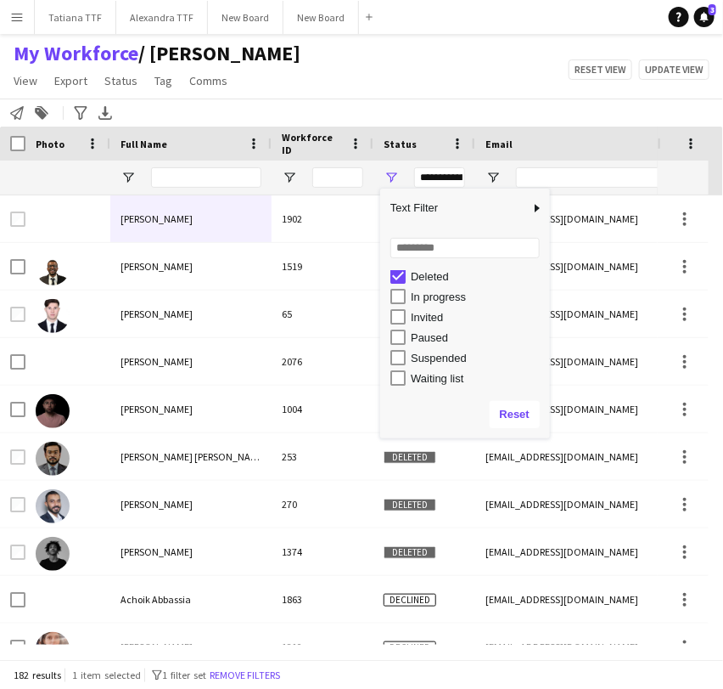
type input "**********"
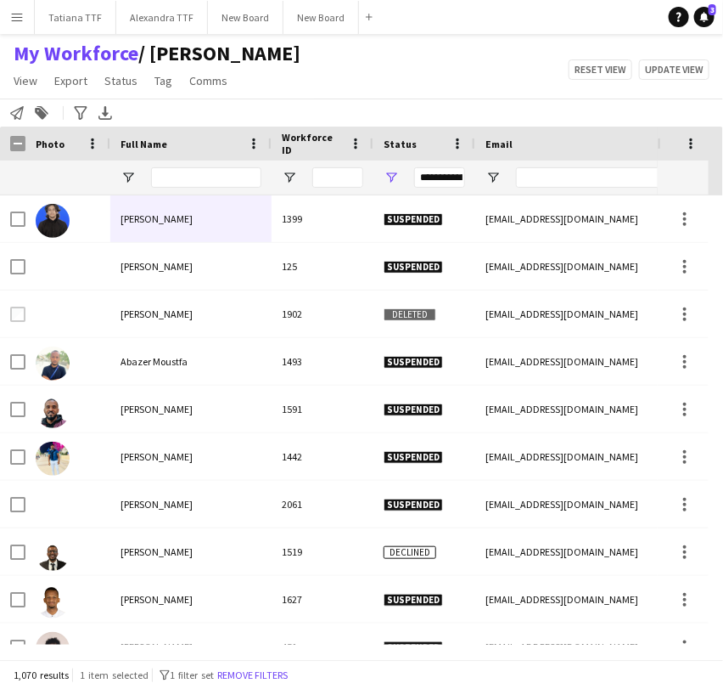
click at [325, 61] on div "My Workforce / [PERSON_NAME] View Views Default view [PERSON_NAME] View April L…" at bounding box center [361, 70] width 723 height 58
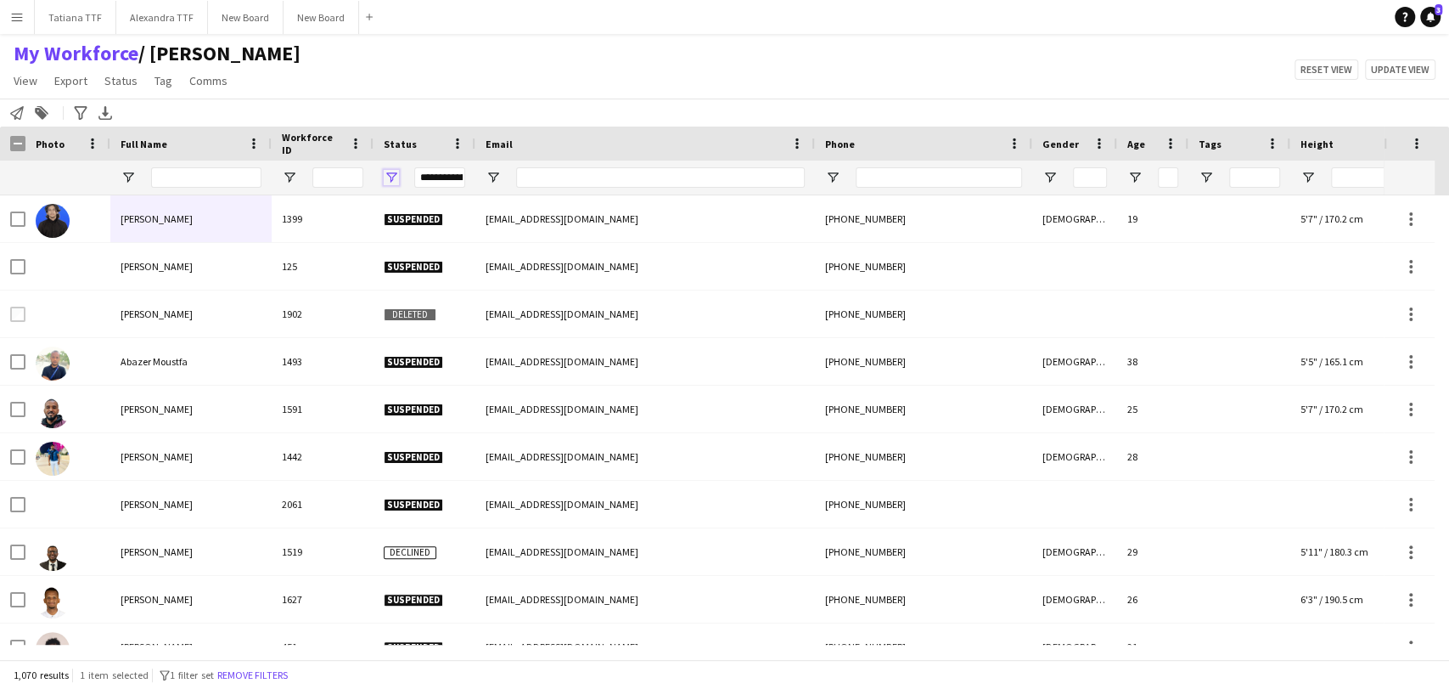
click at [387, 173] on span "Open Filter Menu" at bounding box center [391, 177] width 15 height 15
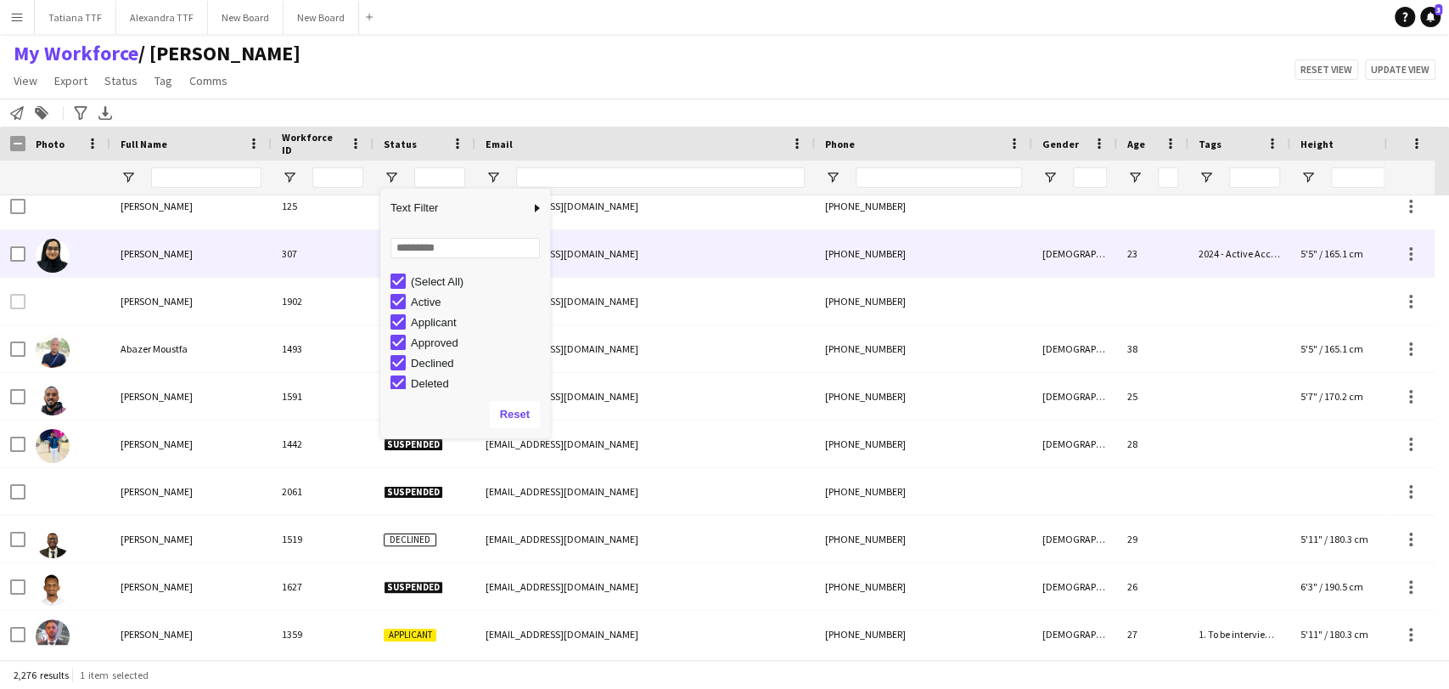
scroll to position [660, 0]
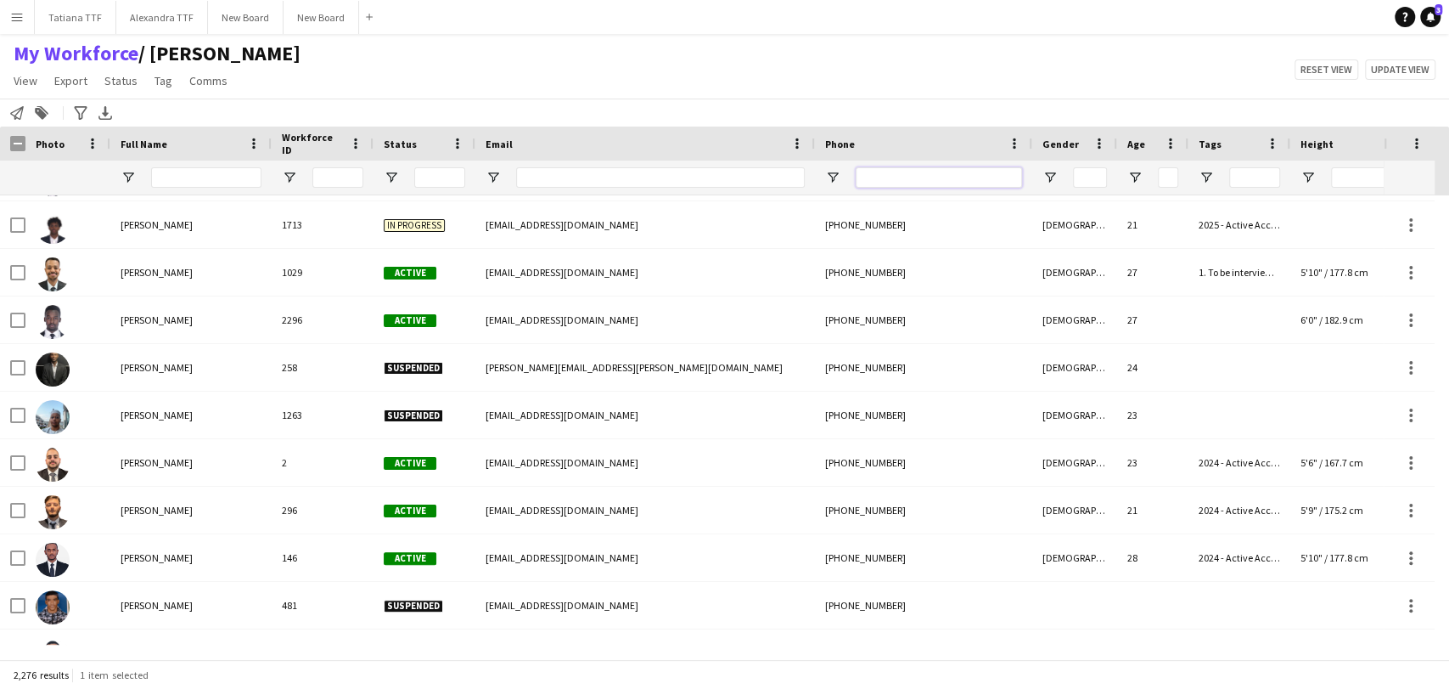
click at [949, 179] on input "Phone Filter Input" at bounding box center [939, 177] width 166 height 20
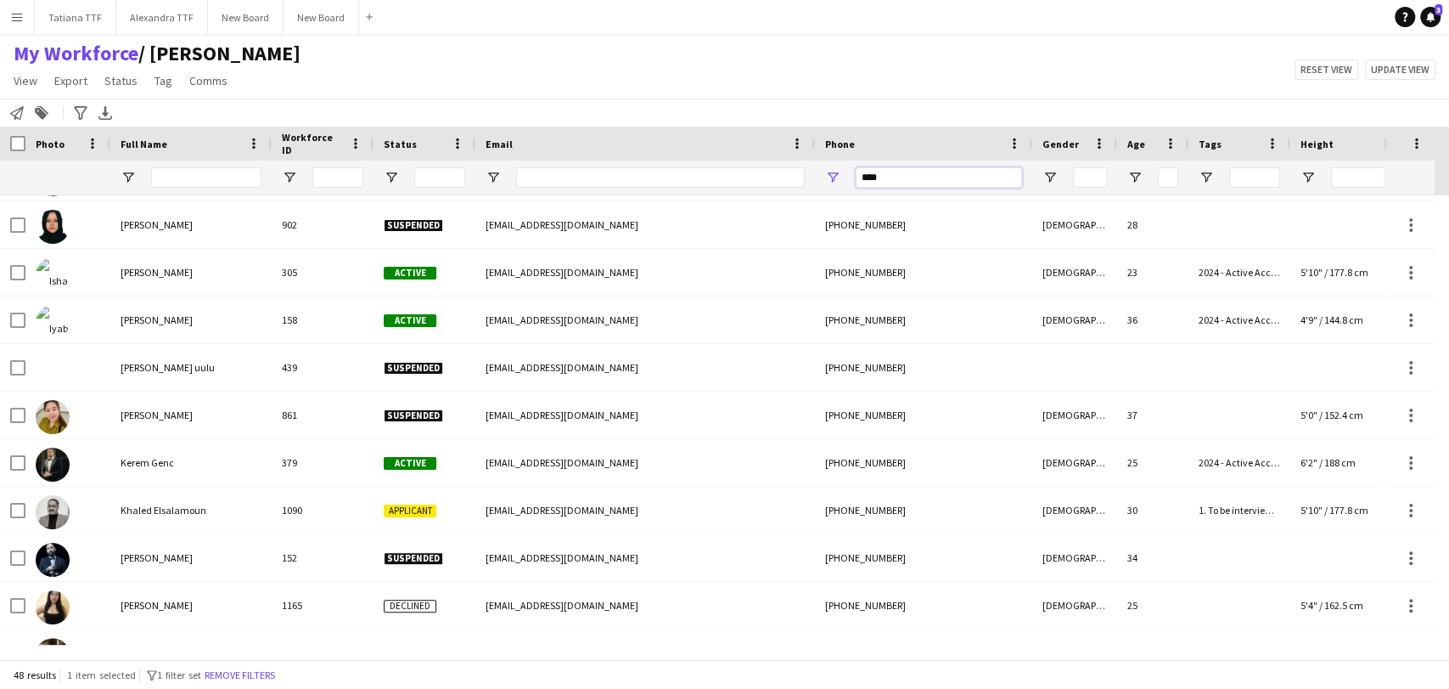
scroll to position [0, 0]
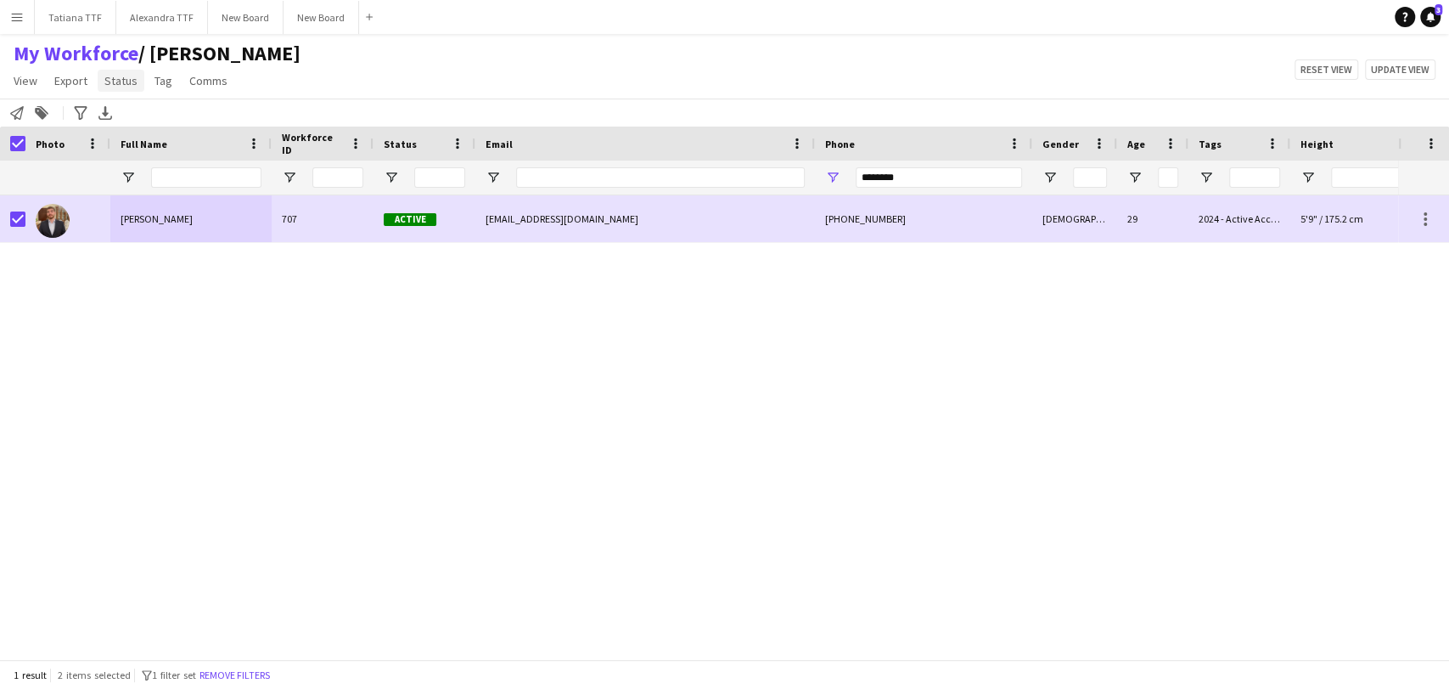
click at [129, 80] on span "Status" at bounding box center [120, 80] width 33 height 15
click at [189, 127] on link "Edit" at bounding box center [157, 117] width 119 height 36
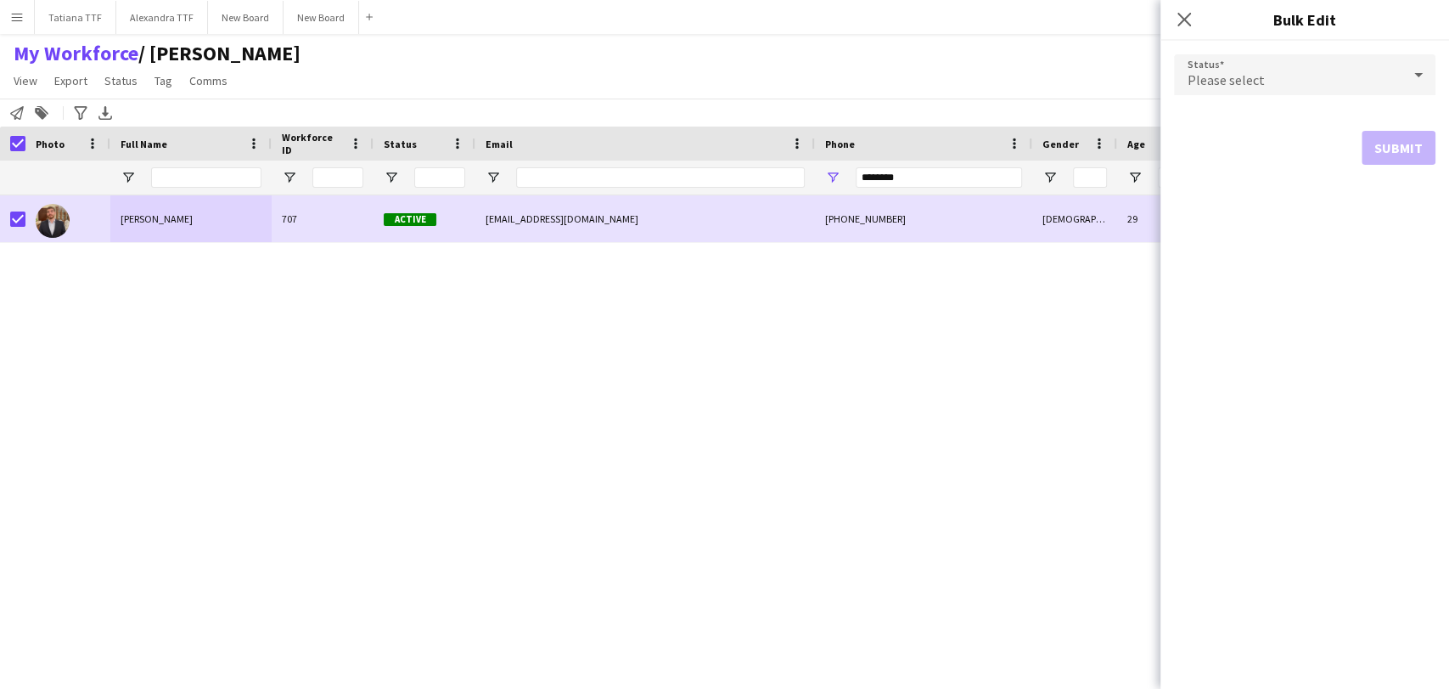
click at [1409, 77] on icon at bounding box center [1418, 75] width 20 height 34
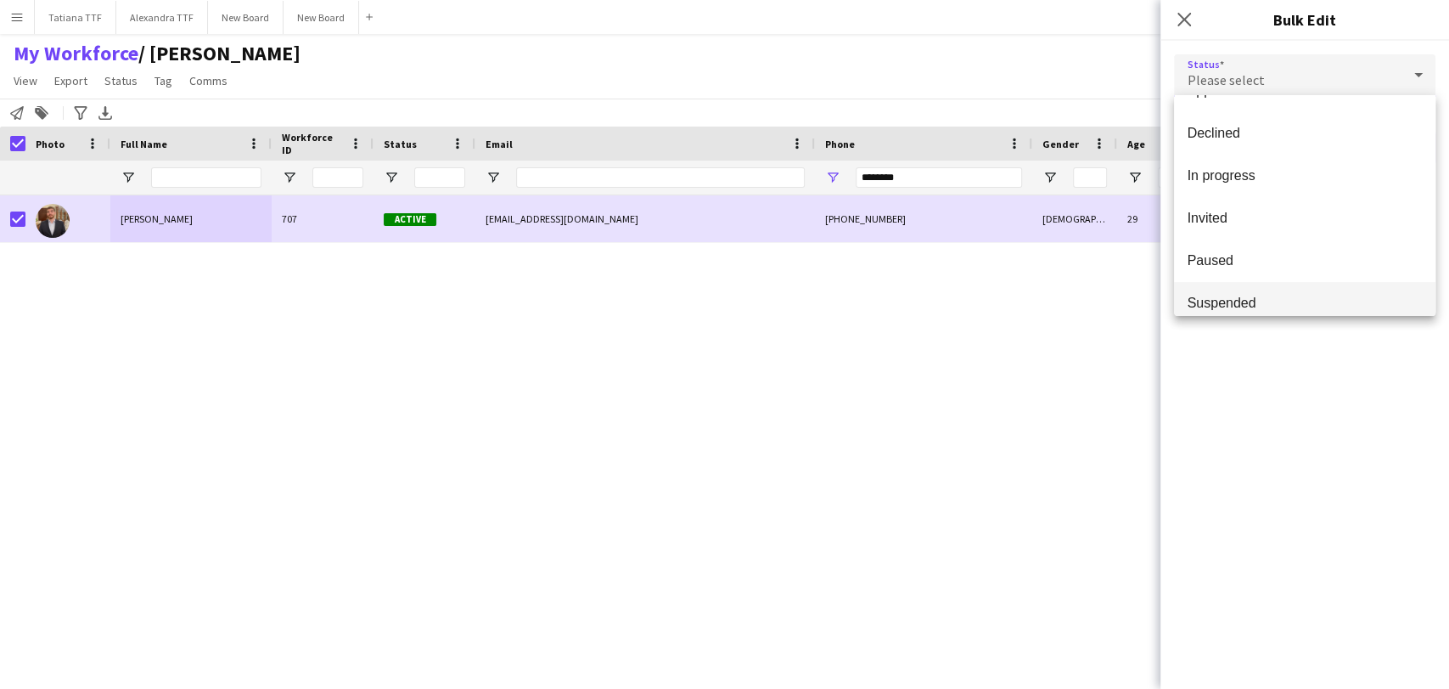
scroll to position [174, 0]
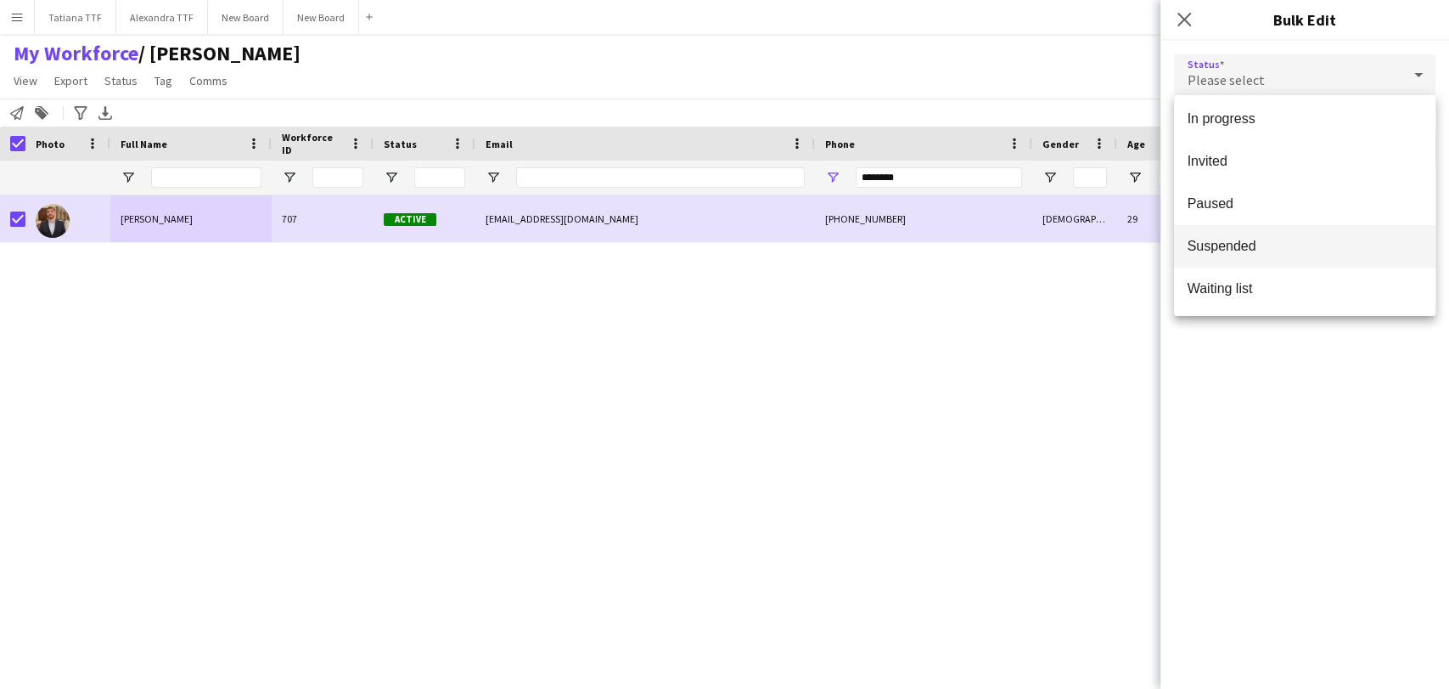
drag, startPoint x: 1277, startPoint y: 246, endPoint x: 1297, endPoint y: 249, distance: 20.5
click at [1278, 246] on span "Suspended" at bounding box center [1305, 246] width 234 height 16
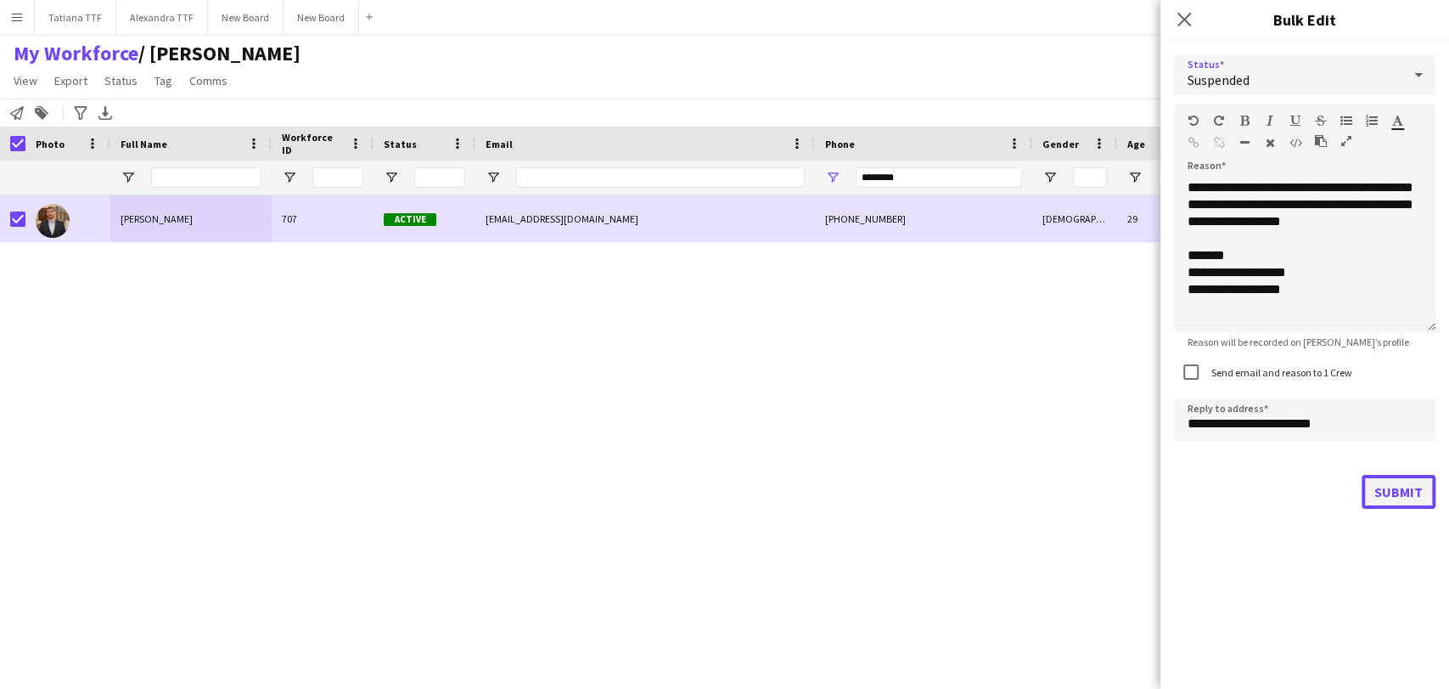
click at [1394, 497] on button "Submit" at bounding box center [1399, 492] width 74 height 34
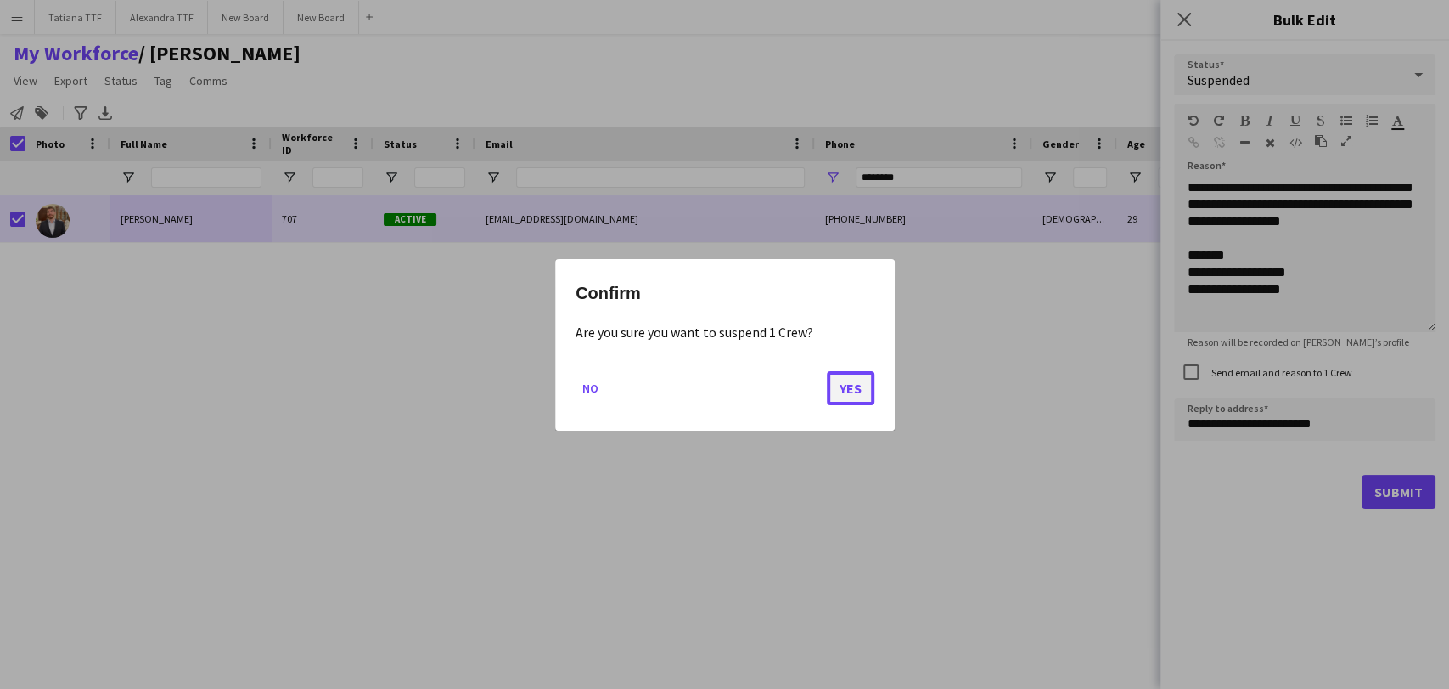
click at [849, 388] on button "Yes" at bounding box center [851, 387] width 48 height 34
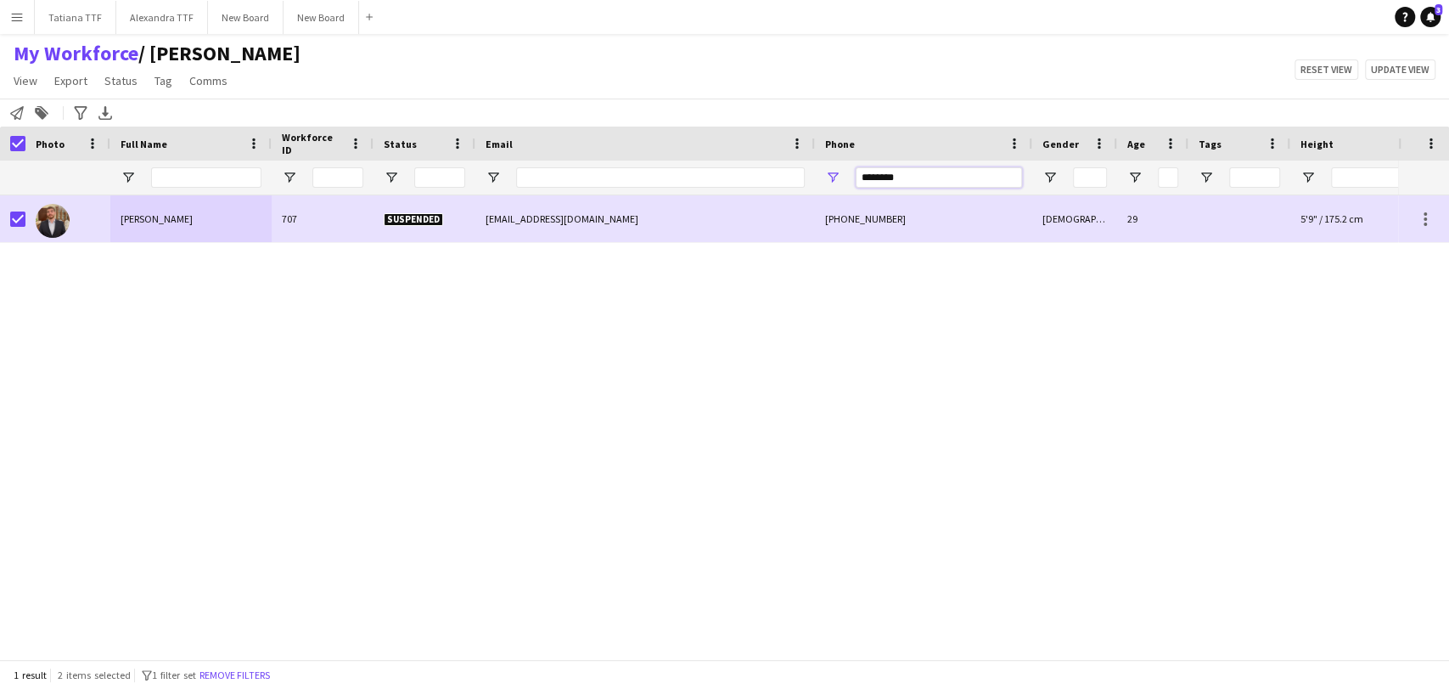
drag, startPoint x: 947, startPoint y: 172, endPoint x: 593, endPoint y: 144, distance: 355.1
click at [632, 175] on div "********" at bounding box center [900, 177] width 1800 height 34
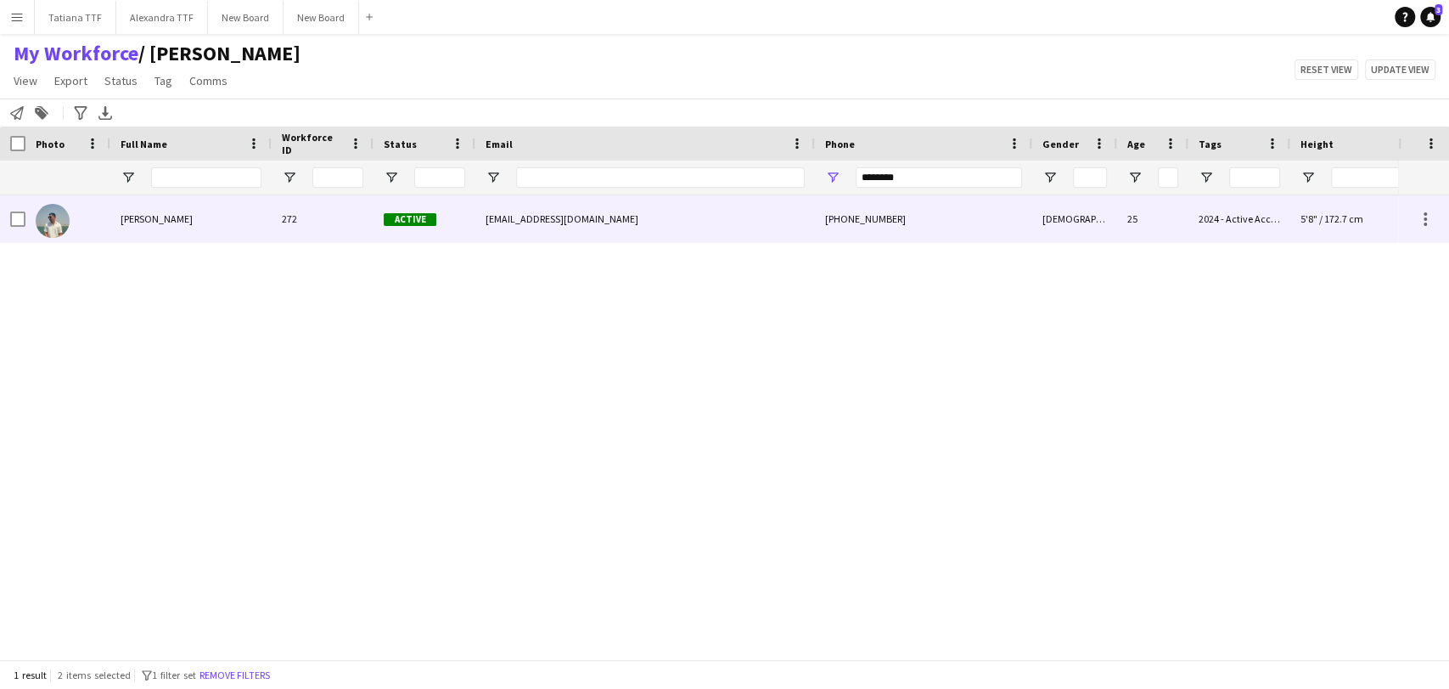
click at [49, 207] on img at bounding box center [53, 221] width 34 height 34
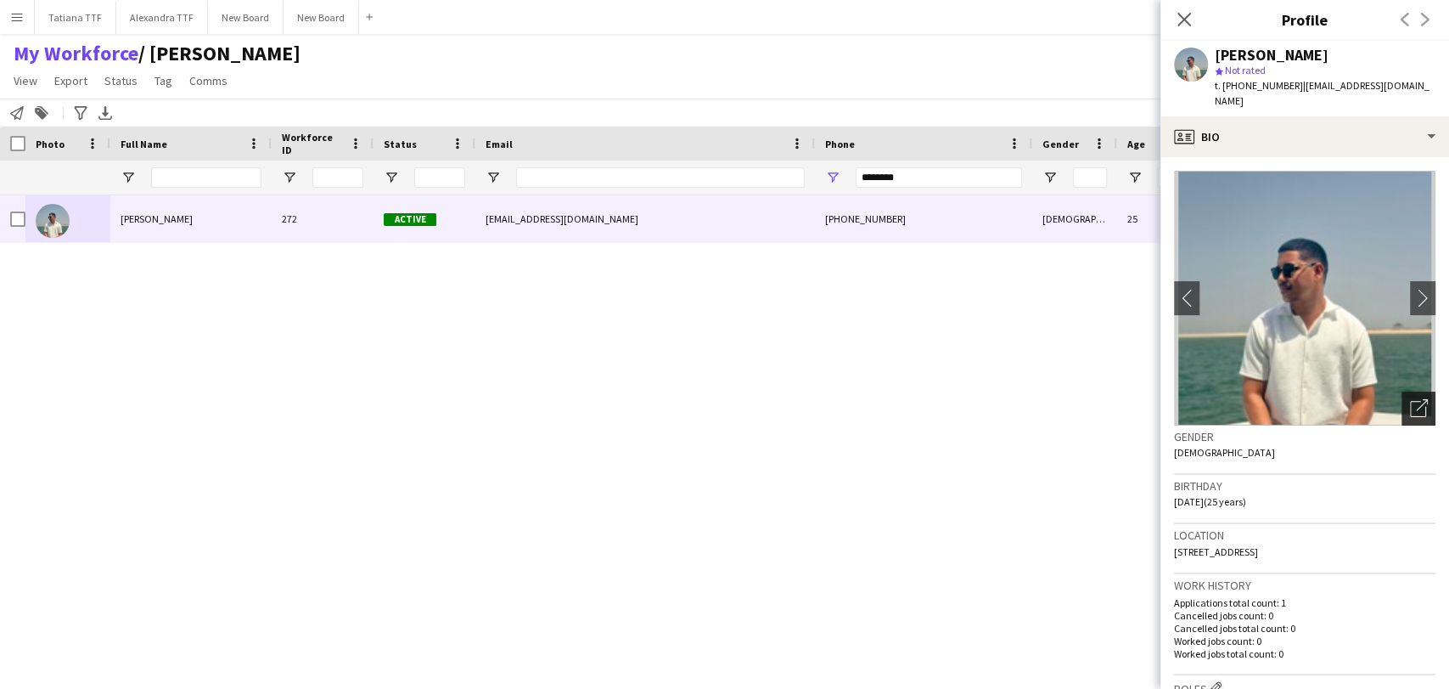
click at [1403, 402] on div "Open photos pop-in" at bounding box center [1419, 408] width 34 height 34
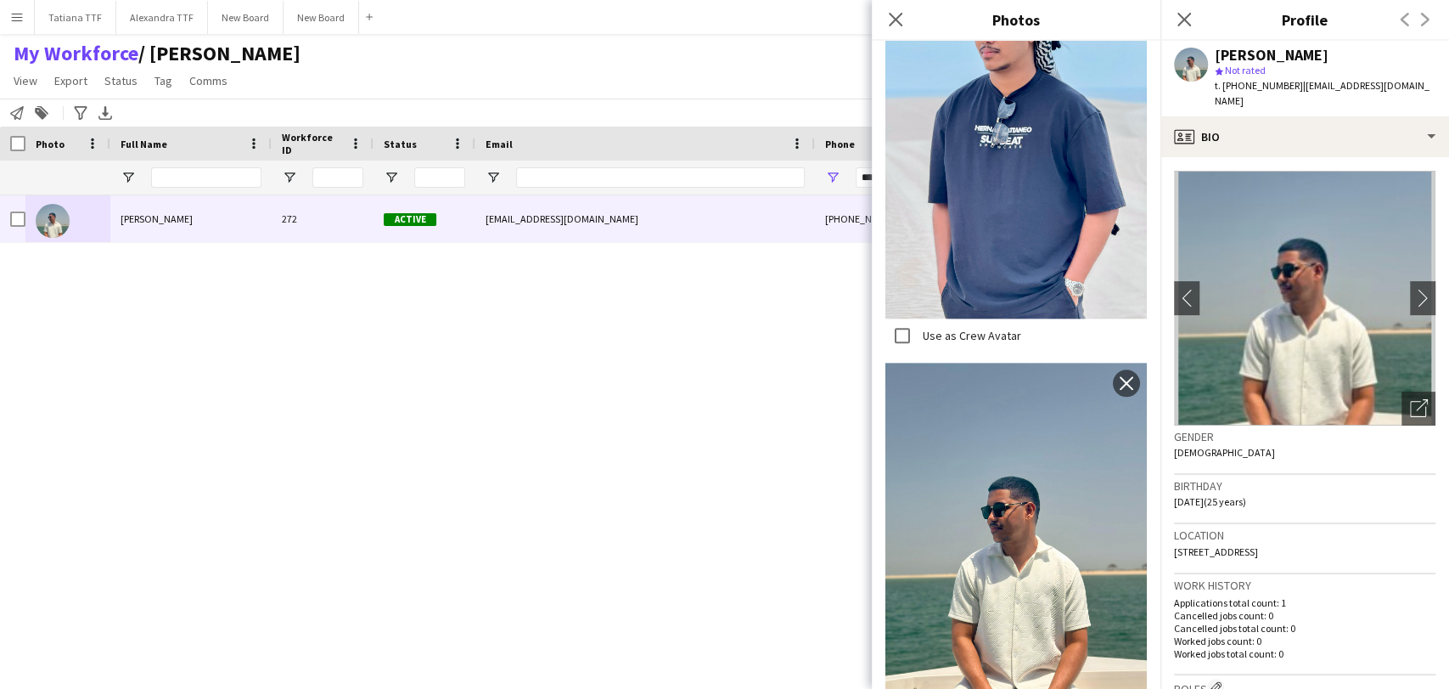
scroll to position [1981, 0]
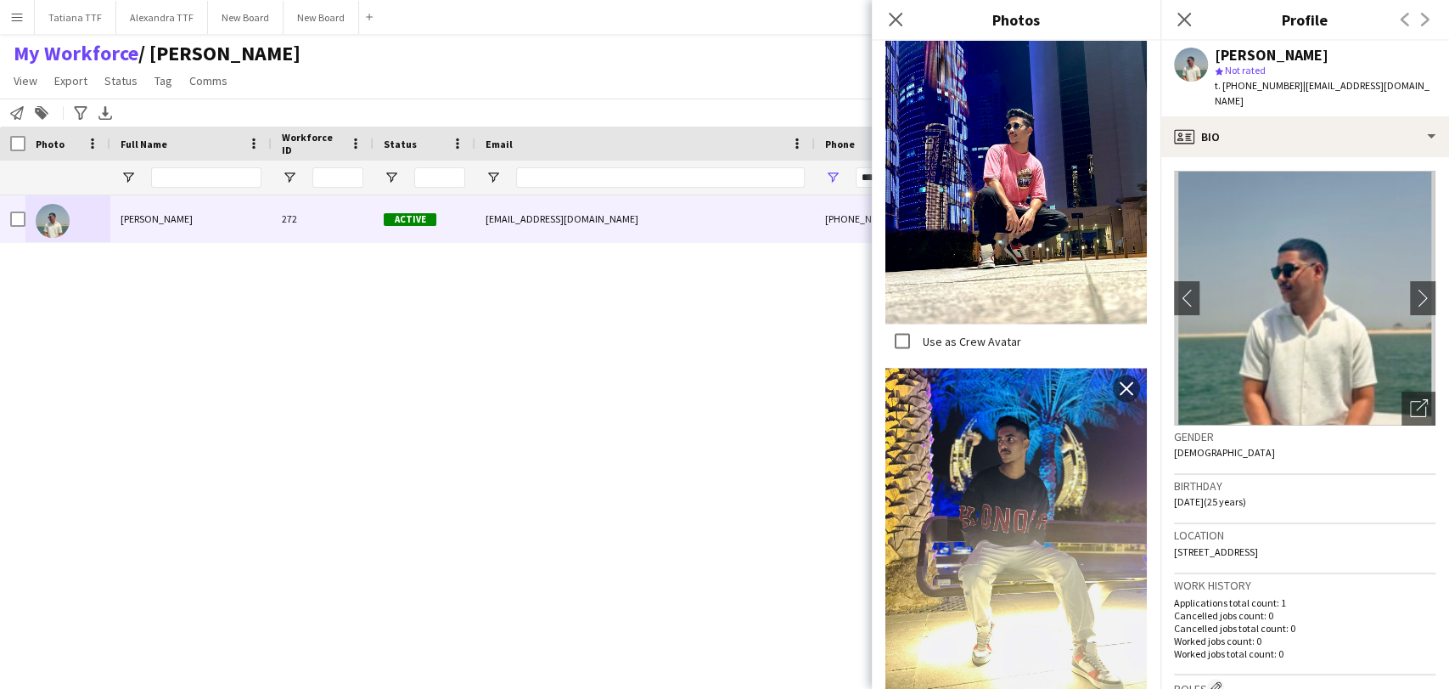
click at [894, 26] on icon "Close pop-in" at bounding box center [896, 20] width 14 height 14
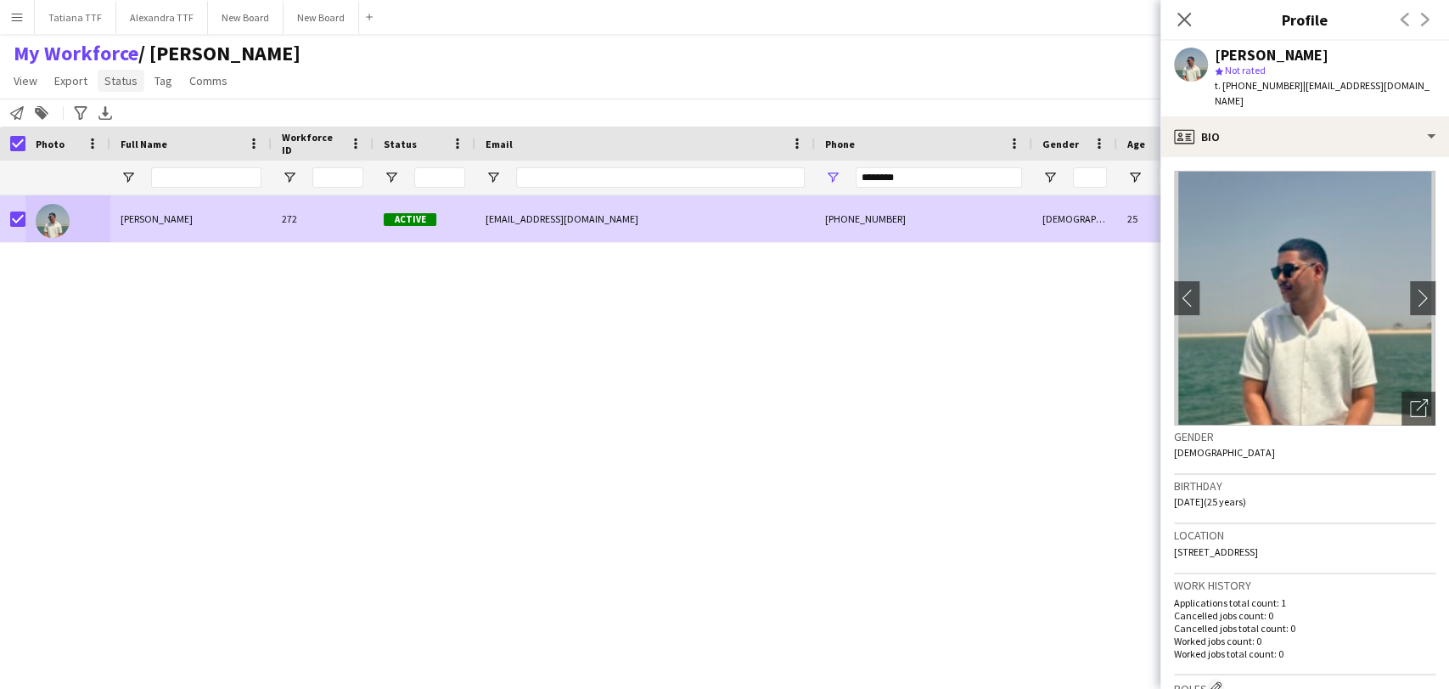
click at [123, 77] on span "Status" at bounding box center [120, 80] width 33 height 15
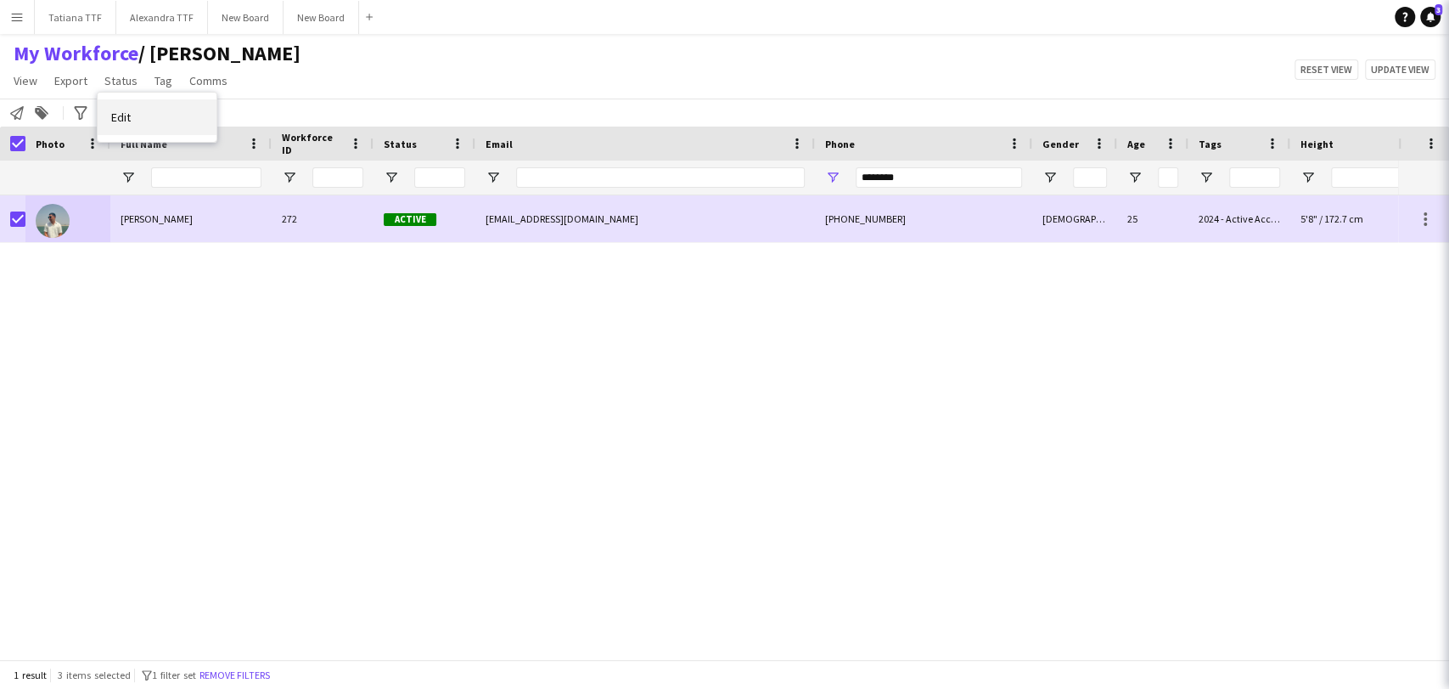
click at [140, 117] on link "Edit" at bounding box center [157, 117] width 119 height 36
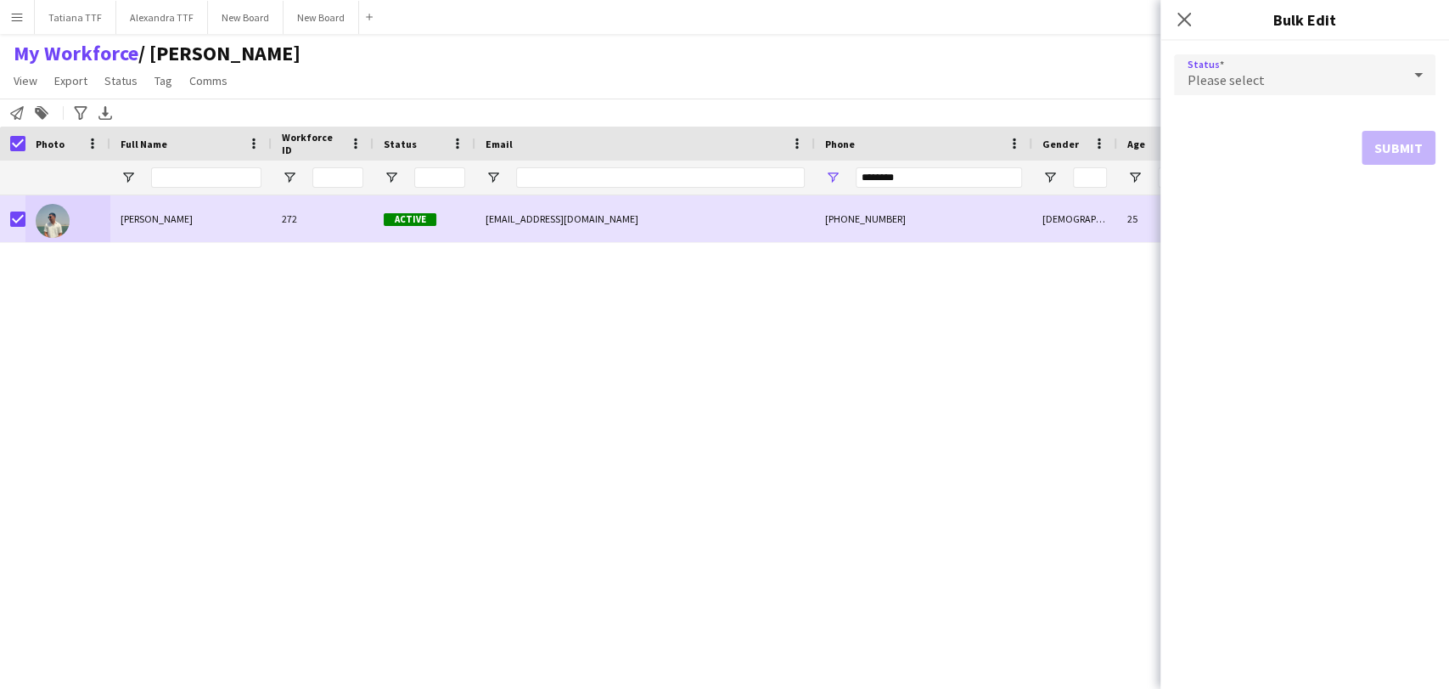
click at [1409, 79] on icon at bounding box center [1418, 75] width 20 height 34
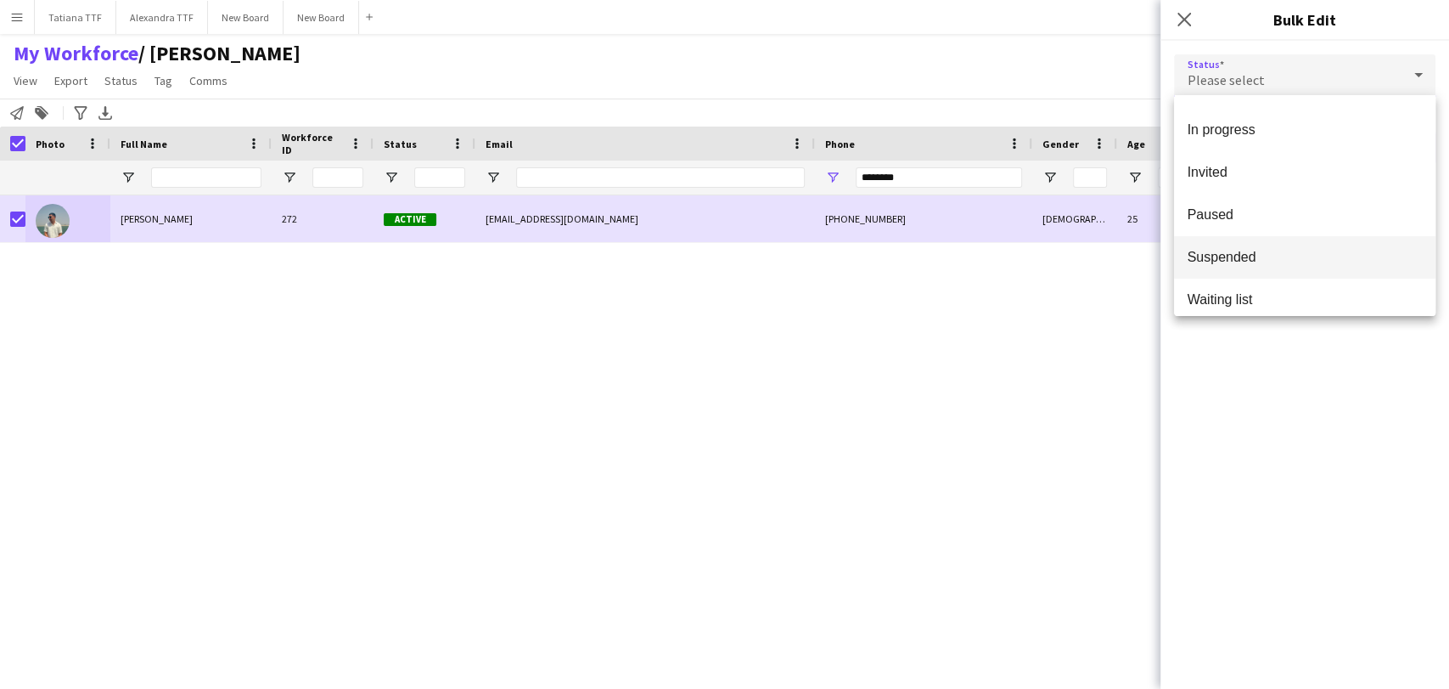
scroll to position [174, 0]
click at [1258, 253] on span "Suspended" at bounding box center [1305, 246] width 234 height 16
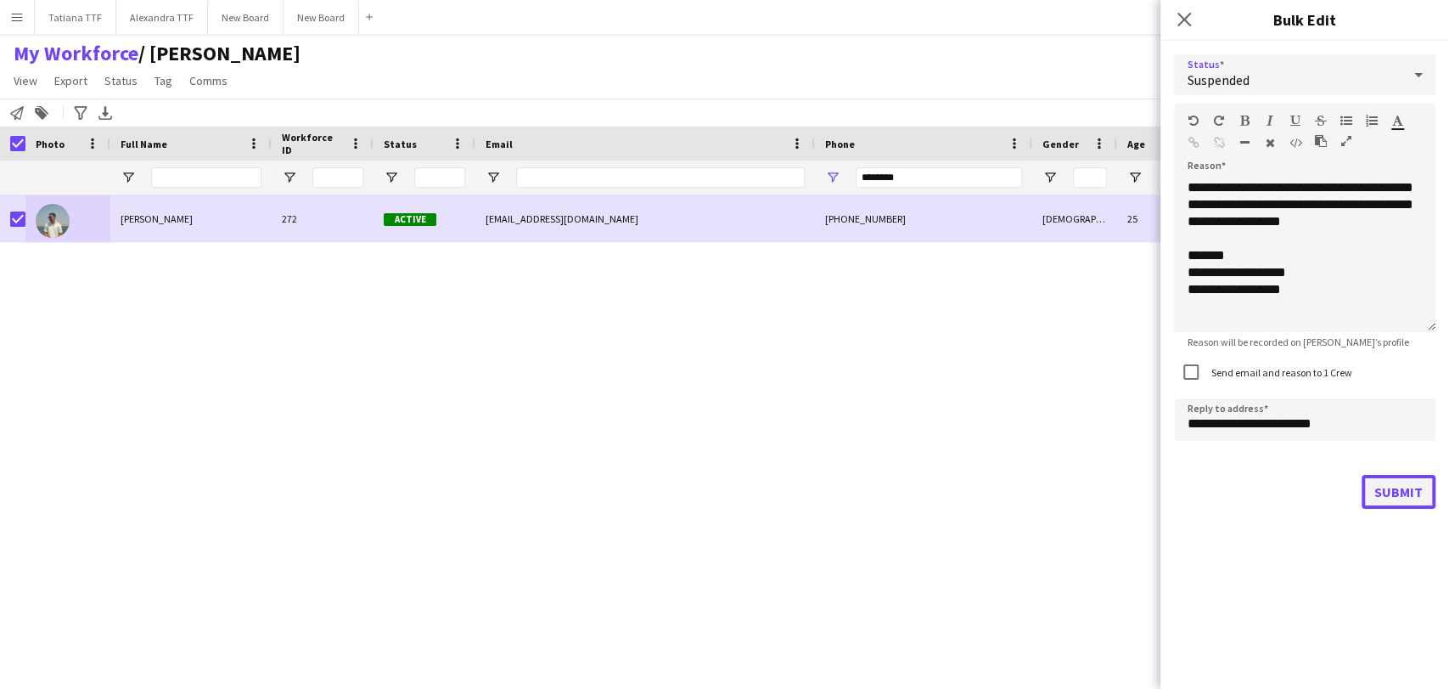
click at [1397, 493] on button "Submit" at bounding box center [1399, 492] width 74 height 34
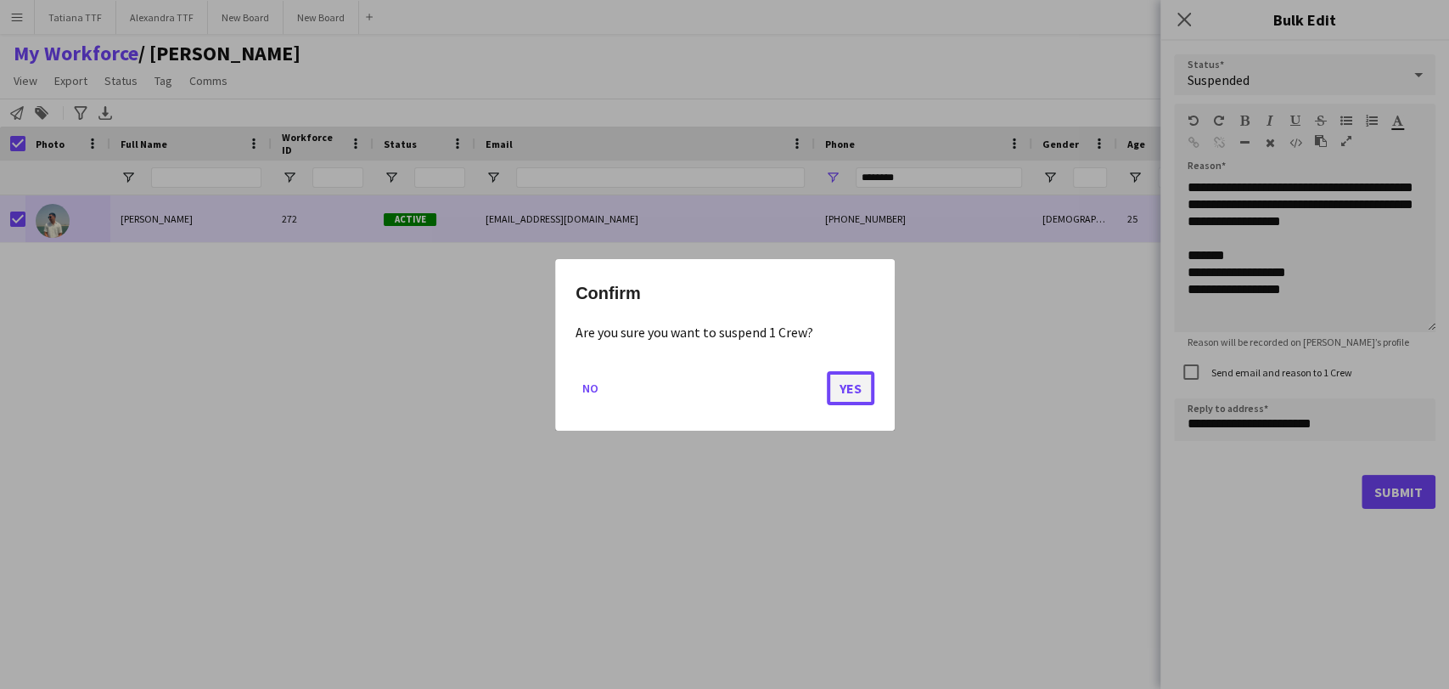
click at [859, 382] on button "Yes" at bounding box center [851, 387] width 48 height 34
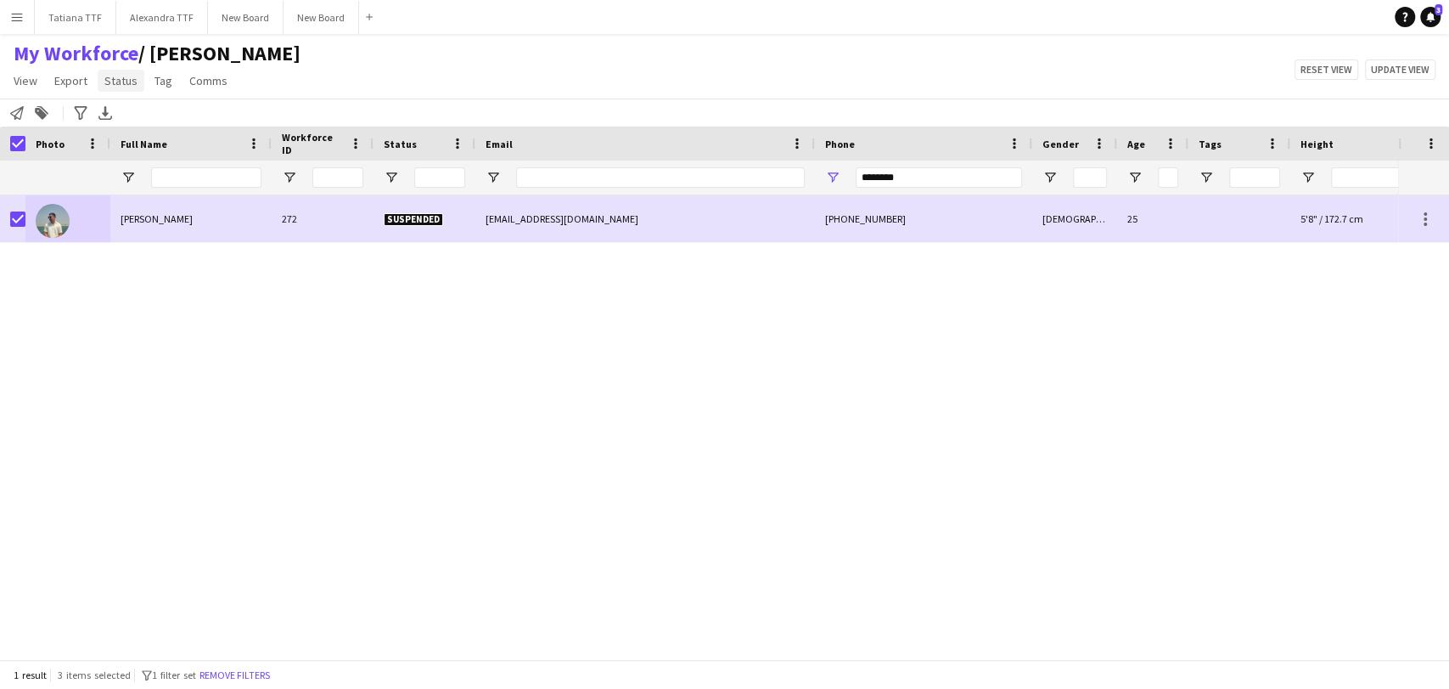
click at [123, 76] on span "Status" at bounding box center [120, 80] width 33 height 15
drag, startPoint x: 860, startPoint y: 171, endPoint x: 722, endPoint y: 172, distance: 137.5
click at [726, 173] on div "********" at bounding box center [900, 177] width 1800 height 34
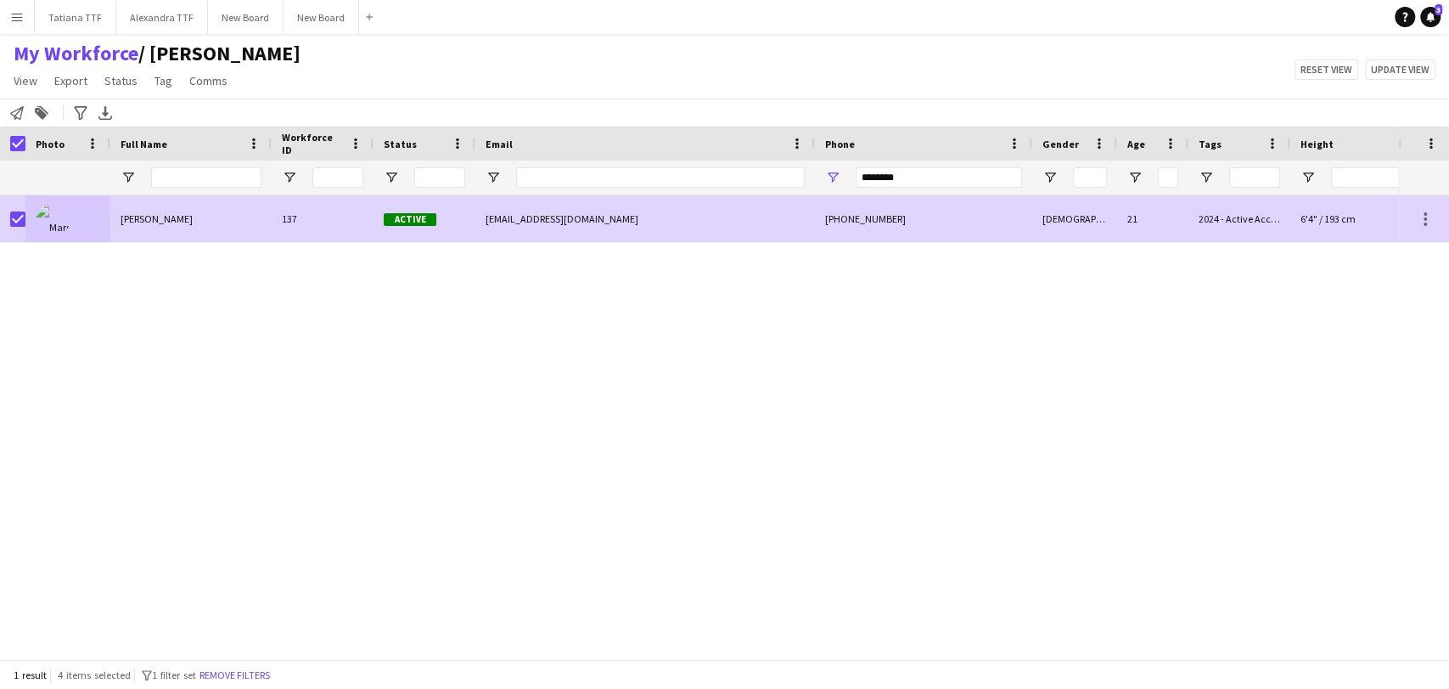
click at [157, 224] on span "[PERSON_NAME]" at bounding box center [157, 218] width 72 height 13
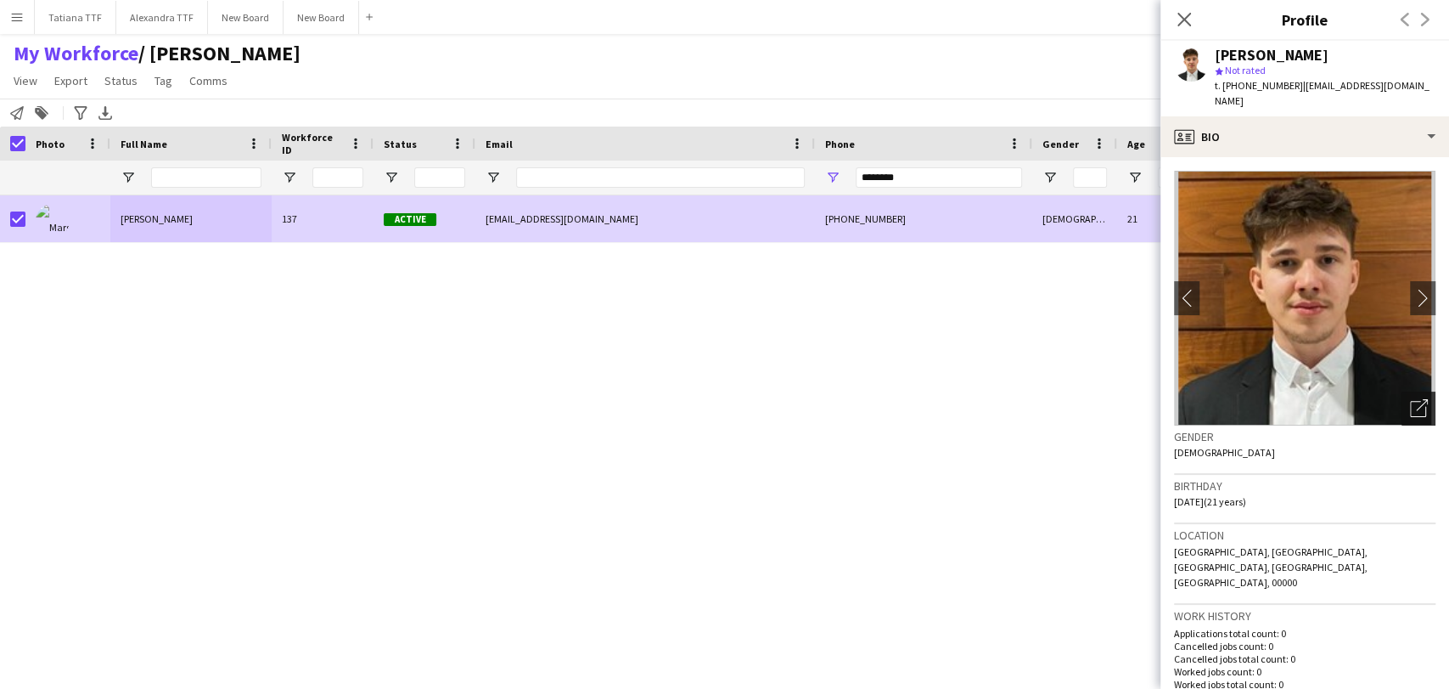
click at [1411, 399] on icon "Open photos pop-in" at bounding box center [1419, 408] width 18 height 18
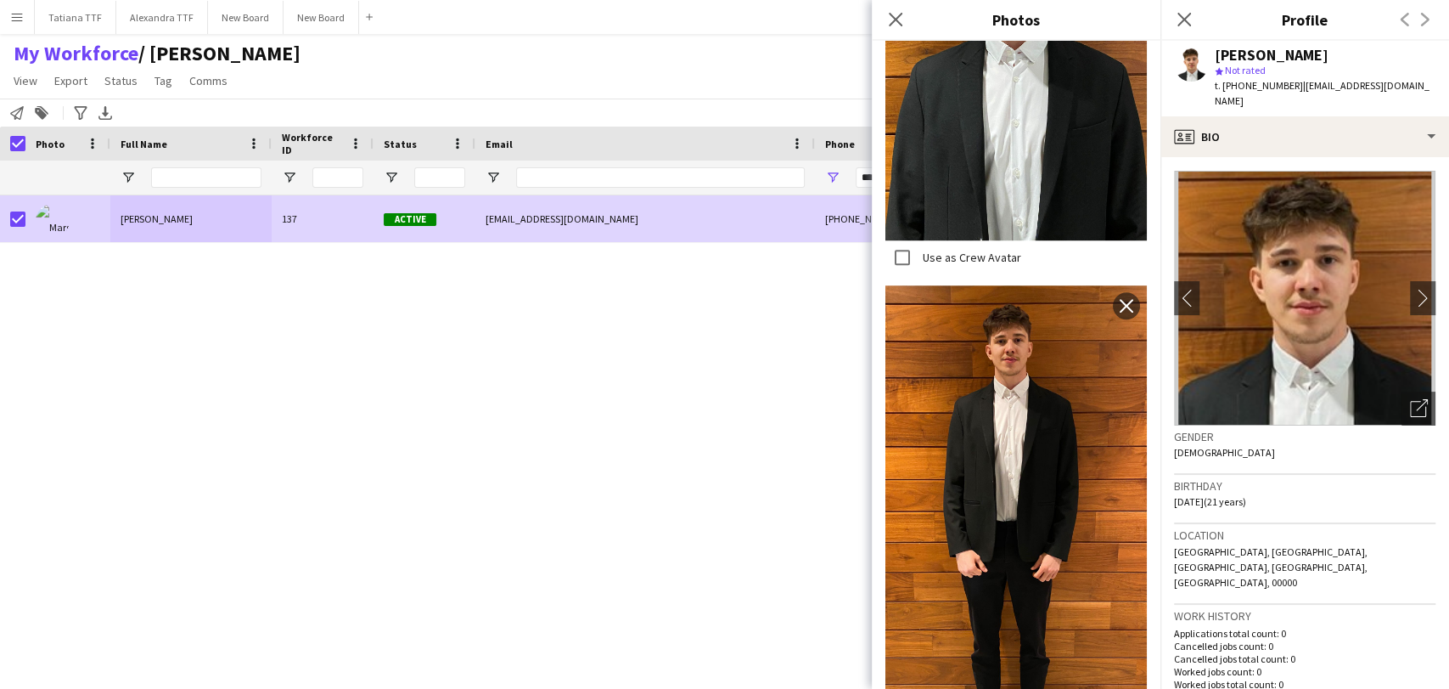
scroll to position [901, 0]
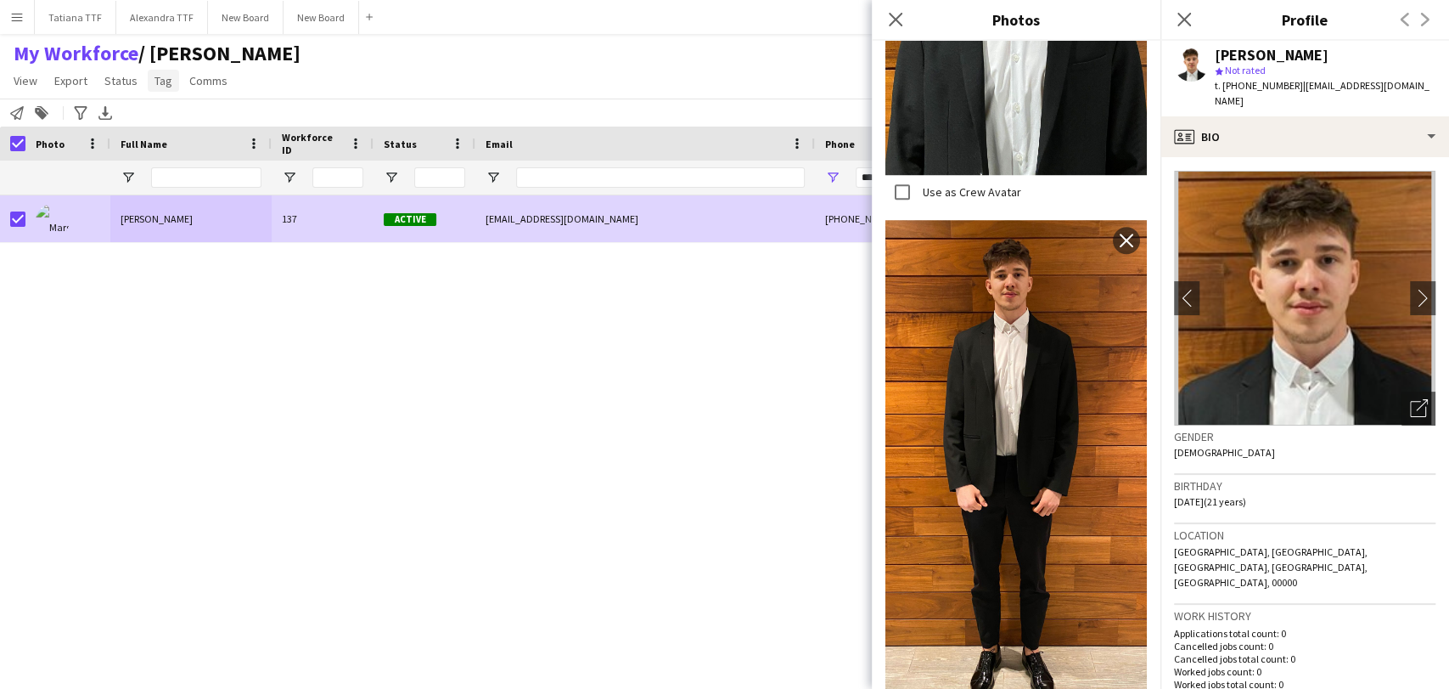
click at [165, 82] on span "Tag" at bounding box center [164, 80] width 18 height 15
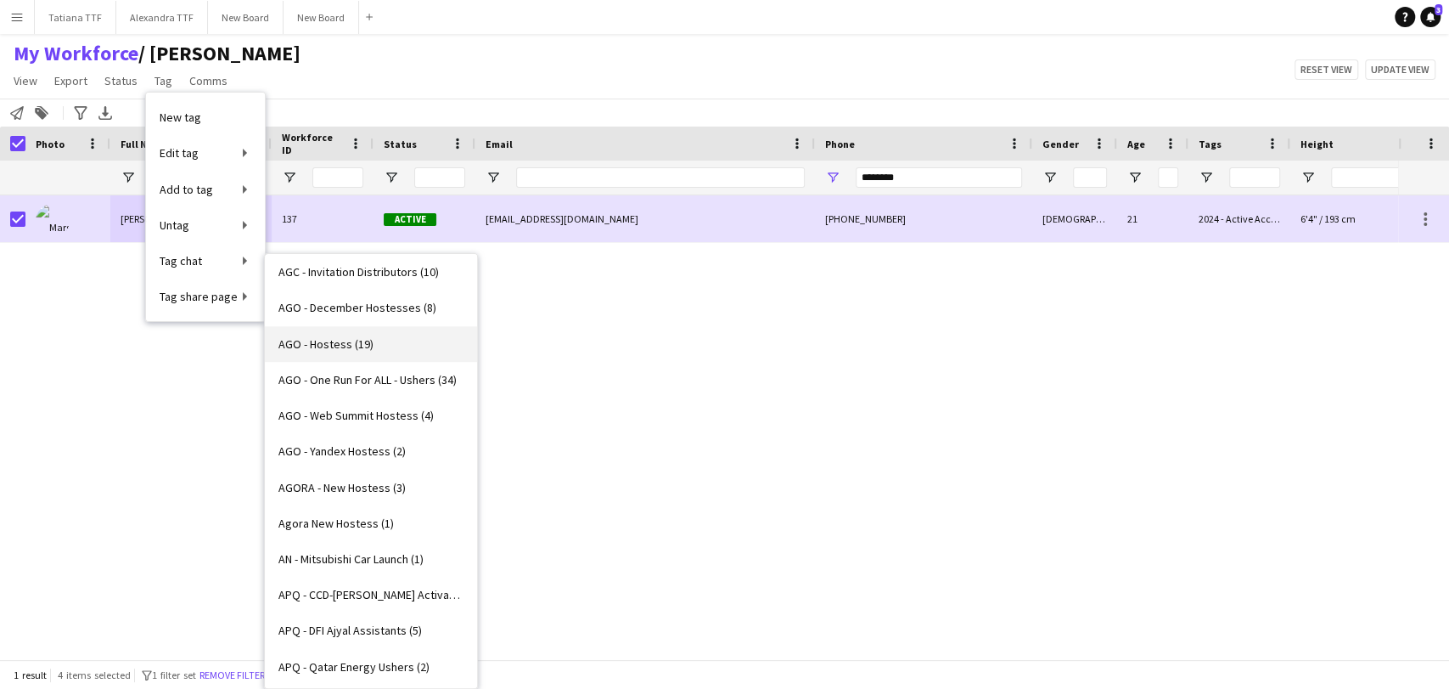
scroll to position [943, 0]
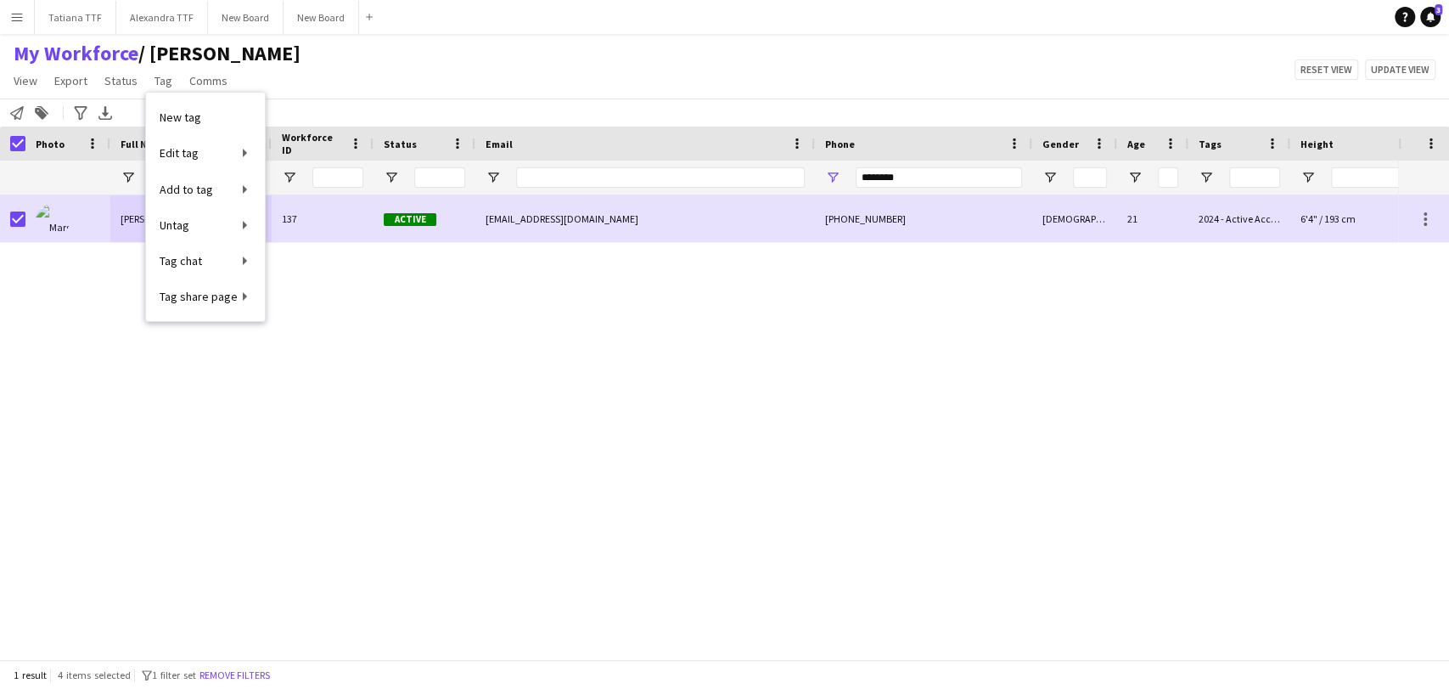
click at [109, 405] on div "[PERSON_NAME] 137 Active [EMAIL_ADDRESS][DOMAIN_NAME] [PHONE_NUMBER] [DEMOGRAPH…" at bounding box center [699, 419] width 1398 height 449
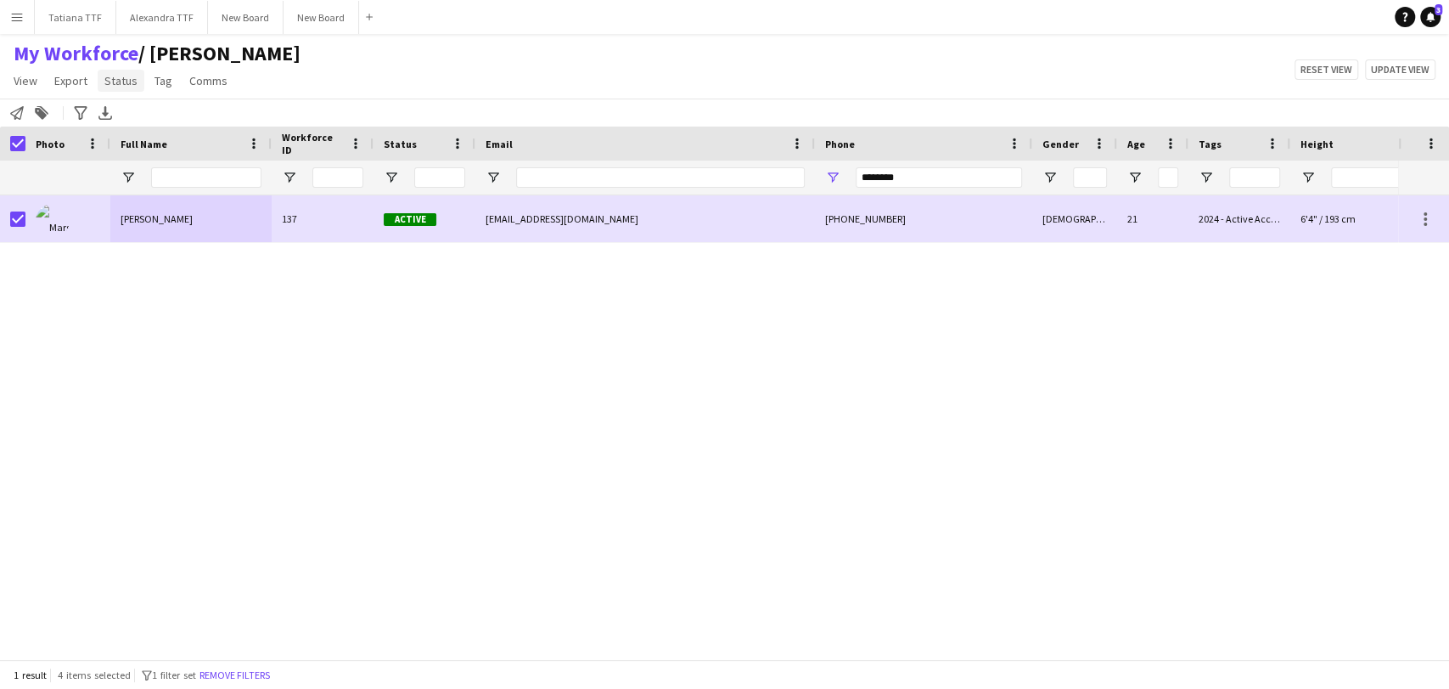
click at [110, 82] on span "Status" at bounding box center [120, 80] width 33 height 15
click at [136, 121] on link "Edit" at bounding box center [157, 117] width 119 height 36
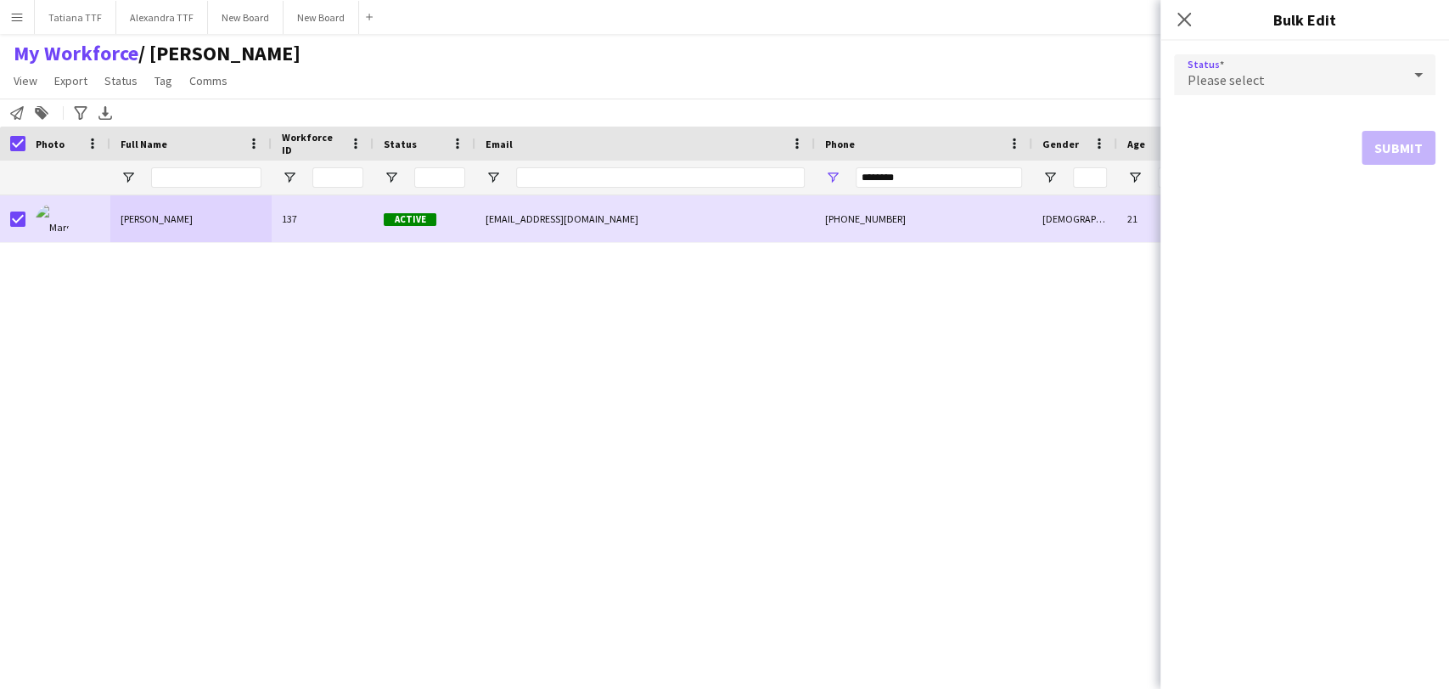
click at [1417, 79] on icon at bounding box center [1418, 75] width 20 height 34
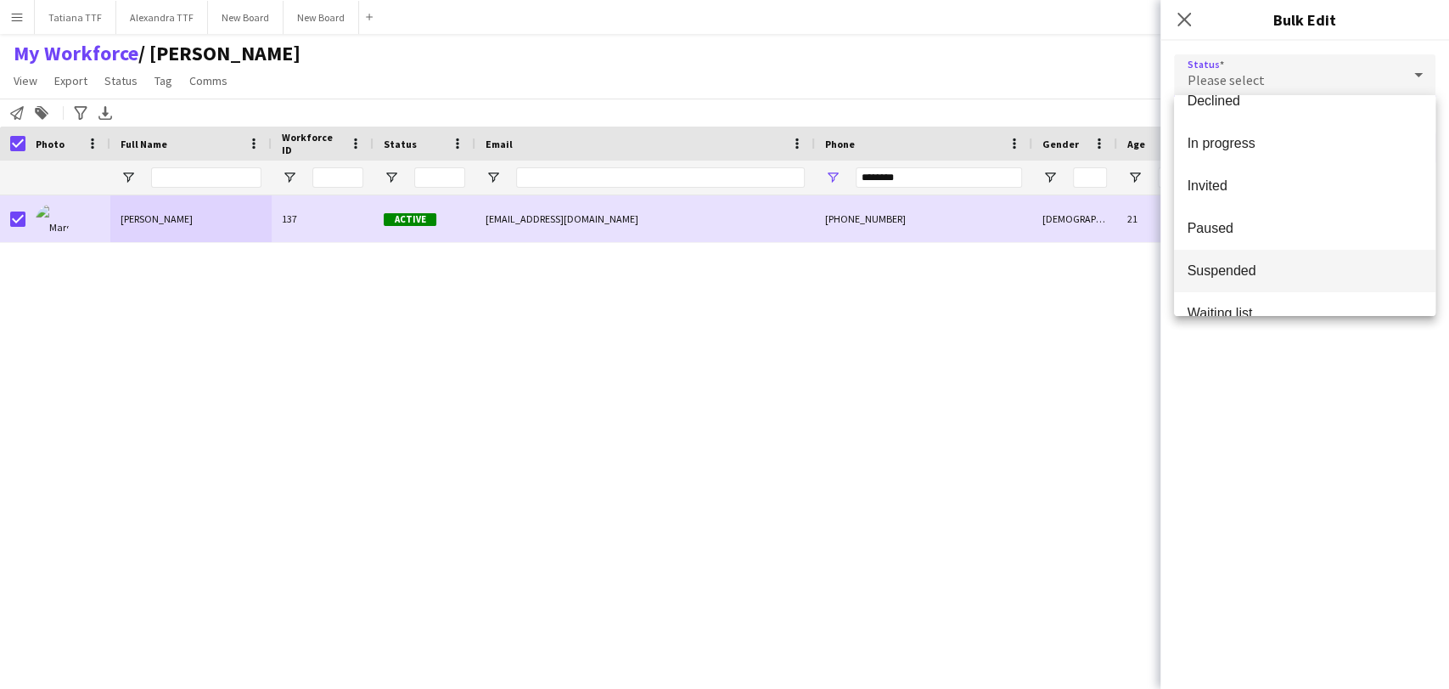
scroll to position [174, 0]
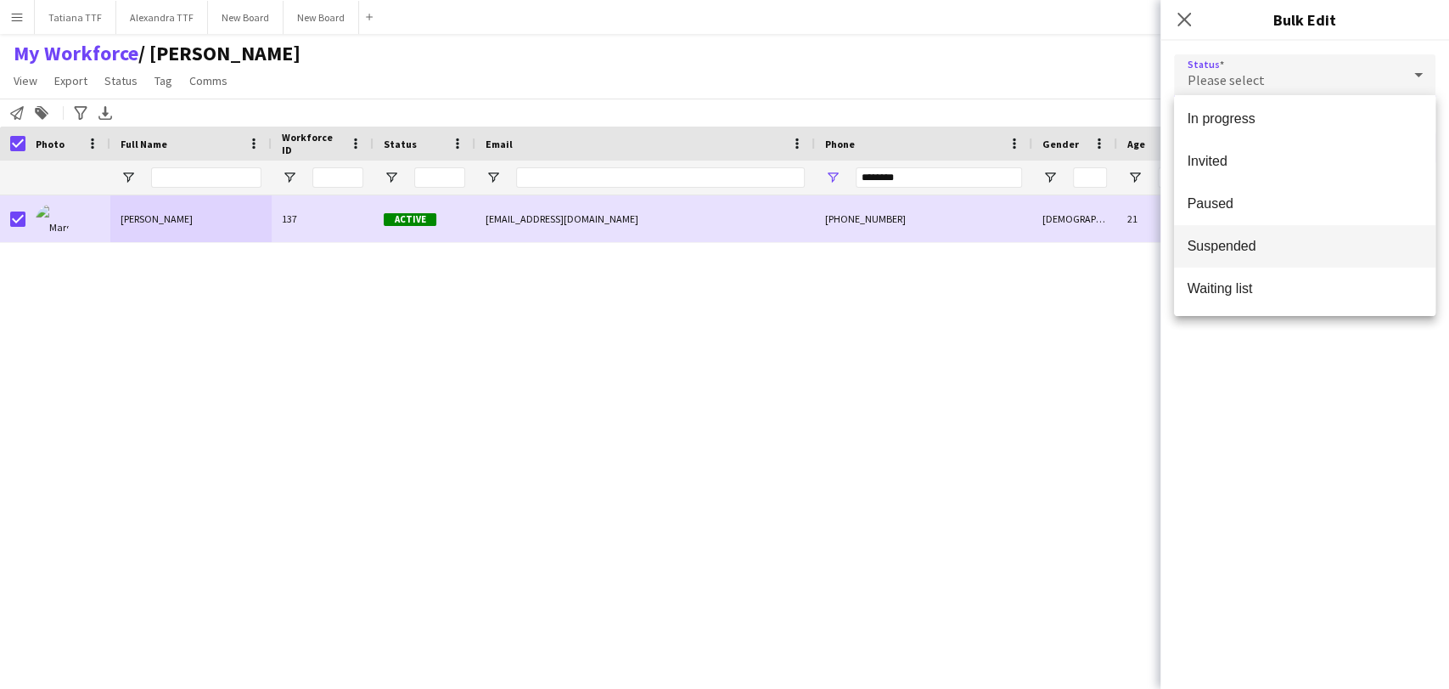
click at [1294, 249] on span "Suspended" at bounding box center [1305, 246] width 234 height 16
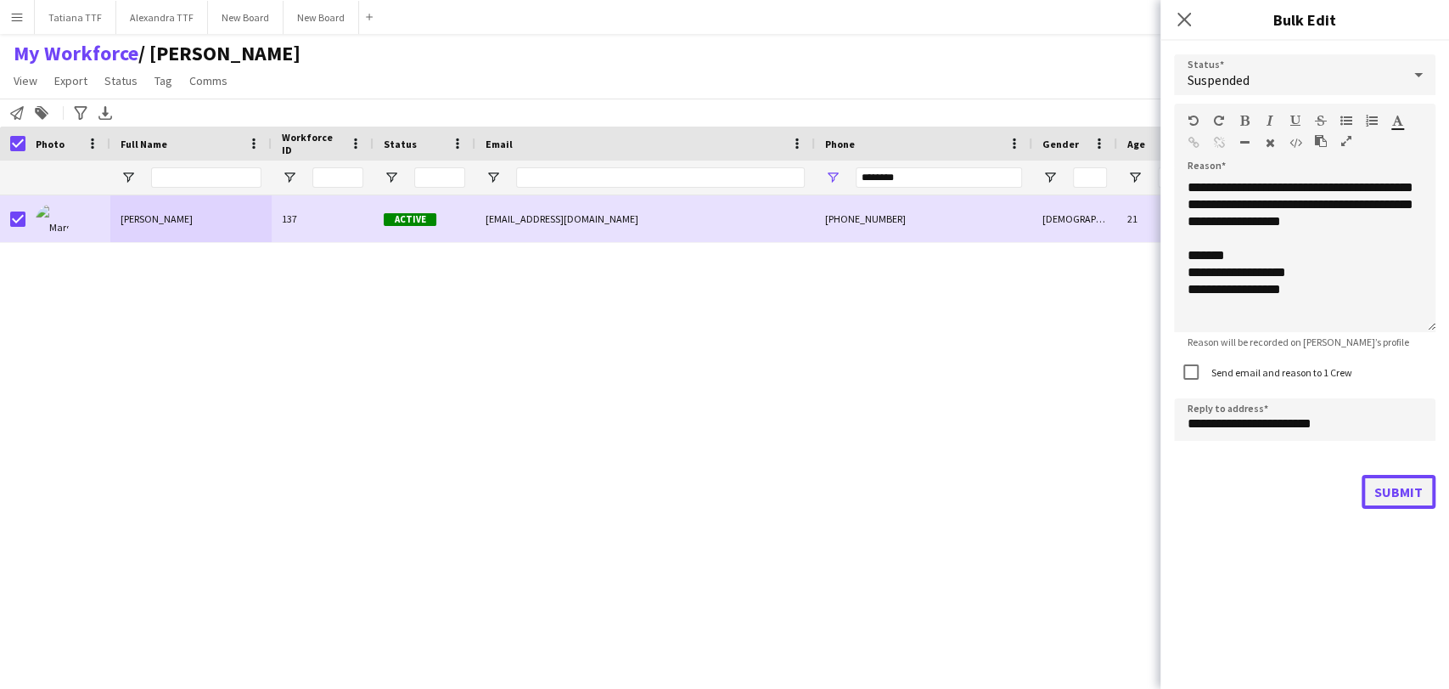
click at [1406, 503] on button "Submit" at bounding box center [1399, 492] width 74 height 34
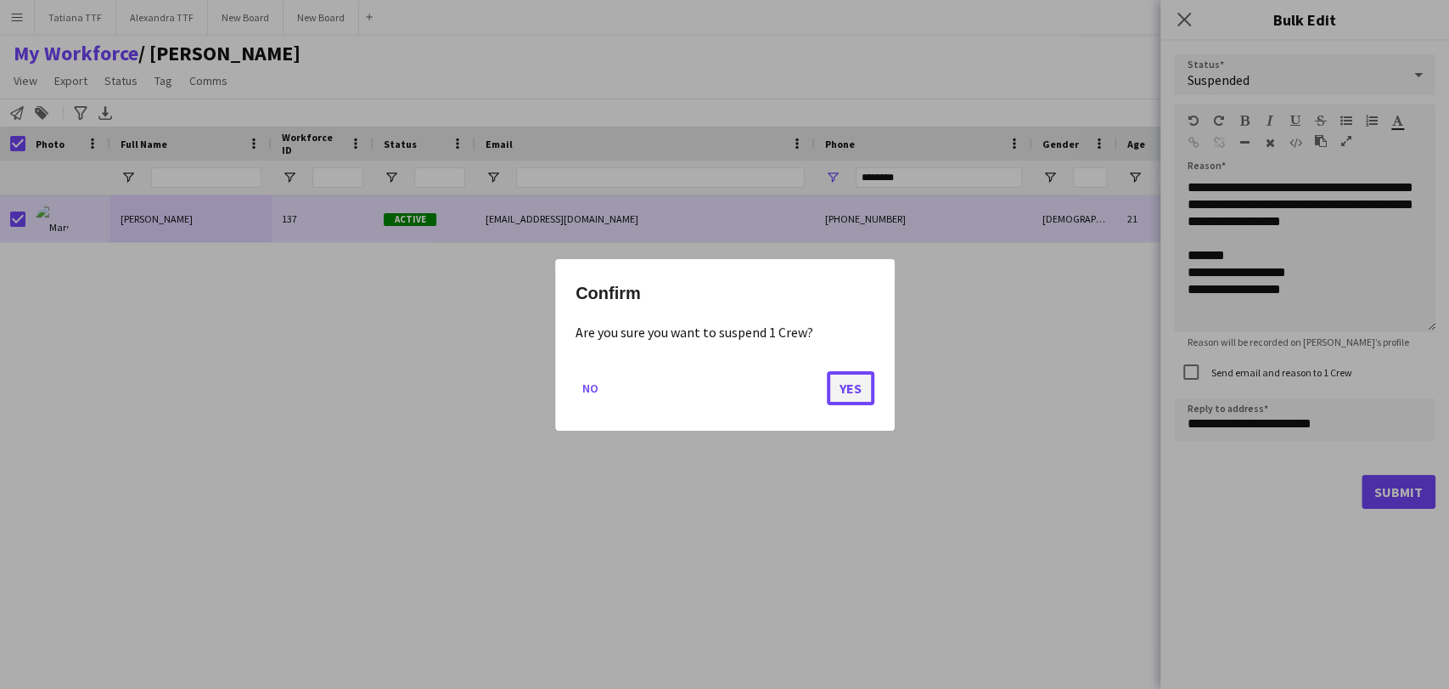
click at [860, 375] on button "Yes" at bounding box center [851, 387] width 48 height 34
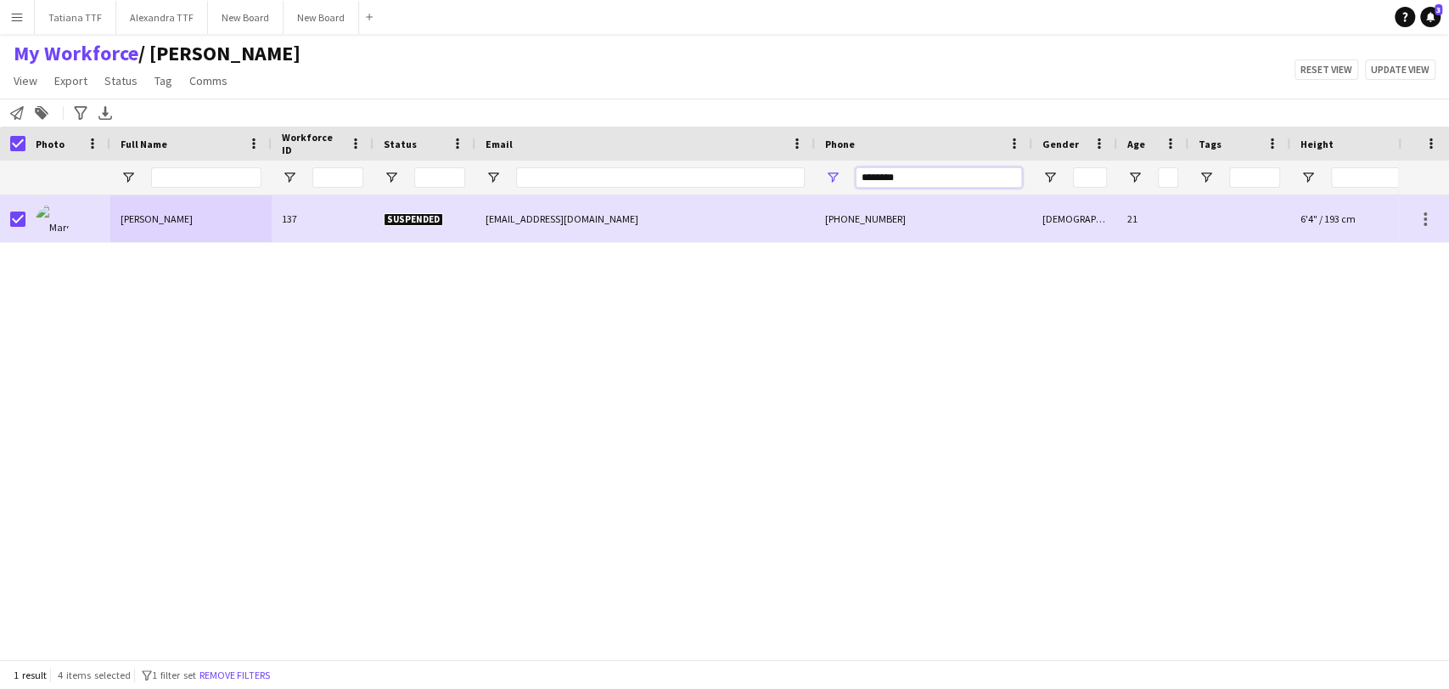
drag, startPoint x: 865, startPoint y: 178, endPoint x: 745, endPoint y: 193, distance: 121.4
click at [745, 193] on div "********" at bounding box center [900, 177] width 1800 height 34
click at [127, 86] on span "Status" at bounding box center [120, 80] width 33 height 15
click at [136, 121] on link "Edit" at bounding box center [157, 117] width 119 height 36
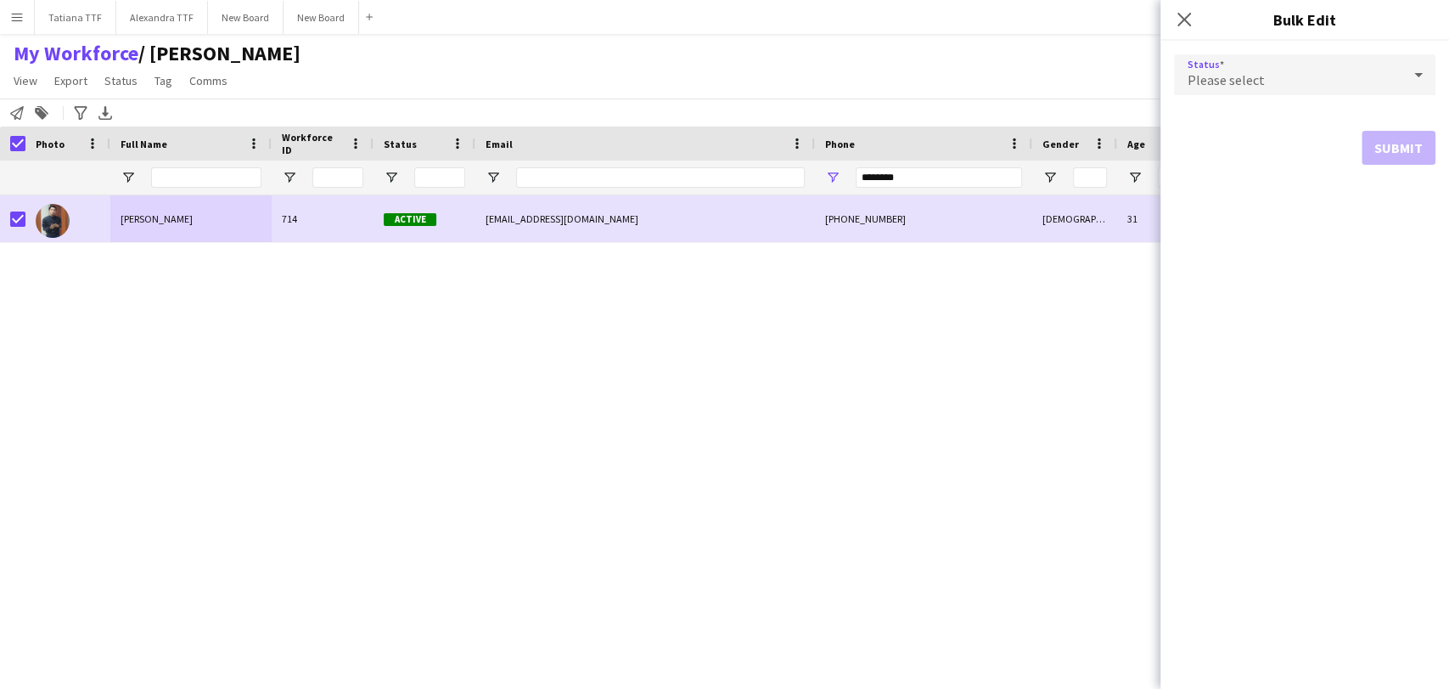
click at [1419, 73] on icon at bounding box center [1418, 75] width 8 height 4
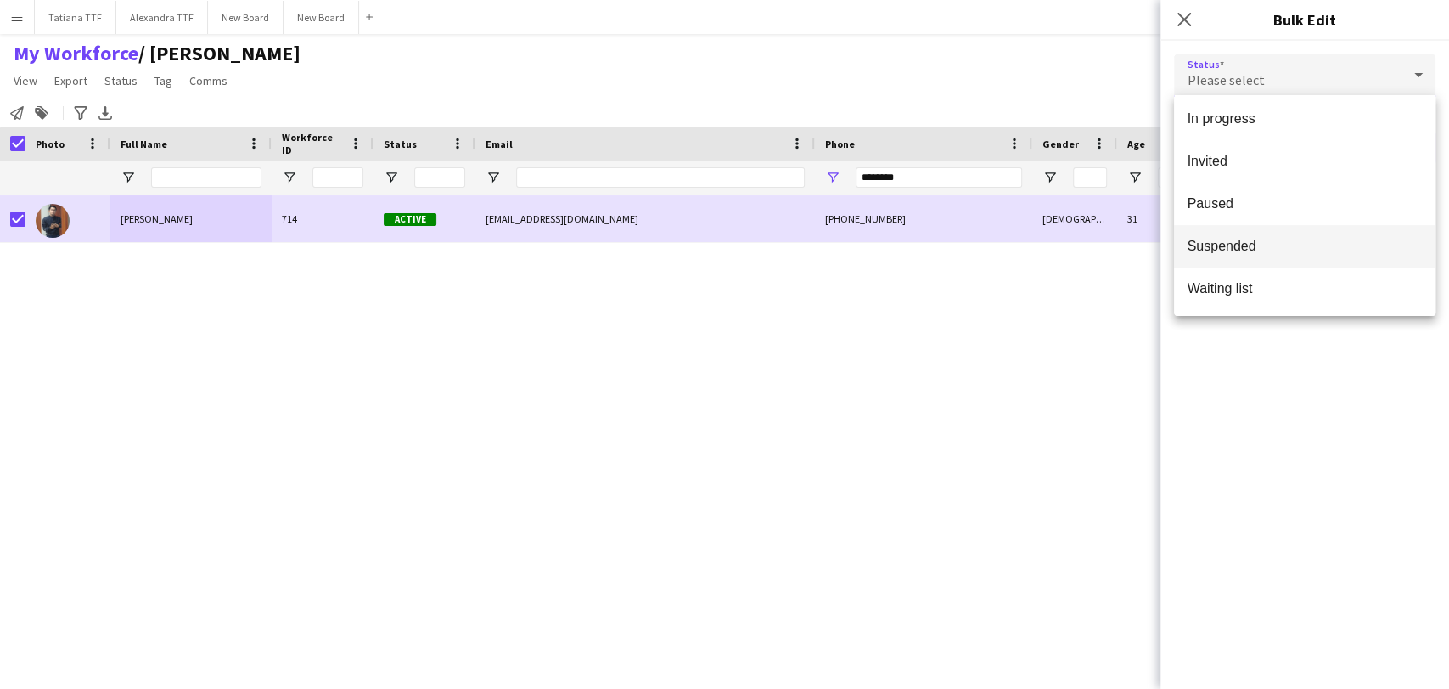
click at [1282, 244] on span "Suspended" at bounding box center [1305, 246] width 234 height 16
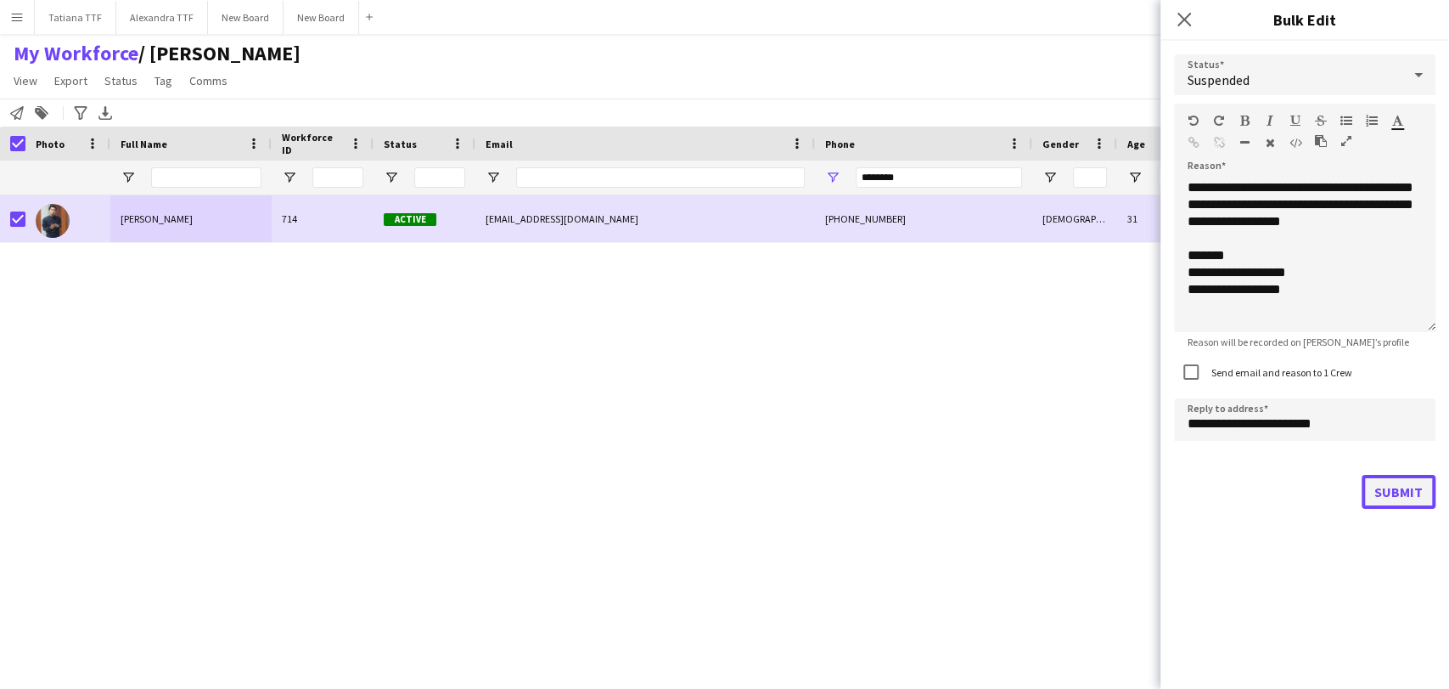
click at [1392, 497] on button "Submit" at bounding box center [1399, 492] width 74 height 34
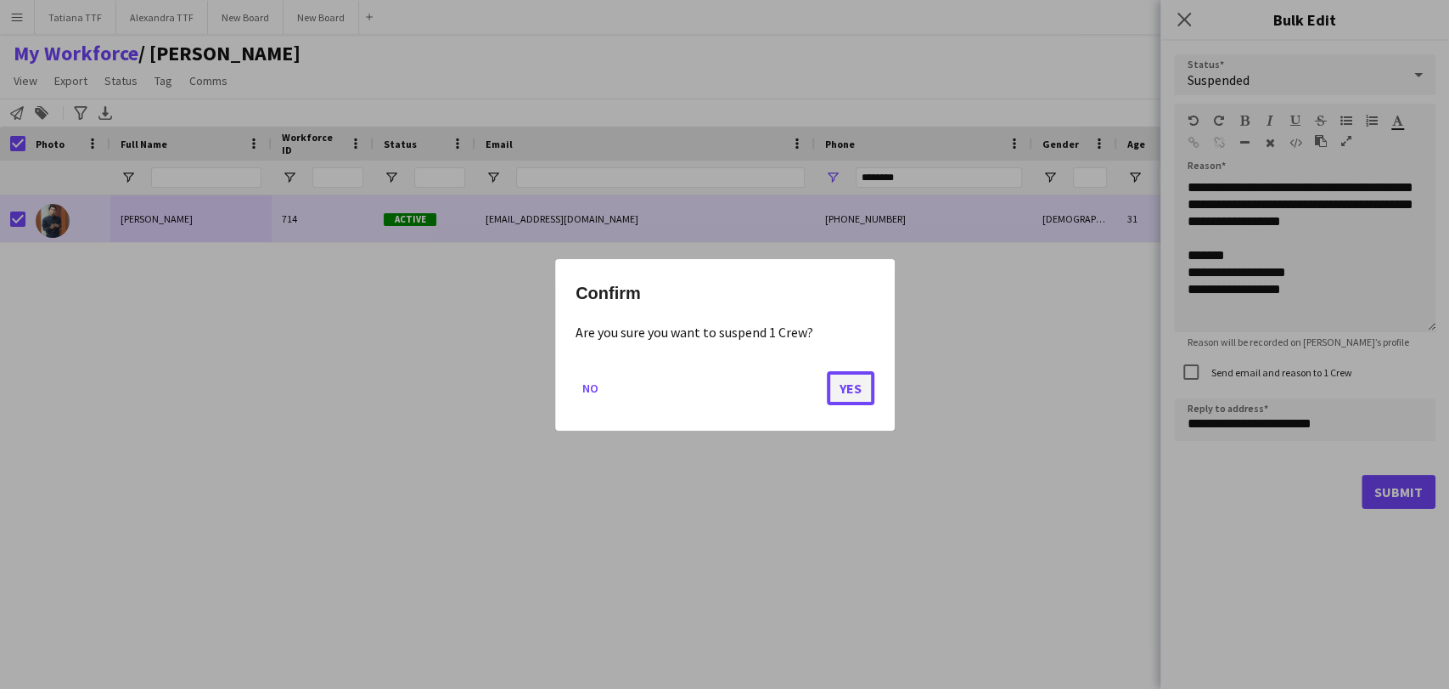
click at [853, 396] on button "Yes" at bounding box center [851, 387] width 48 height 34
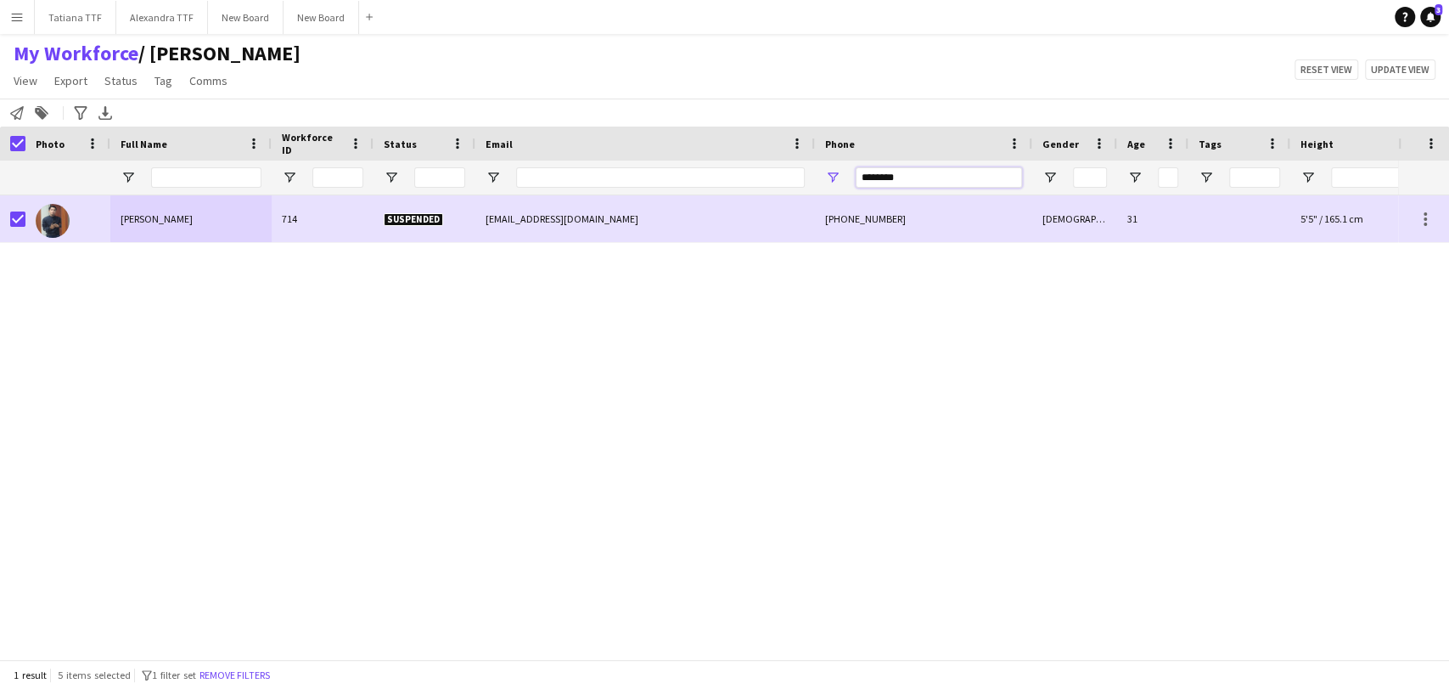
drag, startPoint x: 881, startPoint y: 185, endPoint x: 742, endPoint y: 193, distance: 139.4
click at [746, 194] on div "********" at bounding box center [900, 177] width 1800 height 34
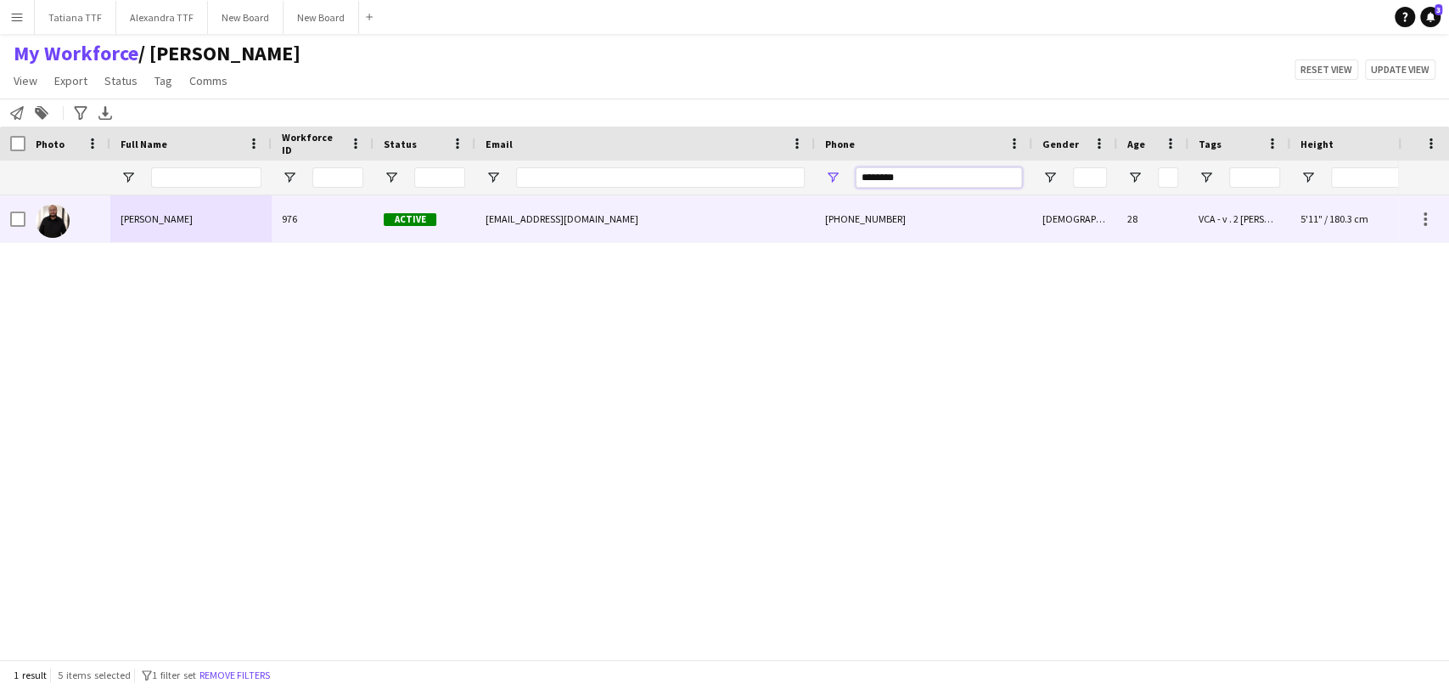
type input "********"
click at [8, 226] on div at bounding box center [12, 218] width 25 height 47
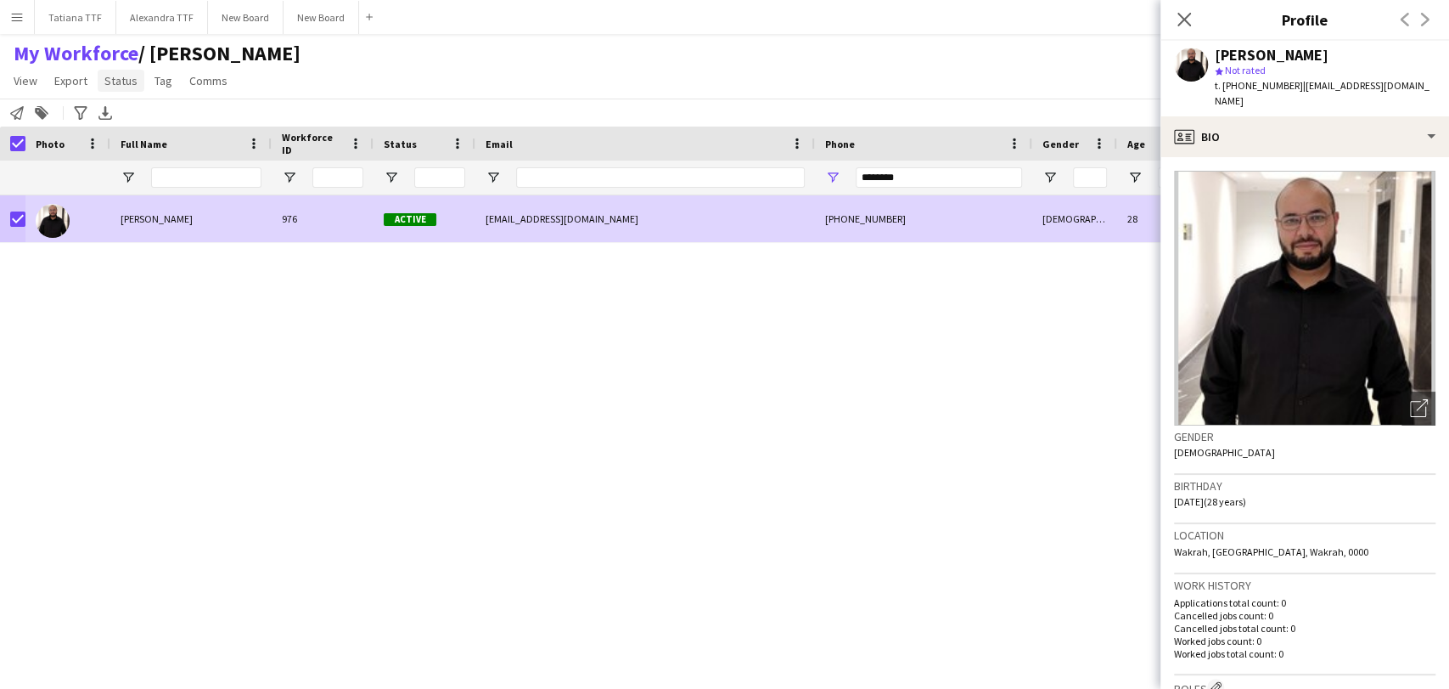
click at [110, 81] on span "Status" at bounding box center [120, 80] width 33 height 15
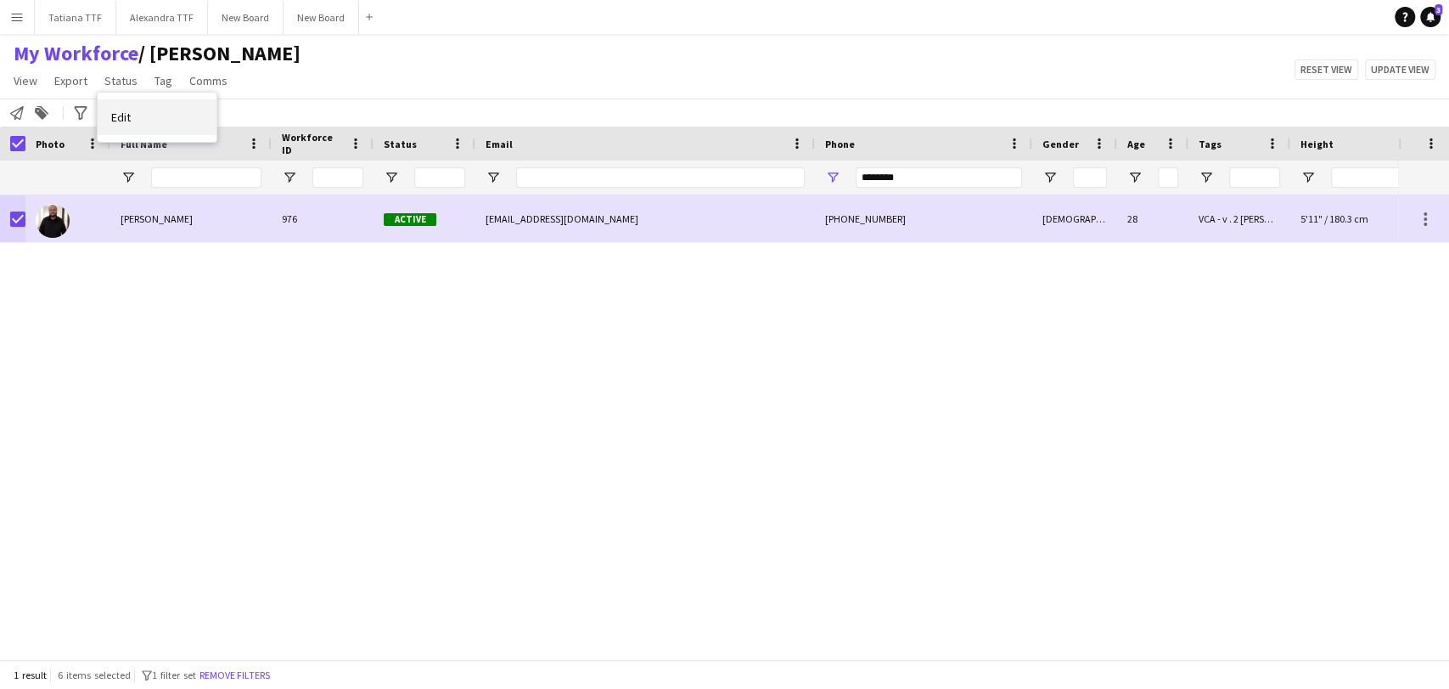
click at [162, 132] on link "Edit" at bounding box center [157, 117] width 119 height 36
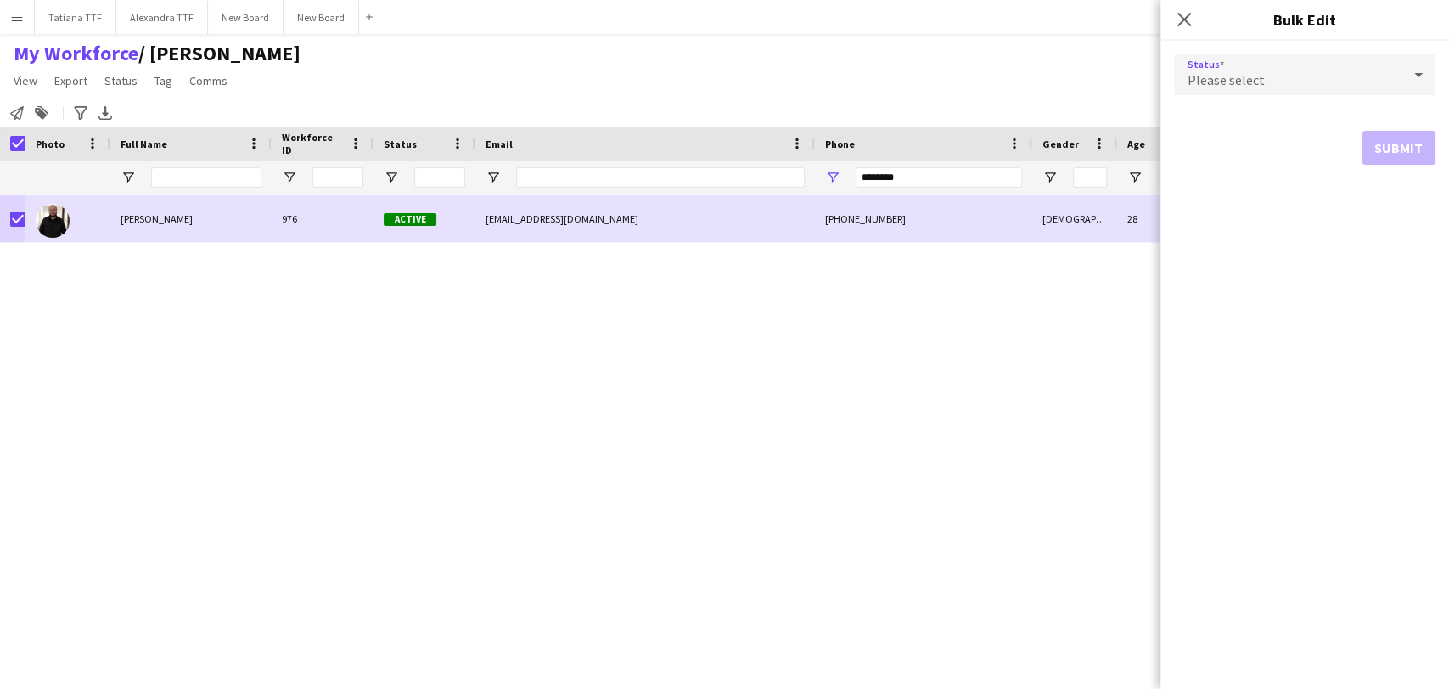
click at [1416, 79] on icon at bounding box center [1418, 75] width 20 height 34
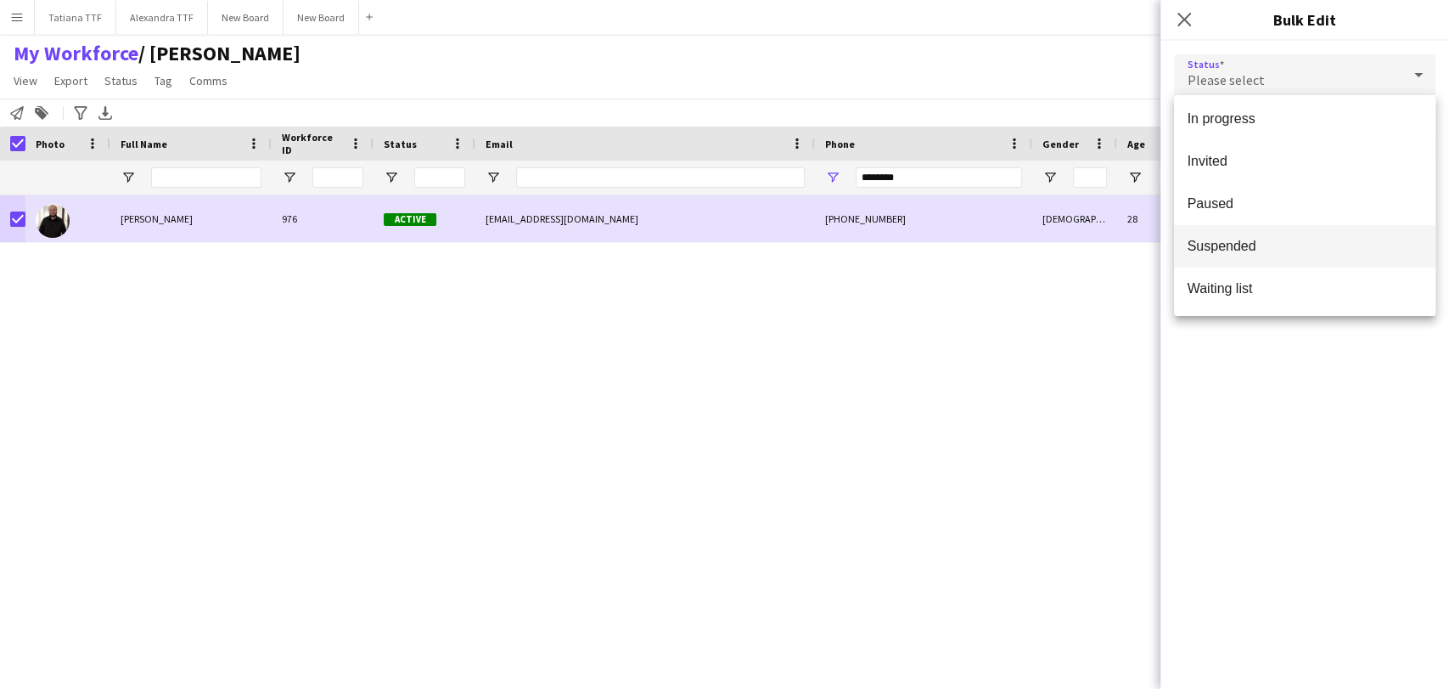
click at [1230, 241] on span "Suspended" at bounding box center [1305, 246] width 234 height 16
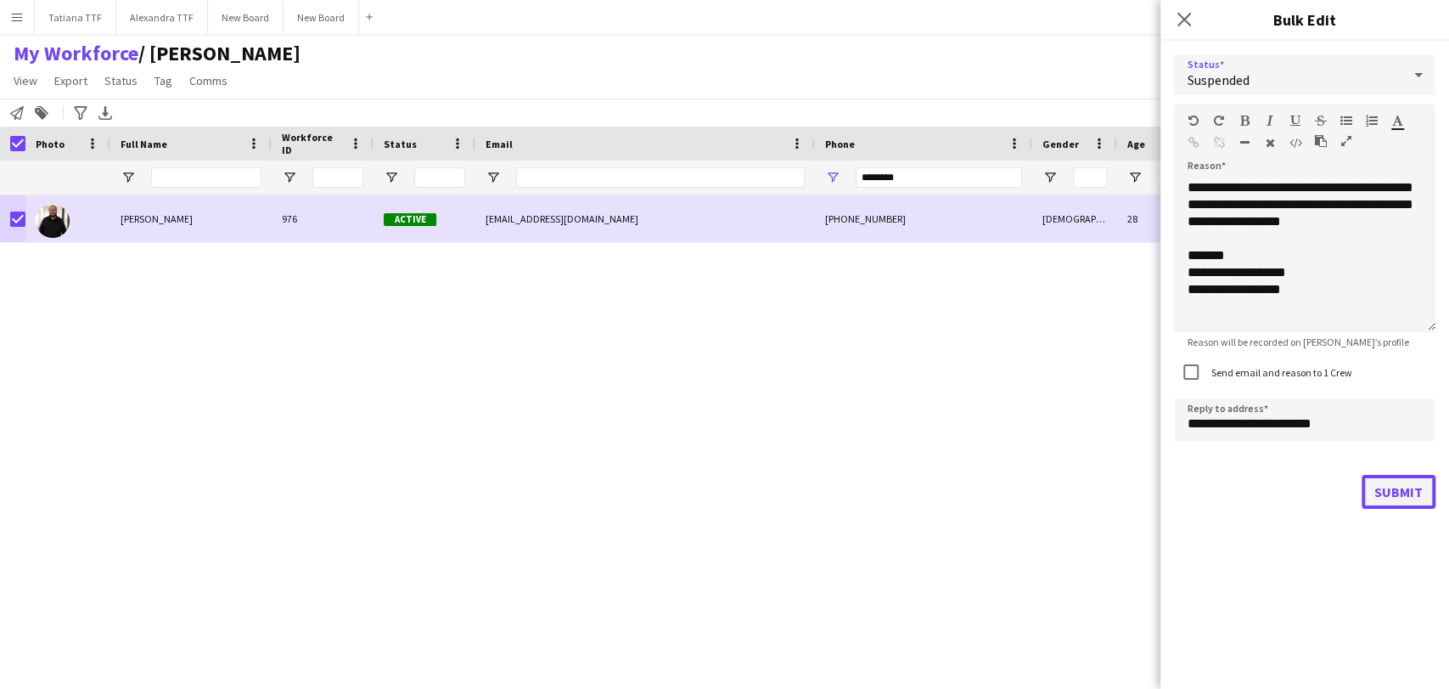
click at [1411, 489] on button "Submit" at bounding box center [1399, 492] width 74 height 34
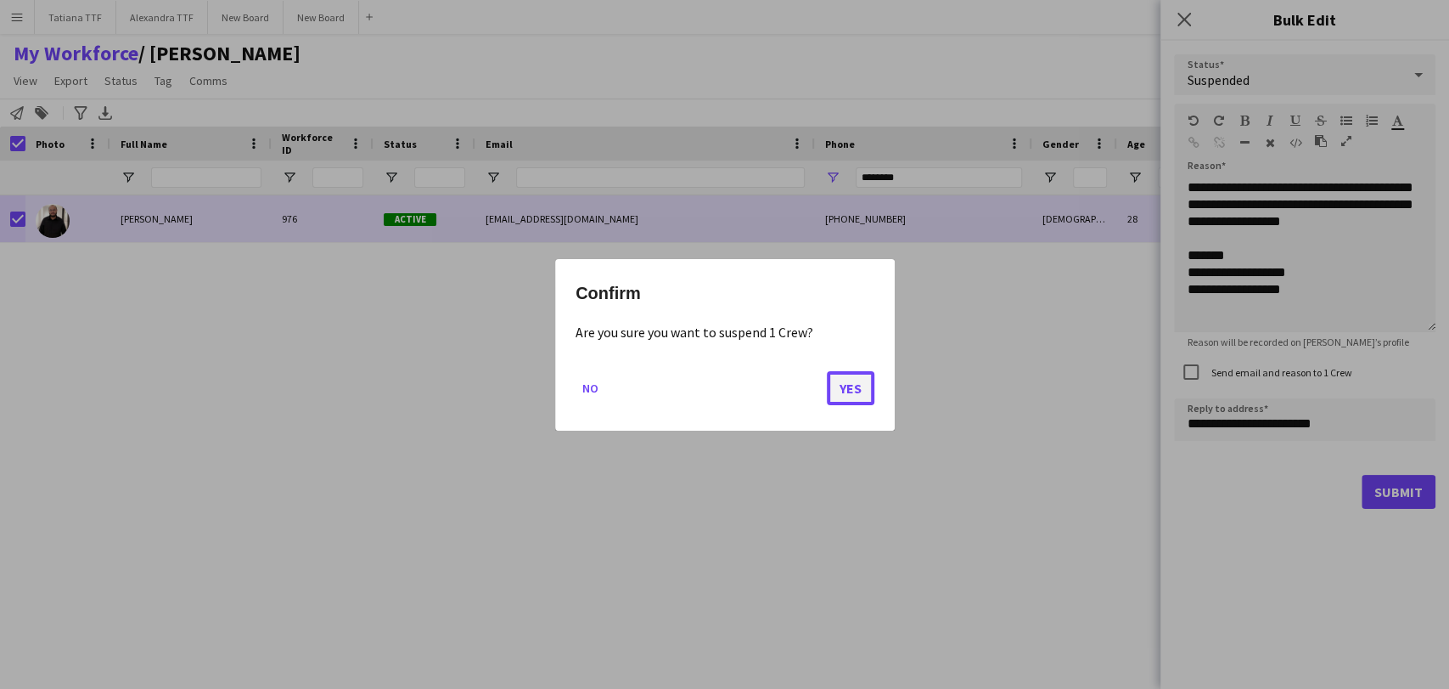
click at [863, 391] on button "Yes" at bounding box center [851, 387] width 48 height 34
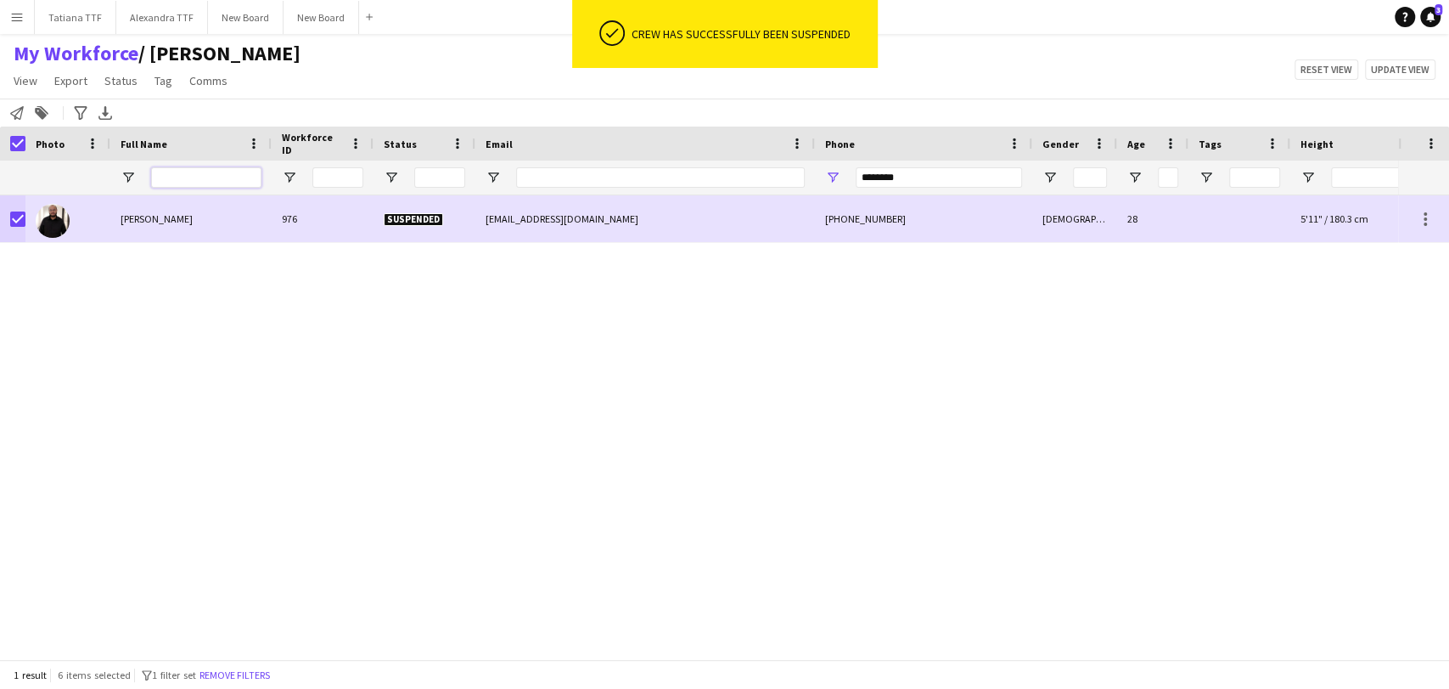
click at [171, 180] on input "Full Name Filter Input" at bounding box center [206, 177] width 110 height 20
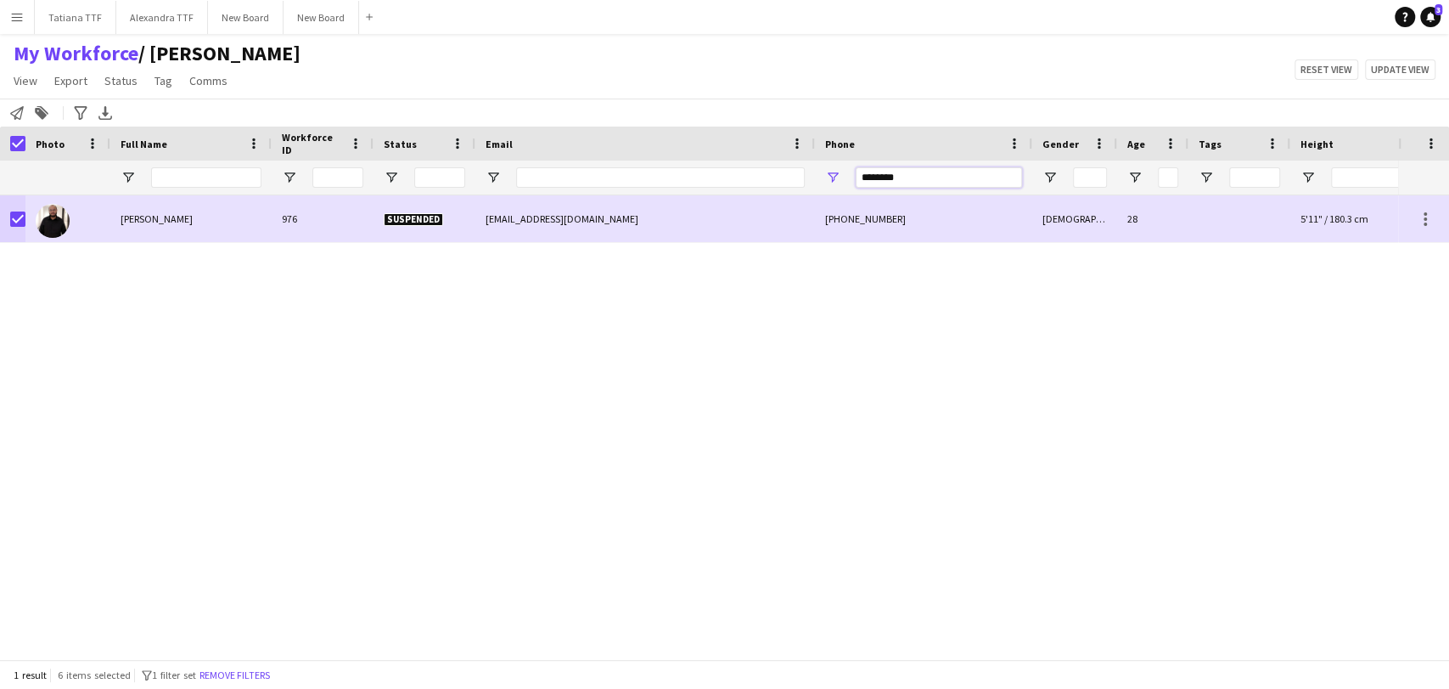
drag, startPoint x: 918, startPoint y: 176, endPoint x: 745, endPoint y: 176, distance: 173.2
click at [745, 176] on div "********" at bounding box center [900, 177] width 1800 height 34
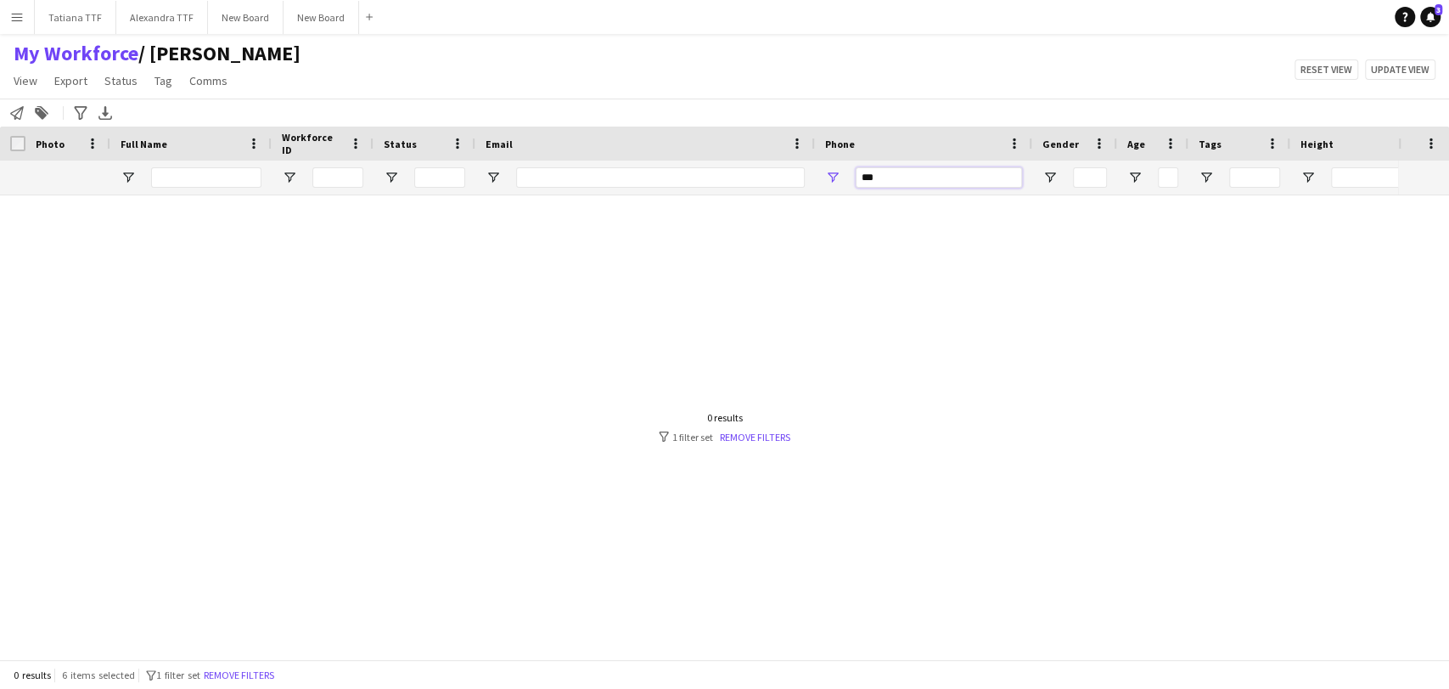
type input "****"
drag, startPoint x: 991, startPoint y: 177, endPoint x: 651, endPoint y: 188, distance: 339.8
click at [663, 181] on div "****" at bounding box center [900, 177] width 1800 height 34
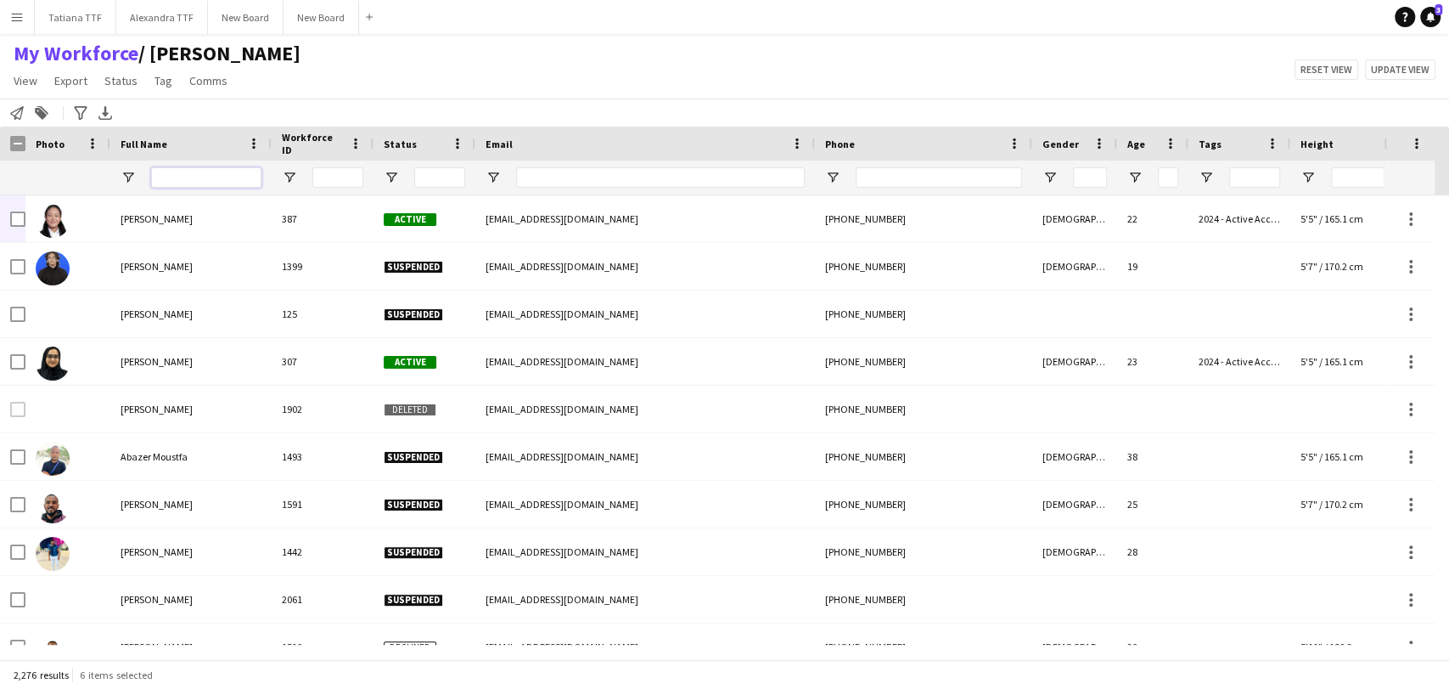
click at [225, 172] on input "Full Name Filter Input" at bounding box center [206, 177] width 110 height 20
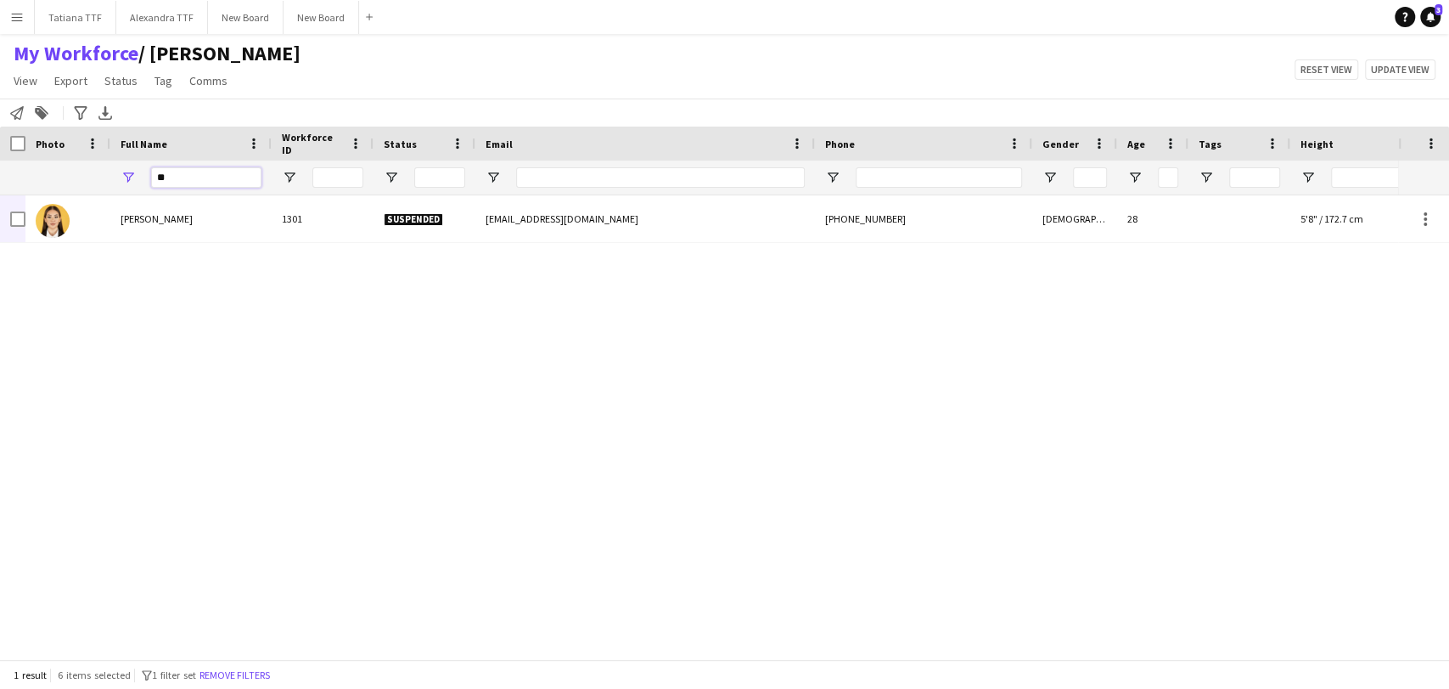
type input "*"
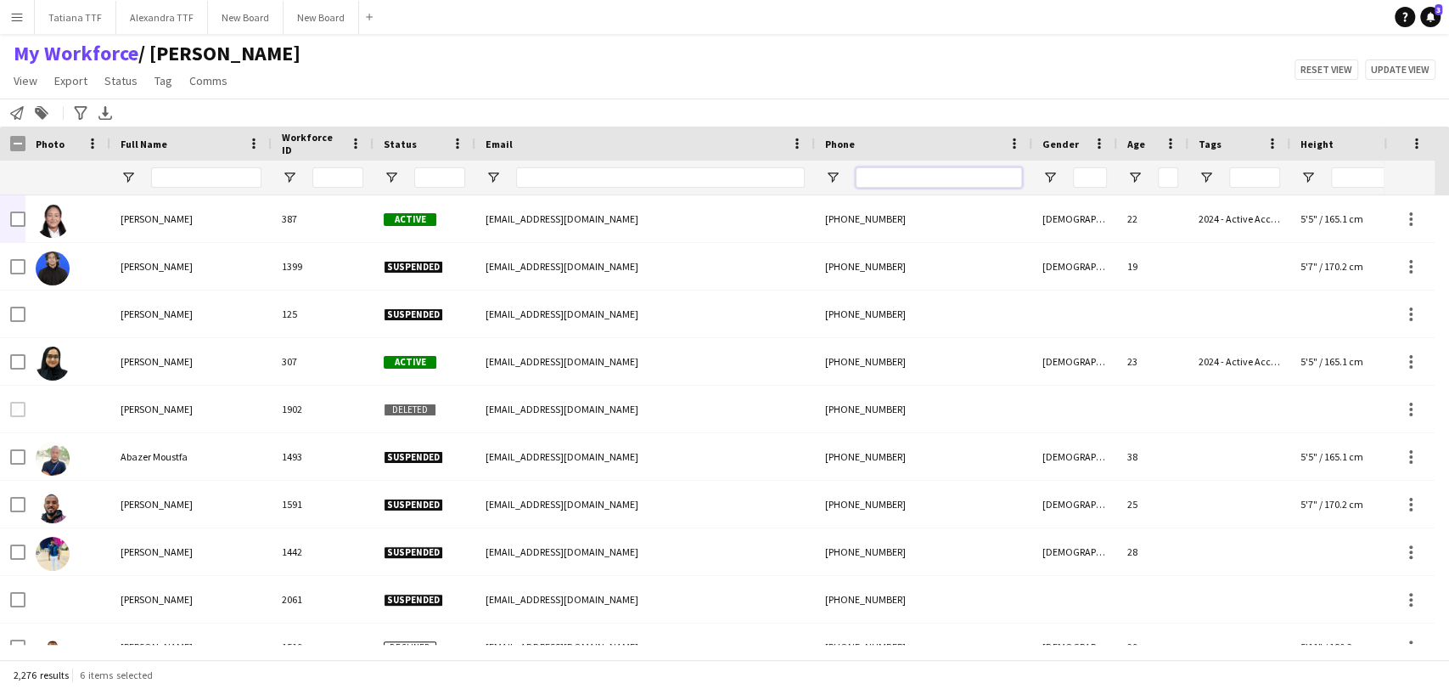
click at [880, 178] on input "Phone Filter Input" at bounding box center [939, 177] width 166 height 20
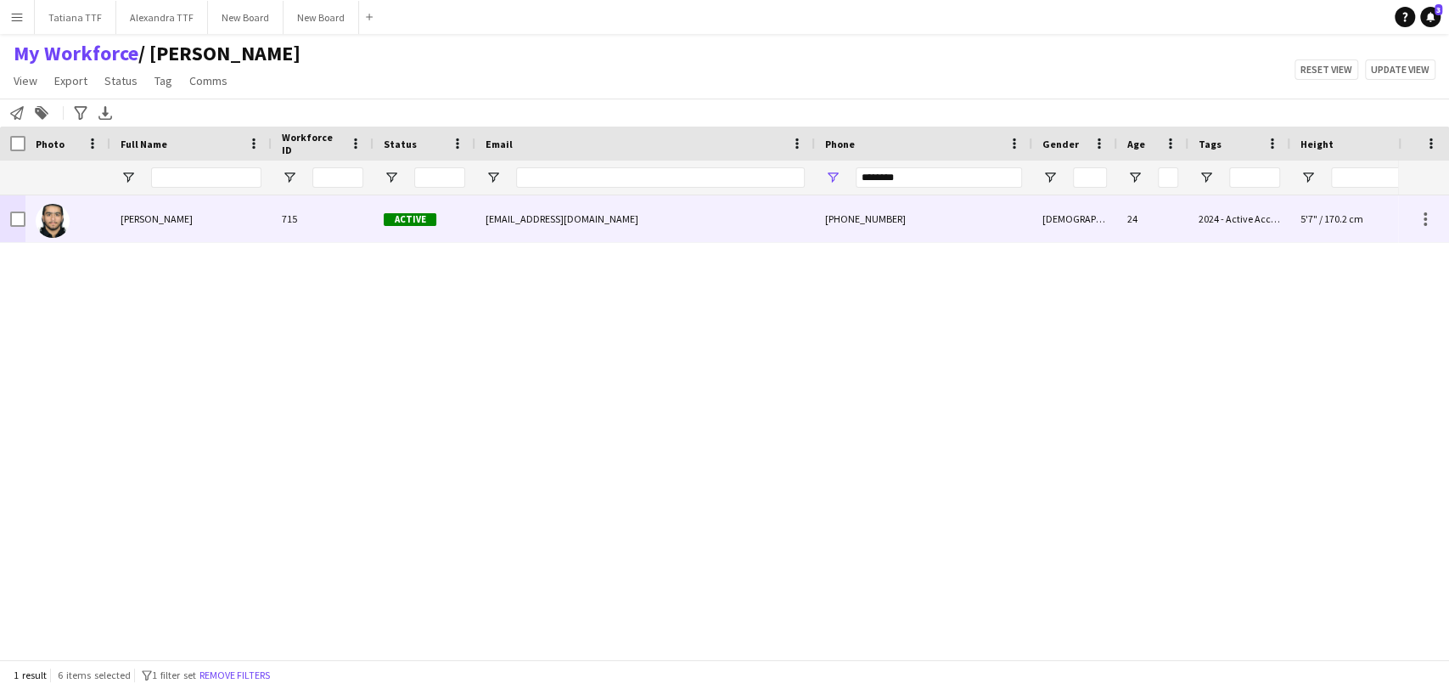
click at [5, 215] on div at bounding box center [12, 218] width 25 height 47
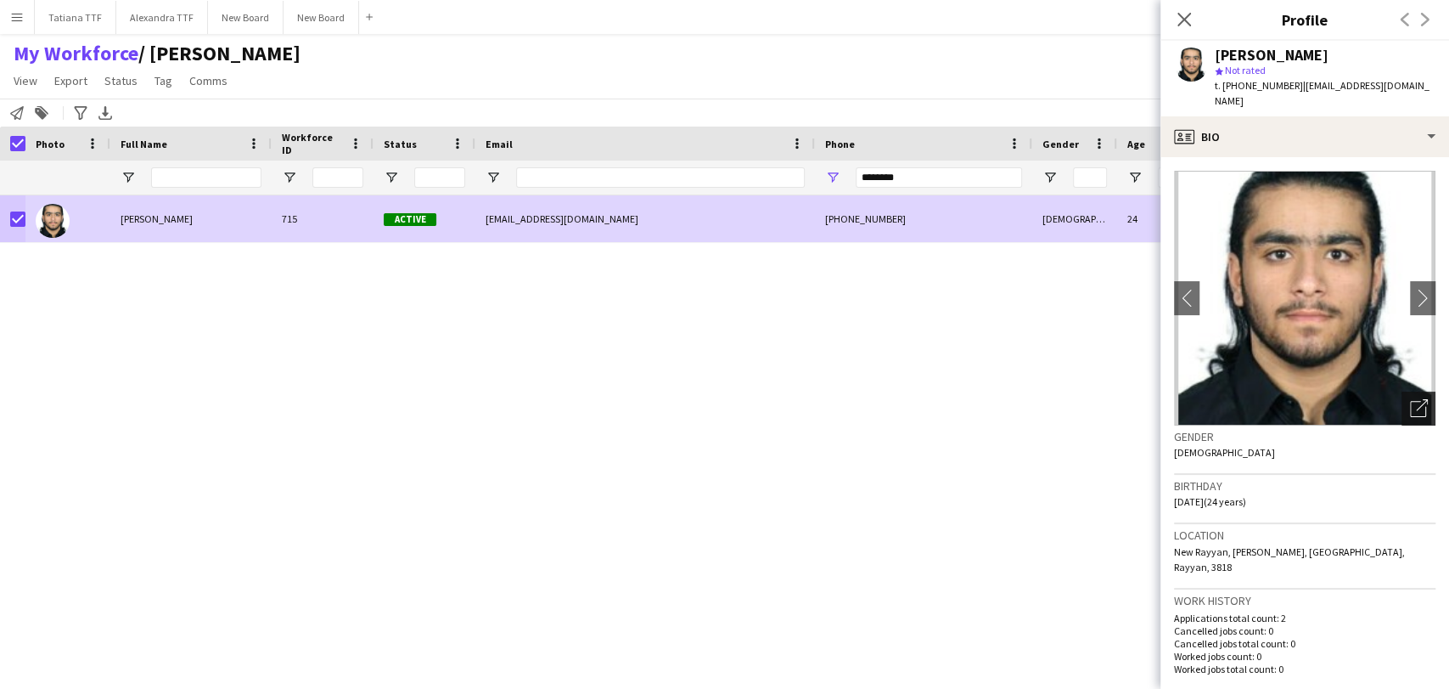
click at [1402, 391] on div "Open photos pop-in" at bounding box center [1419, 408] width 34 height 34
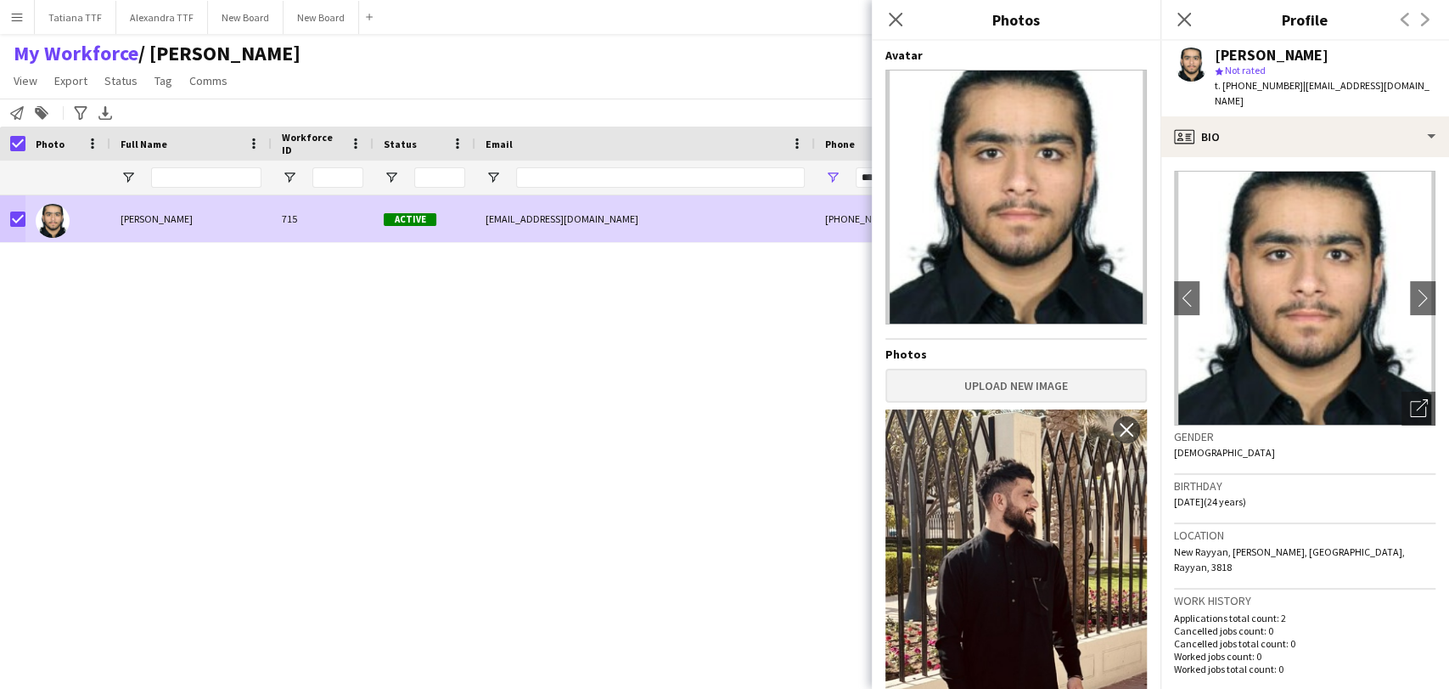
scroll to position [377, 0]
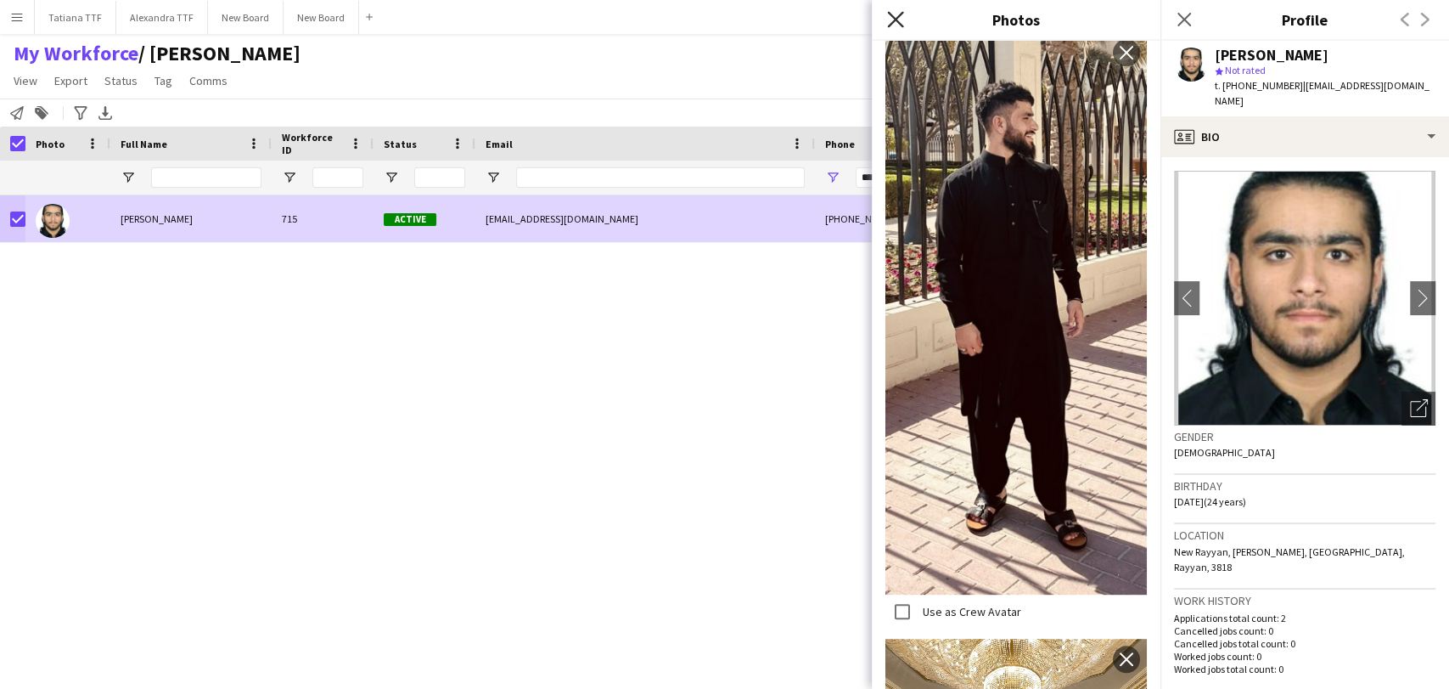
click at [902, 20] on icon "Close pop-in" at bounding box center [895, 19] width 16 height 16
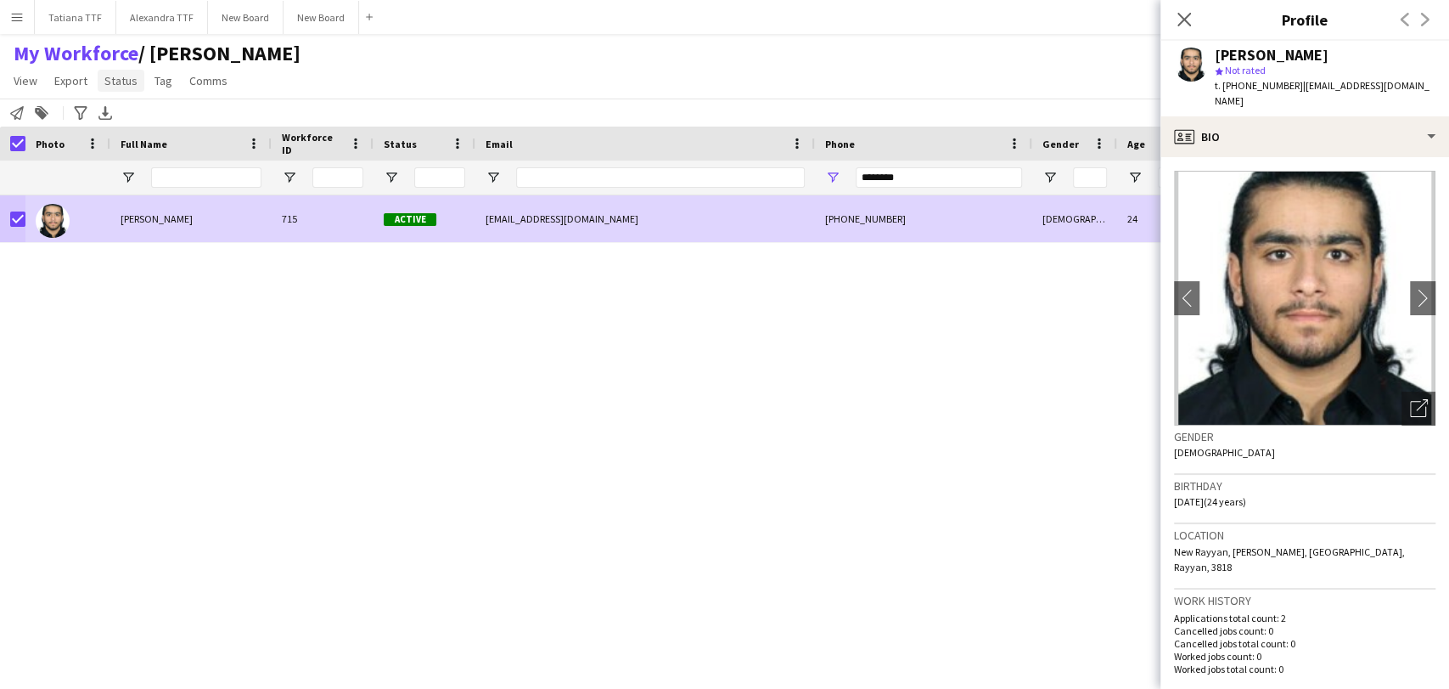
click at [127, 81] on span "Status" at bounding box center [120, 80] width 33 height 15
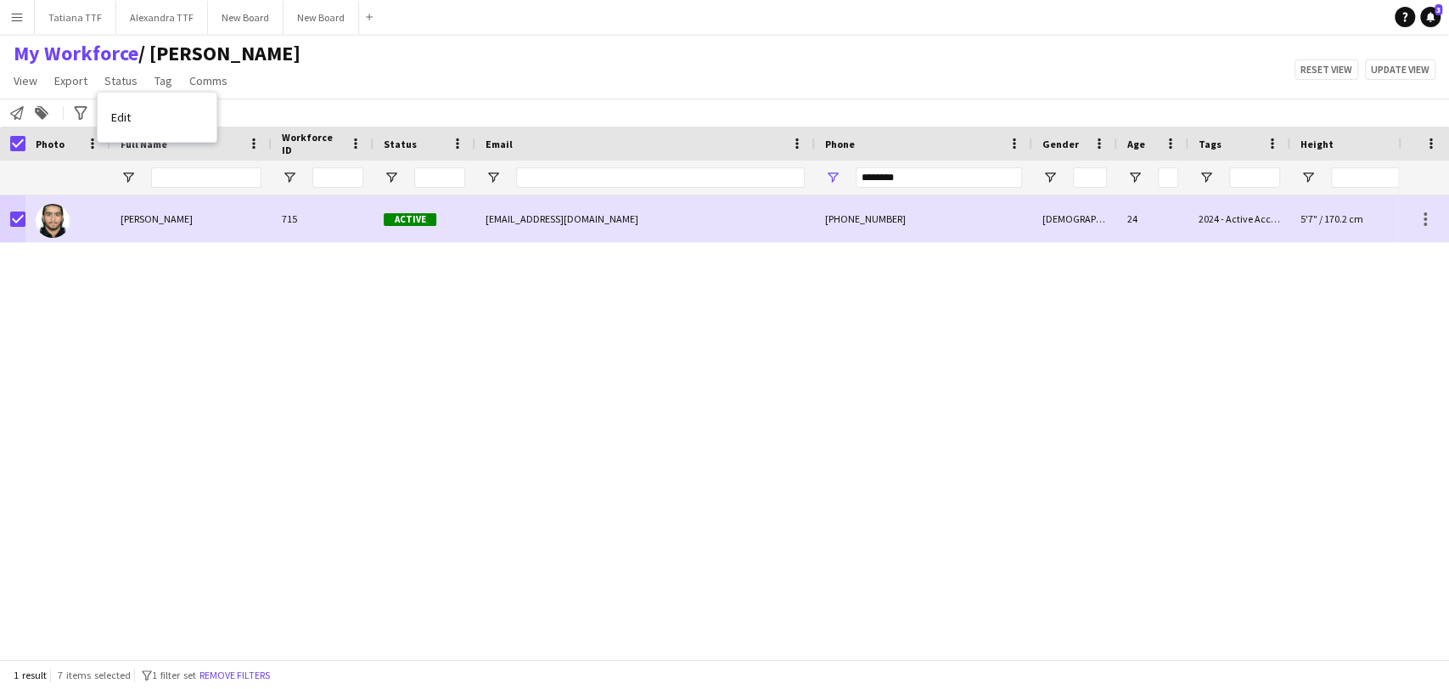
drag, startPoint x: 130, startPoint y: 115, endPoint x: 979, endPoint y: 104, distance: 849.0
click at [132, 115] on link "Edit" at bounding box center [157, 117] width 119 height 36
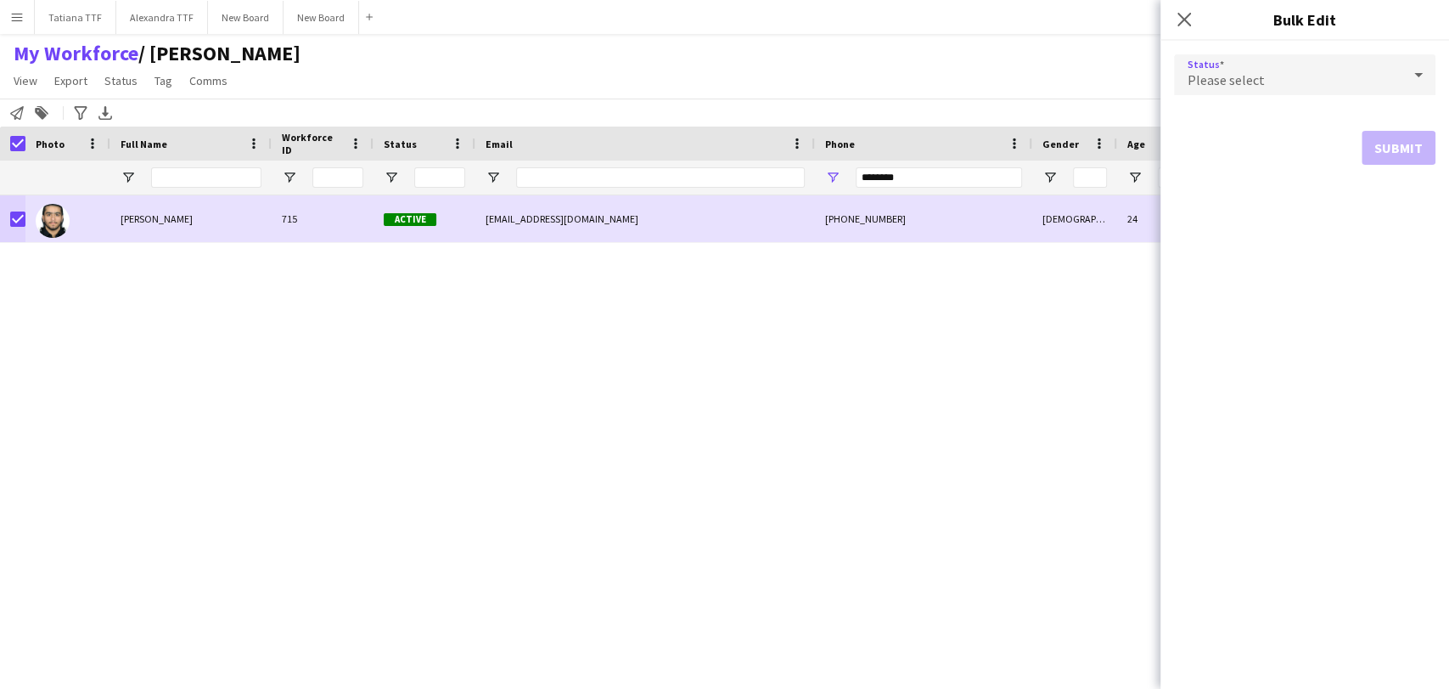
click at [1419, 76] on icon at bounding box center [1418, 75] width 8 height 4
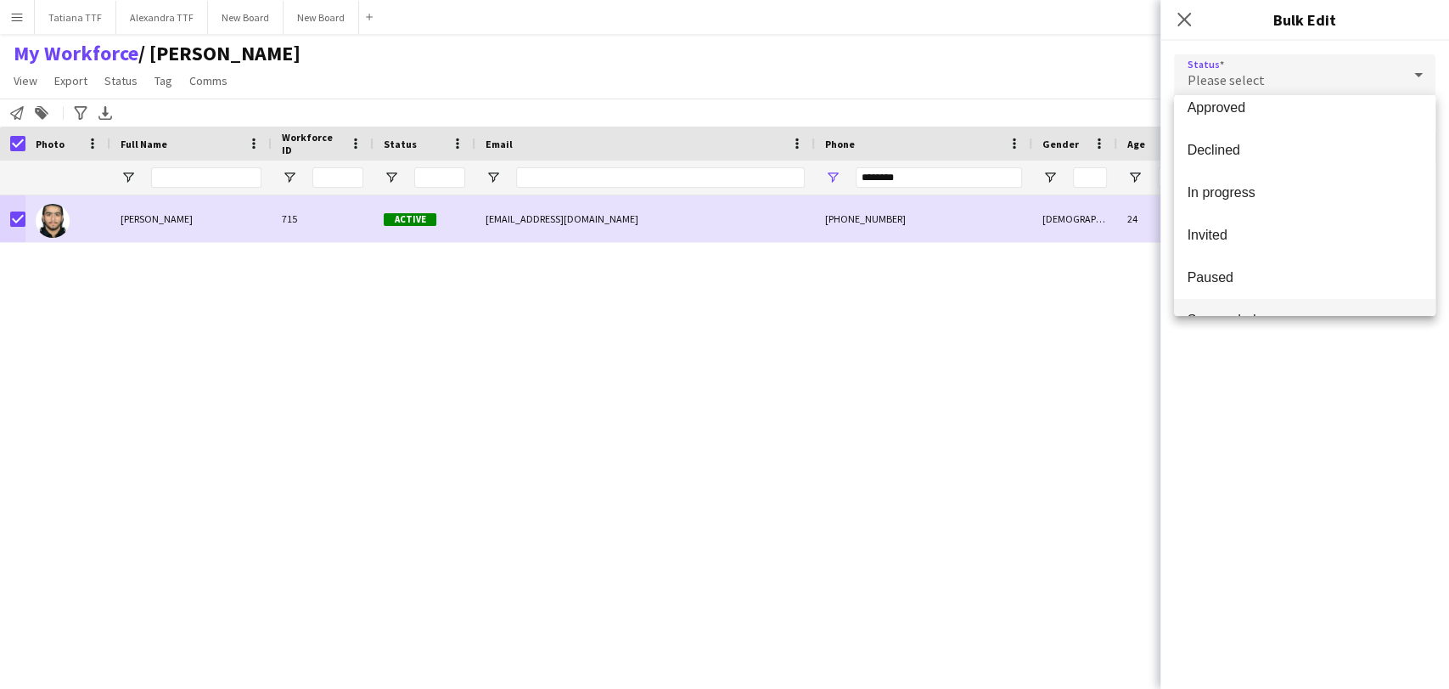
scroll to position [174, 0]
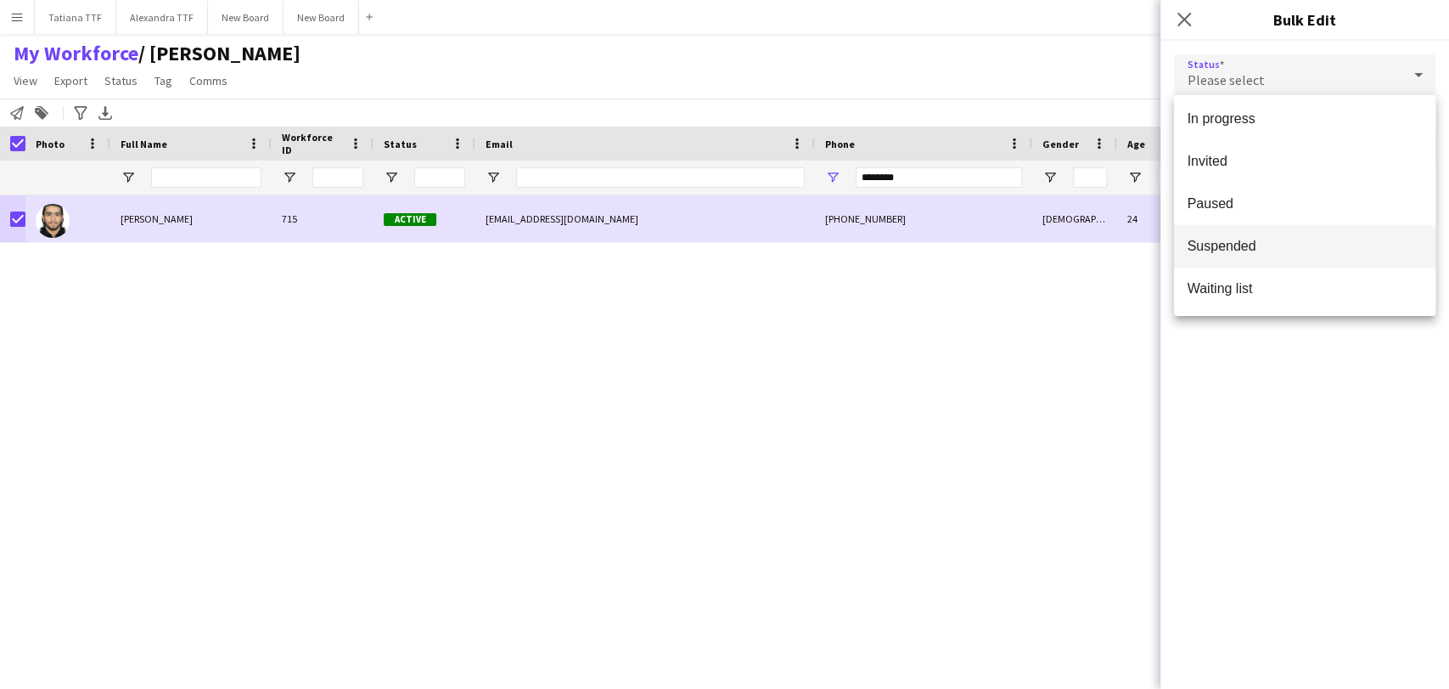
click at [1256, 249] on span "Suspended" at bounding box center [1305, 246] width 234 height 16
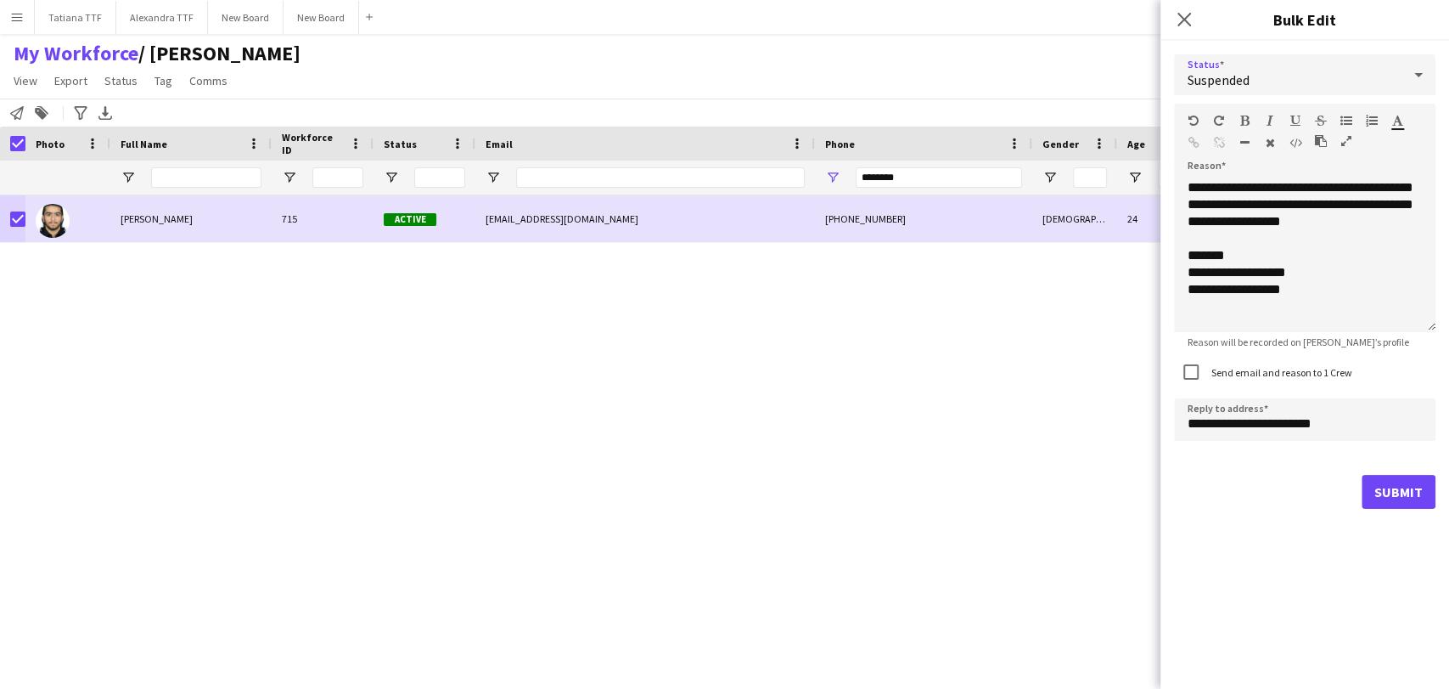
click at [1368, 464] on form "**********" at bounding box center [1304, 281] width 261 height 481
click at [1414, 493] on button "Submit" at bounding box center [1399, 492] width 74 height 34
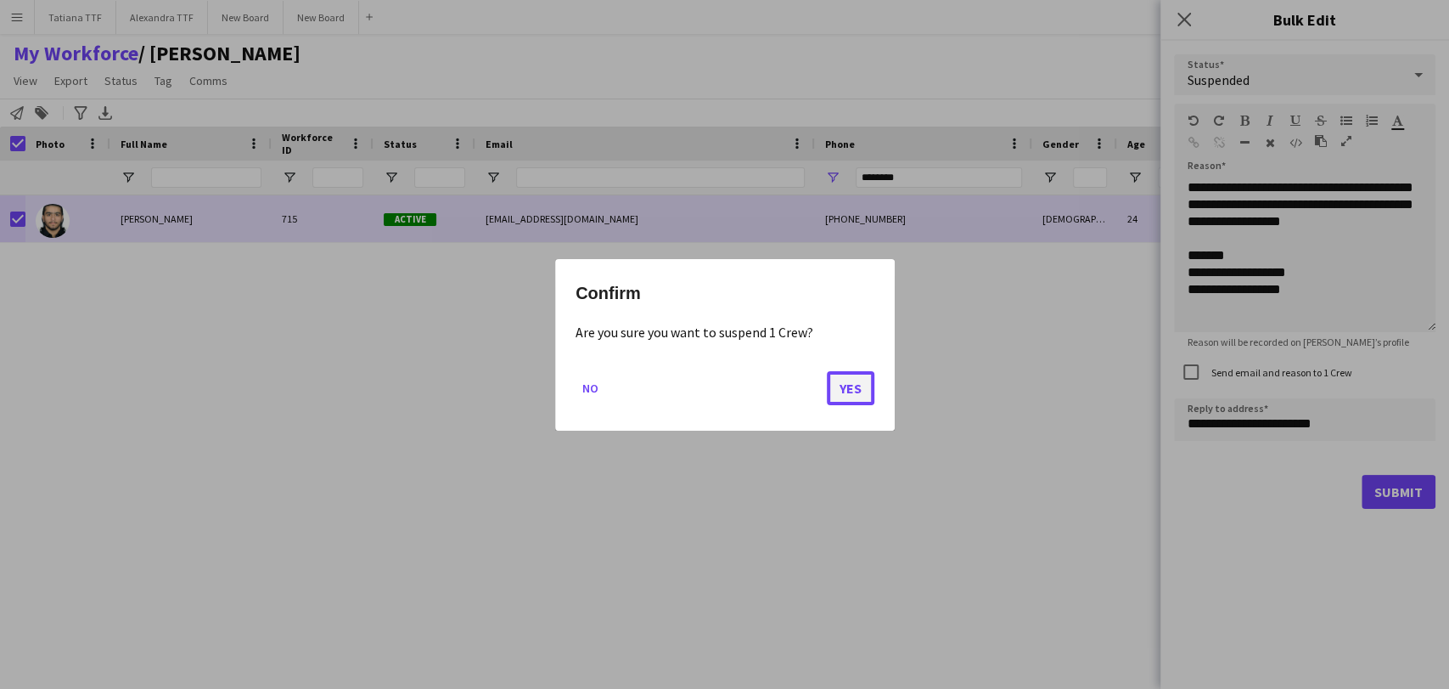
click at [853, 383] on button "Yes" at bounding box center [851, 387] width 48 height 34
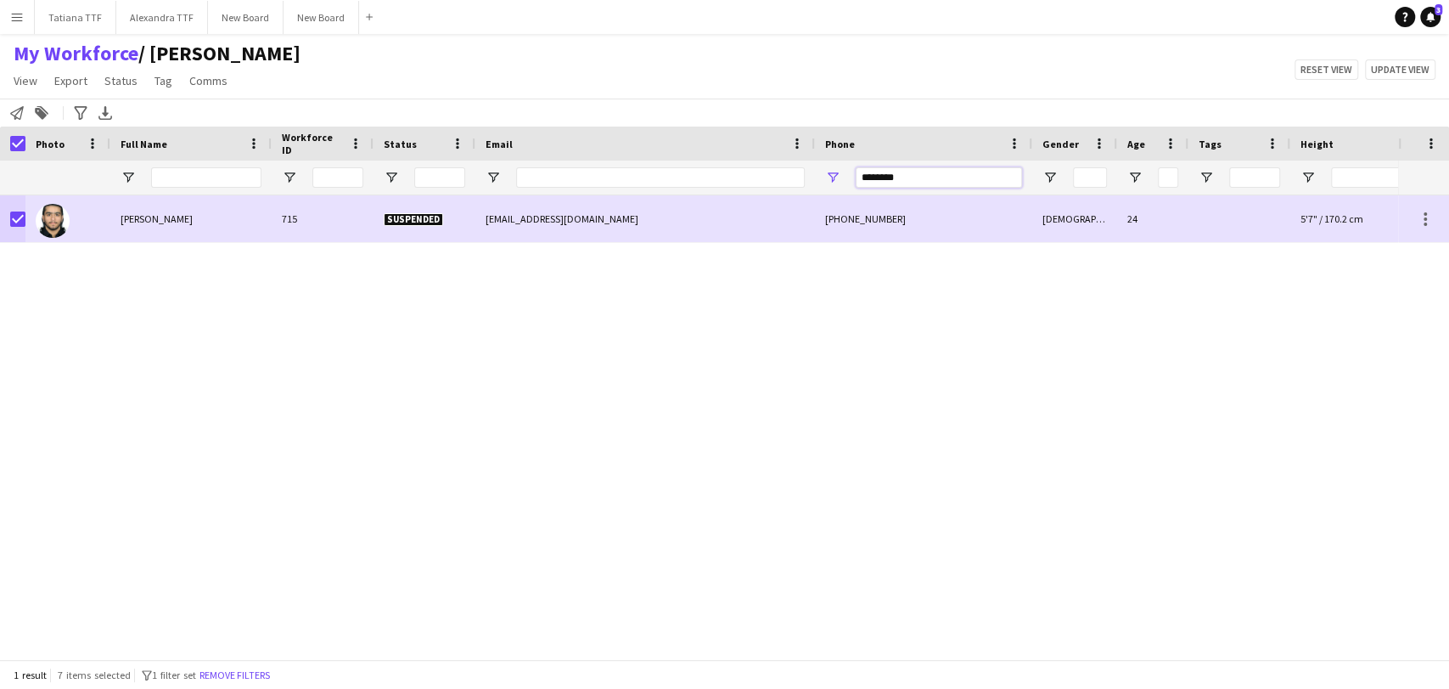
drag, startPoint x: 857, startPoint y: 177, endPoint x: 773, endPoint y: 169, distance: 84.4
click at [774, 169] on div "********" at bounding box center [900, 177] width 1800 height 34
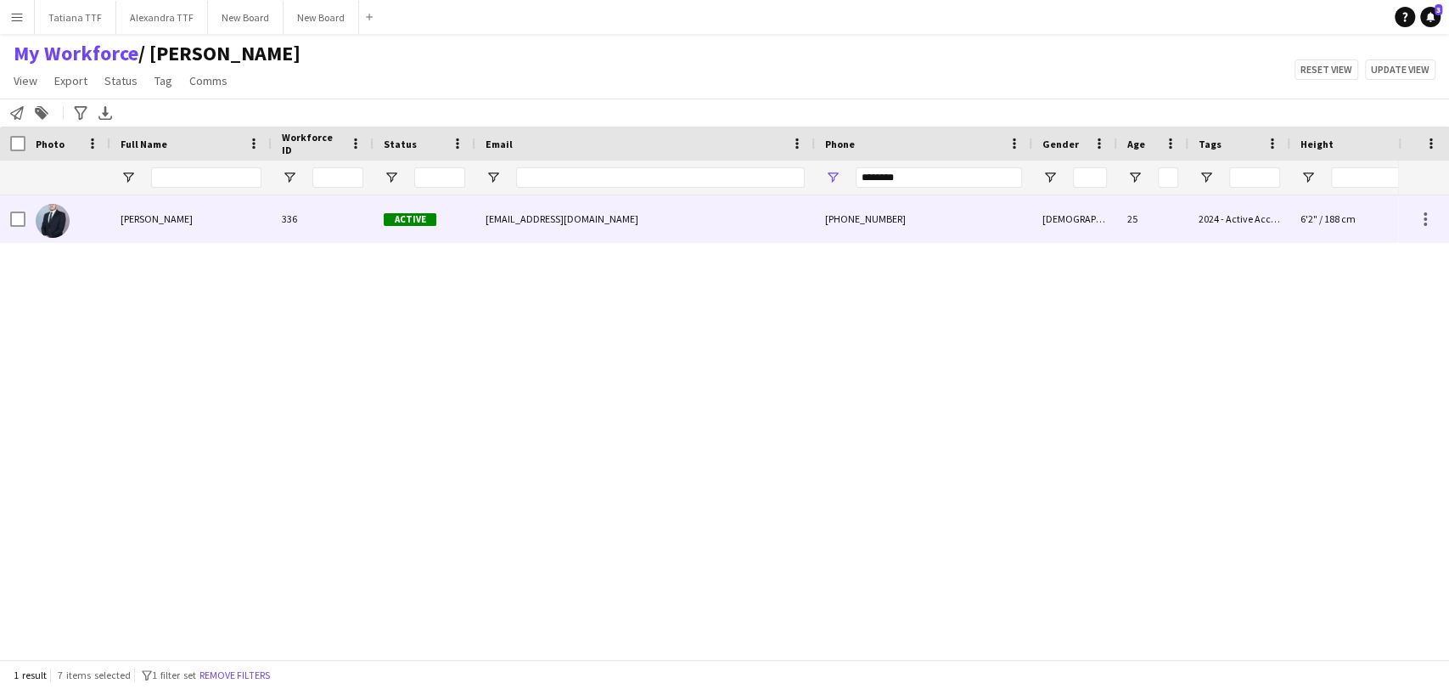
click at [53, 235] on img at bounding box center [53, 221] width 34 height 34
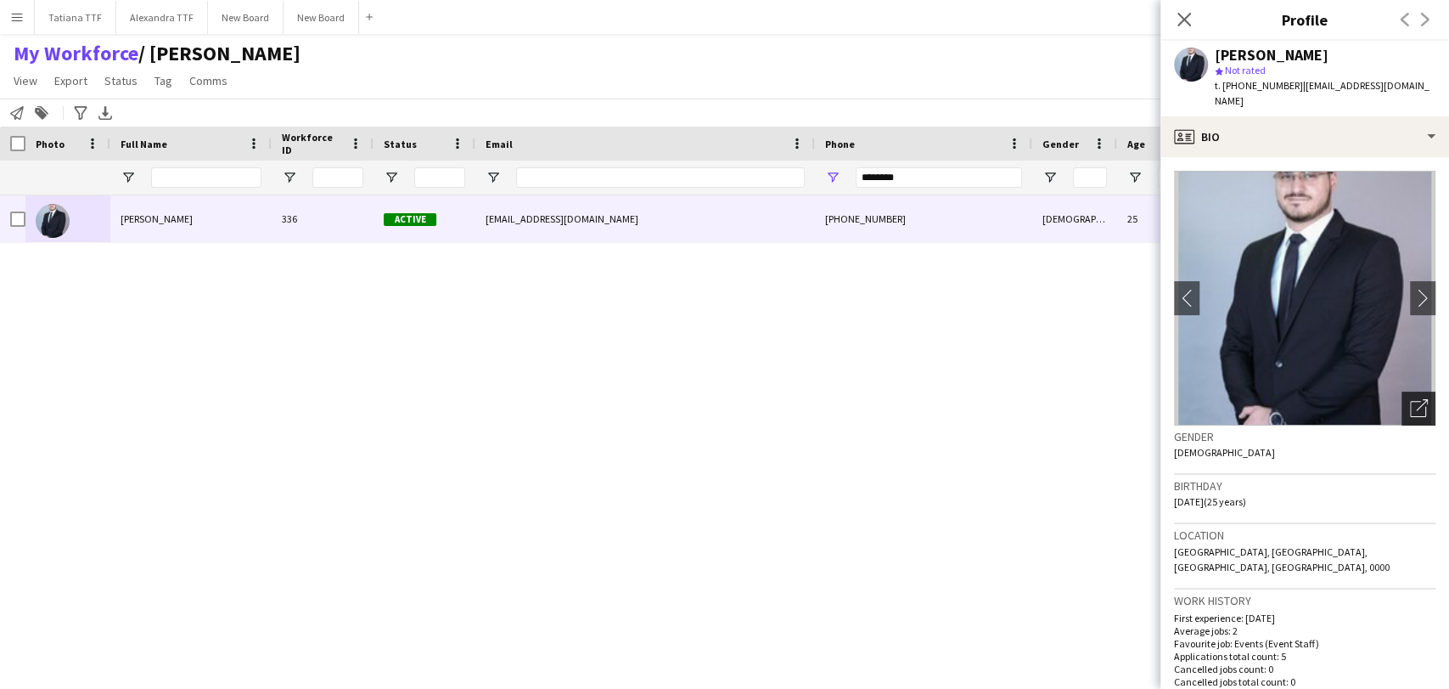
click at [1402, 391] on div "Open photos pop-in" at bounding box center [1419, 408] width 34 height 34
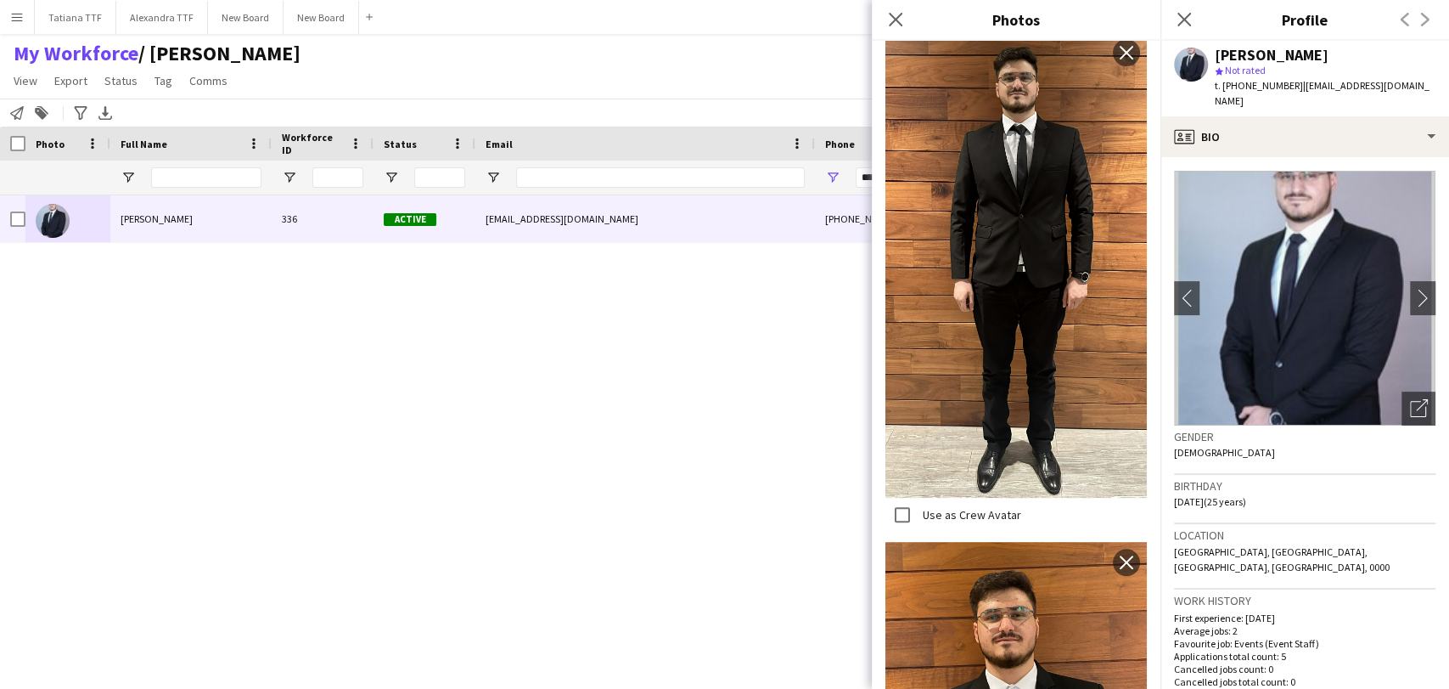
scroll to position [283, 0]
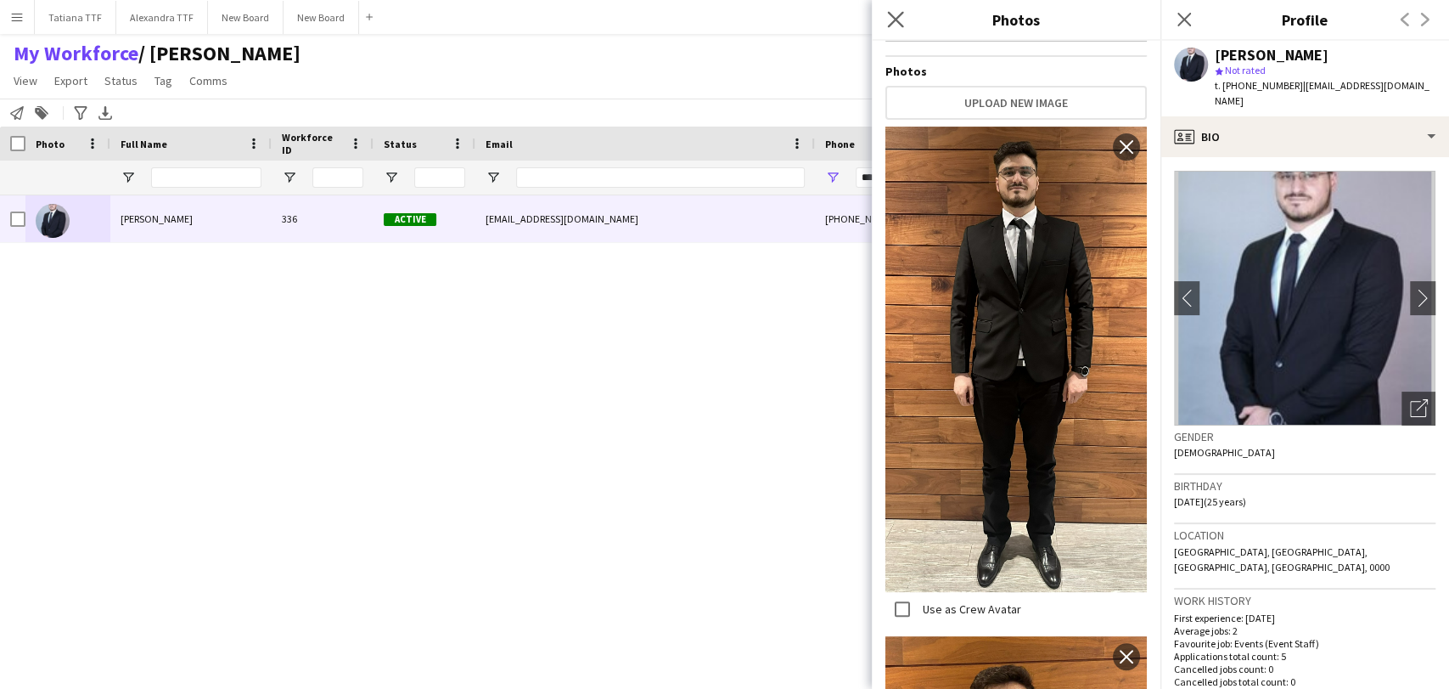
click at [887, 20] on icon "Close pop-in" at bounding box center [895, 19] width 16 height 16
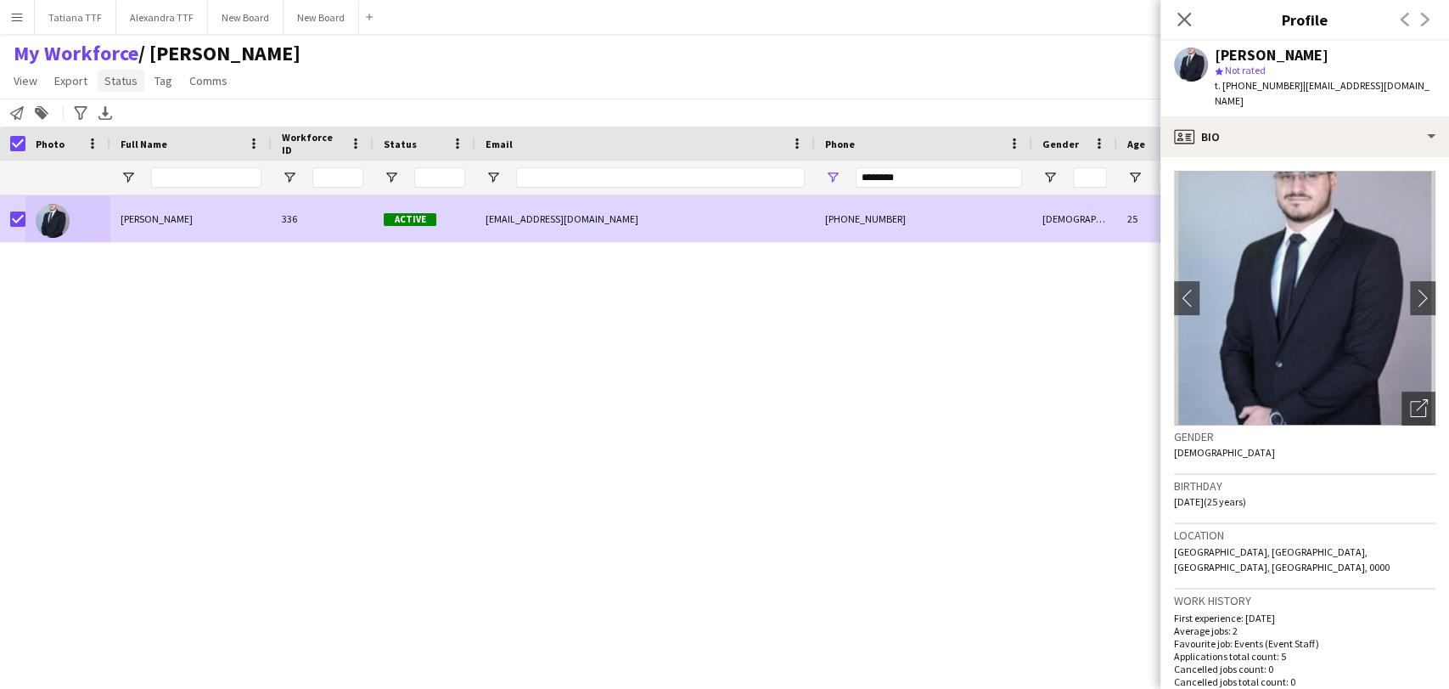
click at [121, 83] on span "Status" at bounding box center [120, 80] width 33 height 15
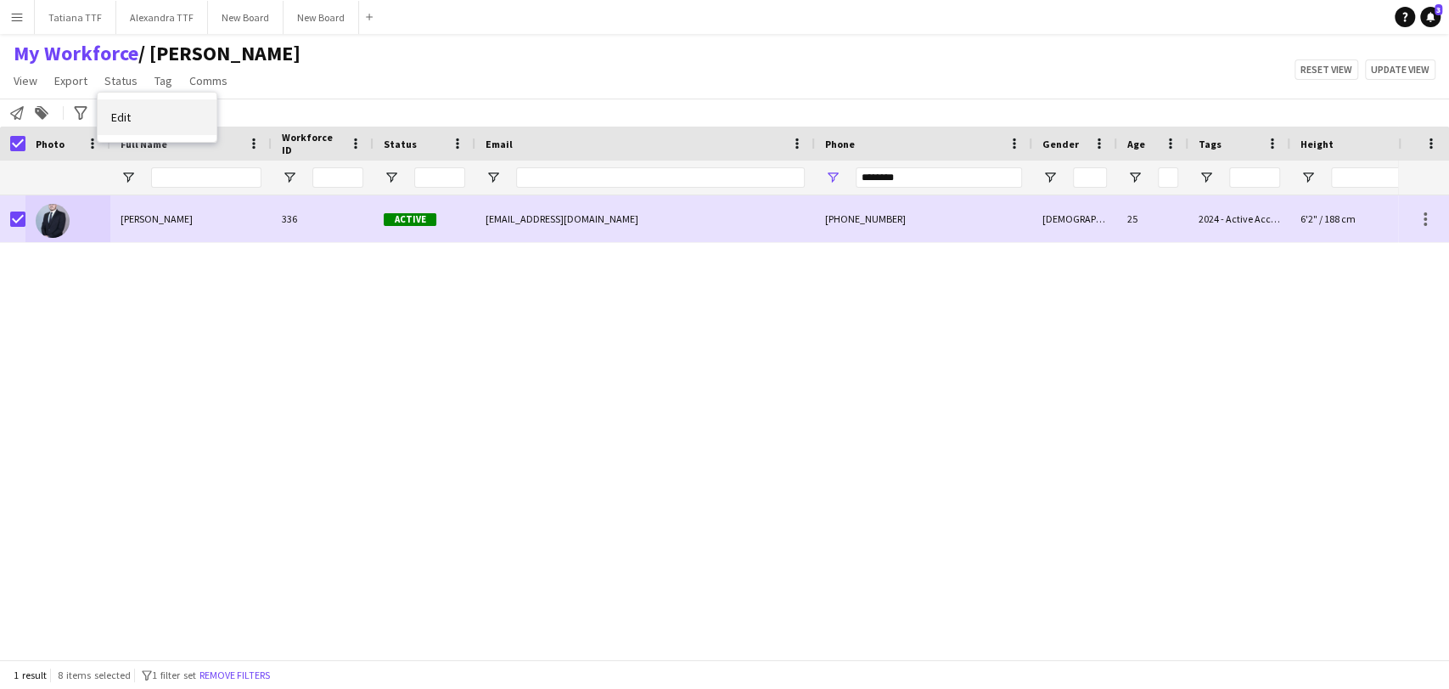
click at [139, 117] on link "Edit" at bounding box center [157, 117] width 119 height 36
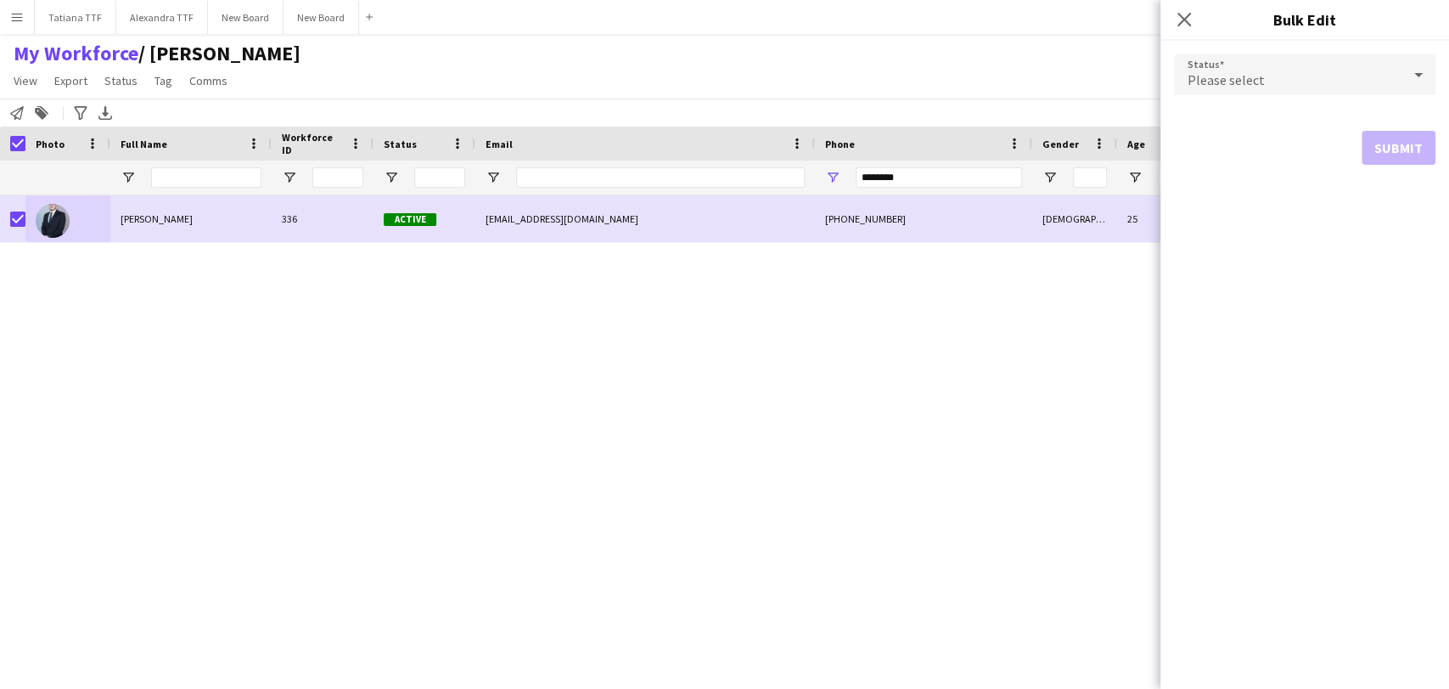
click at [1423, 76] on icon at bounding box center [1418, 75] width 20 height 34
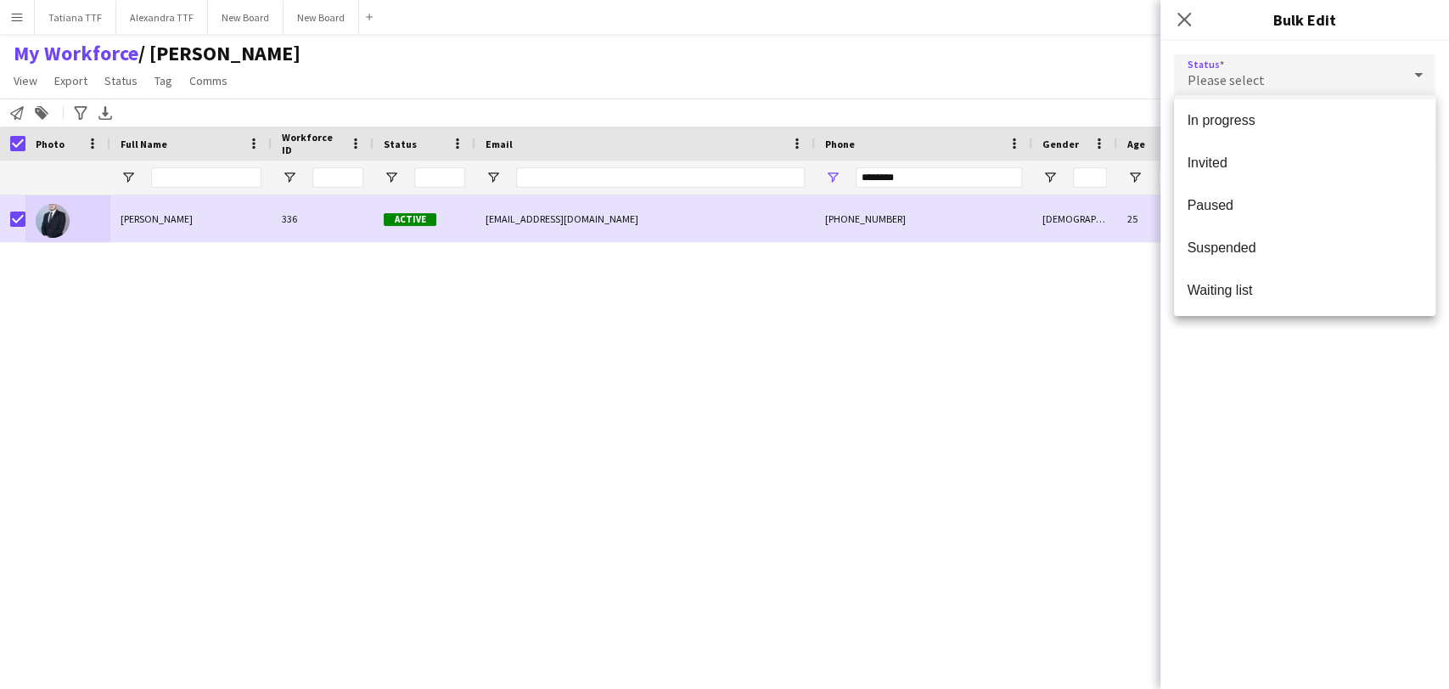
scroll to position [174, 0]
click at [1282, 249] on span "Suspended" at bounding box center [1305, 246] width 234 height 16
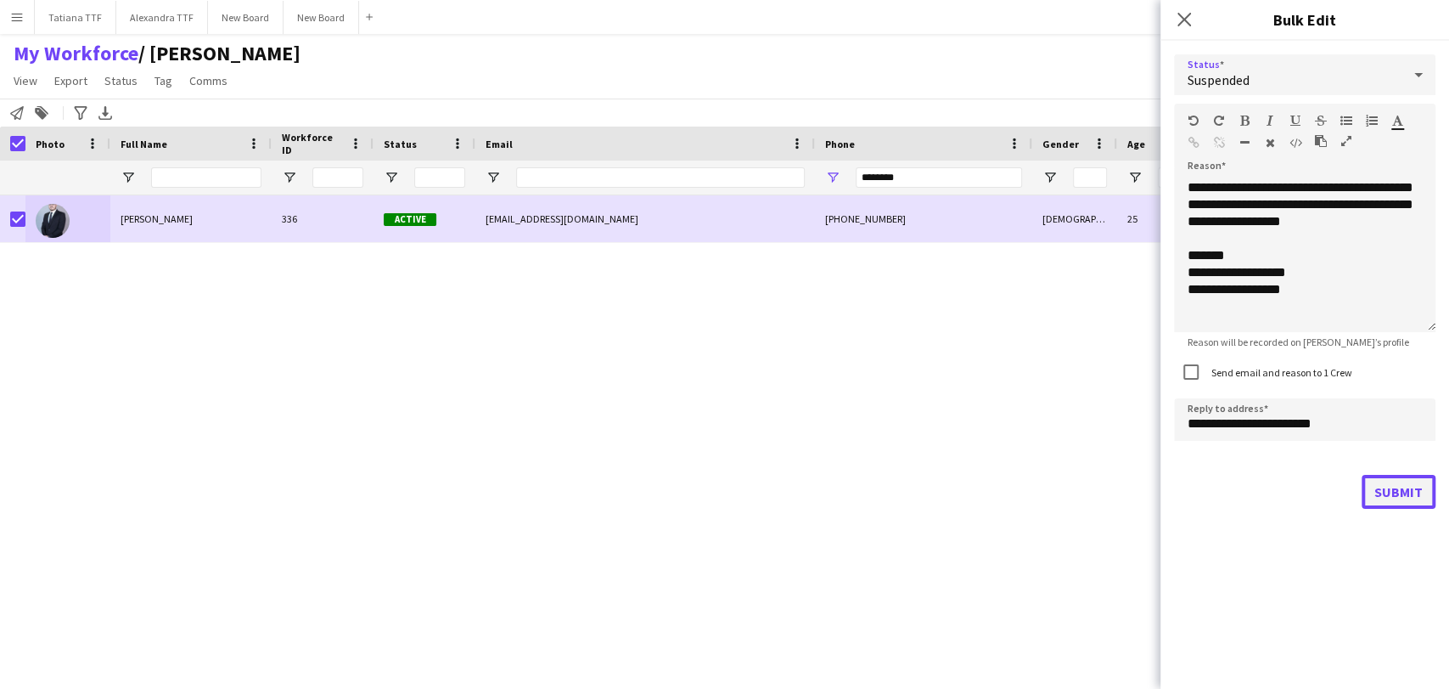
click at [1399, 492] on button "Submit" at bounding box center [1399, 492] width 74 height 34
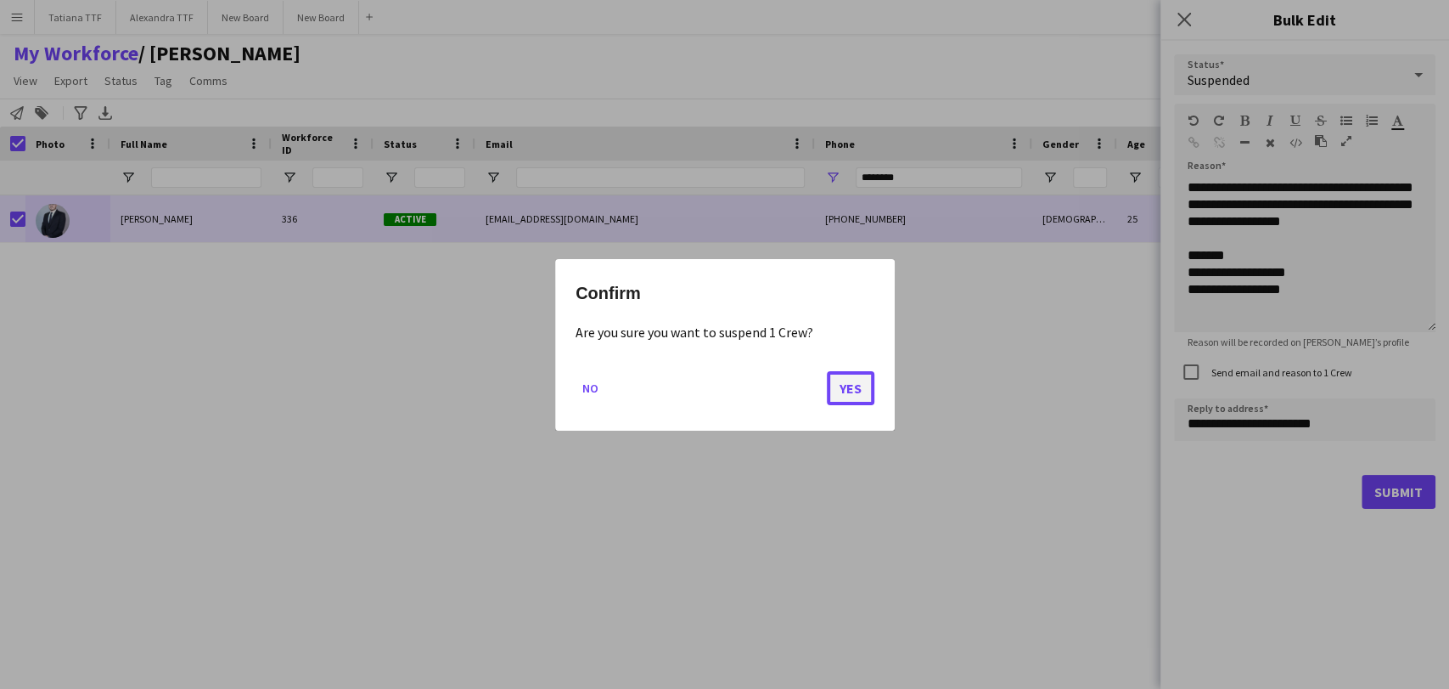
click at [849, 379] on button "Yes" at bounding box center [851, 387] width 48 height 34
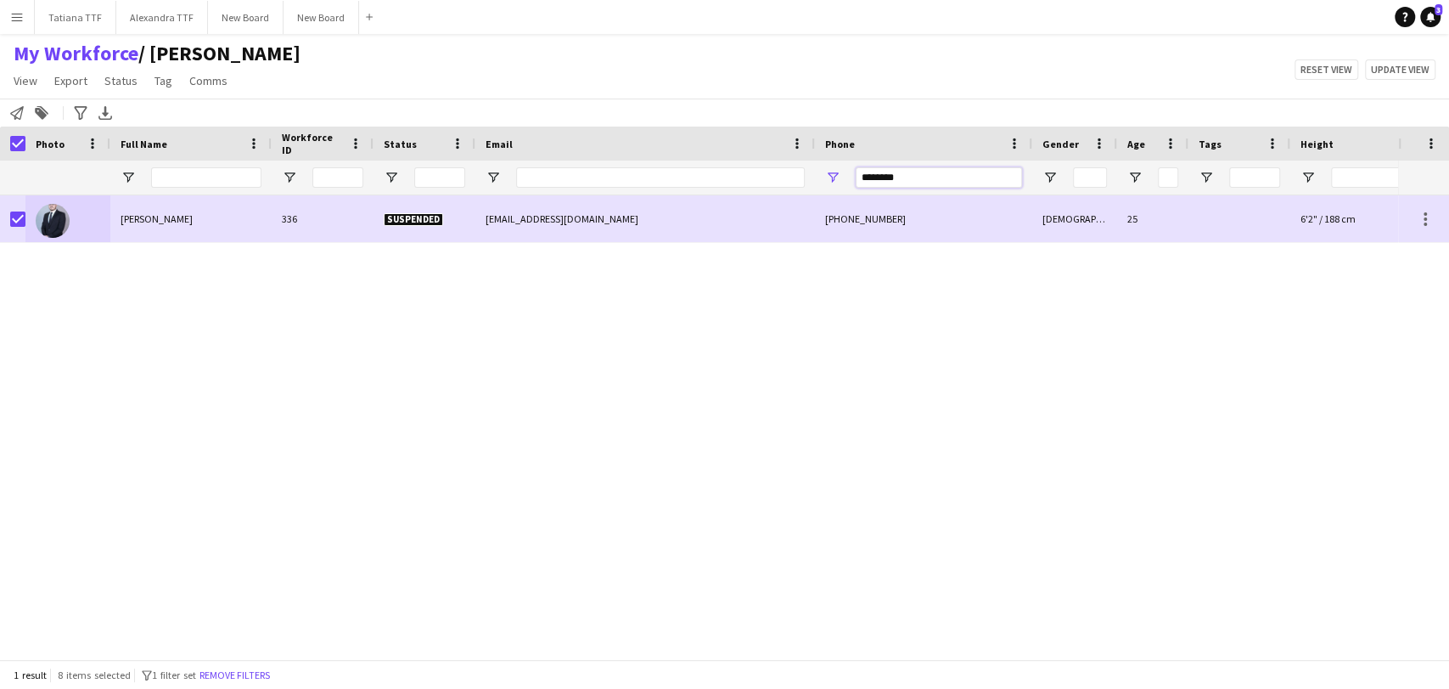
drag, startPoint x: 930, startPoint y: 176, endPoint x: 791, endPoint y: 183, distance: 139.4
click at [792, 183] on div "********" at bounding box center [900, 177] width 1800 height 34
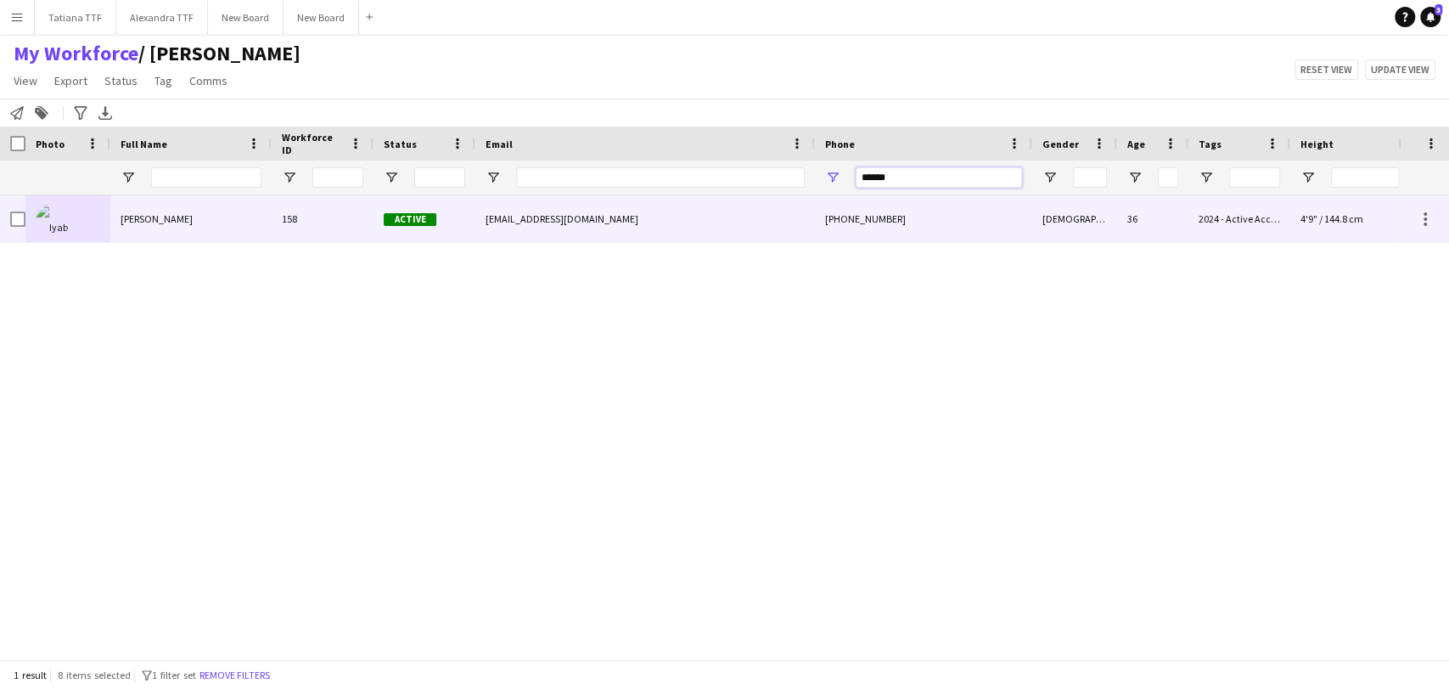
type input "******"
click at [41, 208] on img at bounding box center [53, 221] width 34 height 34
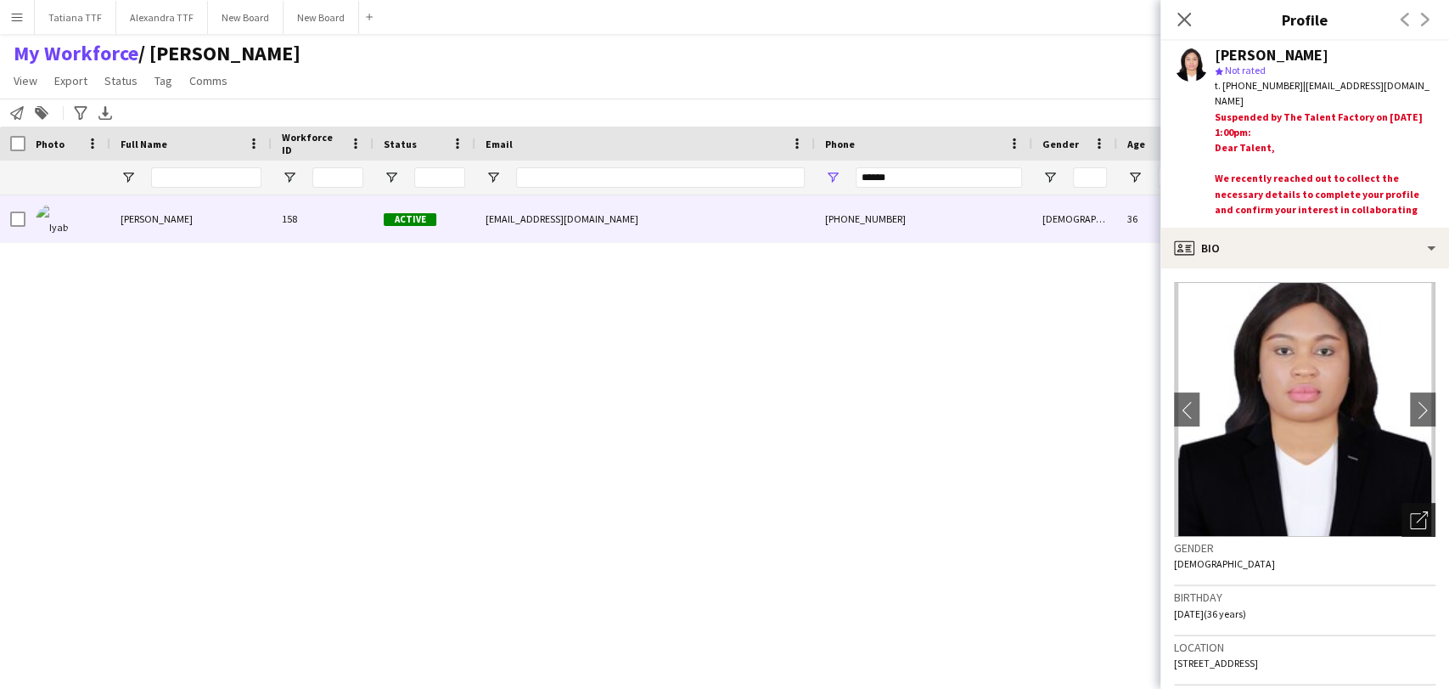
click at [1410, 522] on icon "Open photos pop-in" at bounding box center [1419, 520] width 18 height 18
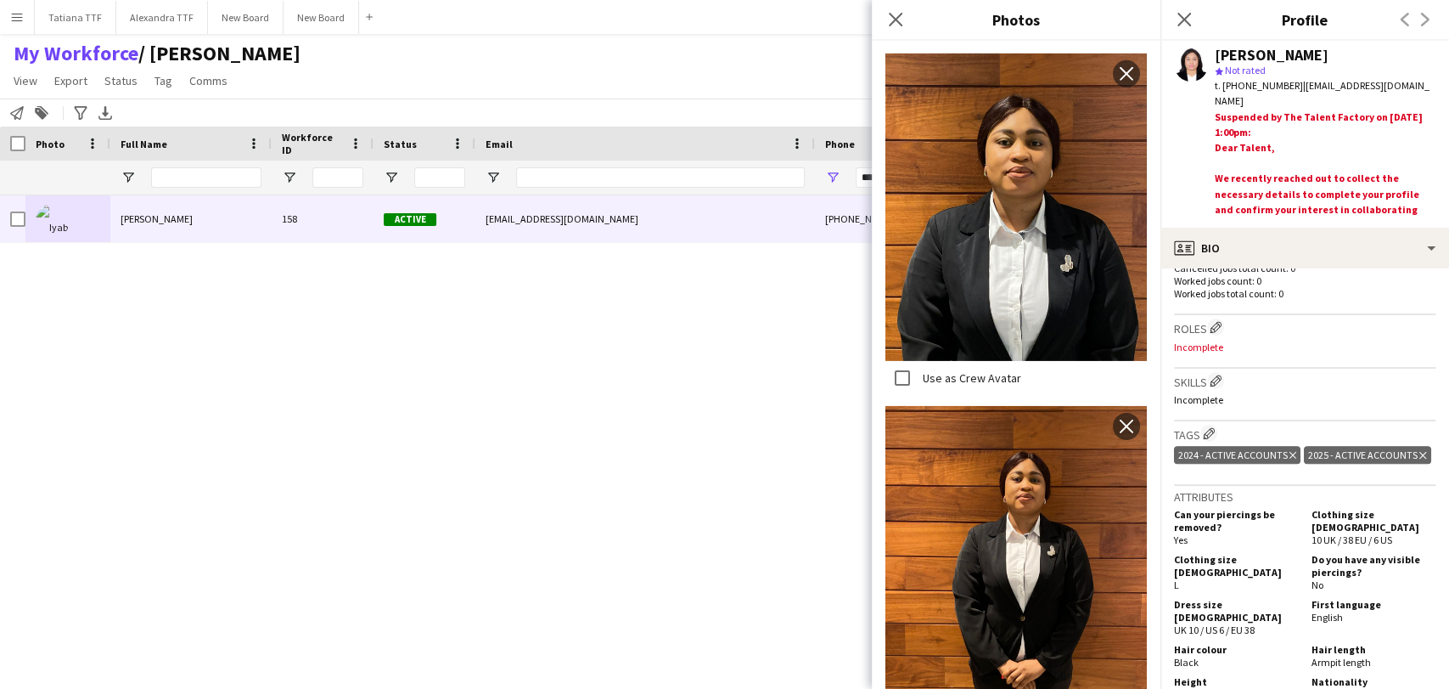
scroll to position [3634, 0]
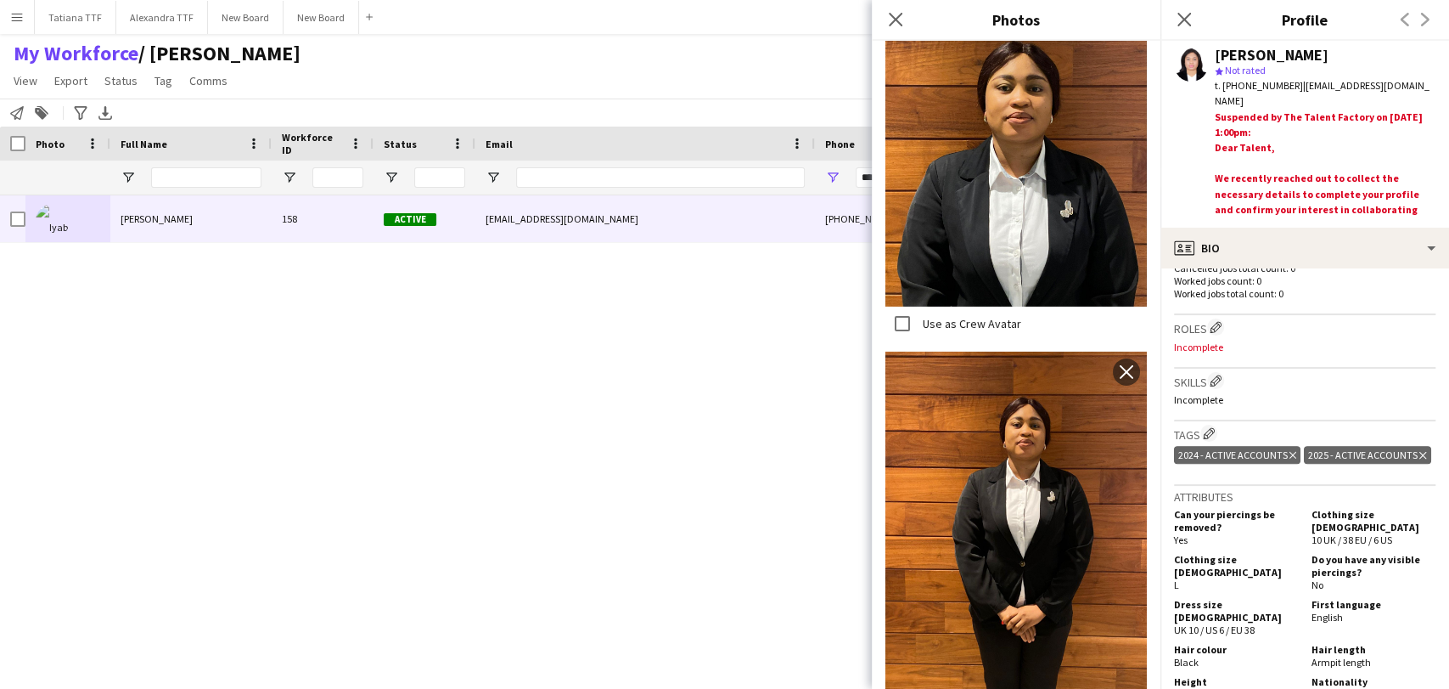
drag, startPoint x: 887, startPoint y: 20, endPoint x: 903, endPoint y: 21, distance: 16.2
click at [890, 20] on app-icon "Close pop-in" at bounding box center [895, 19] width 20 height 20
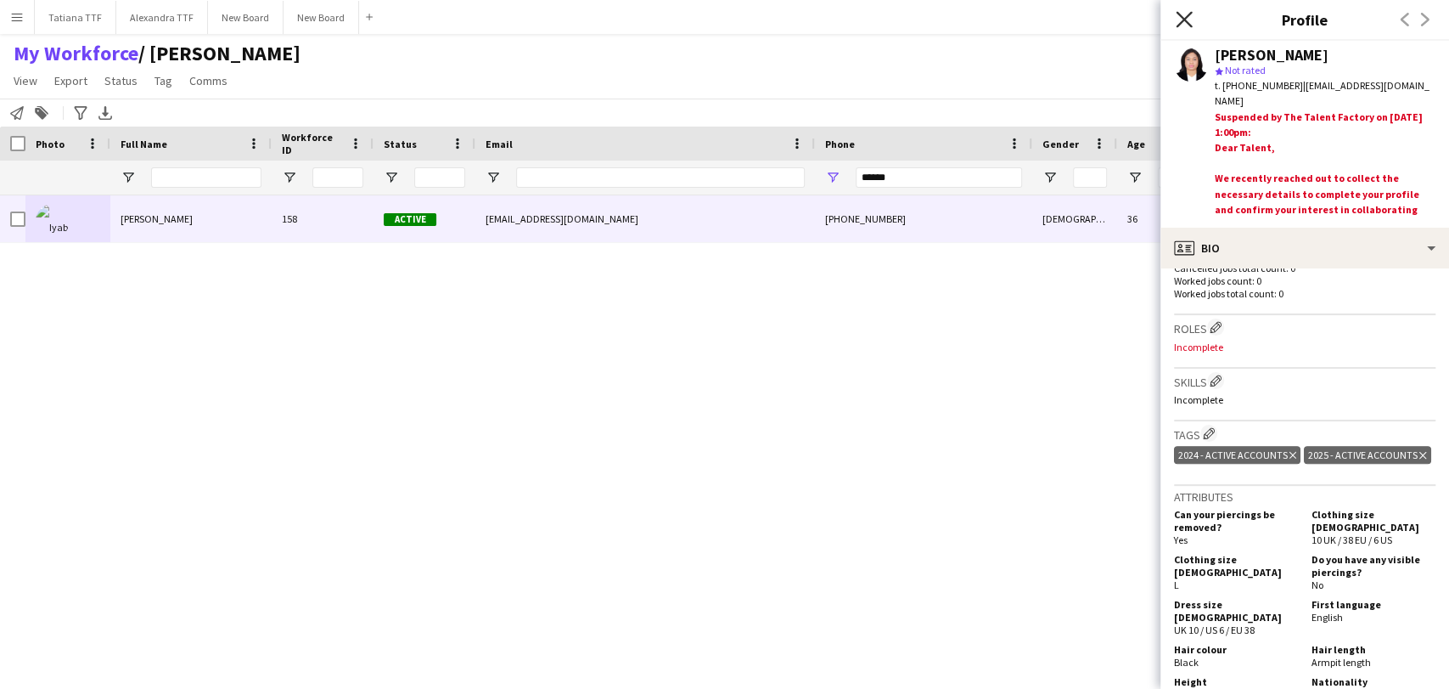
click at [1179, 25] on icon at bounding box center [1184, 19] width 16 height 16
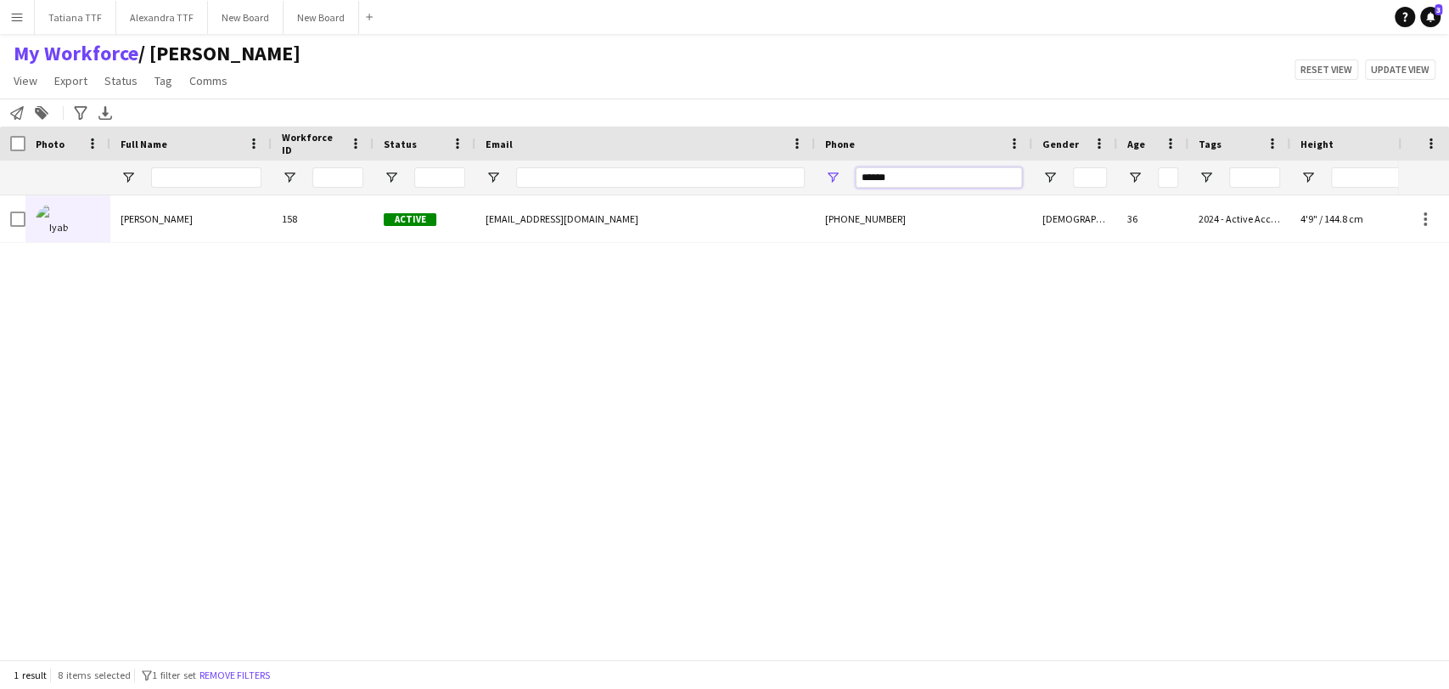
drag, startPoint x: 875, startPoint y: 173, endPoint x: 754, endPoint y: 179, distance: 121.5
click at [756, 178] on div "******" at bounding box center [900, 177] width 1800 height 34
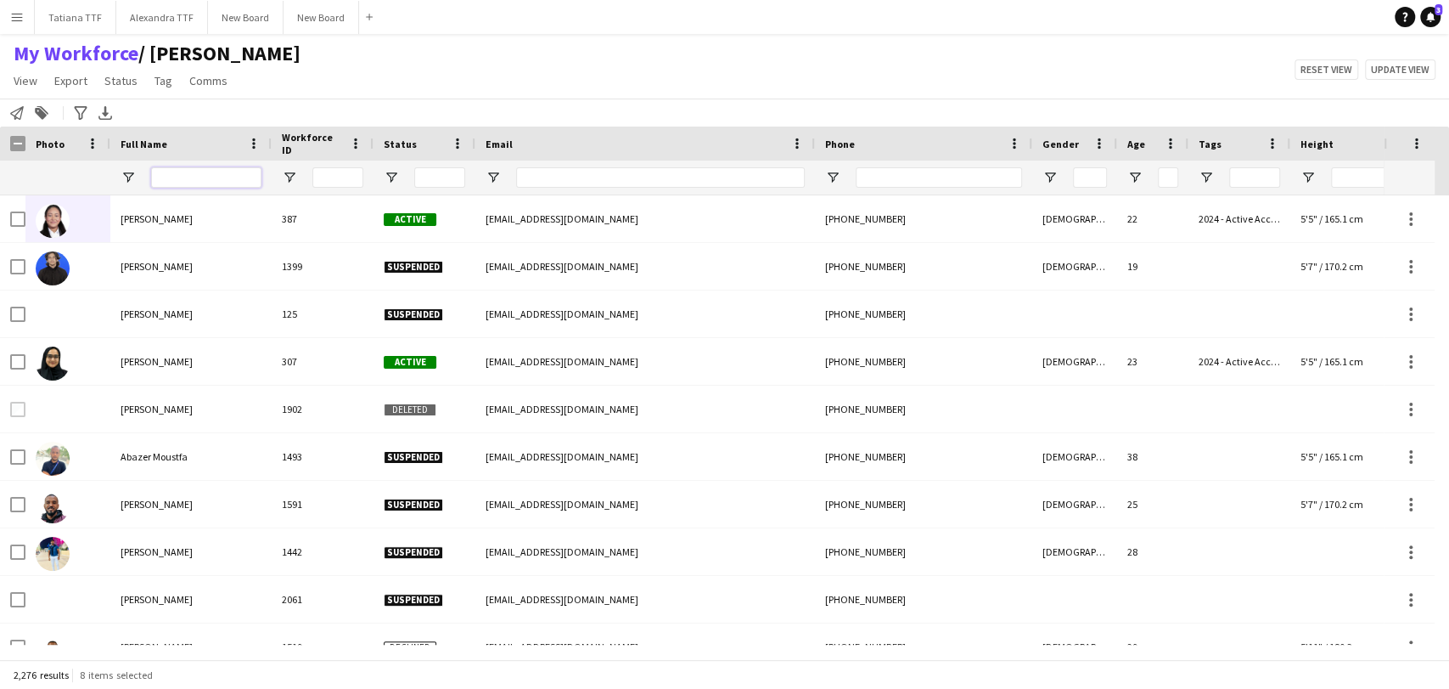
click at [196, 177] on input "Full Name Filter Input" at bounding box center [206, 177] width 110 height 20
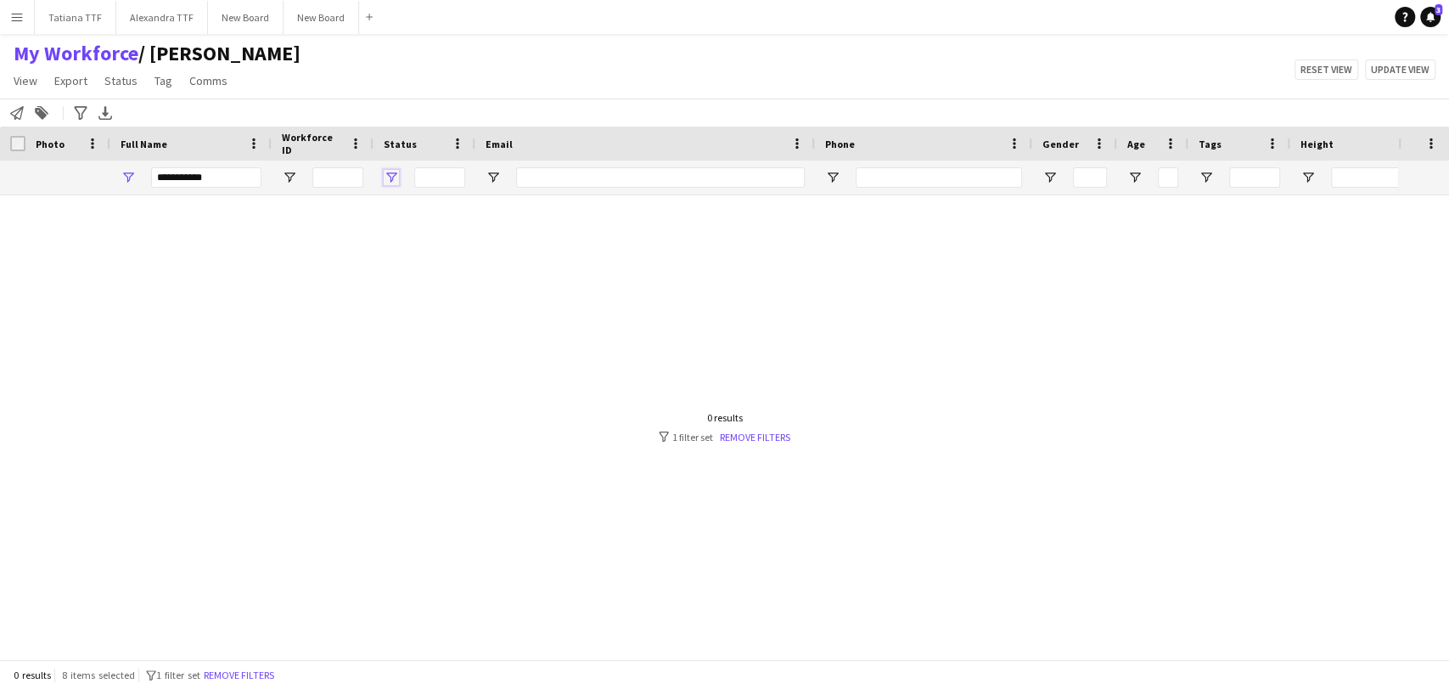
click at [386, 177] on span "Open Filter Menu" at bounding box center [391, 177] width 15 height 15
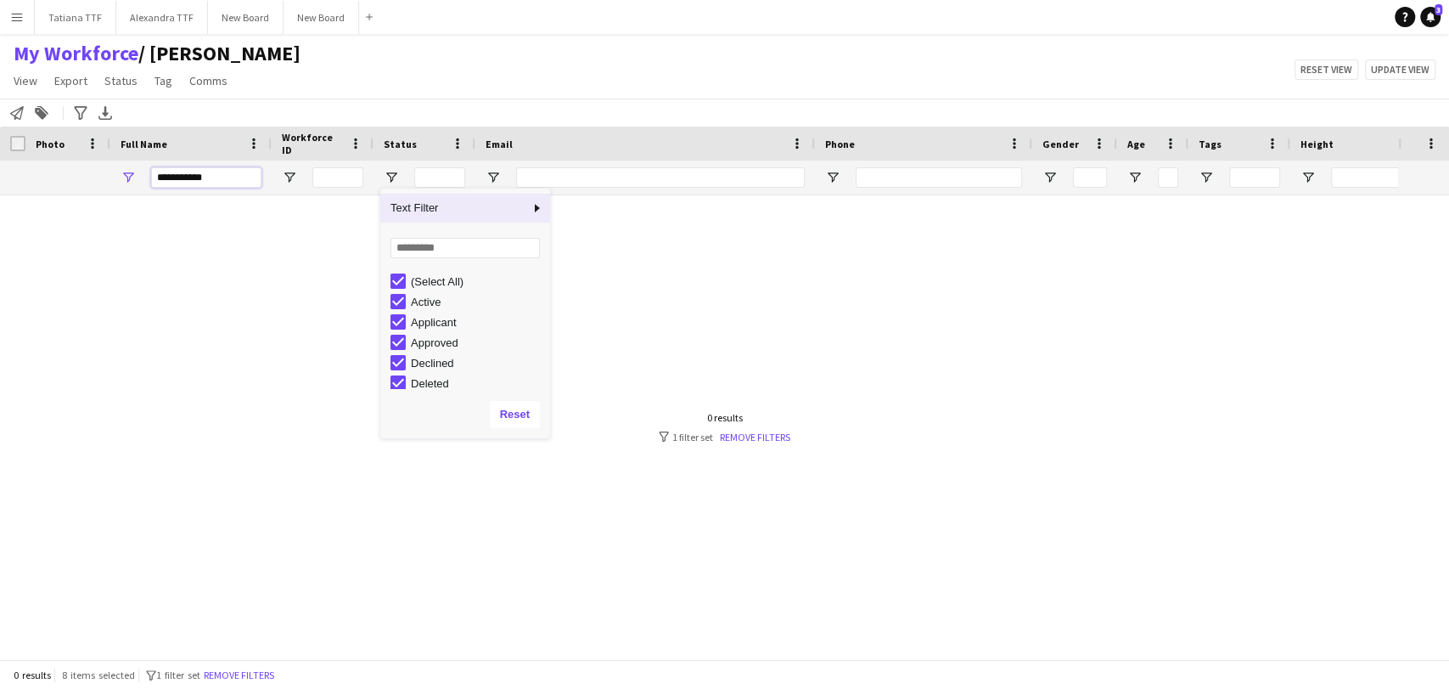
click at [238, 179] on input "**********" at bounding box center [206, 177] width 110 height 20
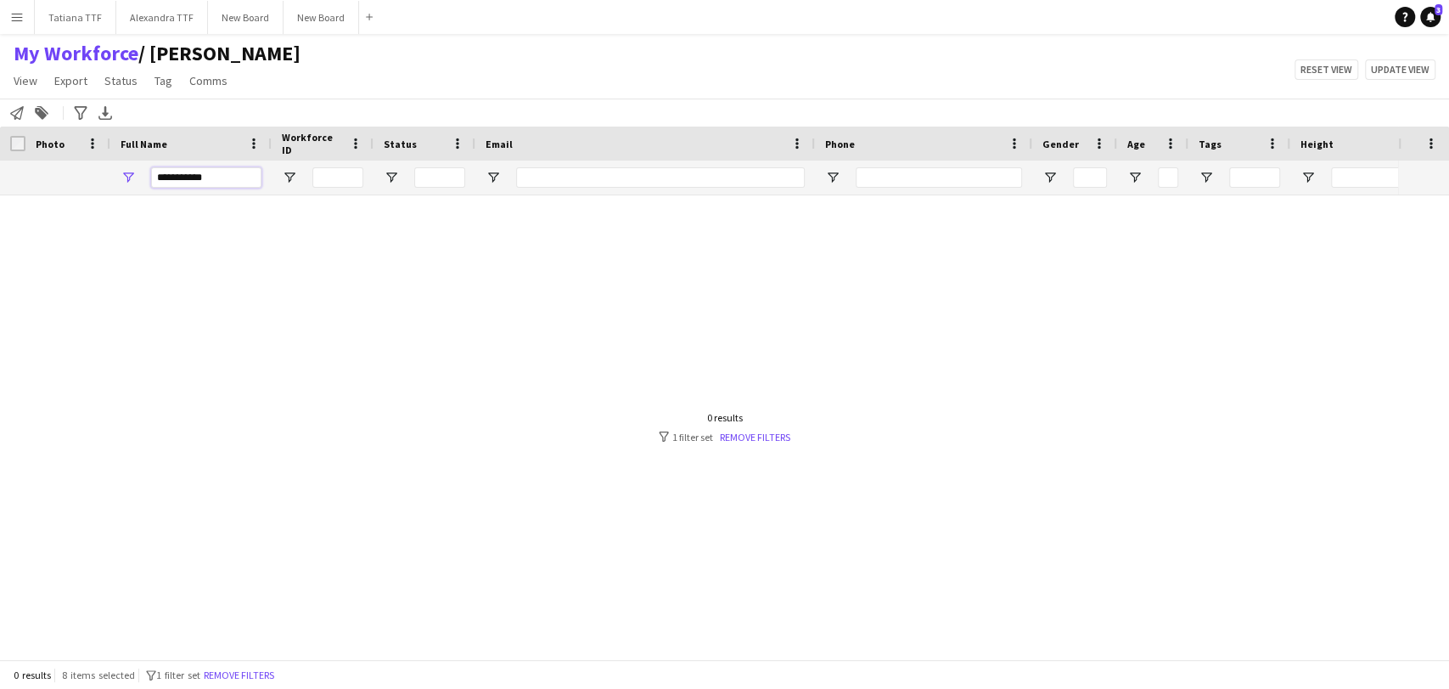
click at [170, 171] on input "**********" at bounding box center [206, 177] width 110 height 20
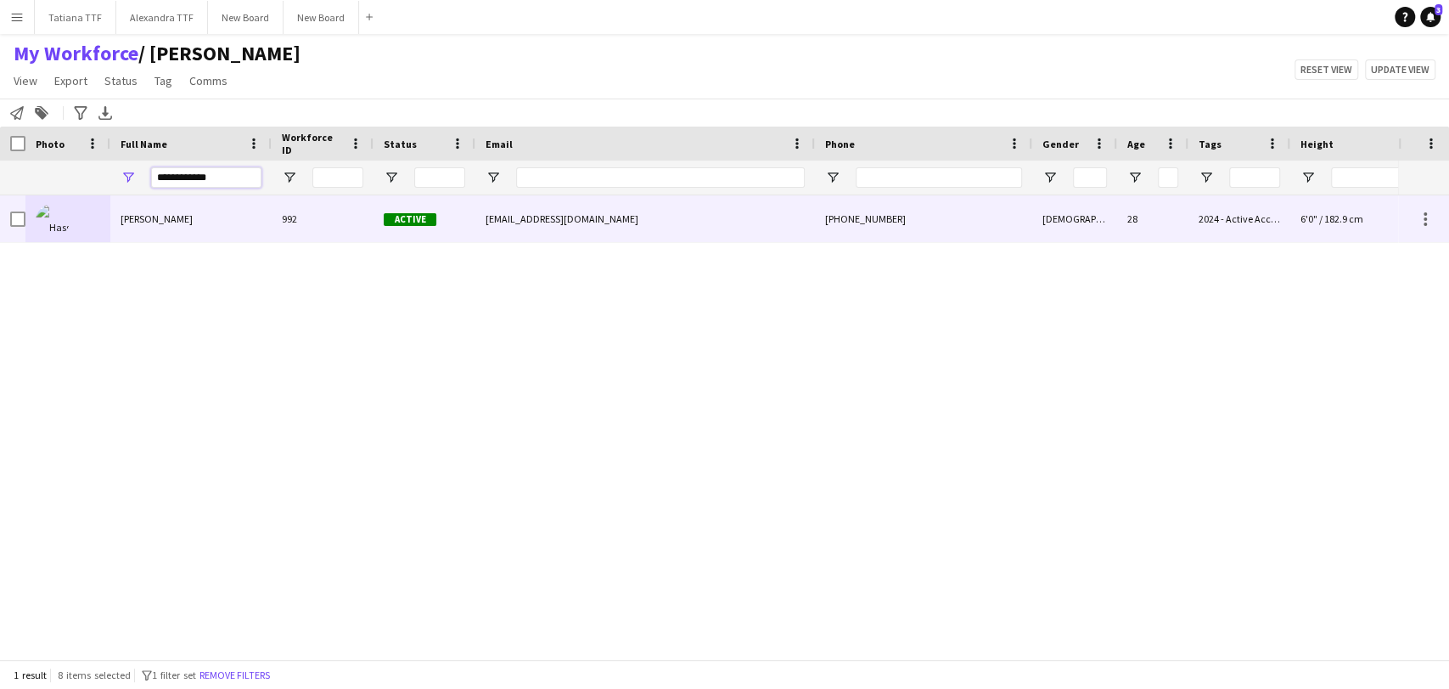
type input "**********"
click at [48, 210] on img at bounding box center [53, 221] width 34 height 34
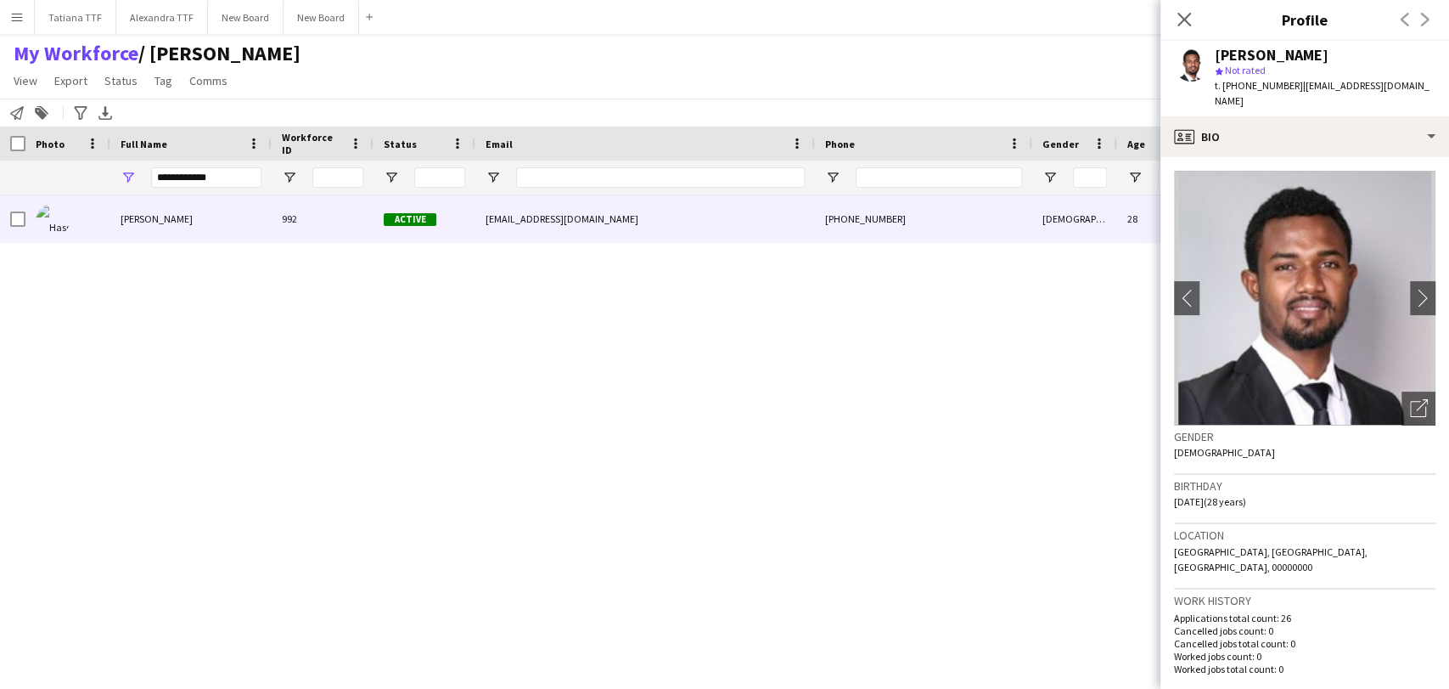
click at [1384, 404] on img at bounding box center [1304, 298] width 261 height 255
click at [1410, 412] on icon "Open photos pop-in" at bounding box center [1419, 408] width 18 height 18
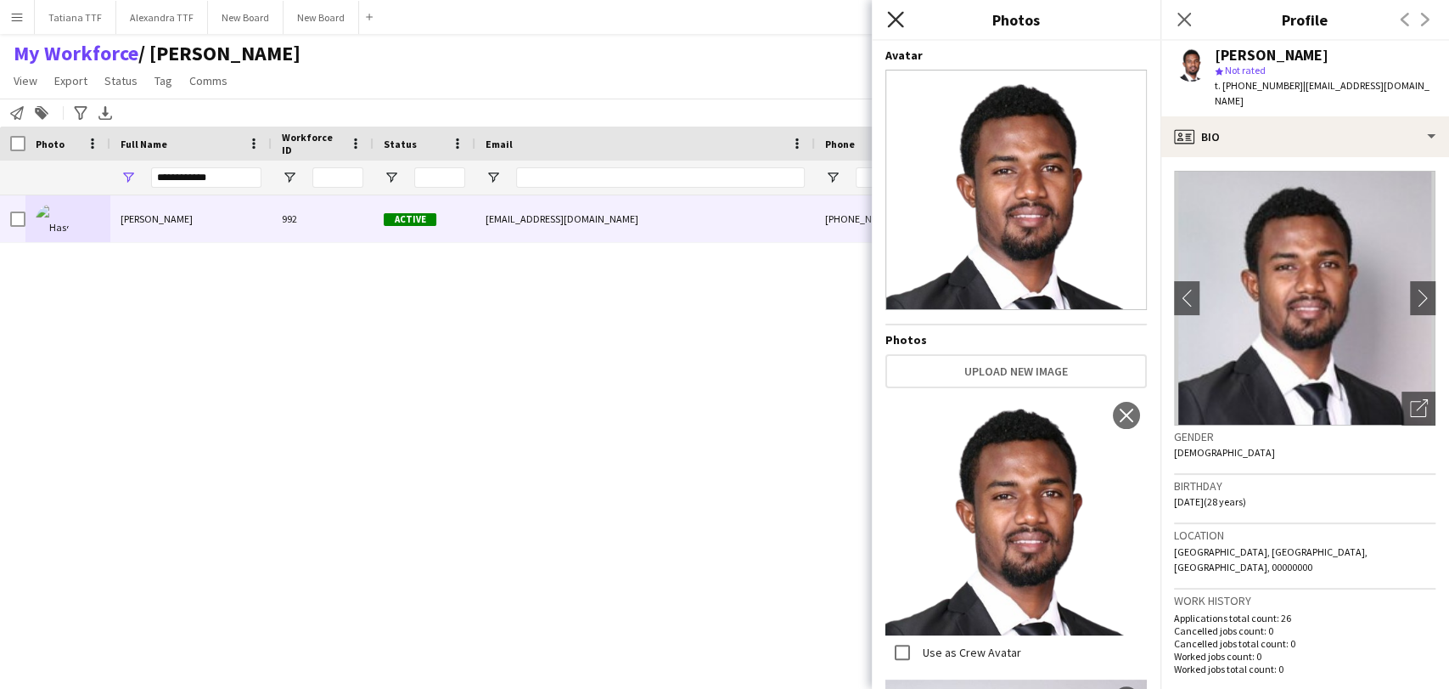
click at [892, 11] on icon "Close pop-in" at bounding box center [895, 19] width 16 height 16
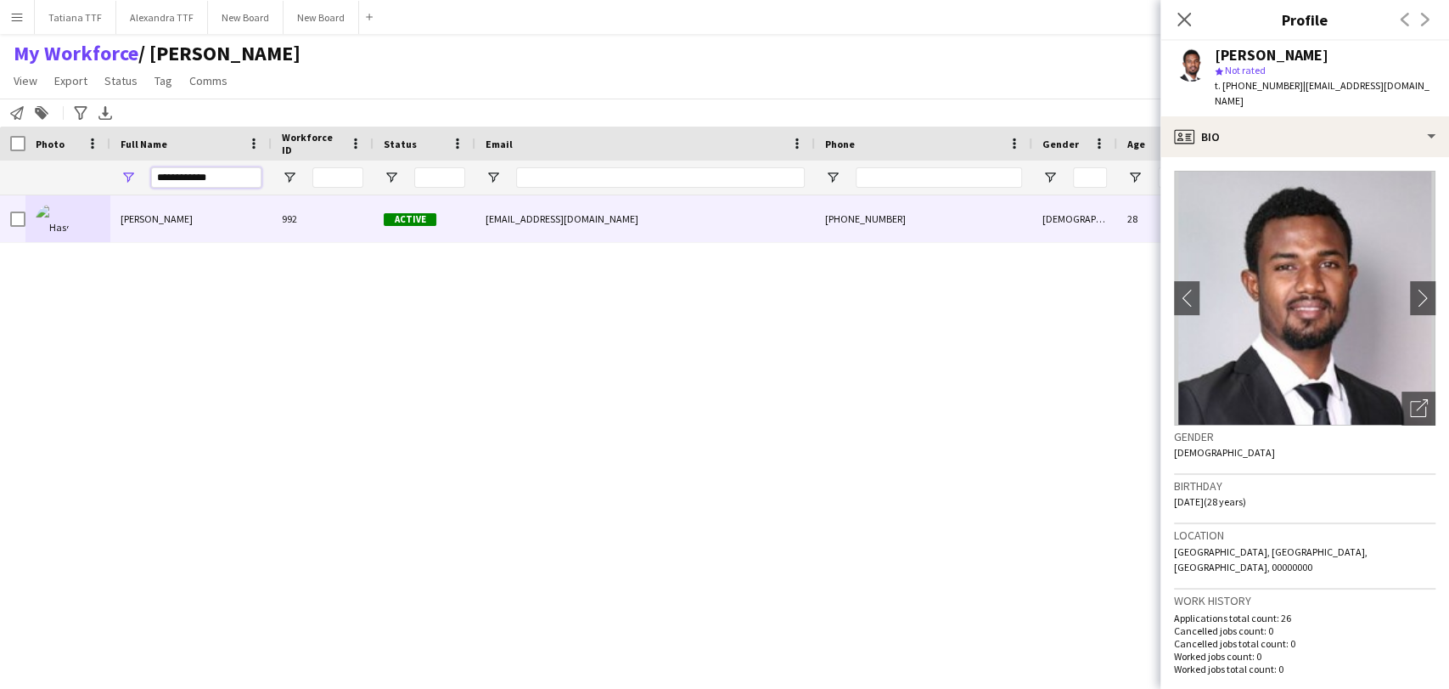
drag, startPoint x: 222, startPoint y: 178, endPoint x: 42, endPoint y: 171, distance: 181.0
click at [46, 171] on div "**********" at bounding box center [900, 177] width 1800 height 34
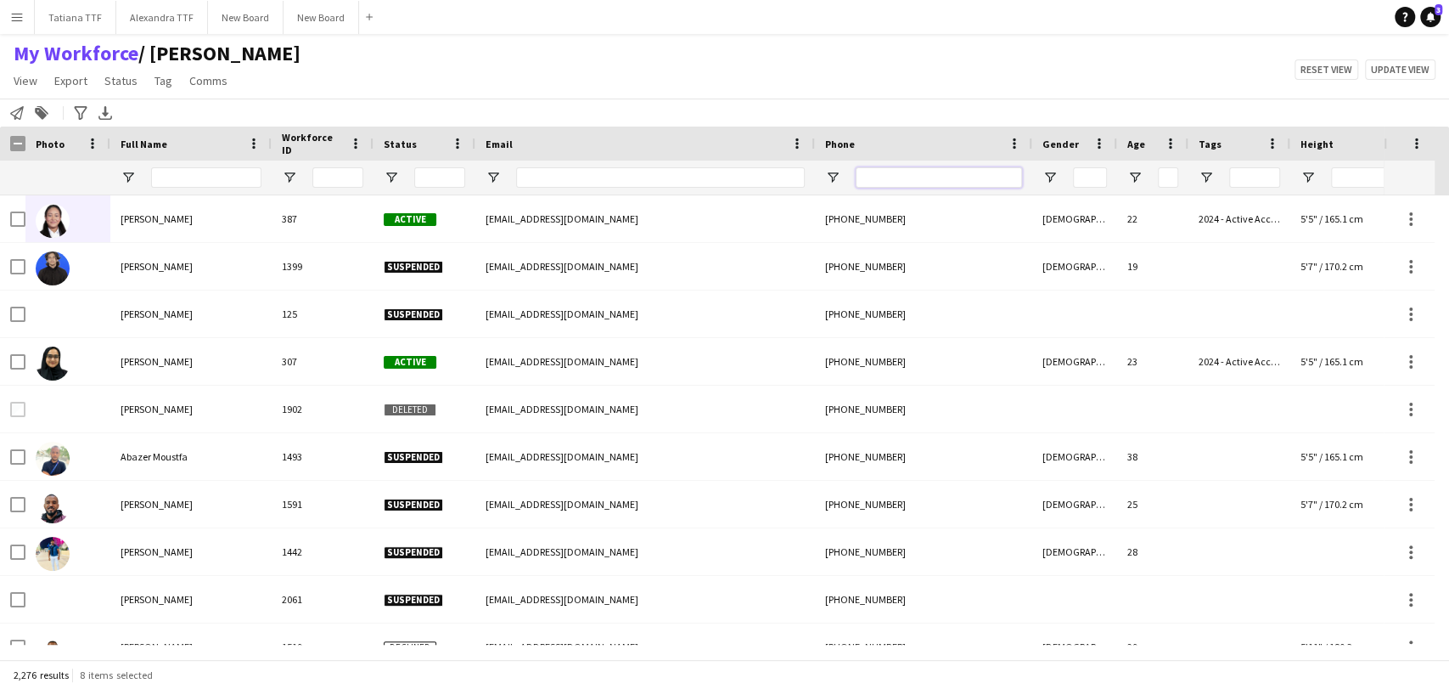
click at [893, 177] on input "Phone Filter Input" at bounding box center [939, 177] width 166 height 20
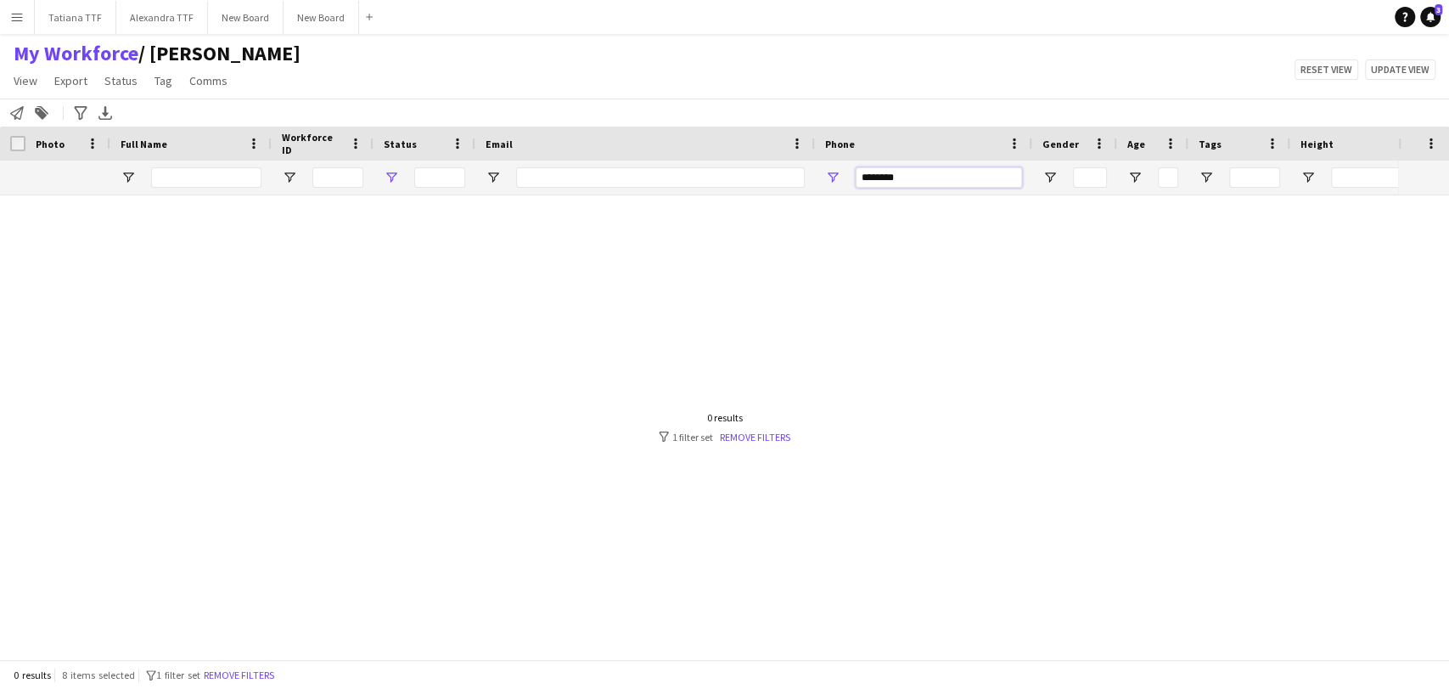
type input "********"
click at [395, 178] on span "Open Filter Menu" at bounding box center [391, 177] width 15 height 15
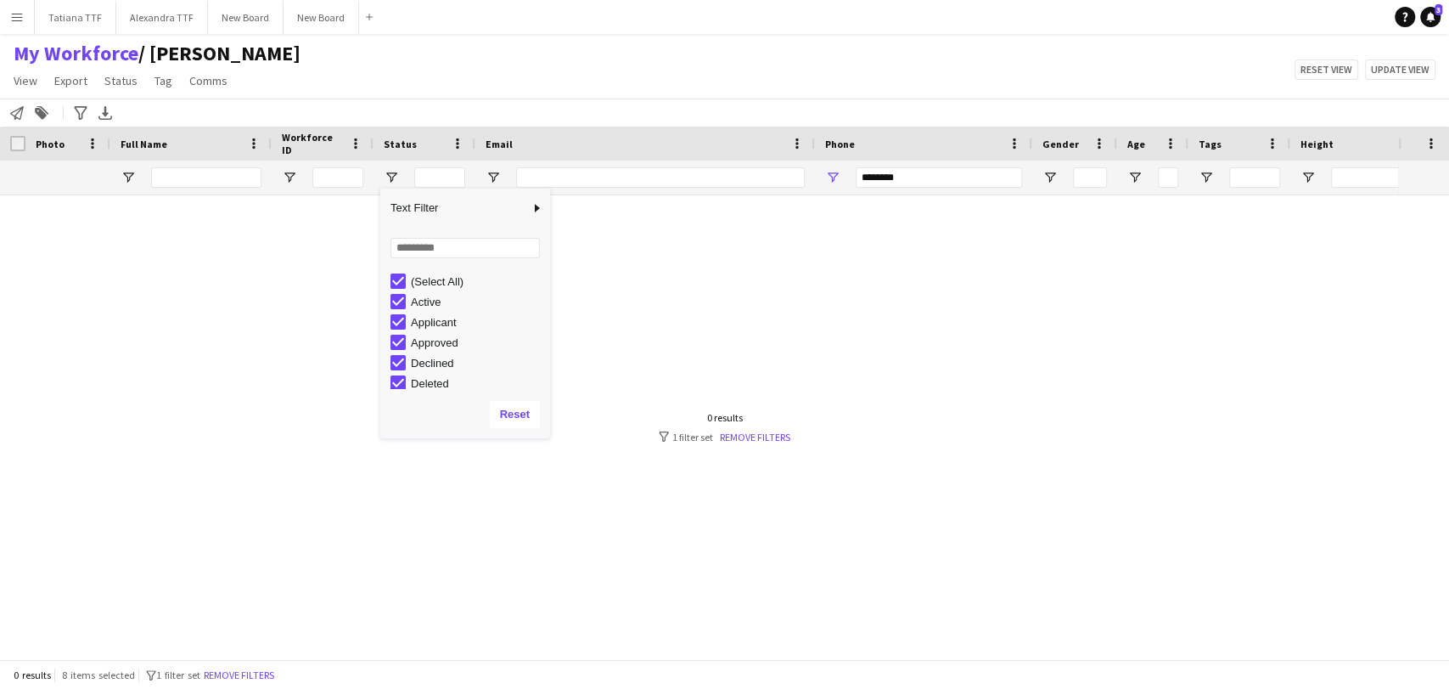
scroll to position [107, 0]
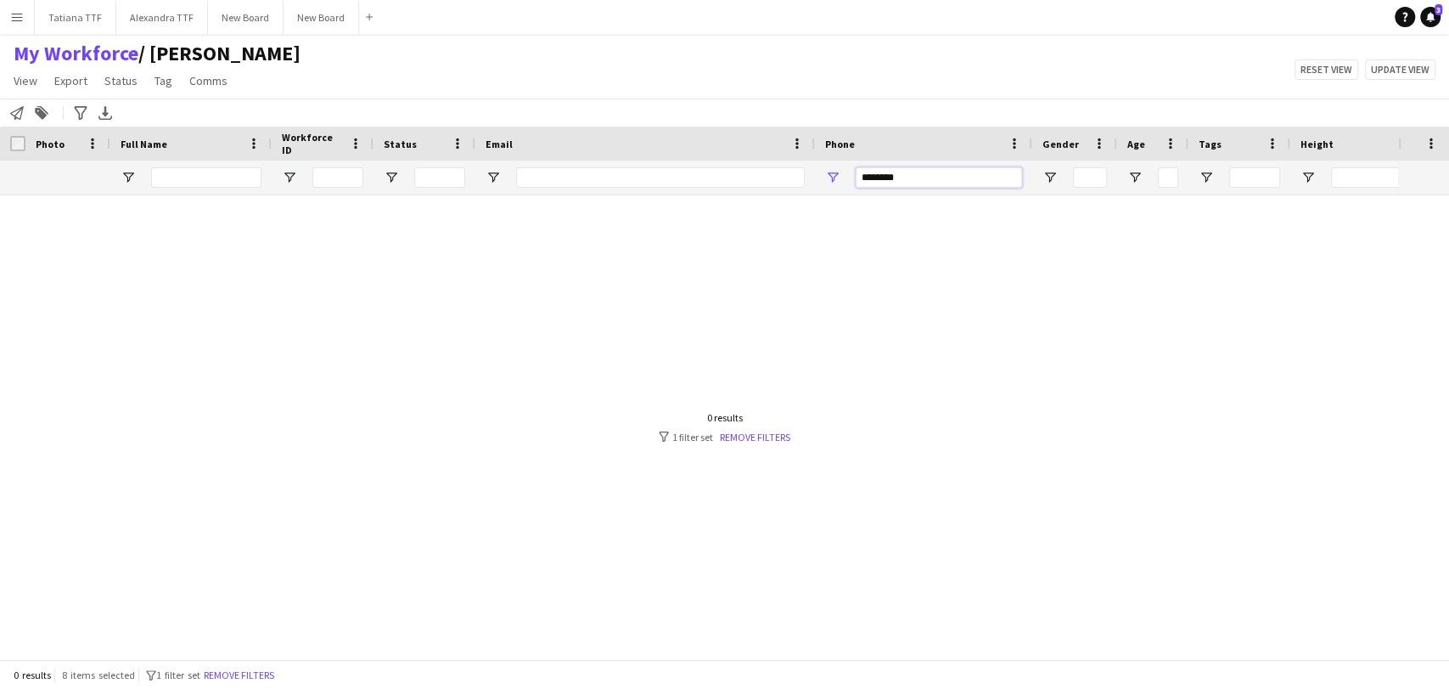
drag, startPoint x: 913, startPoint y: 178, endPoint x: 801, endPoint y: 164, distance: 113.0
click at [800, 172] on div "********" at bounding box center [900, 177] width 1800 height 34
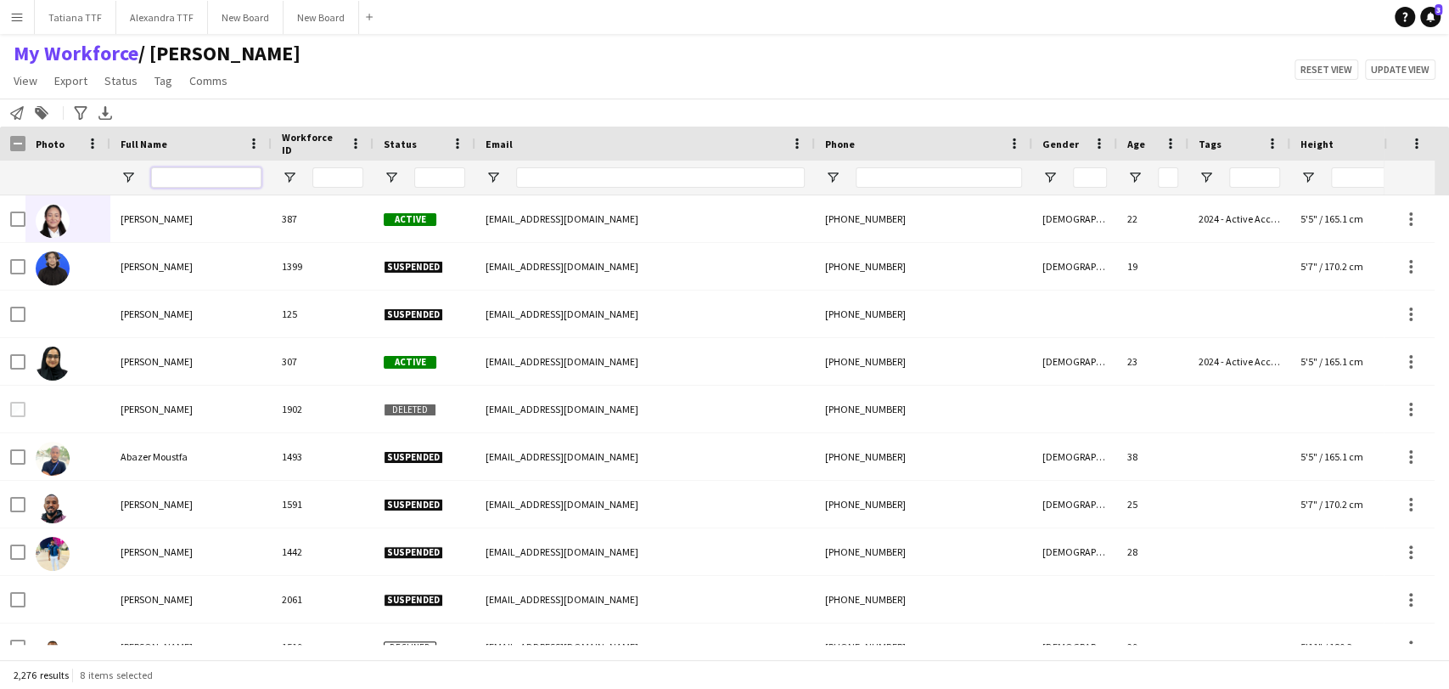
click at [229, 172] on input "Full Name Filter Input" at bounding box center [206, 177] width 110 height 20
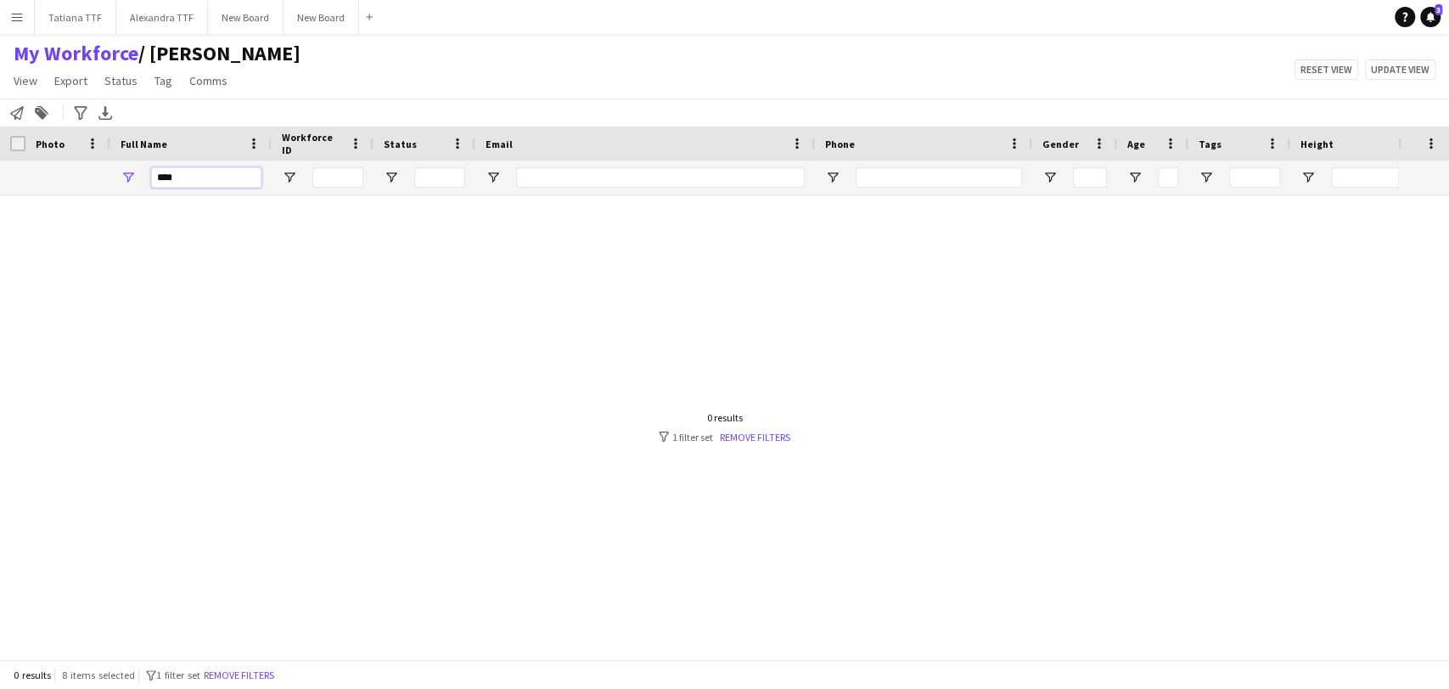
type input "****"
click at [769, 428] on div "0 results filter-1 1 filter set Remove filters" at bounding box center [725, 427] width 132 height 32
click at [767, 433] on link "Remove filters" at bounding box center [755, 436] width 70 height 13
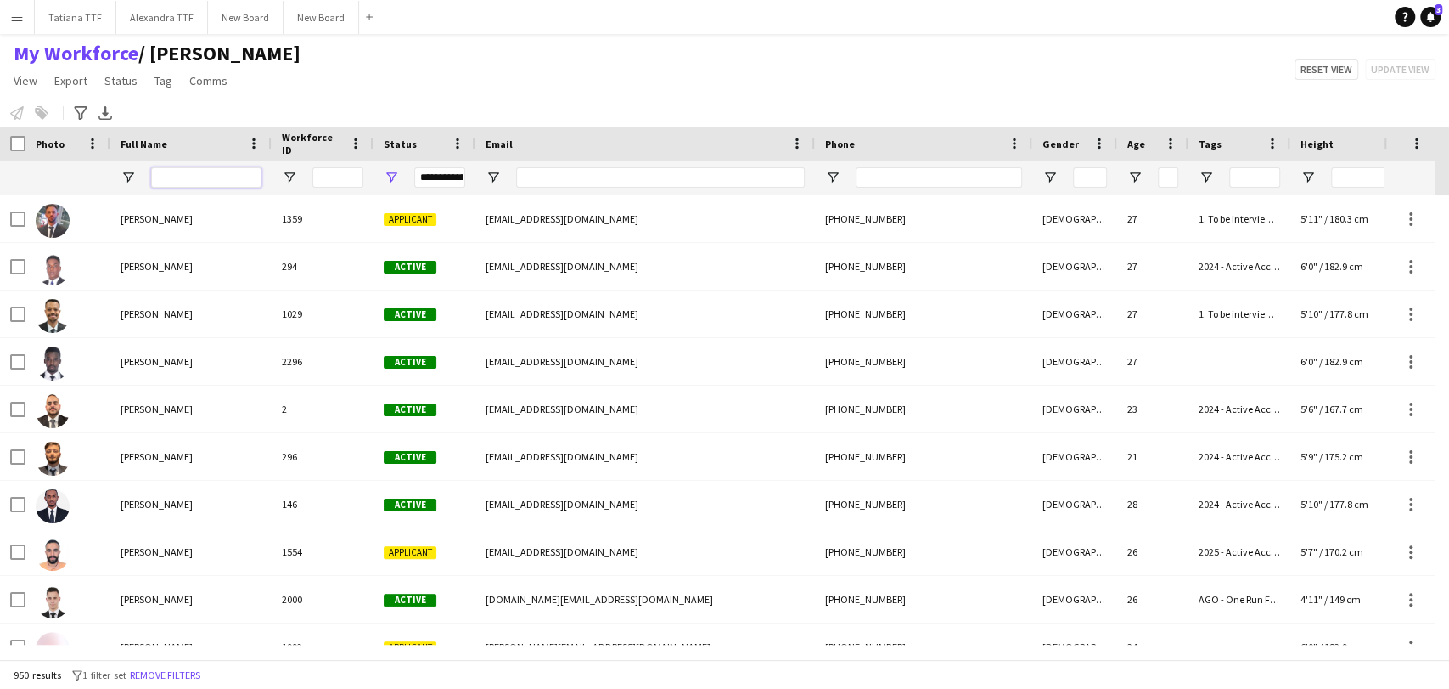
click at [195, 171] on input "Full Name Filter Input" at bounding box center [206, 177] width 110 height 20
click at [394, 178] on span "Open Filter Menu" at bounding box center [391, 177] width 15 height 15
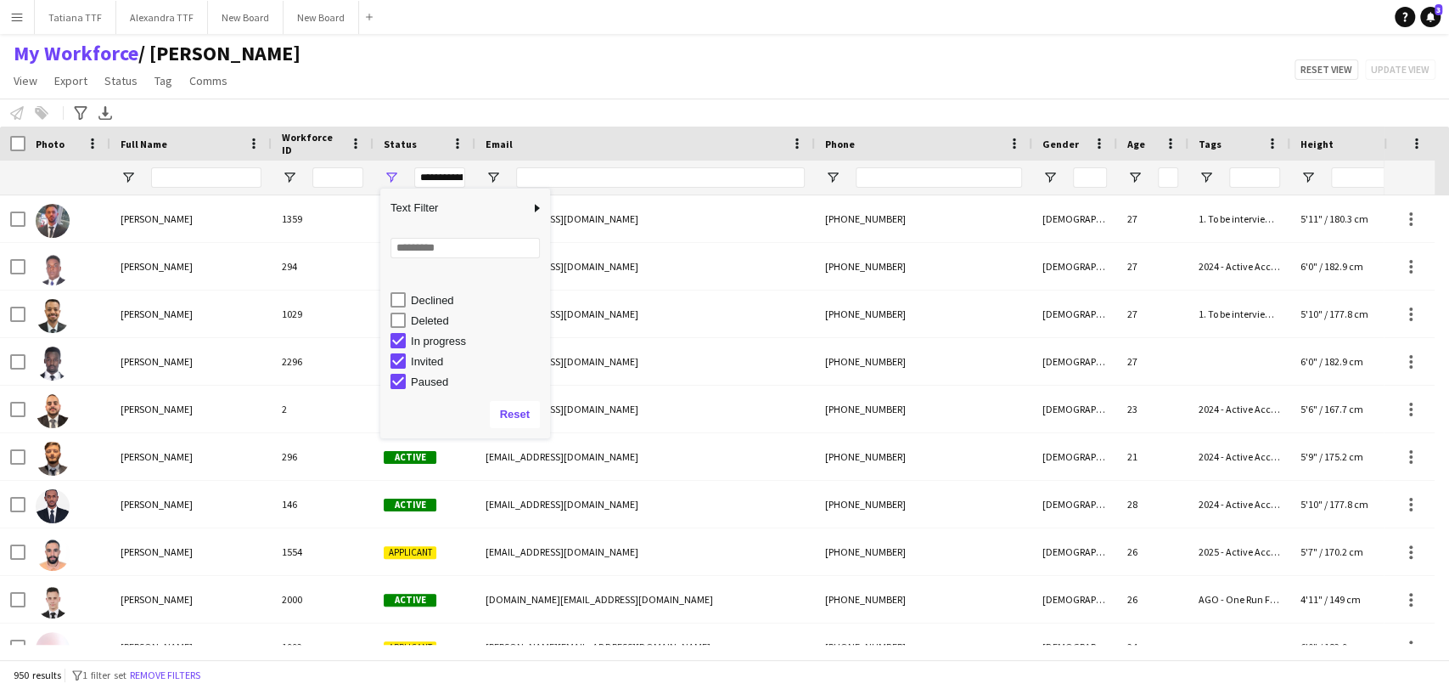
scroll to position [94, 0]
click at [916, 165] on div at bounding box center [939, 177] width 166 height 34
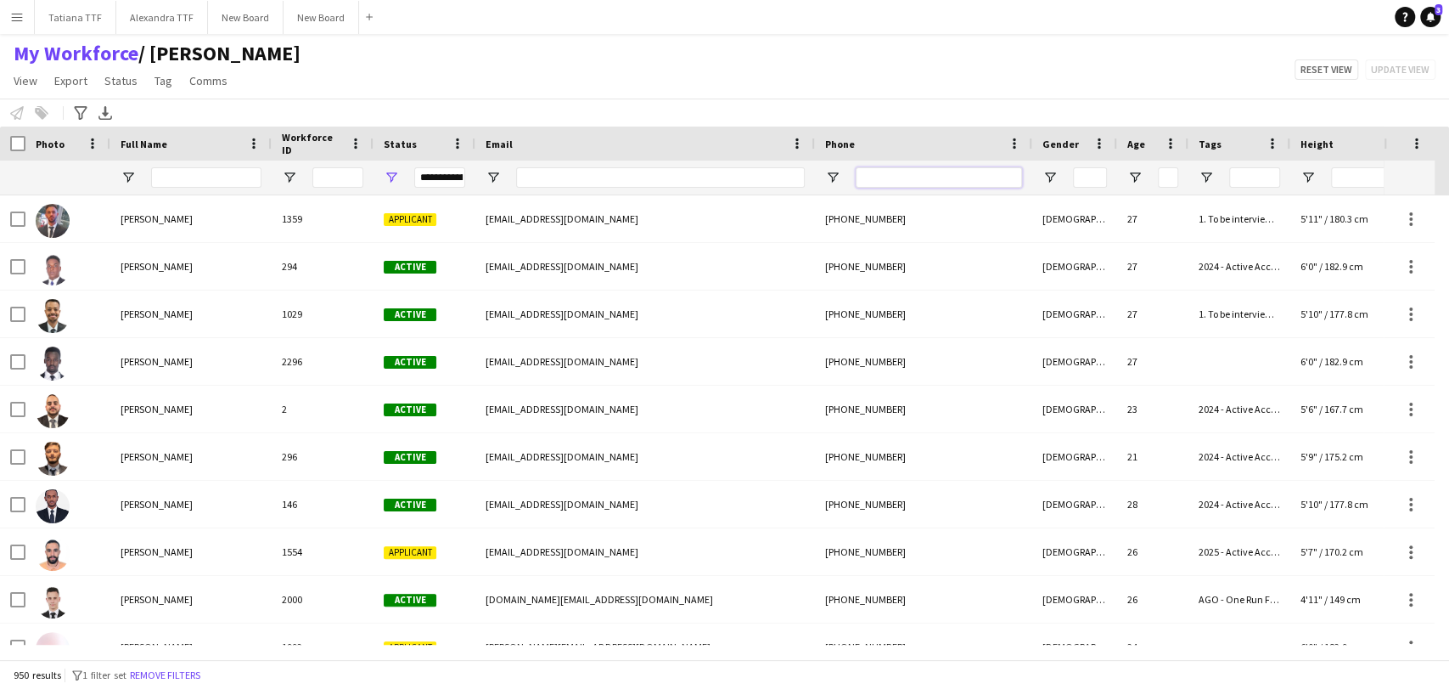
click at [920, 184] on input "Phone Filter Input" at bounding box center [939, 177] width 166 height 20
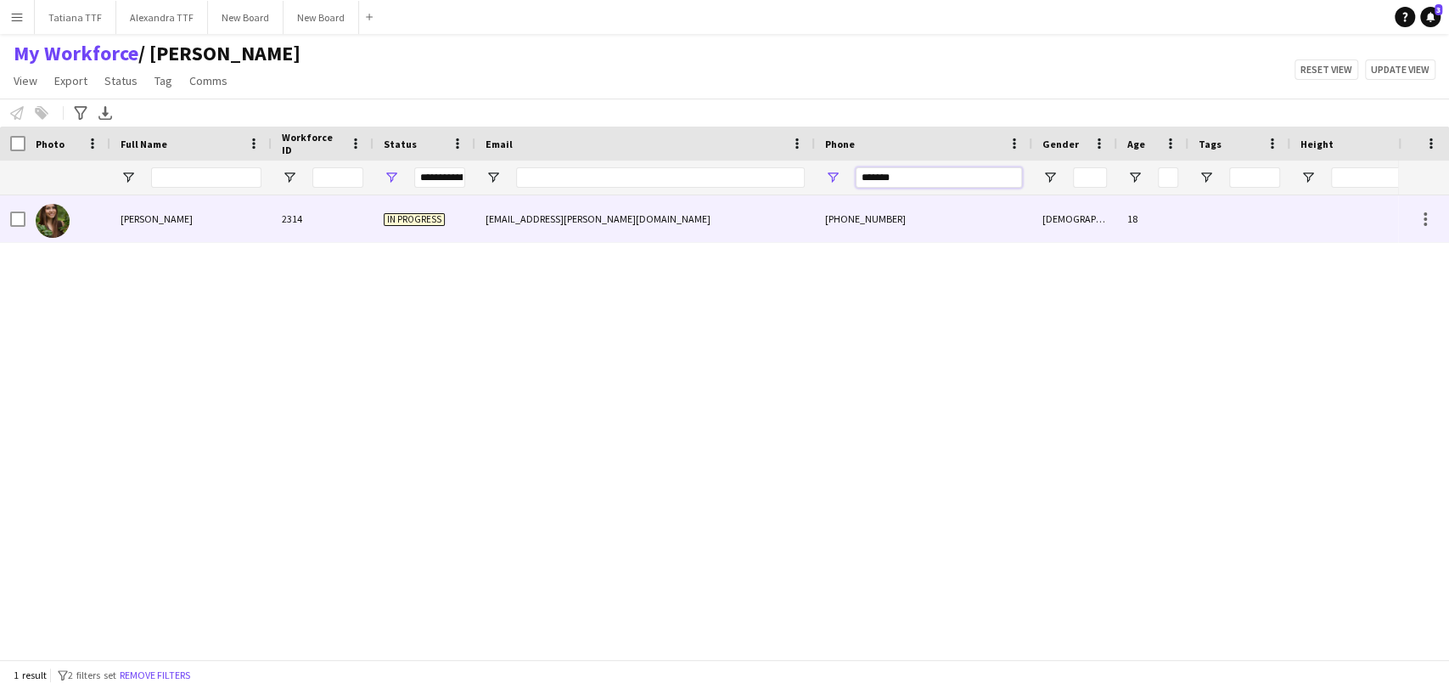
type input "*******"
click at [53, 217] on img at bounding box center [53, 221] width 34 height 34
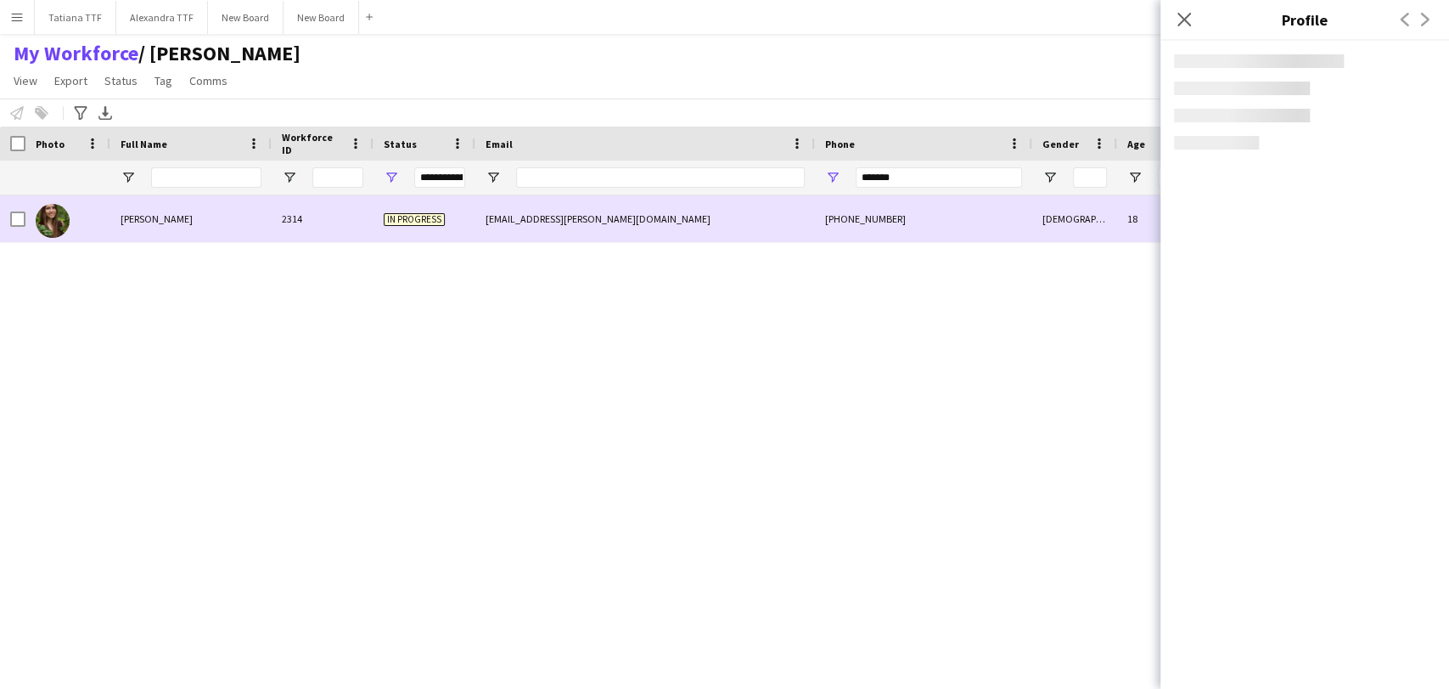
click at [53, 217] on img at bounding box center [53, 221] width 34 height 34
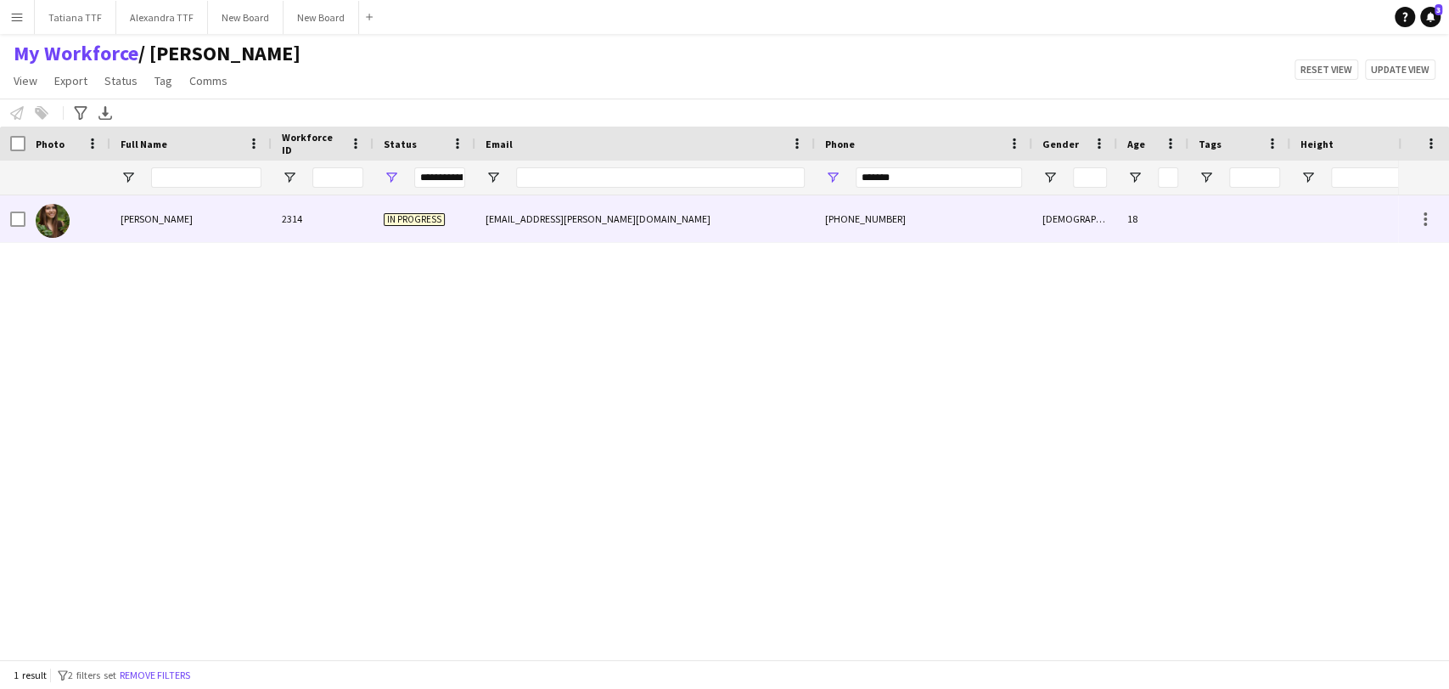
click at [53, 217] on img at bounding box center [53, 221] width 34 height 34
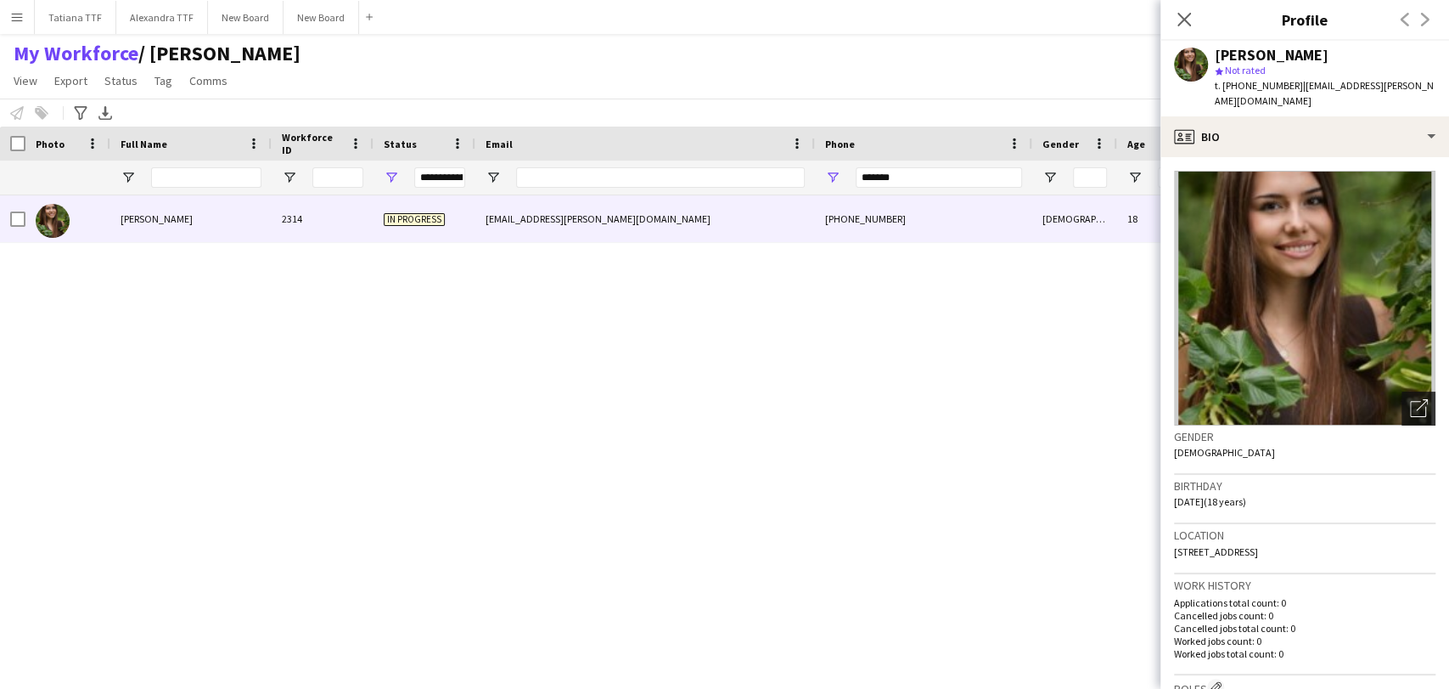
click at [1419, 402] on div "Open photos pop-in" at bounding box center [1419, 408] width 34 height 34
